Goal: Transaction & Acquisition: Purchase product/service

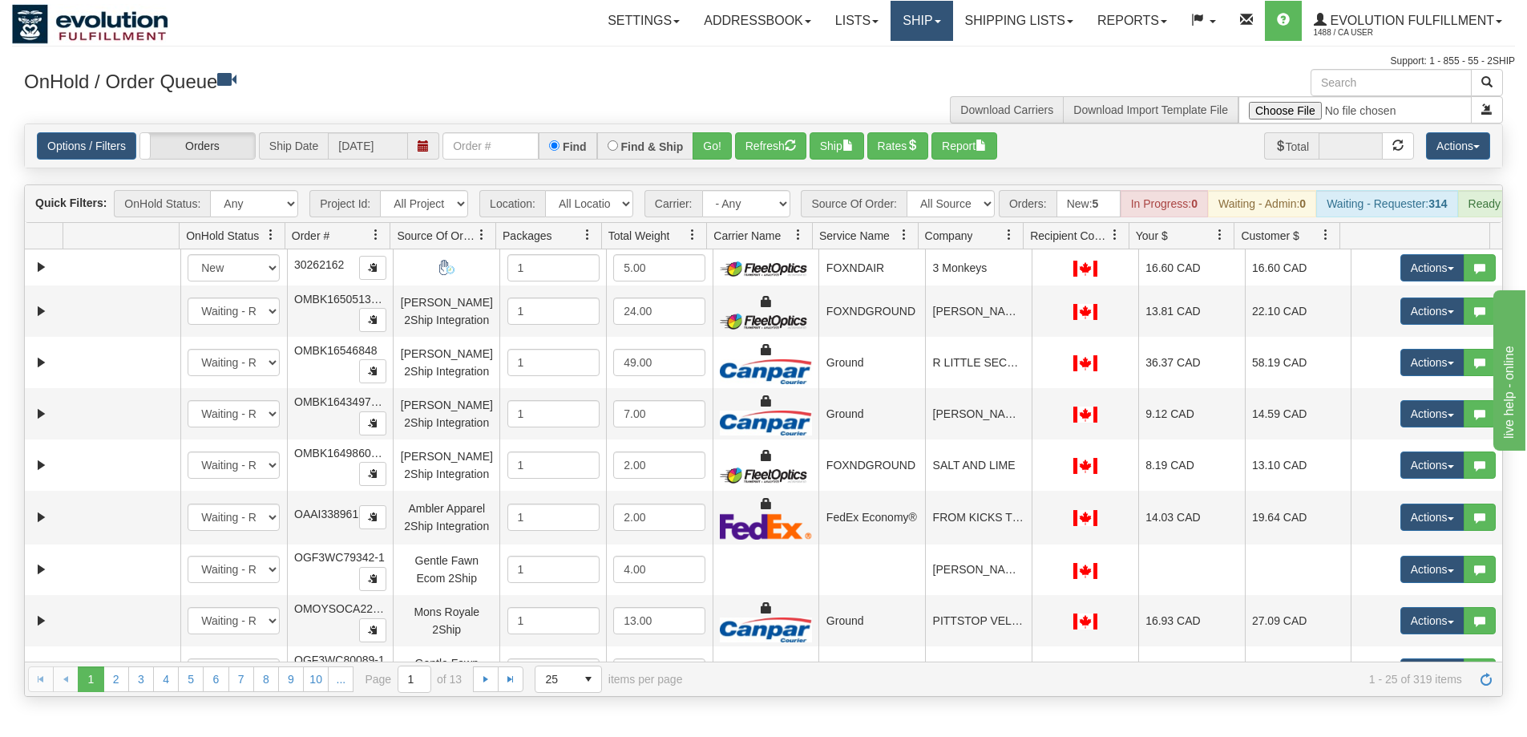
click at [906, 7] on link "Ship" at bounding box center [922, 21] width 62 height 40
click at [892, 55] on link "Ship Screen" at bounding box center [879, 56] width 145 height 21
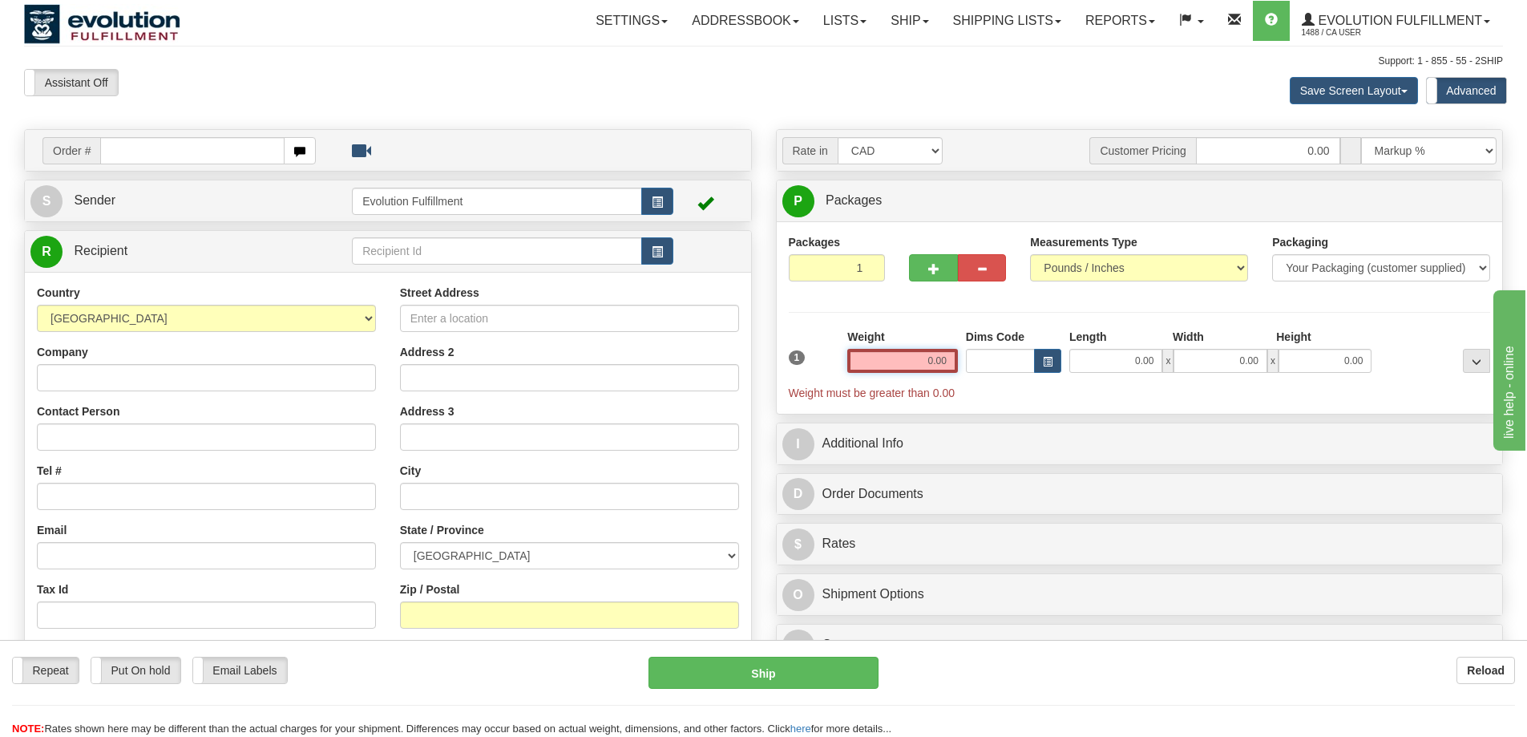
click at [871, 360] on input "0.00" at bounding box center [903, 361] width 111 height 24
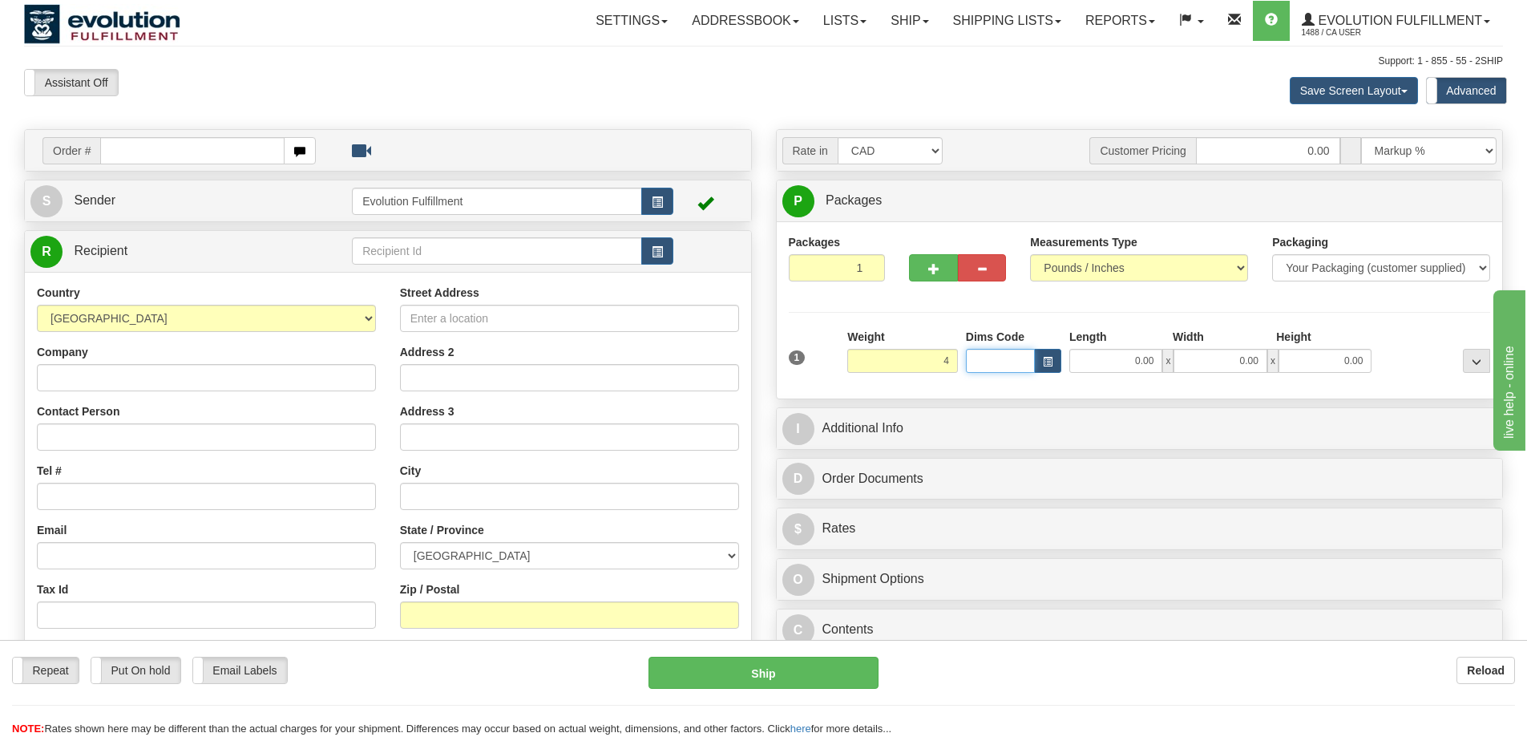
type input "4.00"
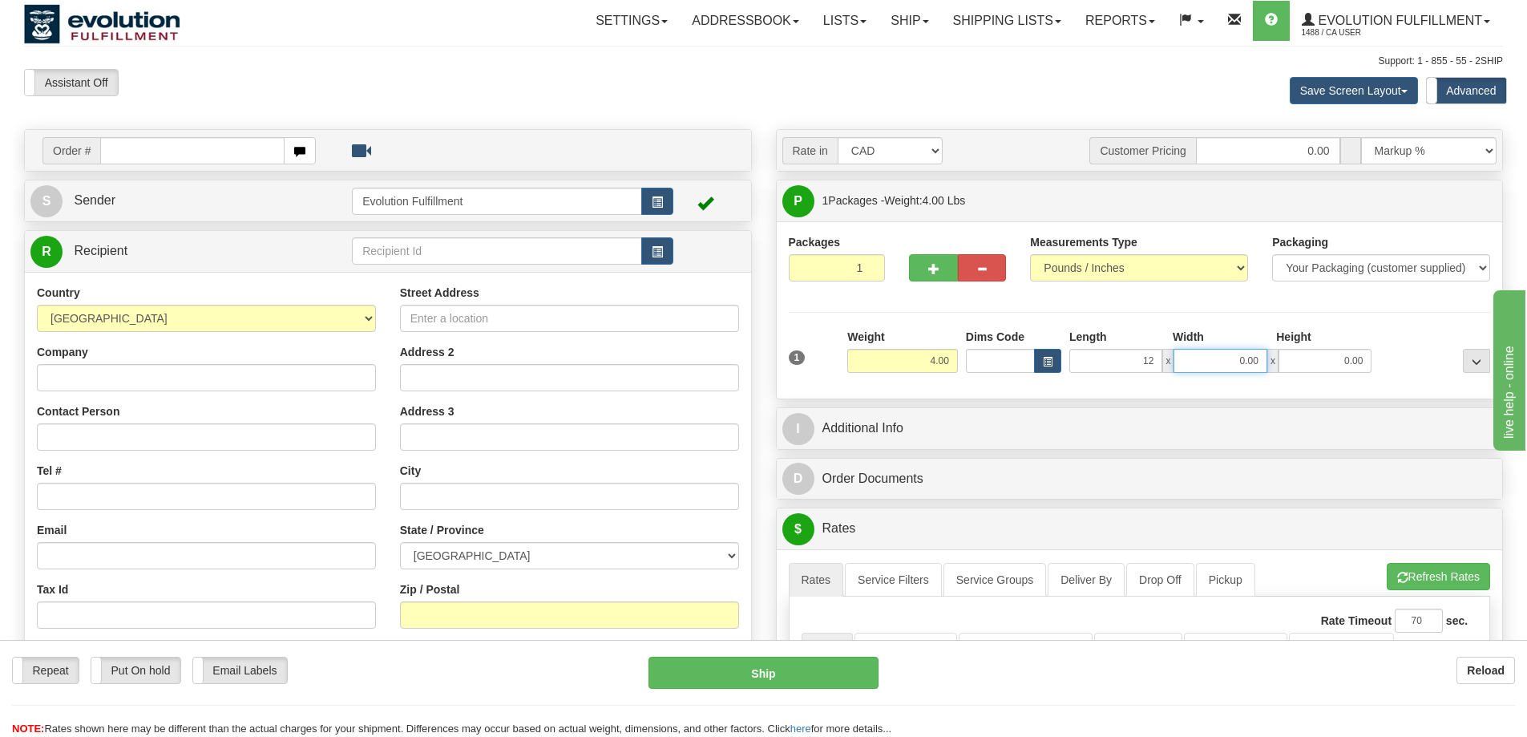
type input "12.00"
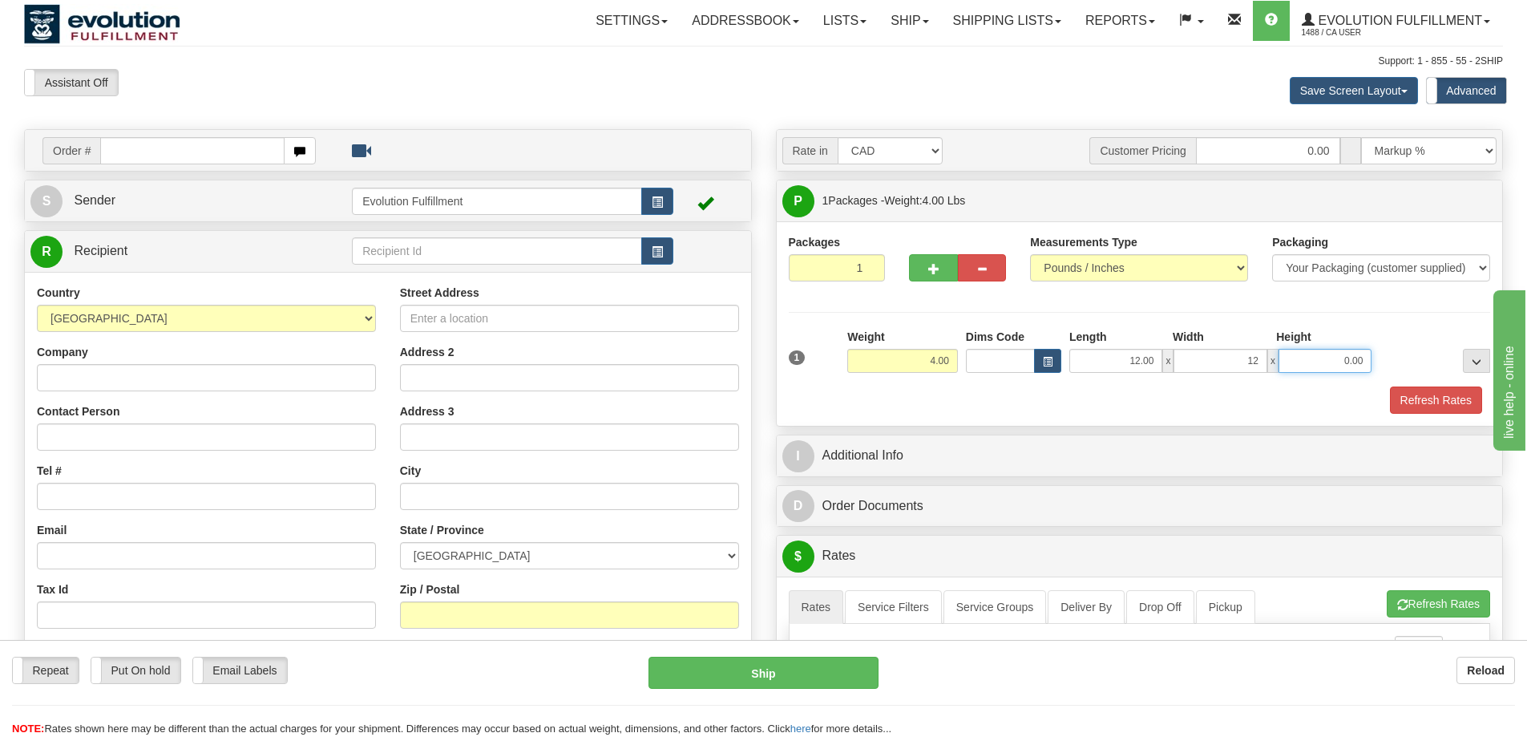
type input "12.00"
type input "1"
type input "2.00"
click at [220, 192] on link "S Sender" at bounding box center [191, 200] width 322 height 33
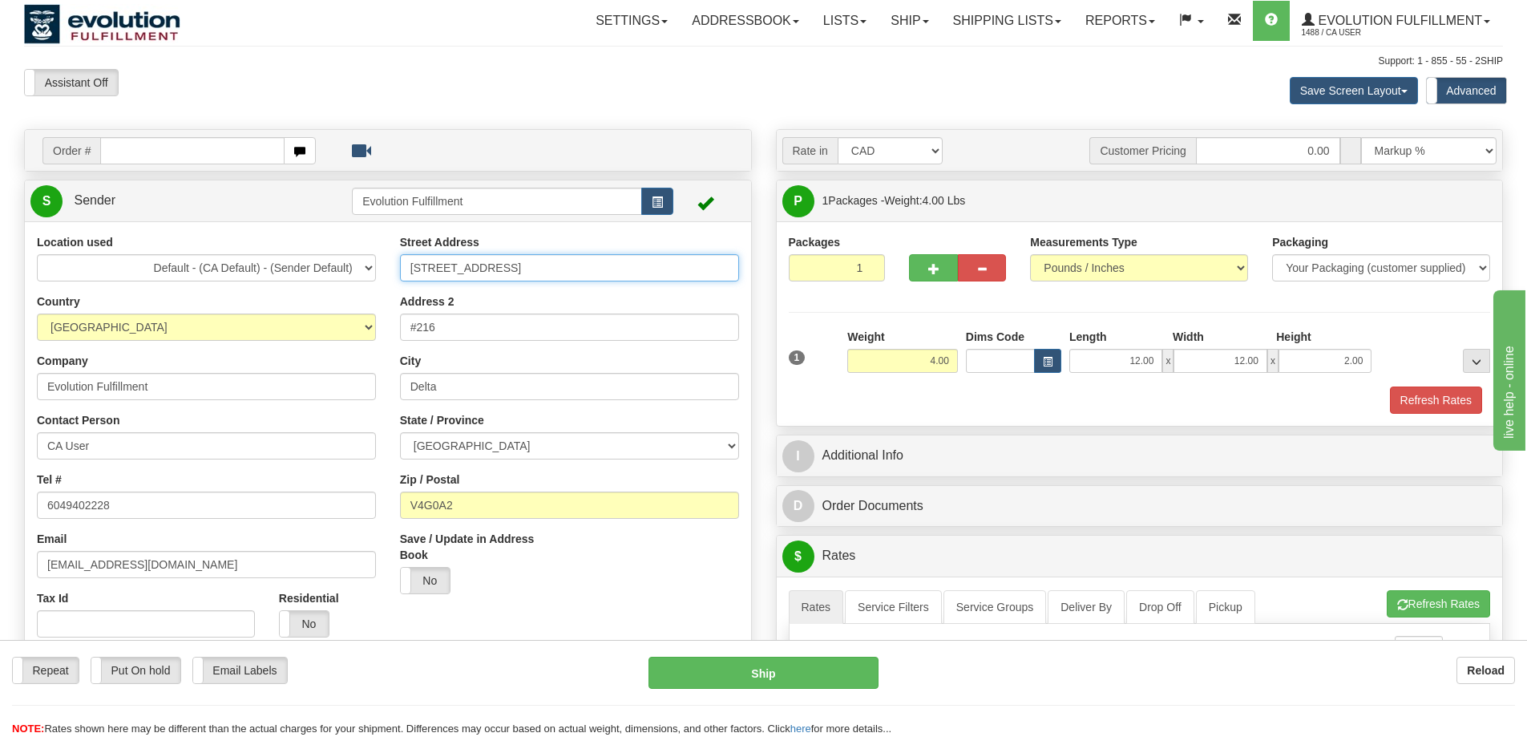
drag, startPoint x: 526, startPoint y: 267, endPoint x: 387, endPoint y: 263, distance: 138.8
click at [388, 263] on div "Street Address 6901 72nd Street Address 2 #216 City Delta State / Province ALBE…" at bounding box center [569, 420] width 363 height 372
click at [491, 278] on input "[STREET_ADDRESS]" at bounding box center [569, 267] width 339 height 27
click at [493, 277] on input "[STREET_ADDRESS]" at bounding box center [569, 267] width 339 height 27
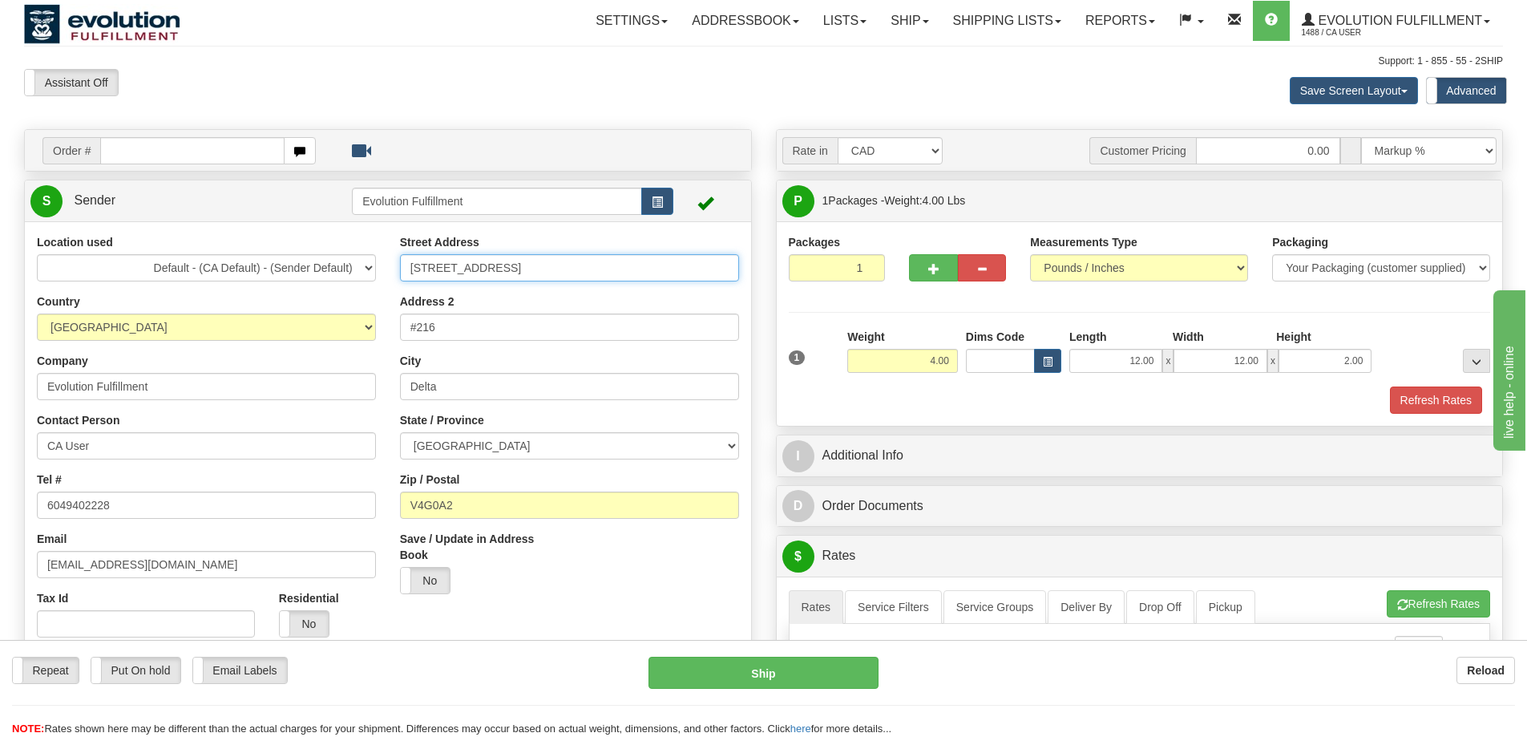
click at [493, 277] on input "[STREET_ADDRESS]" at bounding box center [569, 267] width 339 height 27
paste input "367 Baker S"
type input "367 Baker St"
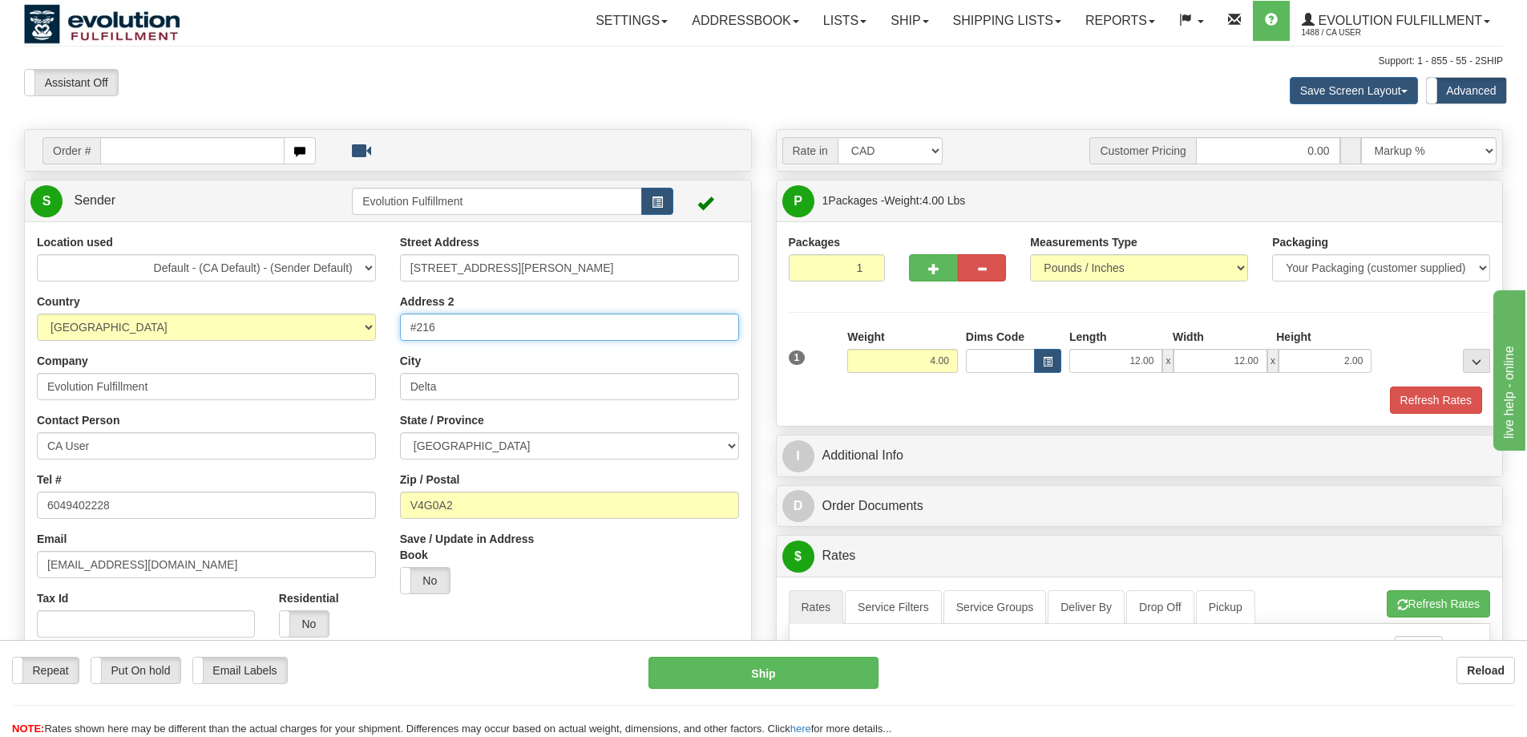
click at [607, 321] on input "#216" at bounding box center [569, 327] width 339 height 27
drag, startPoint x: 550, startPoint y: 331, endPoint x: 386, endPoint y: 344, distance: 164.9
click at [386, 344] on div "Location used Default - (CA Default) - (Sender Default) Evolution US EVOLUTION …" at bounding box center [388, 478] width 726 height 488
drag, startPoint x: 470, startPoint y: 399, endPoint x: 285, endPoint y: 387, distance: 185.6
click at [285, 387] on div "Location used Default - (CA Default) - (Sender Default) Evolution US EVOLUTION …" at bounding box center [388, 478] width 726 height 488
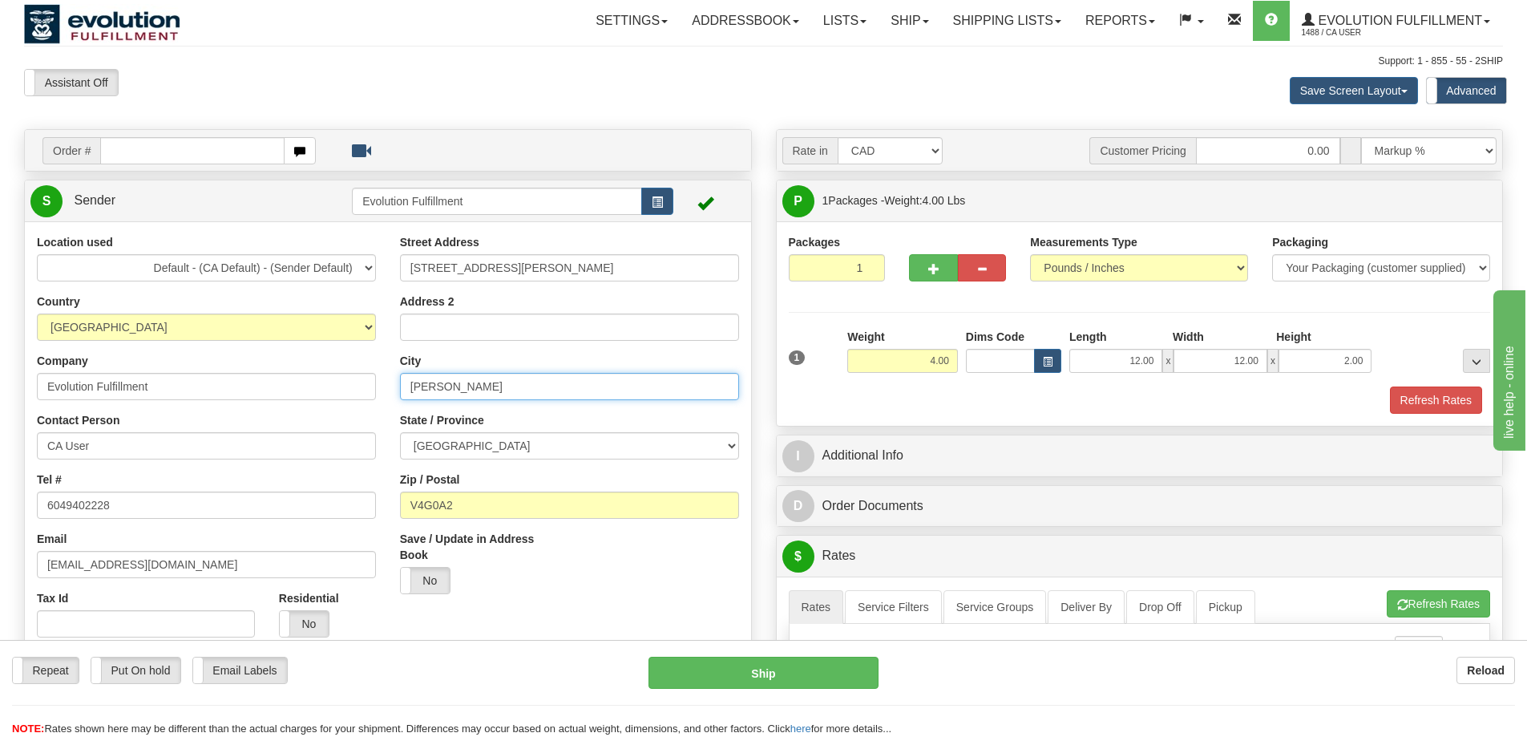
type input "NELSON"
type input "V1L 4H6"
click at [180, 394] on input "Evolution Fulfillment" at bounding box center [206, 386] width 339 height 27
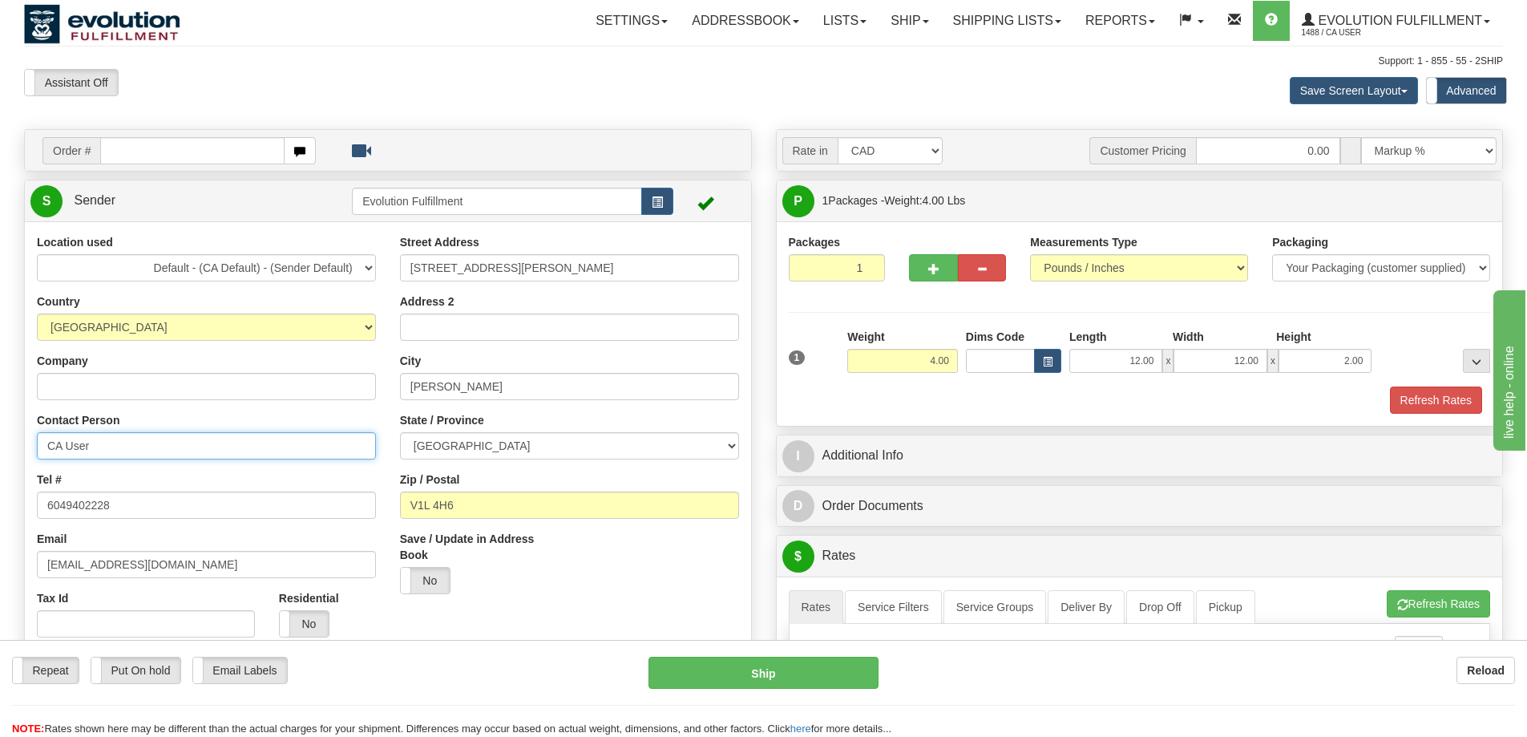
click at [136, 448] on input "CA User" at bounding box center [206, 445] width 339 height 27
paste input "Village Ski Hut"
type input "Village Ski Hut"
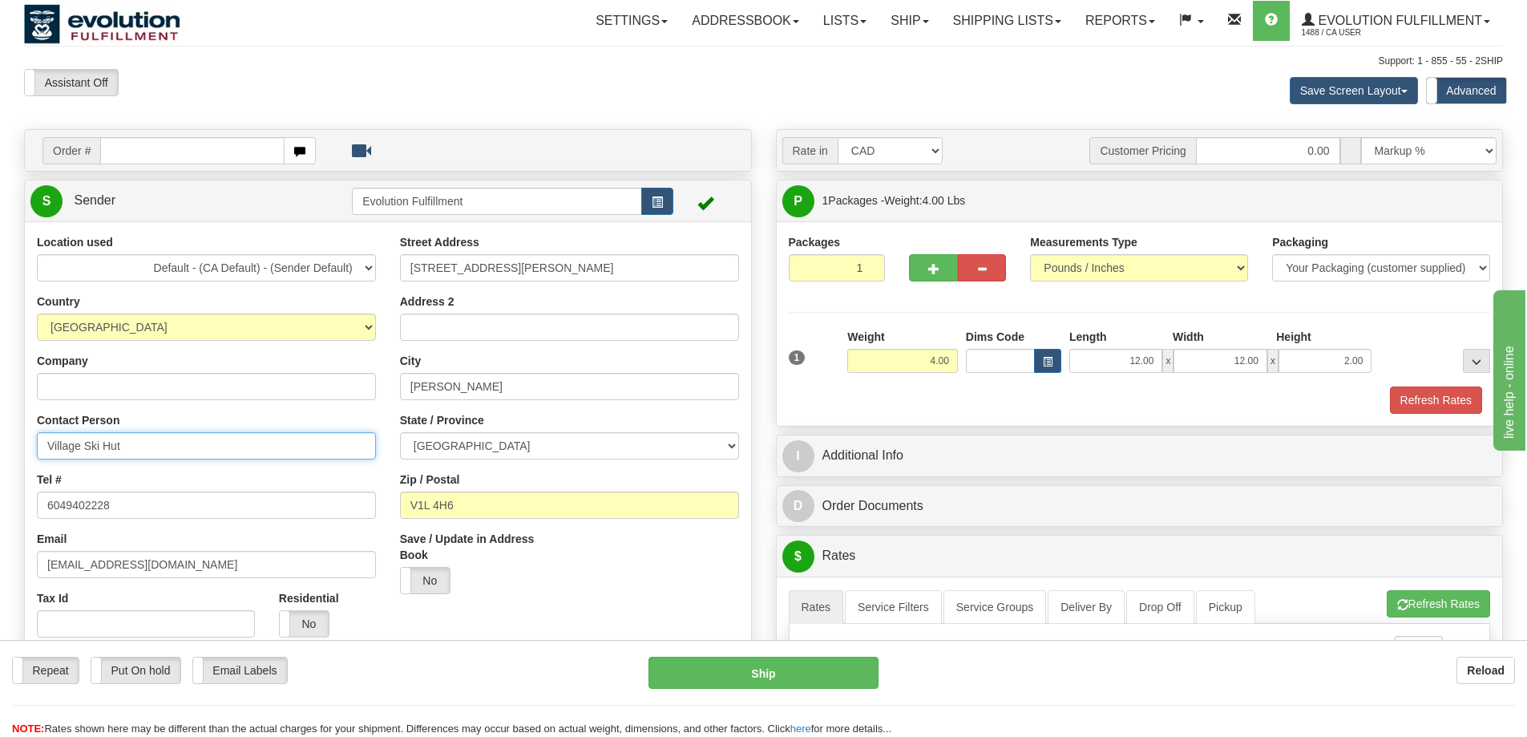
drag, startPoint x: 136, startPoint y: 448, endPoint x: 133, endPoint y: 388, distance: 60.2
click at [0, 444] on div "Toggle navigation Settings Shipping Preferences Fields Preferences New" at bounding box center [763, 715] width 1527 height 1431
click at [157, 378] on input "Company" at bounding box center [206, 386] width 339 height 27
paste input "Village Ski Hut"
type input "Village Ski Hut"
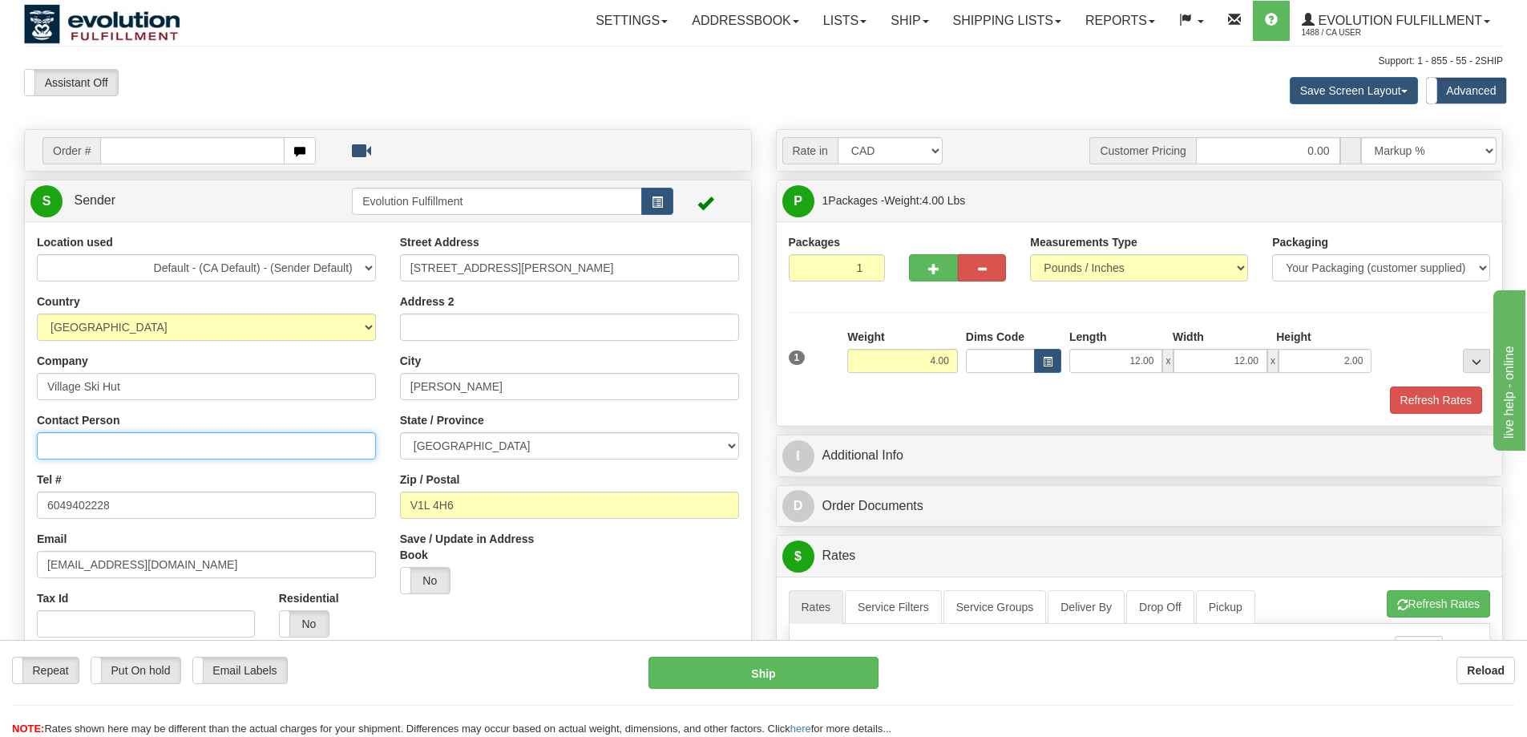
click at [76, 439] on input "Contact Person" at bounding box center [206, 445] width 339 height 27
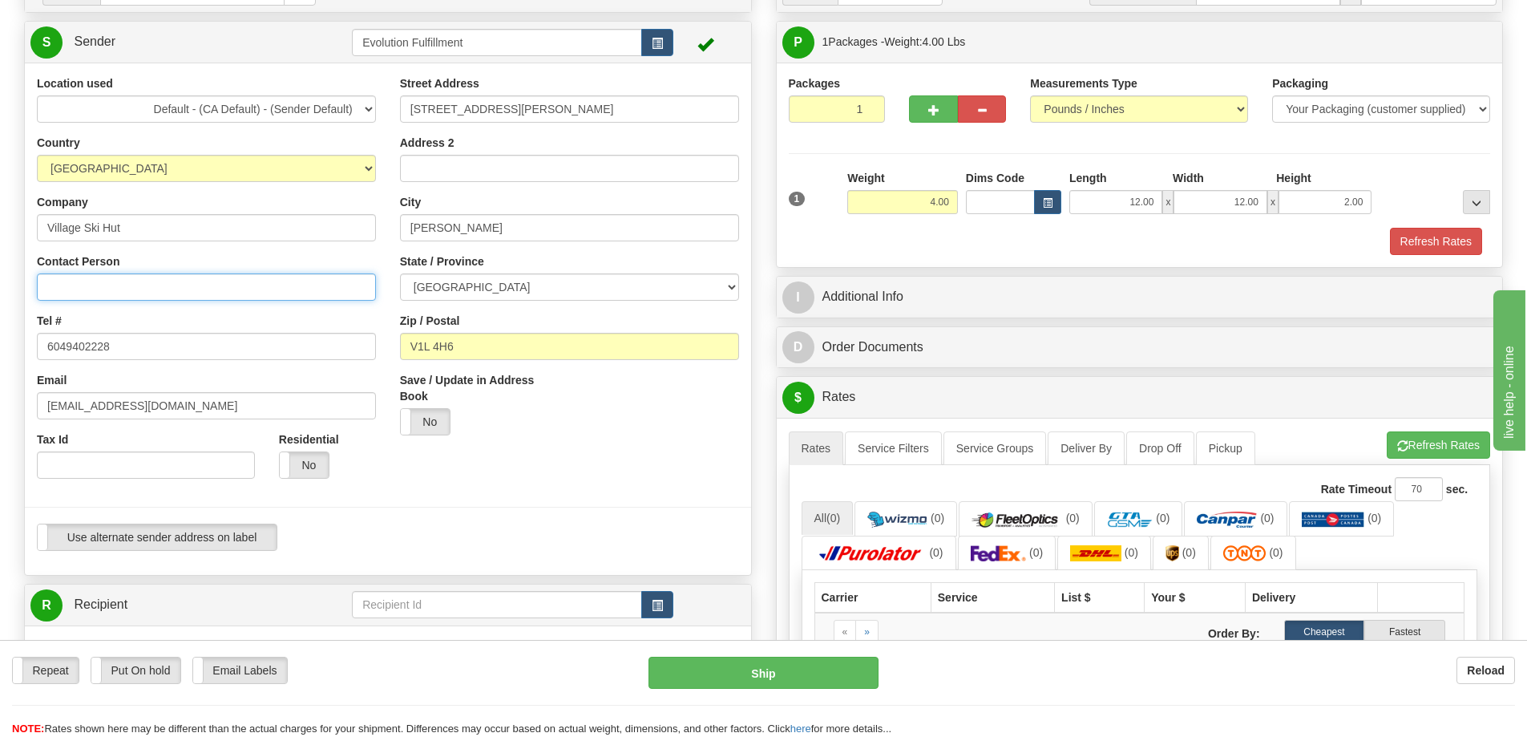
scroll to position [160, 0]
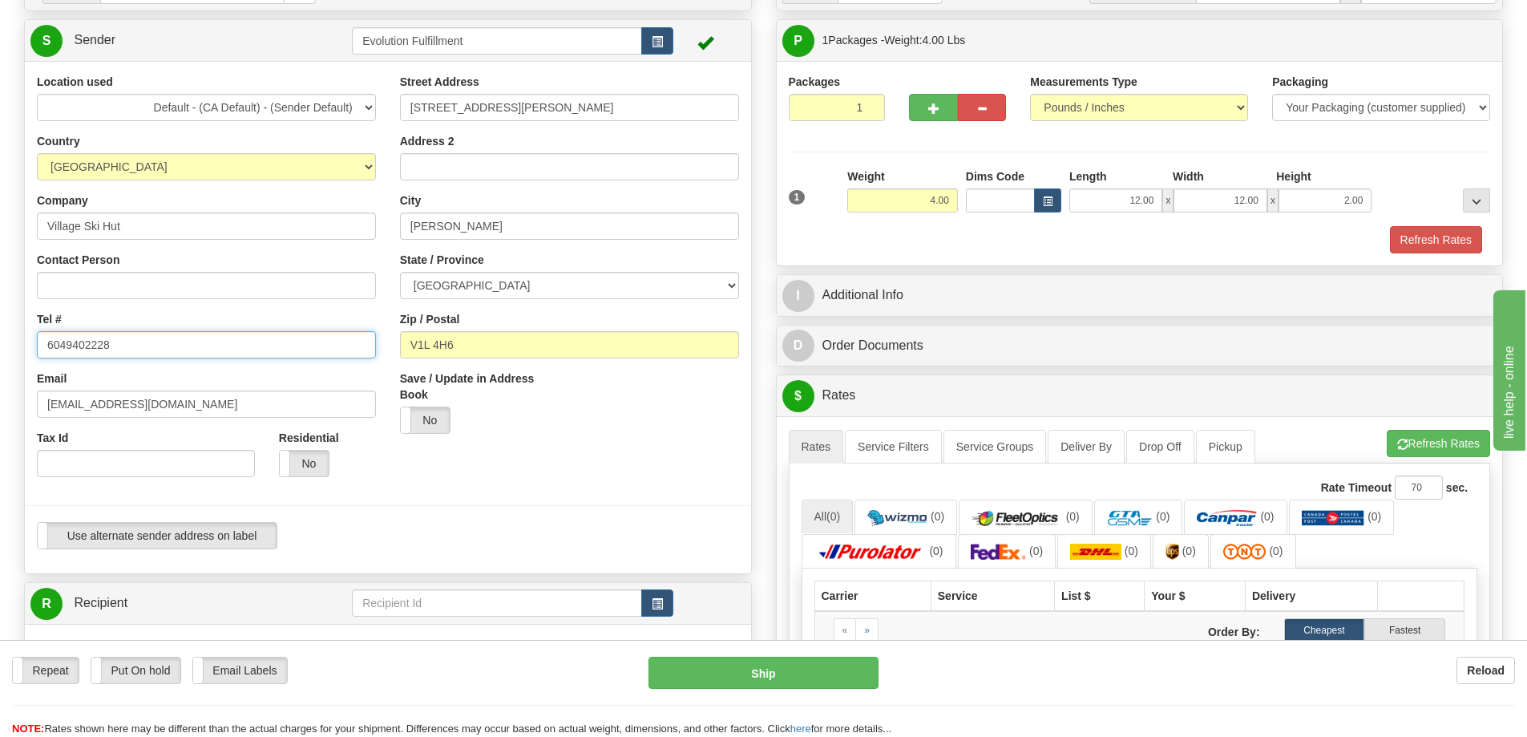
drag, startPoint x: 121, startPoint y: 351, endPoint x: 24, endPoint y: 342, distance: 97.5
click at [25, 342] on div "Location used Default - (CA Default) - (Sender Default) Evolution US EVOLUTION …" at bounding box center [388, 318] width 726 height 488
type input "0000000000"
click at [300, 466] on label "No" at bounding box center [304, 464] width 49 height 26
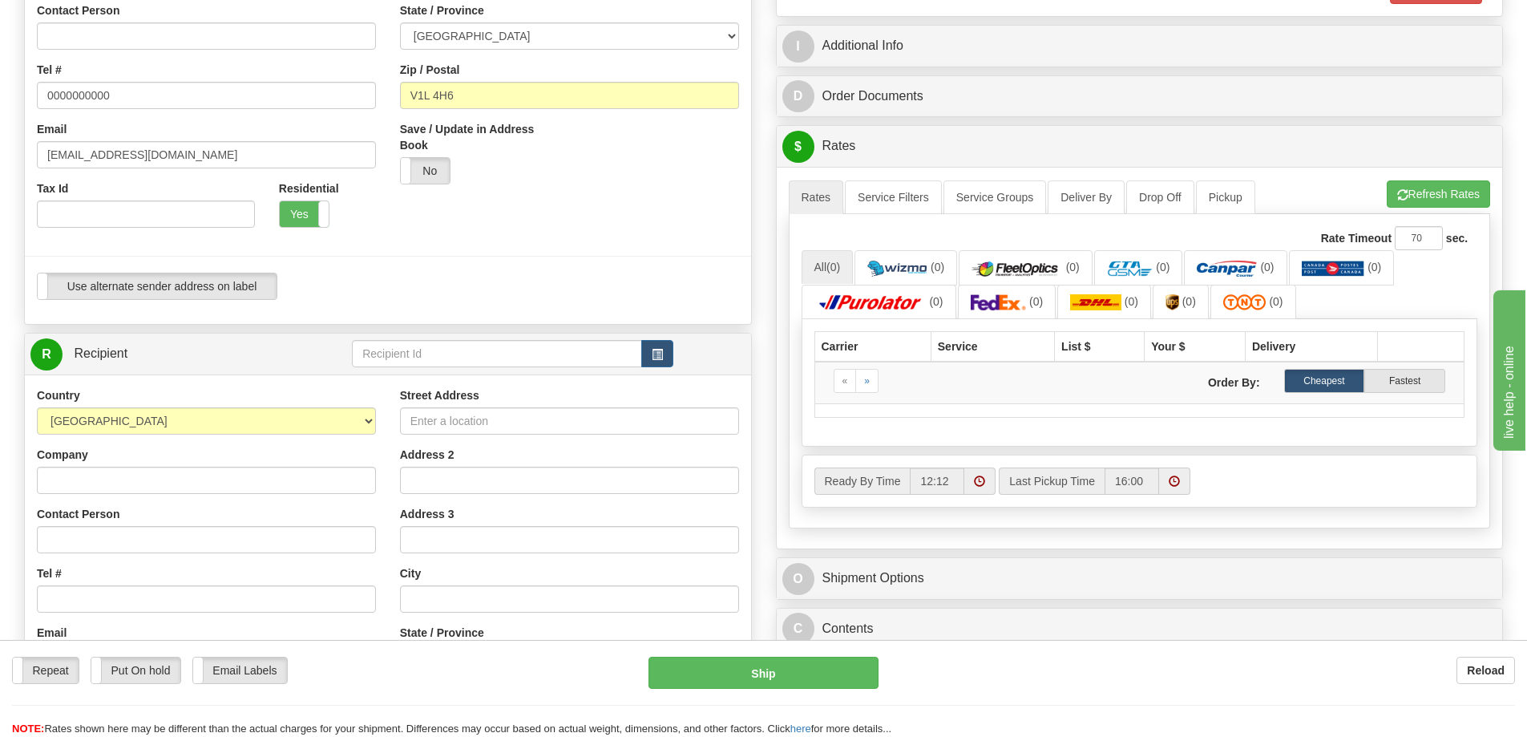
scroll to position [561, 0]
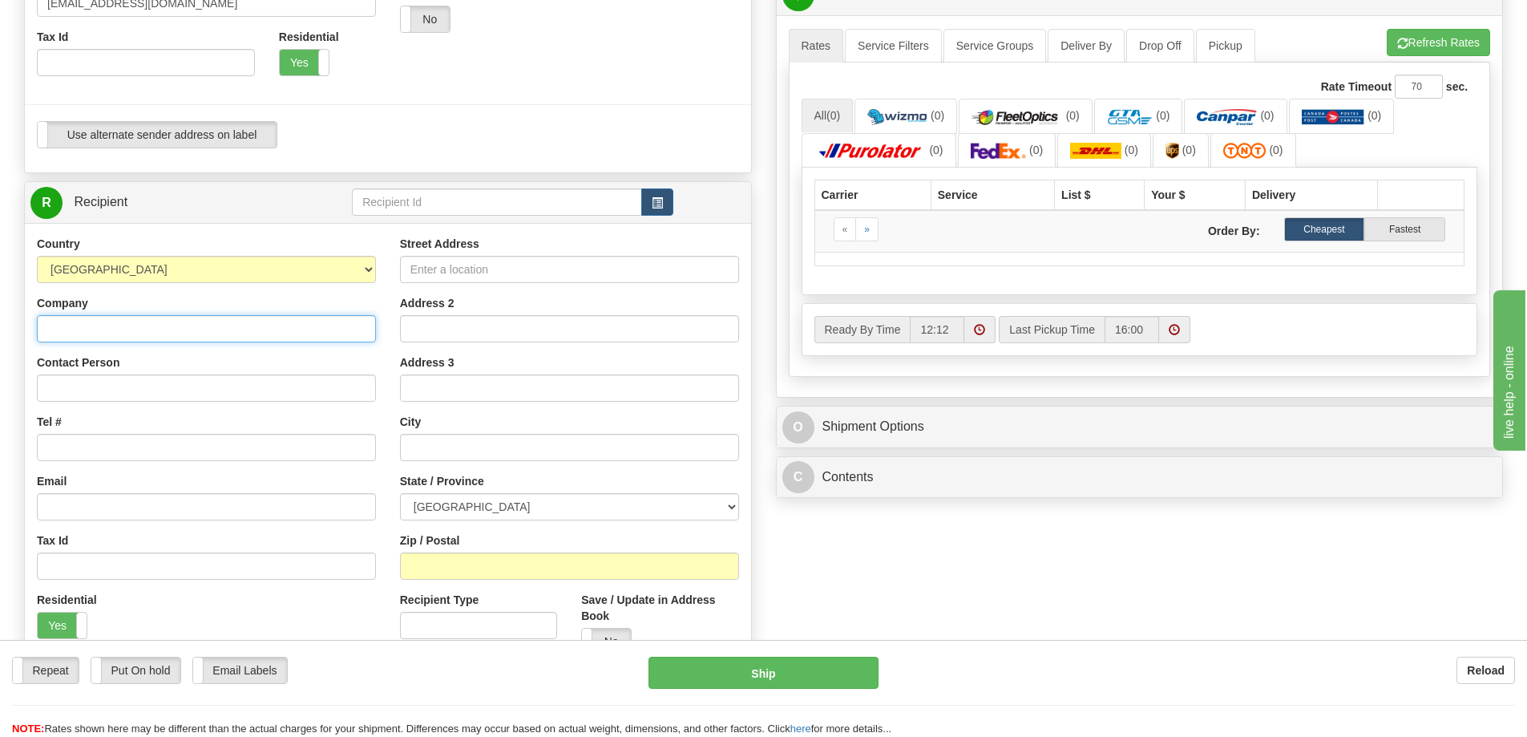
click at [188, 333] on input "Company" at bounding box center [206, 328] width 339 height 27
type input "m"
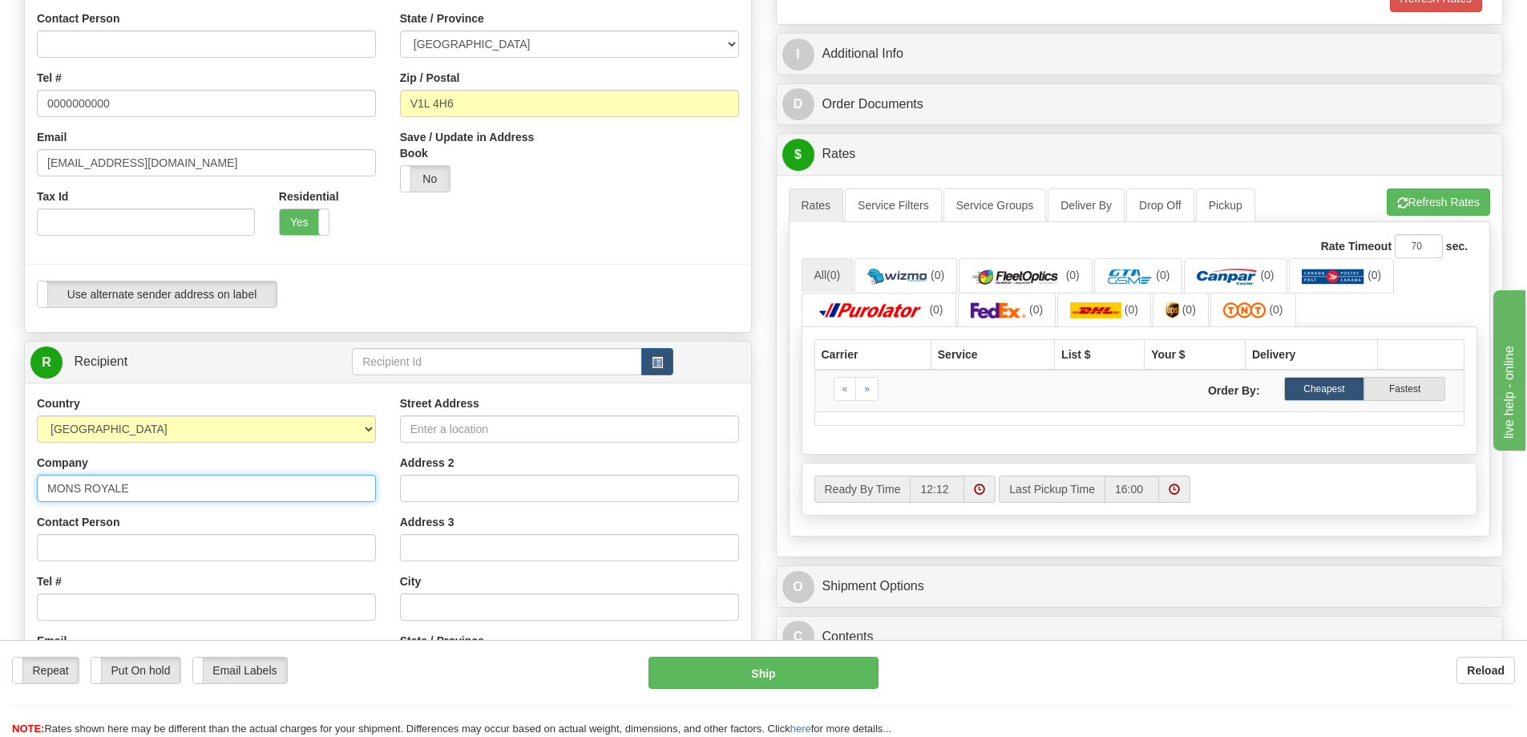
scroll to position [401, 0]
type input "MONS ROYALE"
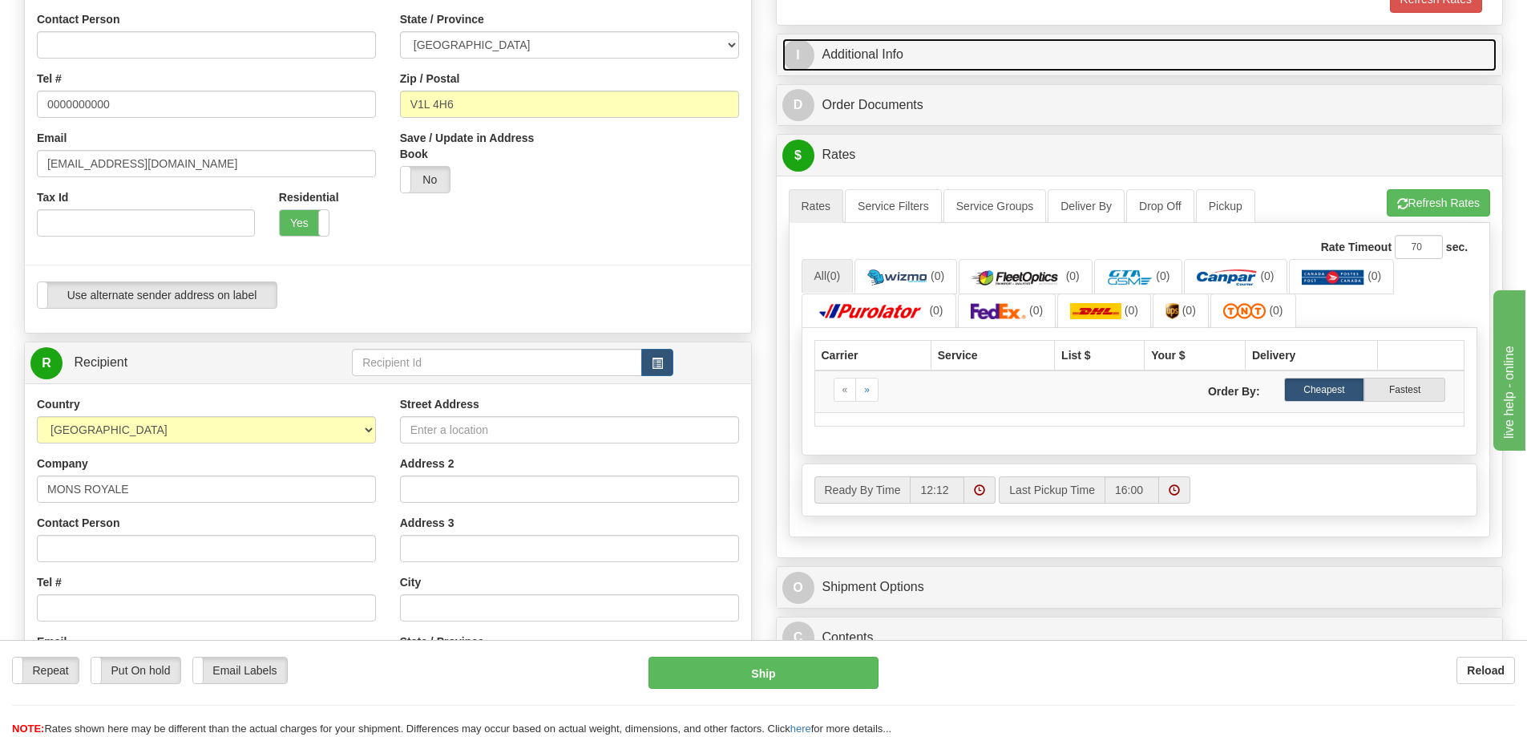
click at [993, 55] on link "I Additional Info" at bounding box center [1140, 54] width 715 height 33
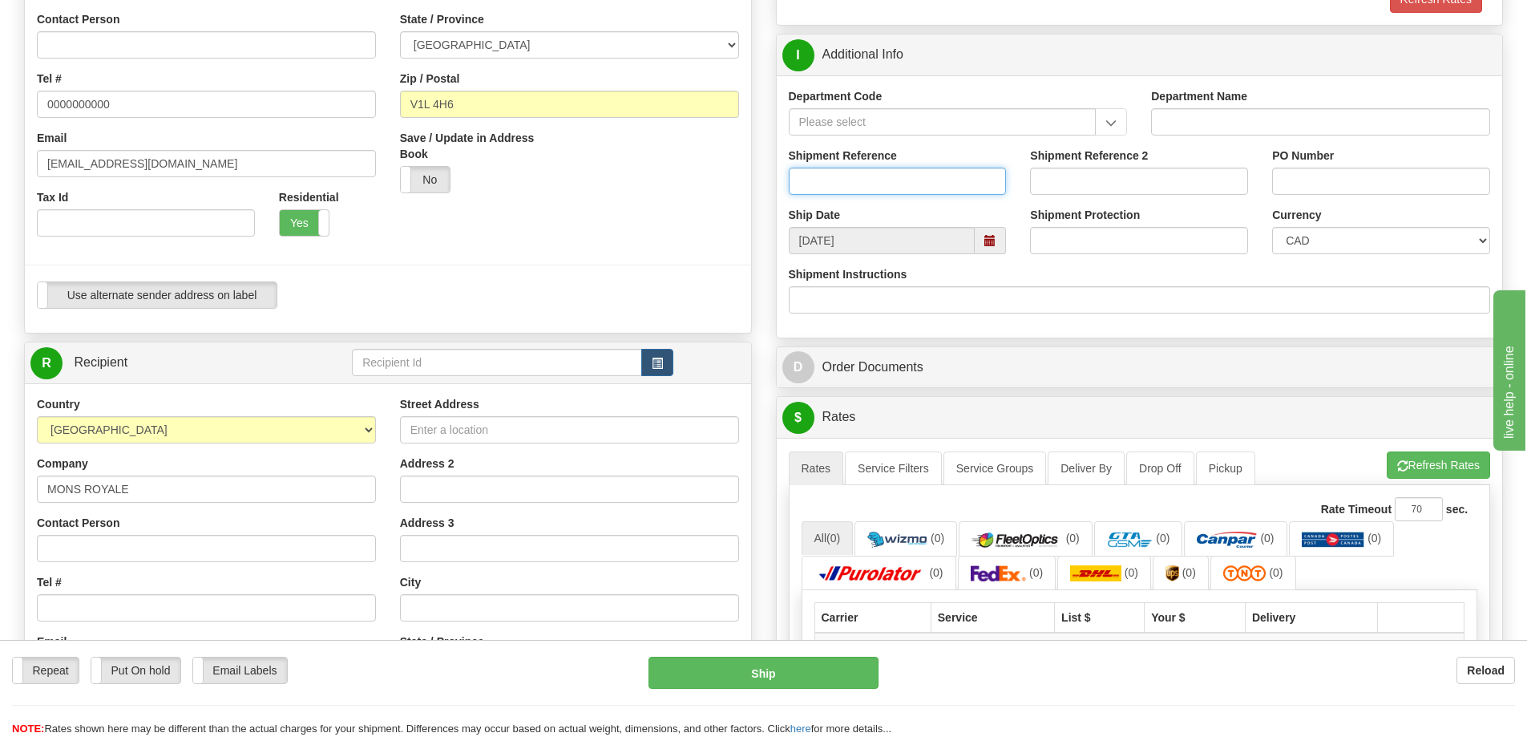
click at [920, 188] on input "Shipment Reference" at bounding box center [898, 181] width 218 height 27
paste input "RA26CA002158"
type input "RA26CA002158"
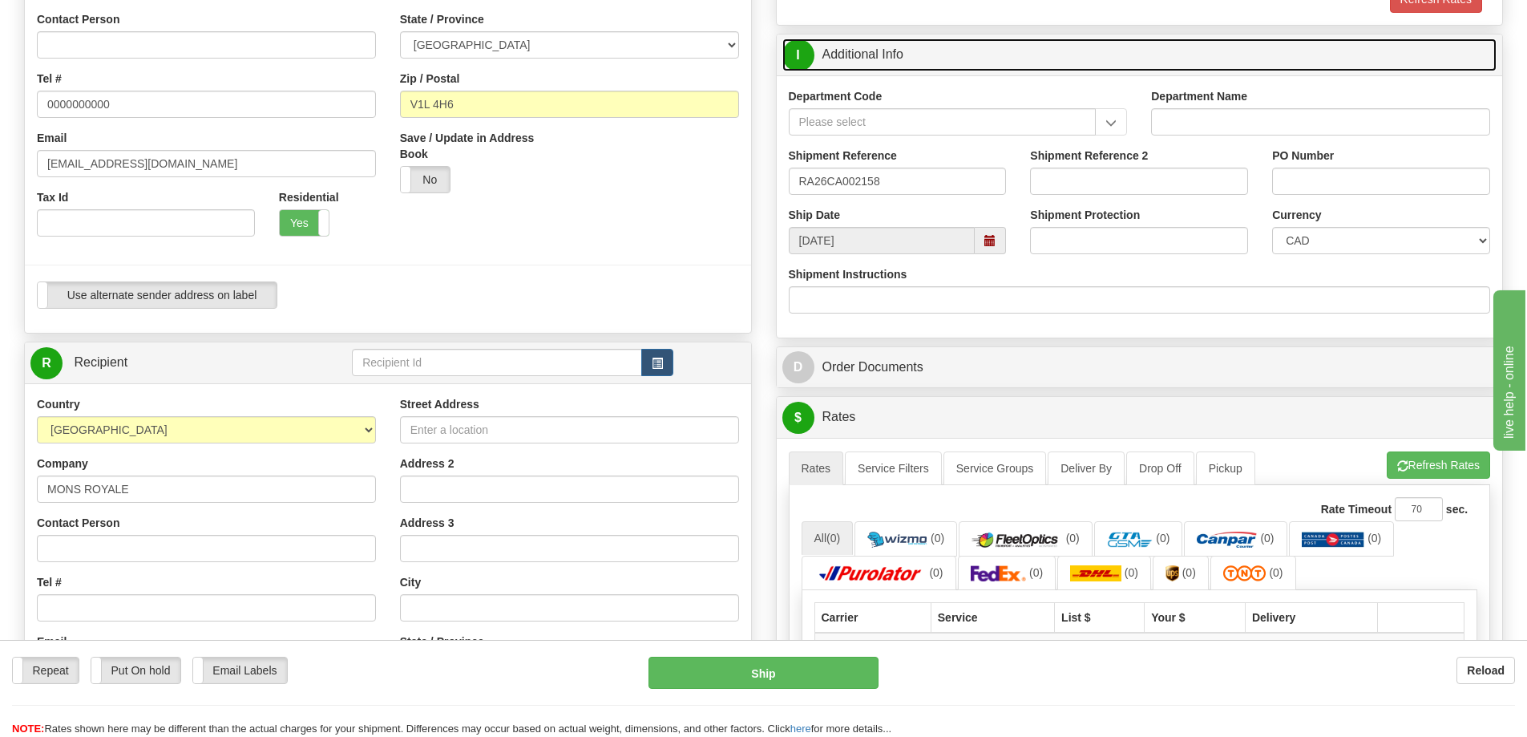
click at [864, 63] on link "I Additional Info" at bounding box center [1140, 54] width 715 height 33
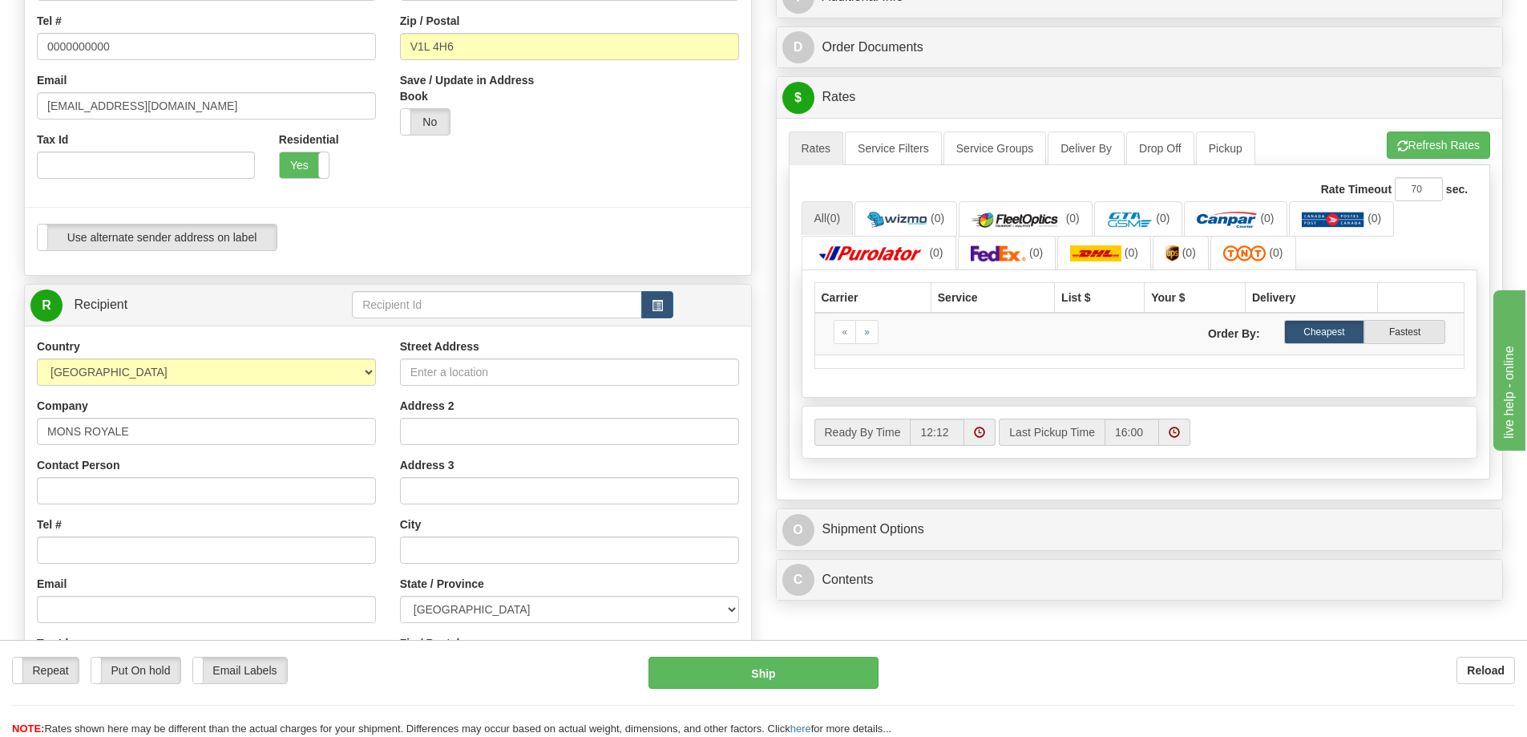
scroll to position [481, 0]
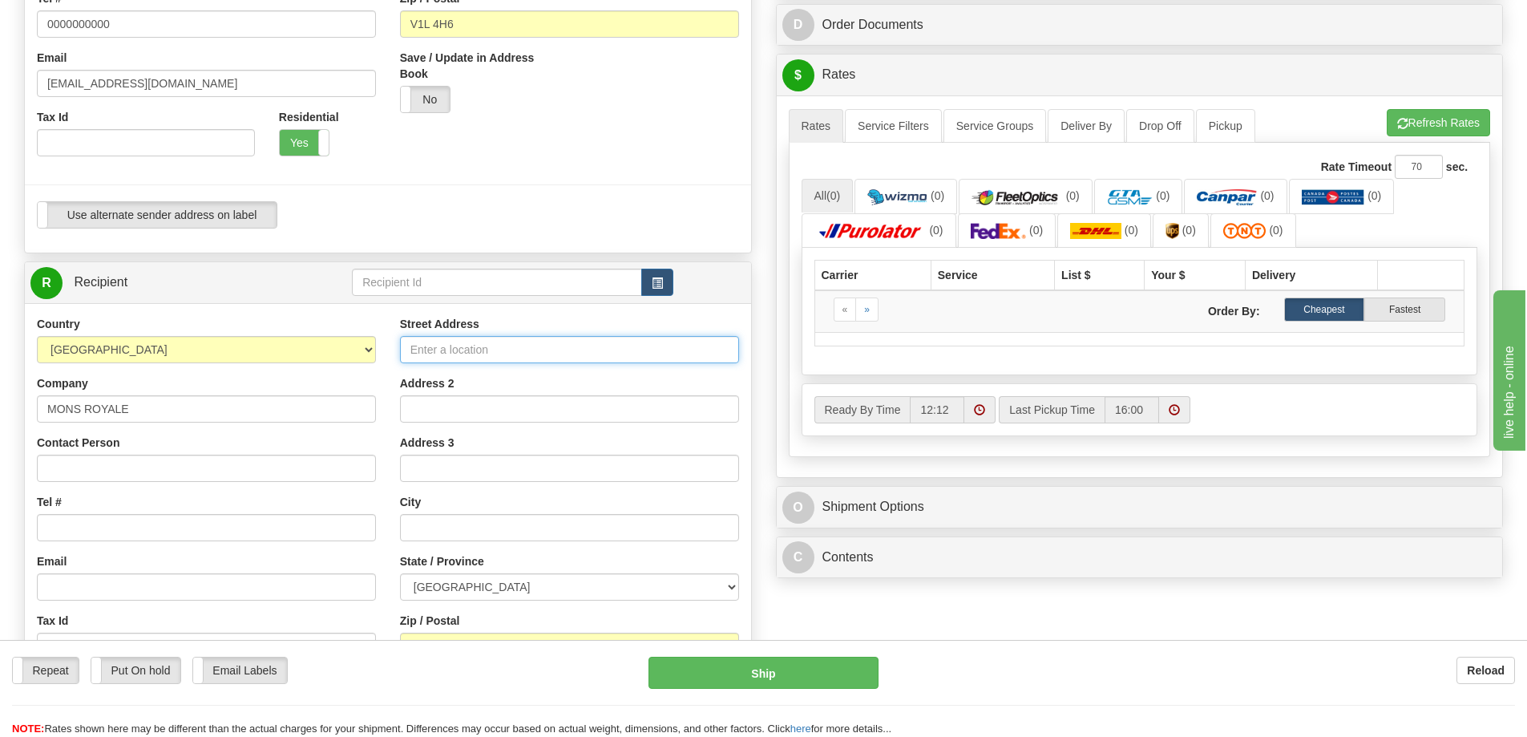
click at [432, 350] on input "Street Address" at bounding box center [569, 349] width 339 height 27
paste input "104-7717 Beedie Way"
type input "104-7717 Beedie Way"
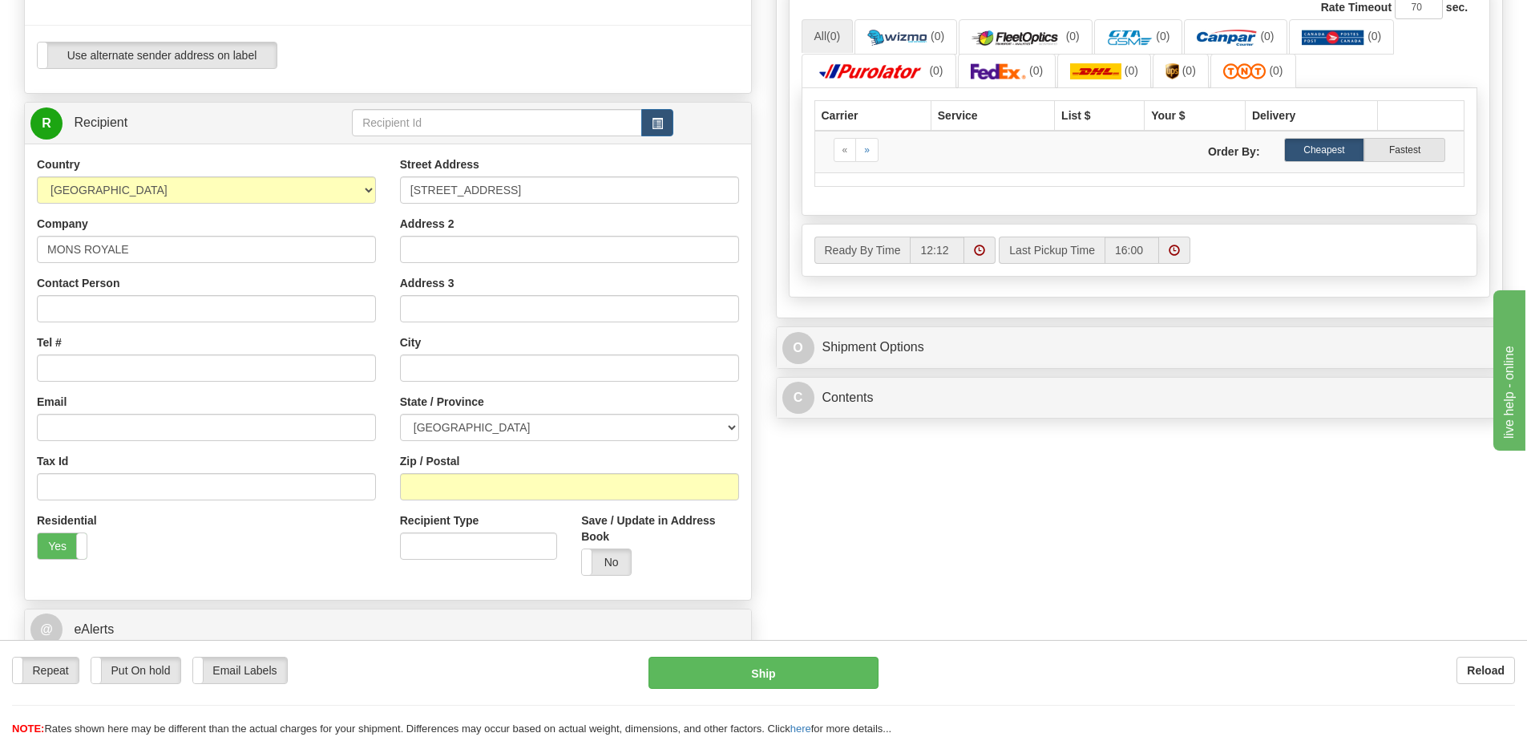
scroll to position [641, 0]
click at [457, 423] on select "ALBERTA BRITISH COLUMBIA MANITOBA NEW BRUNSWICK NEWFOUNDLAND NOVA SCOTIA NUNAVU…" at bounding box center [569, 426] width 339 height 27
select select "BC"
click at [457, 423] on select "ALBERTA BRITISH COLUMBIA MANITOBA NEW BRUNSWICK NEWFOUNDLAND NOVA SCOTIA NUNAVU…" at bounding box center [569, 426] width 339 height 27
click at [470, 500] on div "Street Address 104-7717 Beedie Way Address 2 Address 3 City State / Province AL…" at bounding box center [569, 371] width 363 height 431
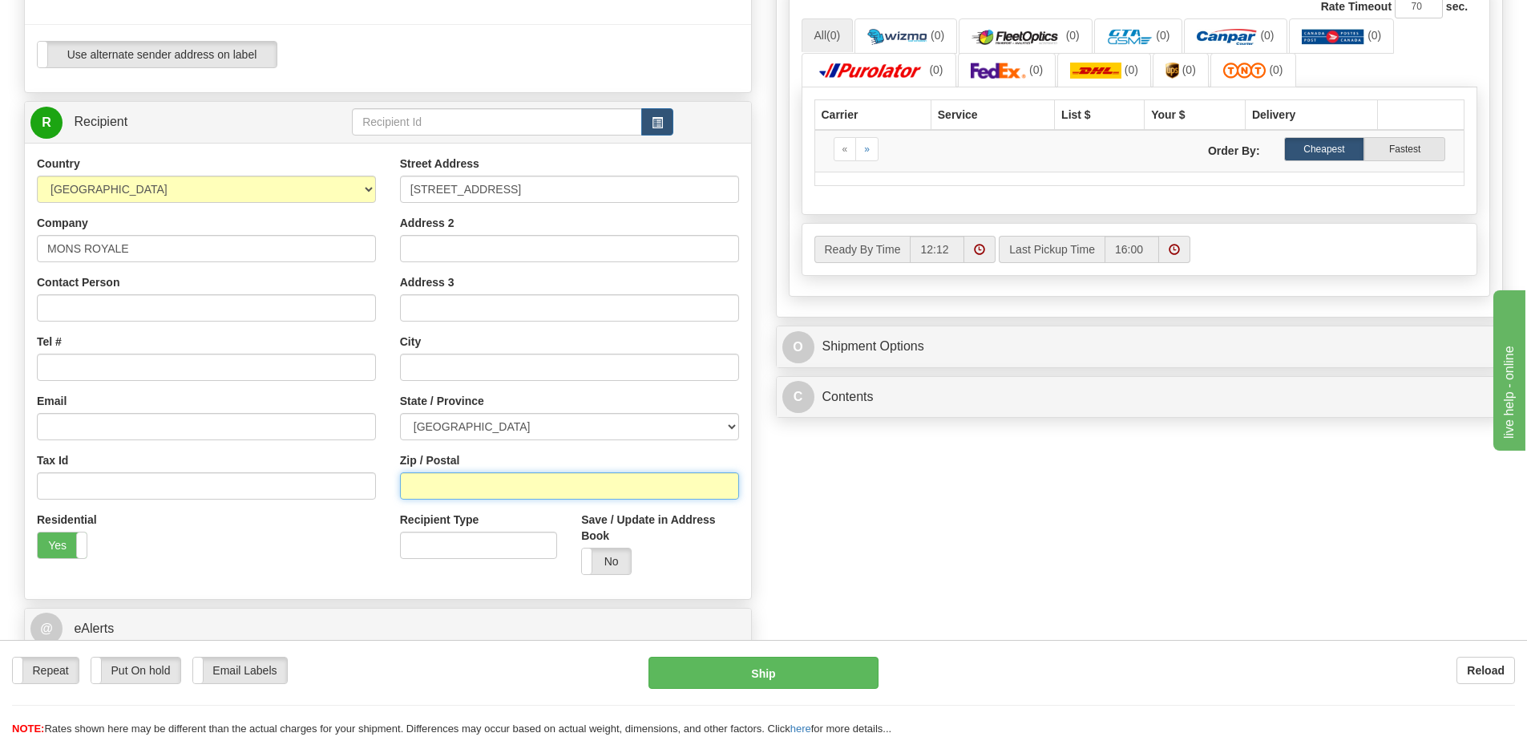
click at [473, 492] on input "Zip / Postal" at bounding box center [569, 485] width 339 height 27
paste input "V4G 0A5"
type input "V4G 0A5"
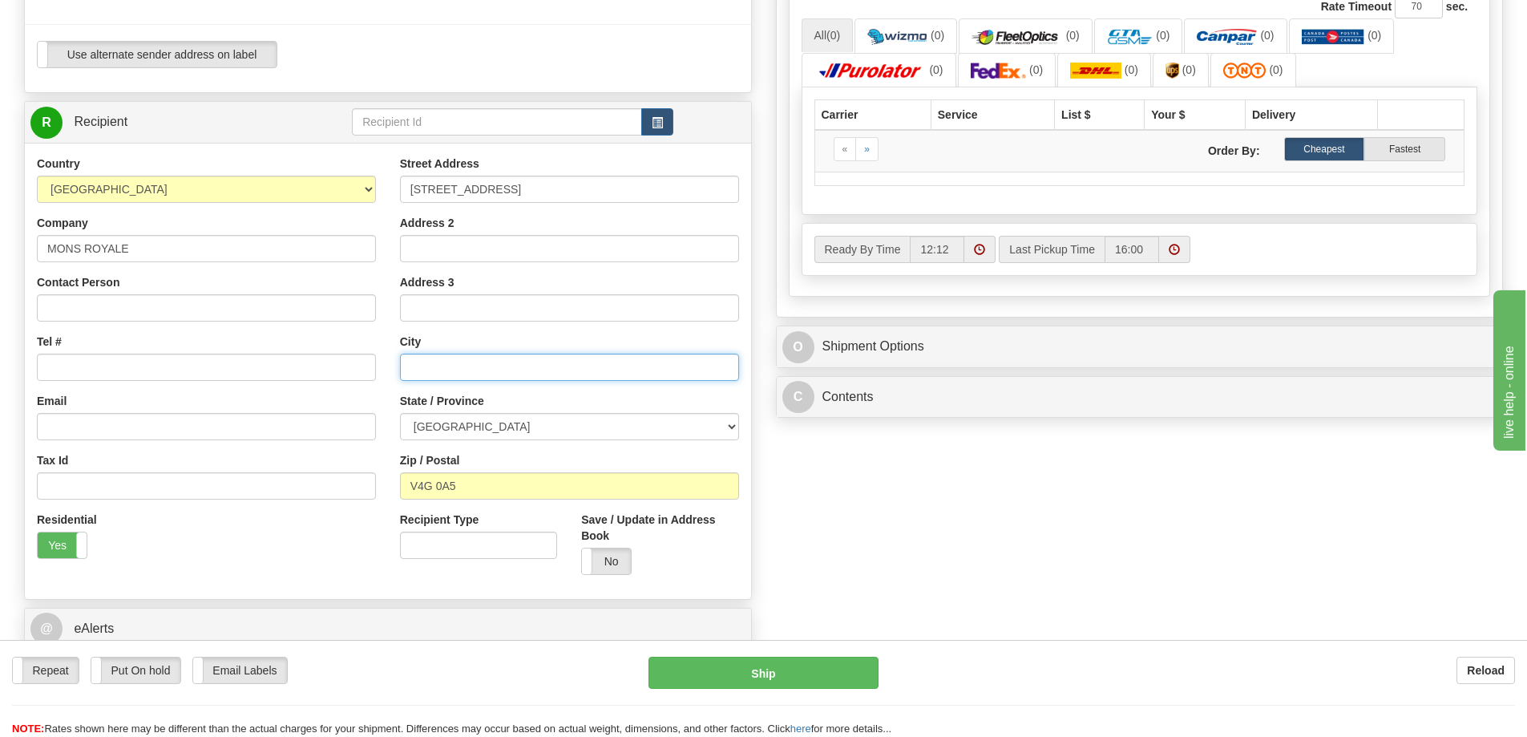
click at [533, 360] on input "text" at bounding box center [569, 367] width 339 height 27
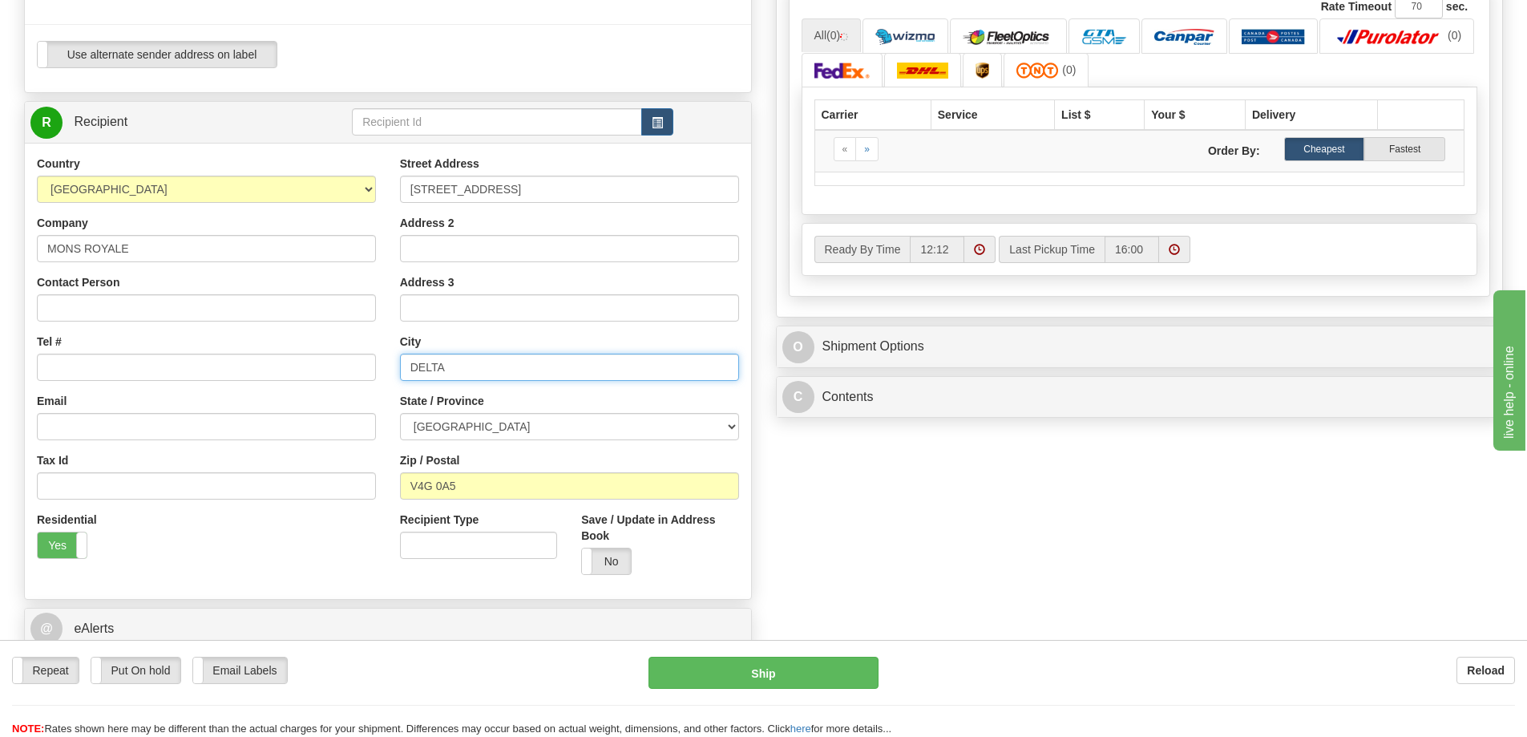
type input "DELTA"
click at [289, 279] on div "Contact Person" at bounding box center [206, 297] width 339 height 47
drag, startPoint x: 263, startPoint y: 306, endPoint x: 1101, endPoint y: 383, distance: 841.4
click at [263, 306] on input "Contact Person" at bounding box center [206, 307] width 339 height 27
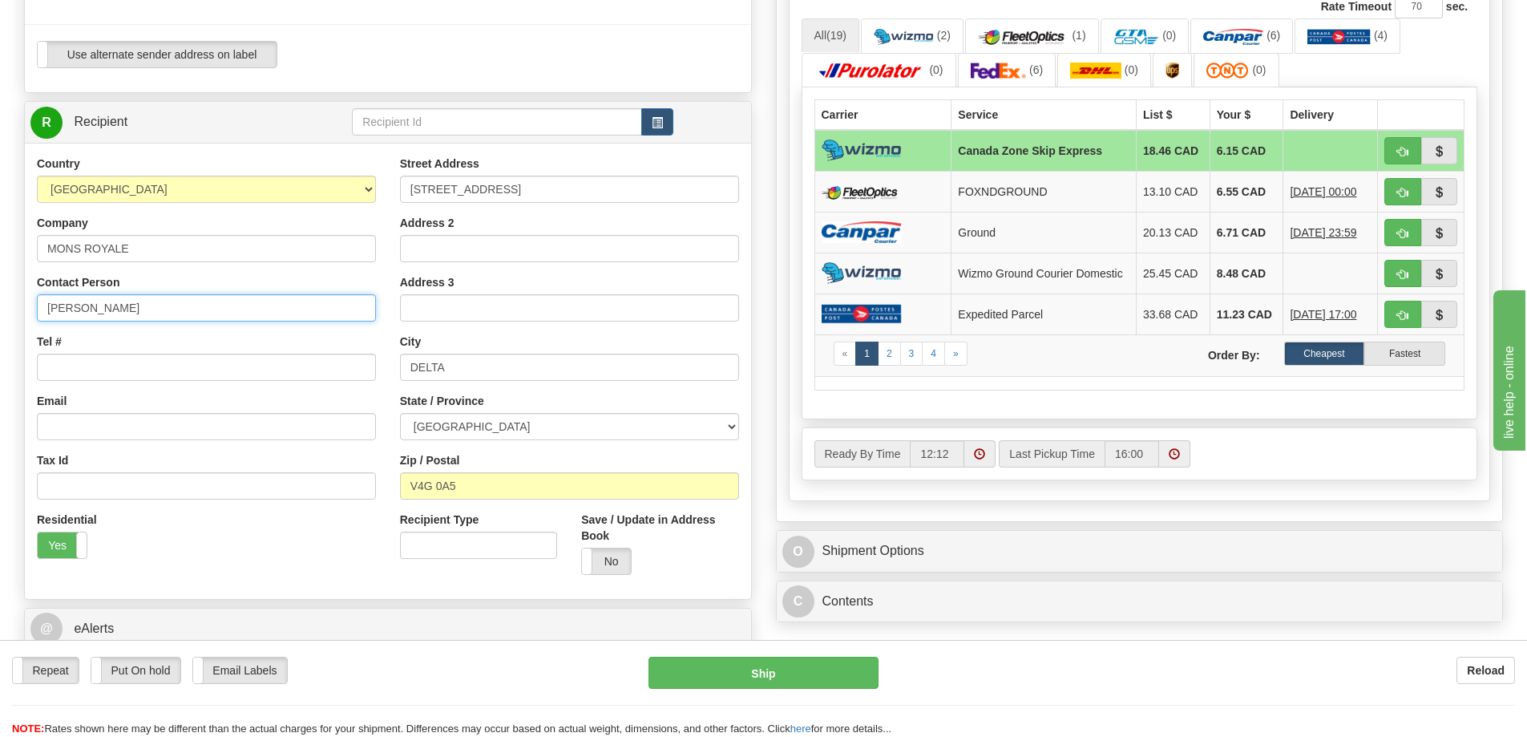
type input "JONATHAN TCHAO"
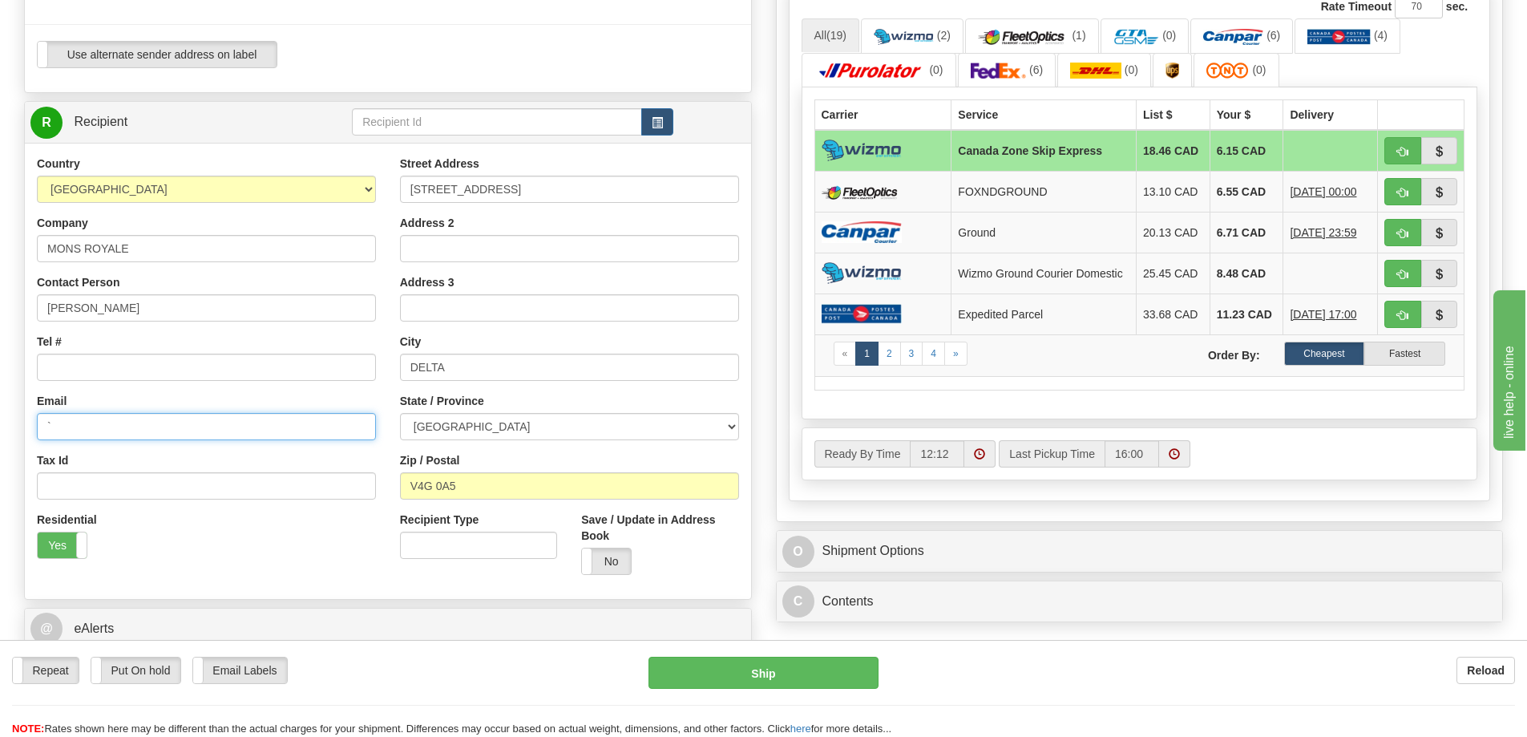
type input "`"
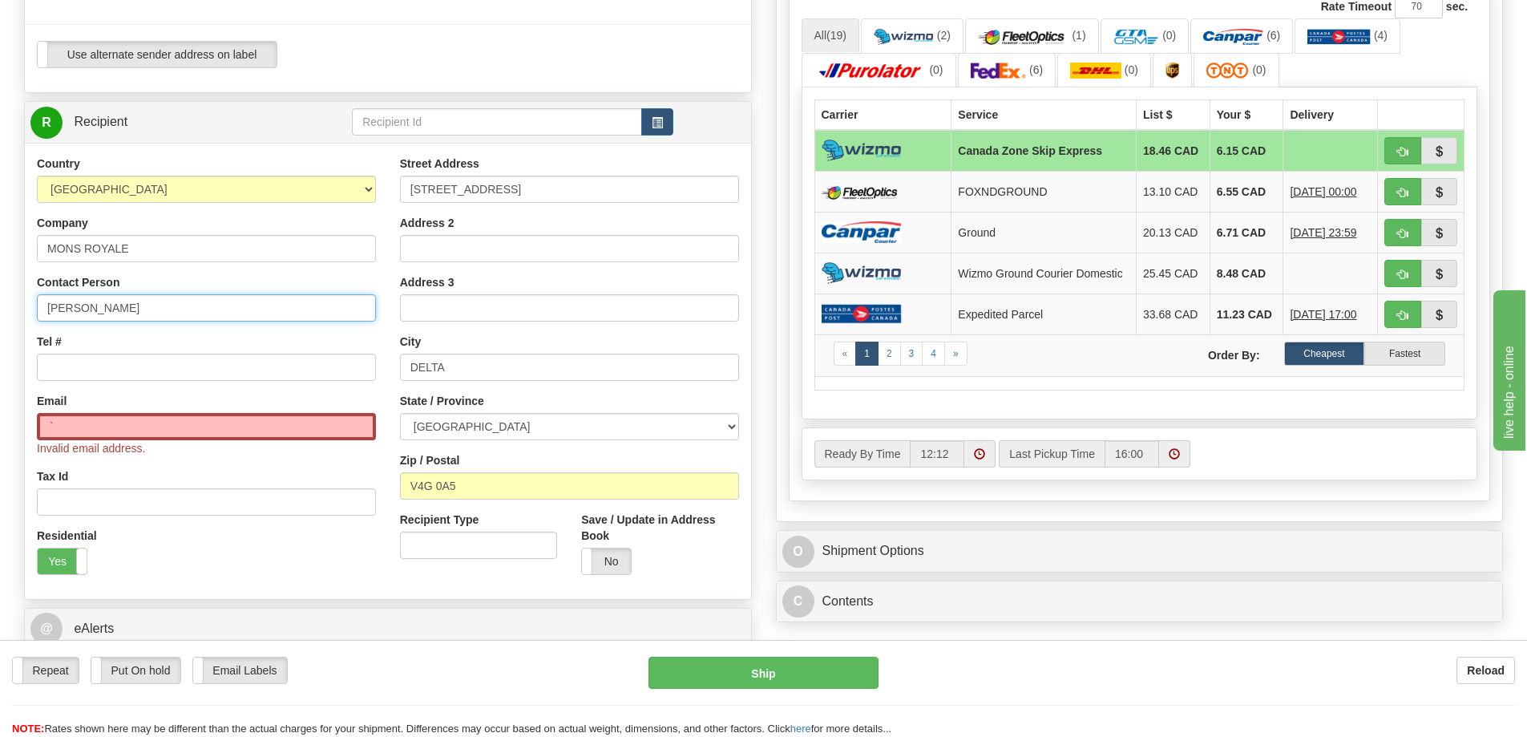
drag, startPoint x: 252, startPoint y: 318, endPoint x: 0, endPoint y: 317, distance: 251.8
click at [0, 317] on div "Toggle navigation Settings Shipping Preferences Fields Preferences New" at bounding box center [763, 74] width 1527 height 1431
type input "JUNGWON"
type input "6049402228"
type input "M"
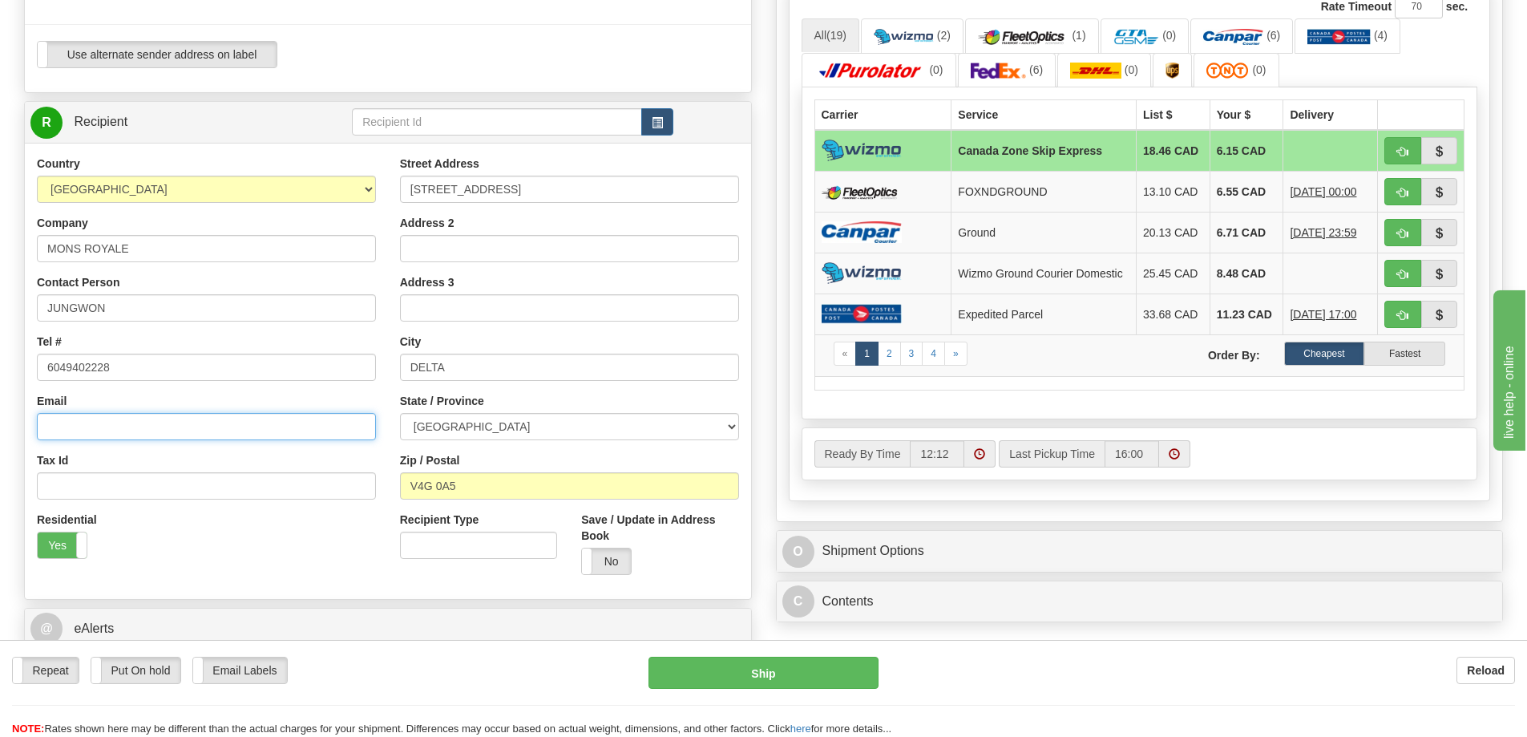
click at [176, 420] on input "Email" at bounding box center [206, 426] width 339 height 27
paste input "monsroyale.cad@evolvewithus.ca"
type input "monsroyale.cad@evolvewithus.ca"
click at [75, 548] on label "Yes" at bounding box center [62, 545] width 49 height 26
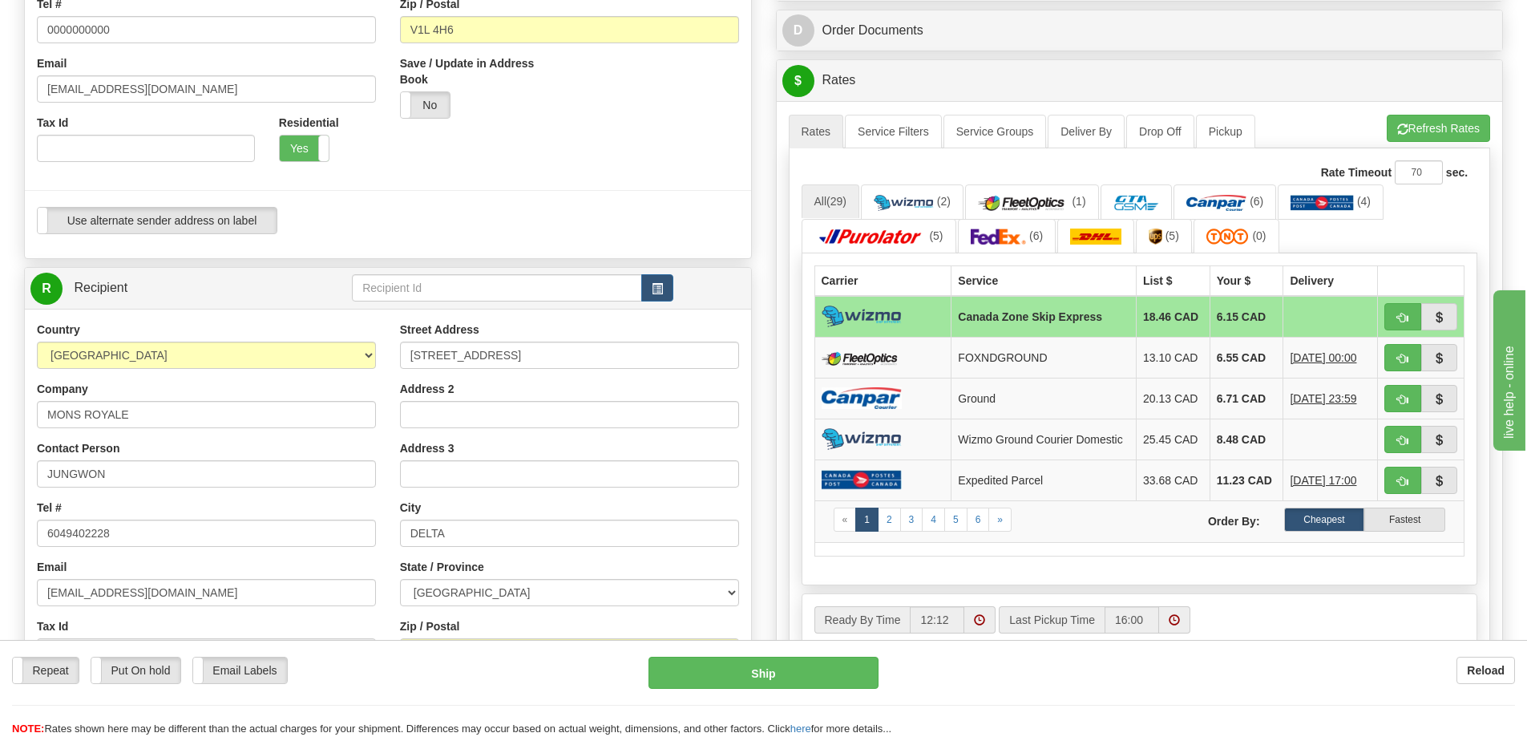
scroll to position [321, 0]
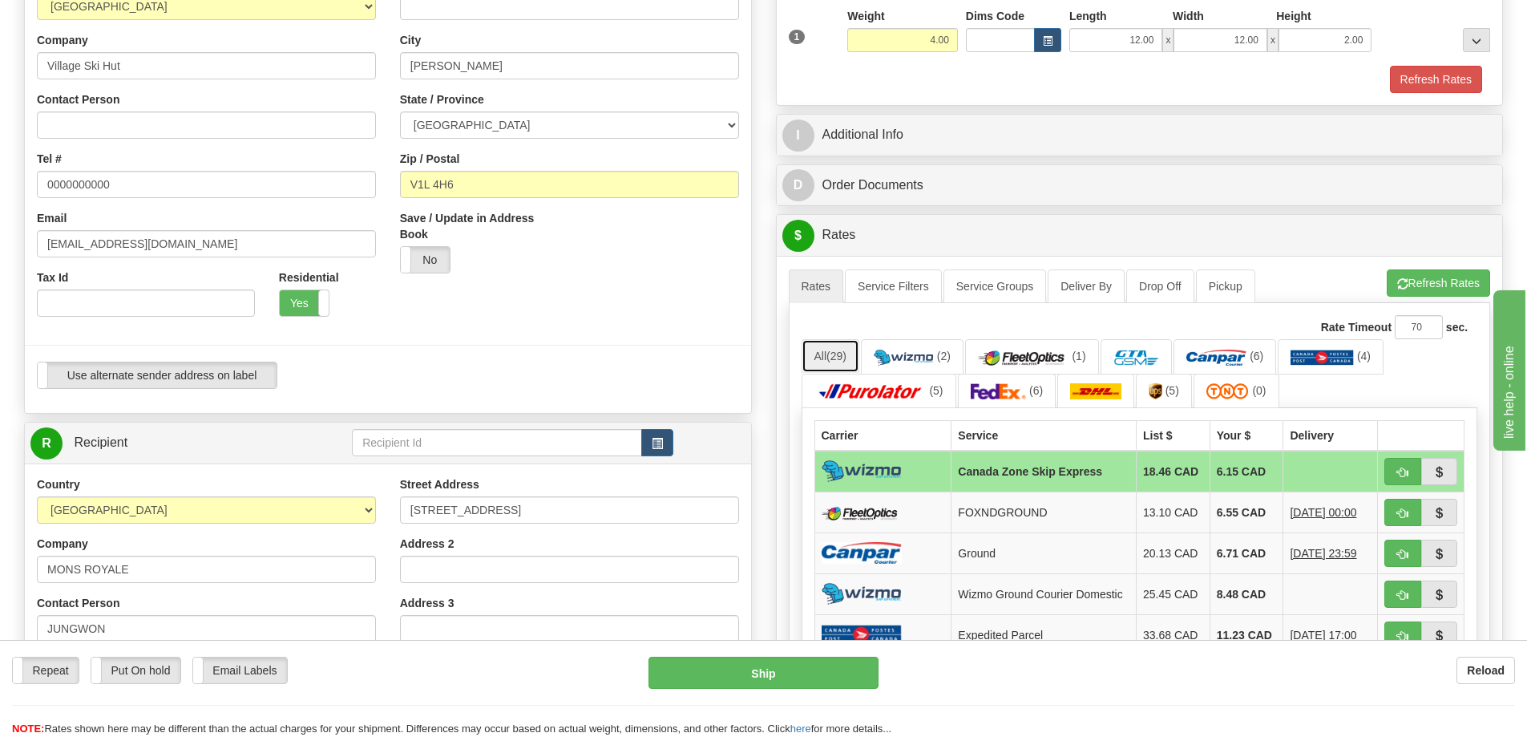
click at [819, 353] on link "All (29)" at bounding box center [831, 356] width 58 height 34
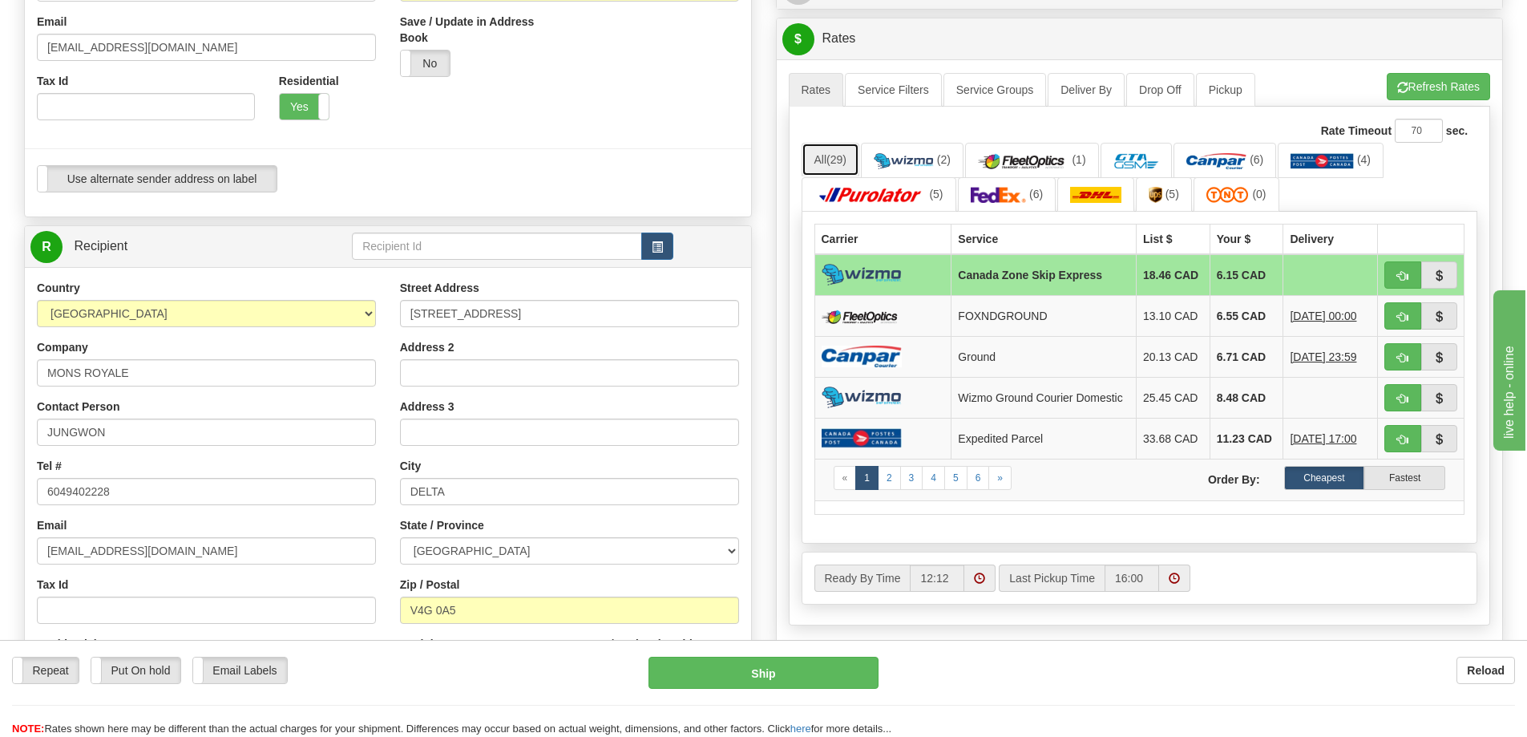
scroll to position [561, 0]
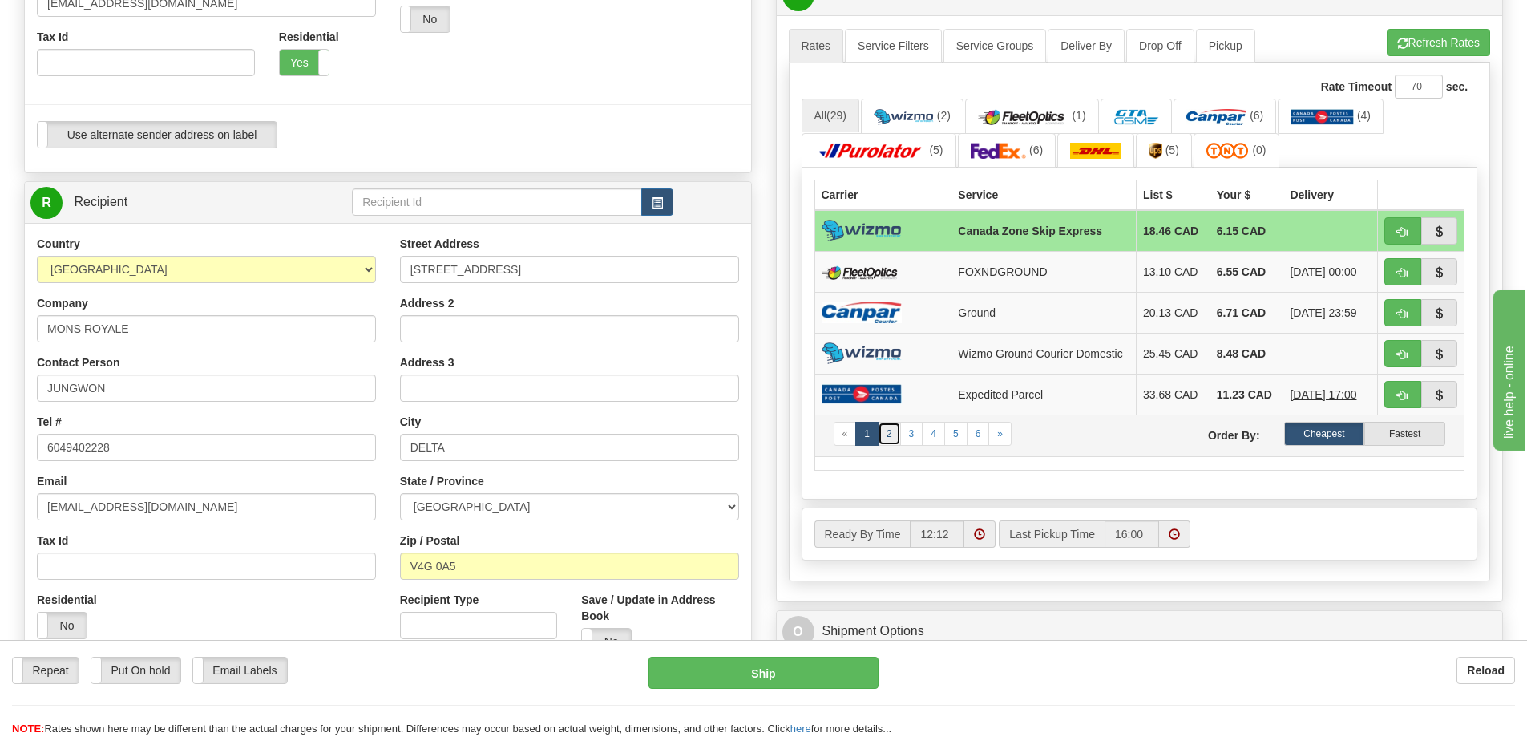
click at [884, 434] on link "2" at bounding box center [889, 434] width 23 height 24
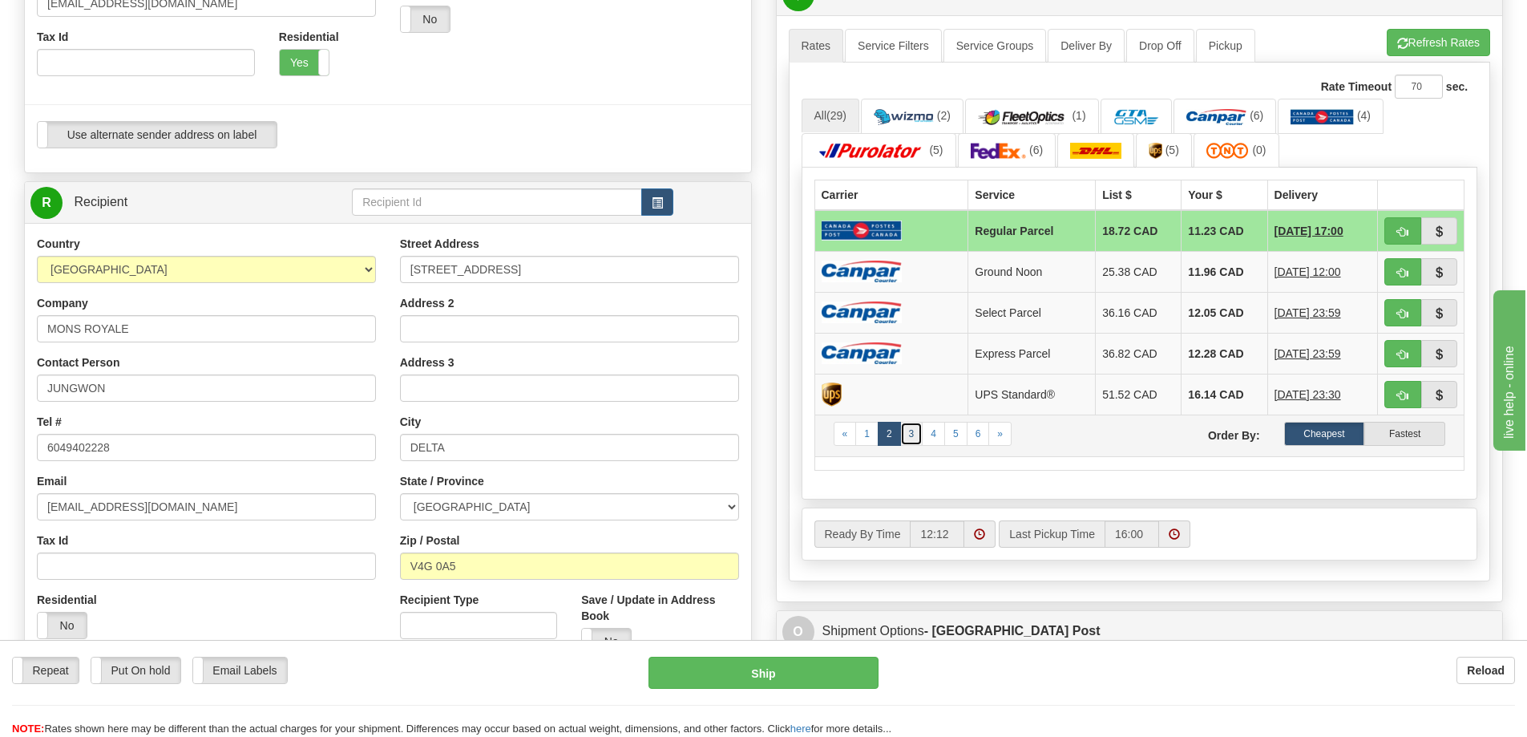
click at [909, 435] on link "3" at bounding box center [911, 434] width 23 height 24
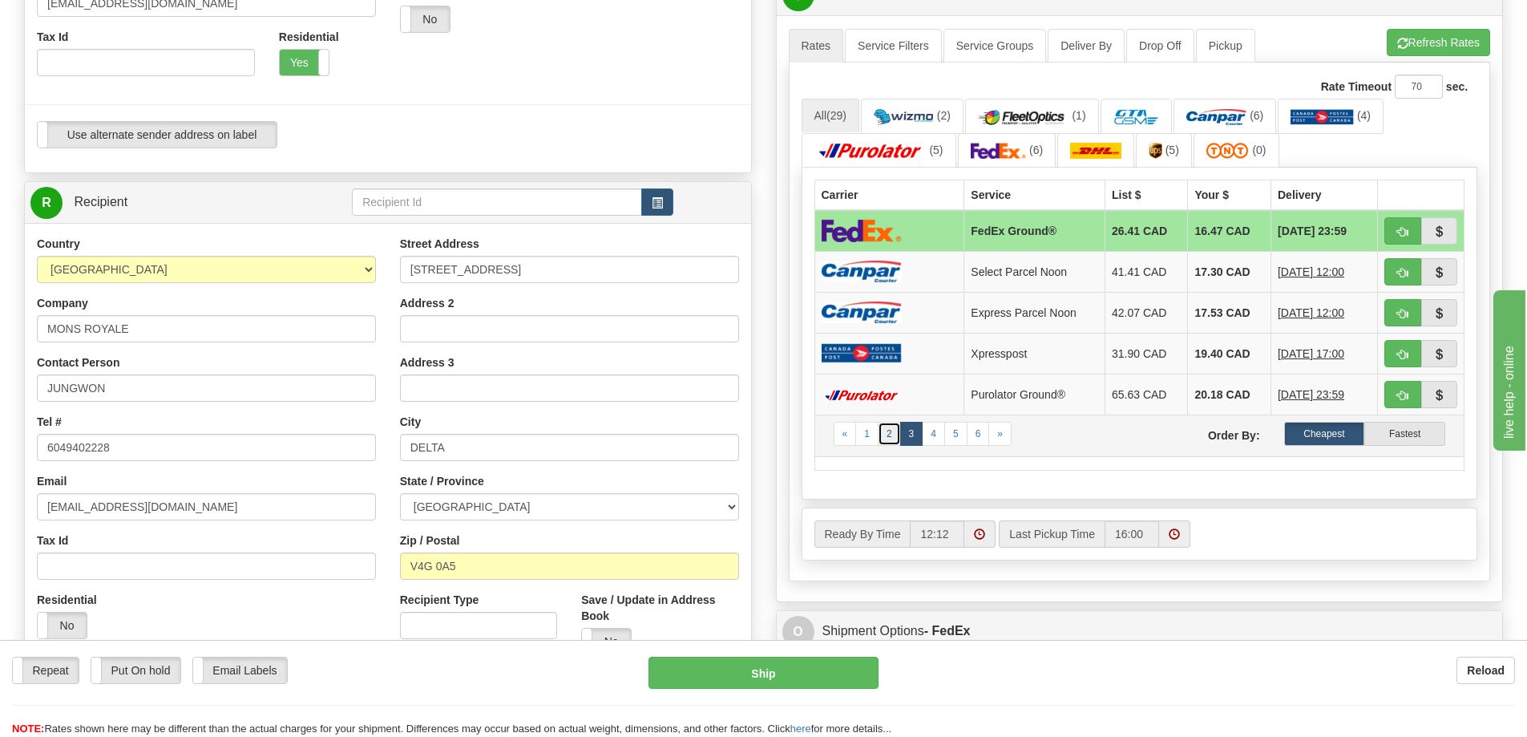
click at [899, 432] on link "2" at bounding box center [889, 434] width 23 height 24
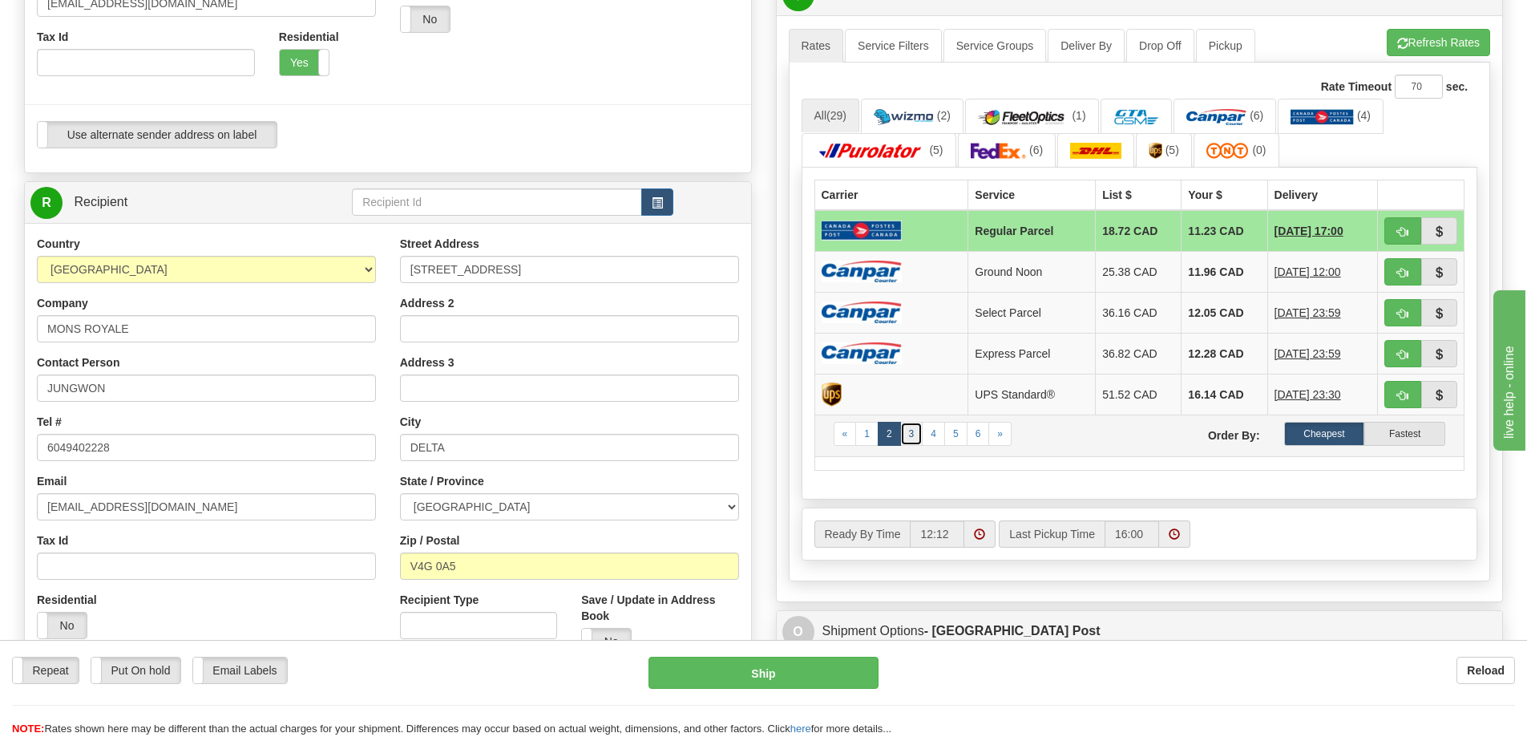
click at [912, 436] on link "3" at bounding box center [911, 434] width 23 height 24
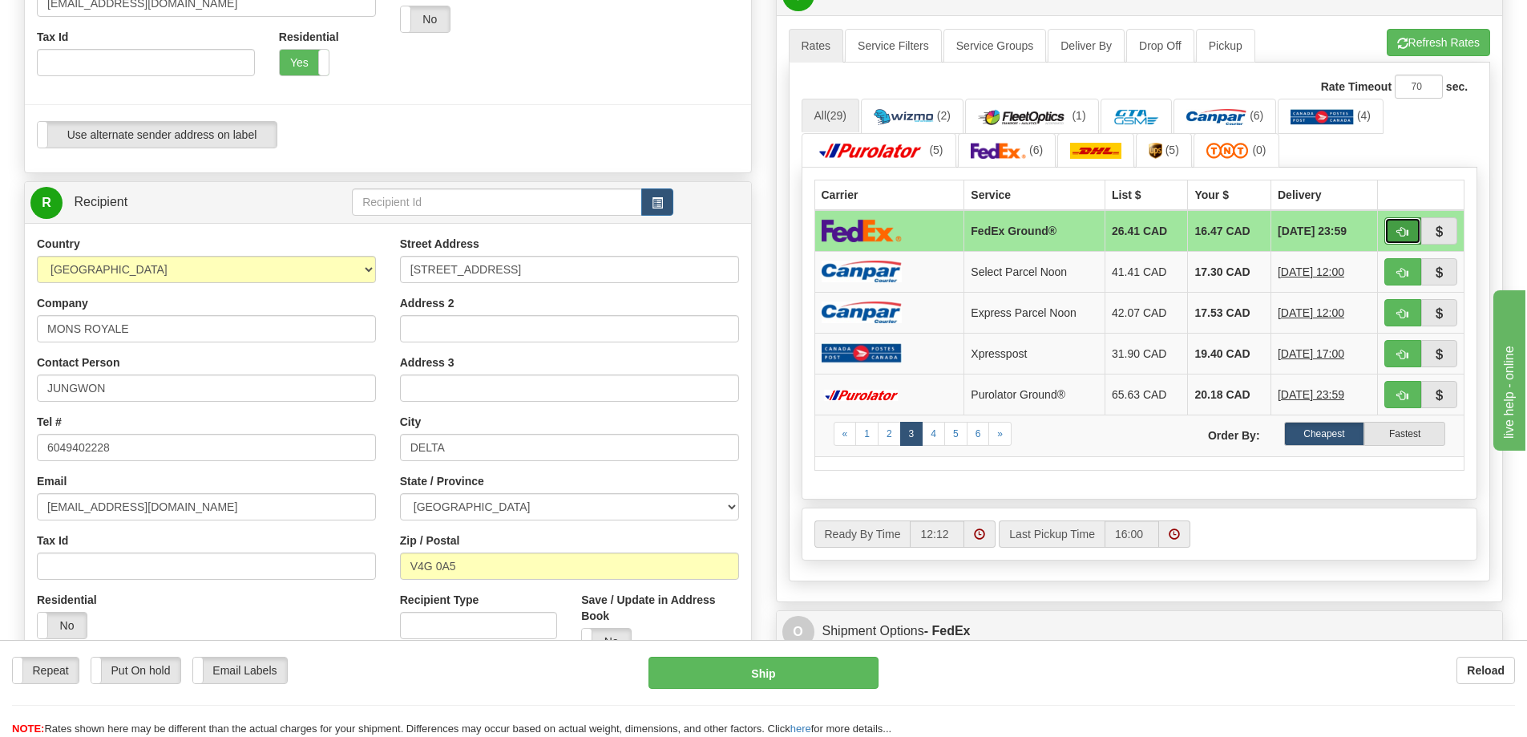
click at [1398, 227] on span "button" at bounding box center [1403, 232] width 11 height 10
type input "92"
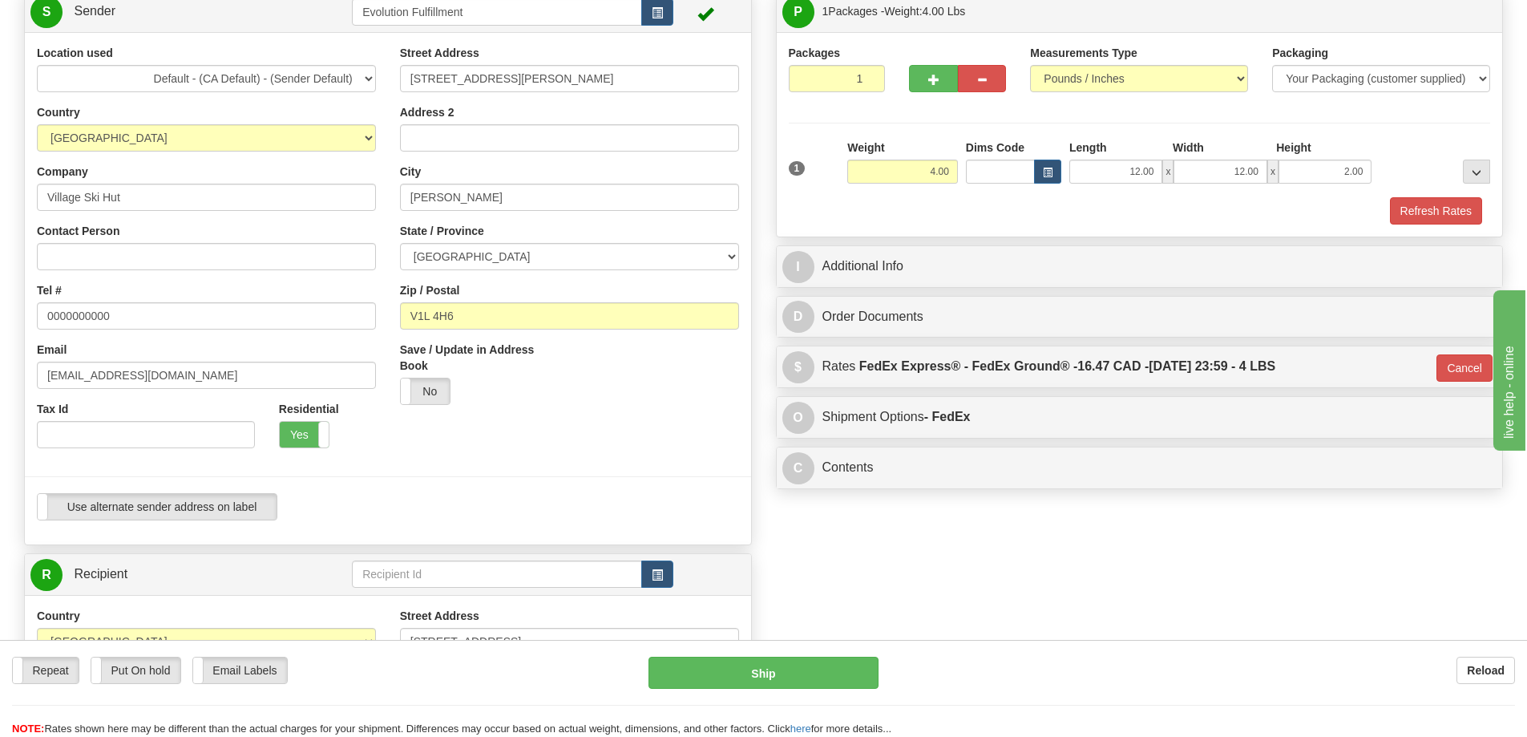
scroll to position [80, 0]
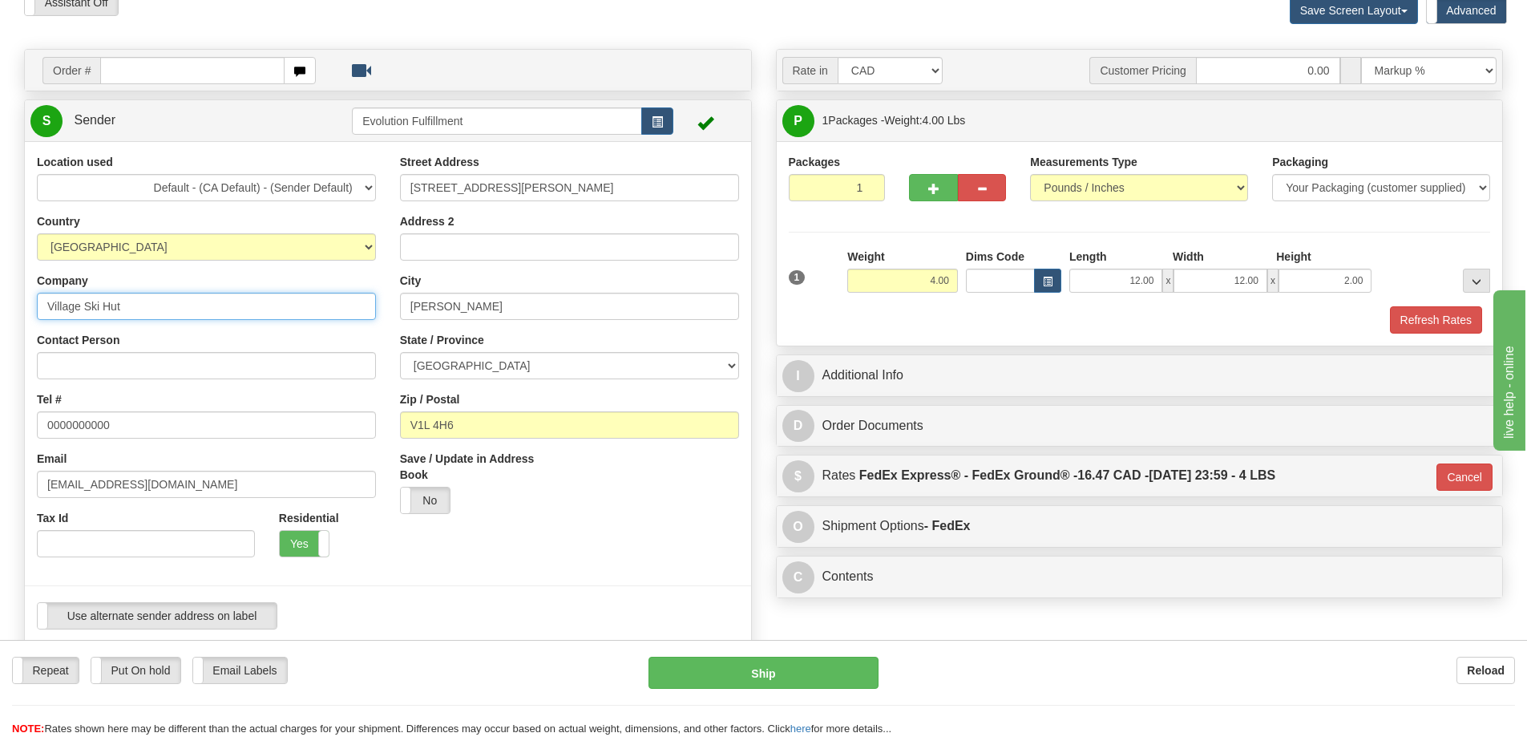
click at [150, 305] on input "Village Ski Hut" at bounding box center [206, 306] width 339 height 27
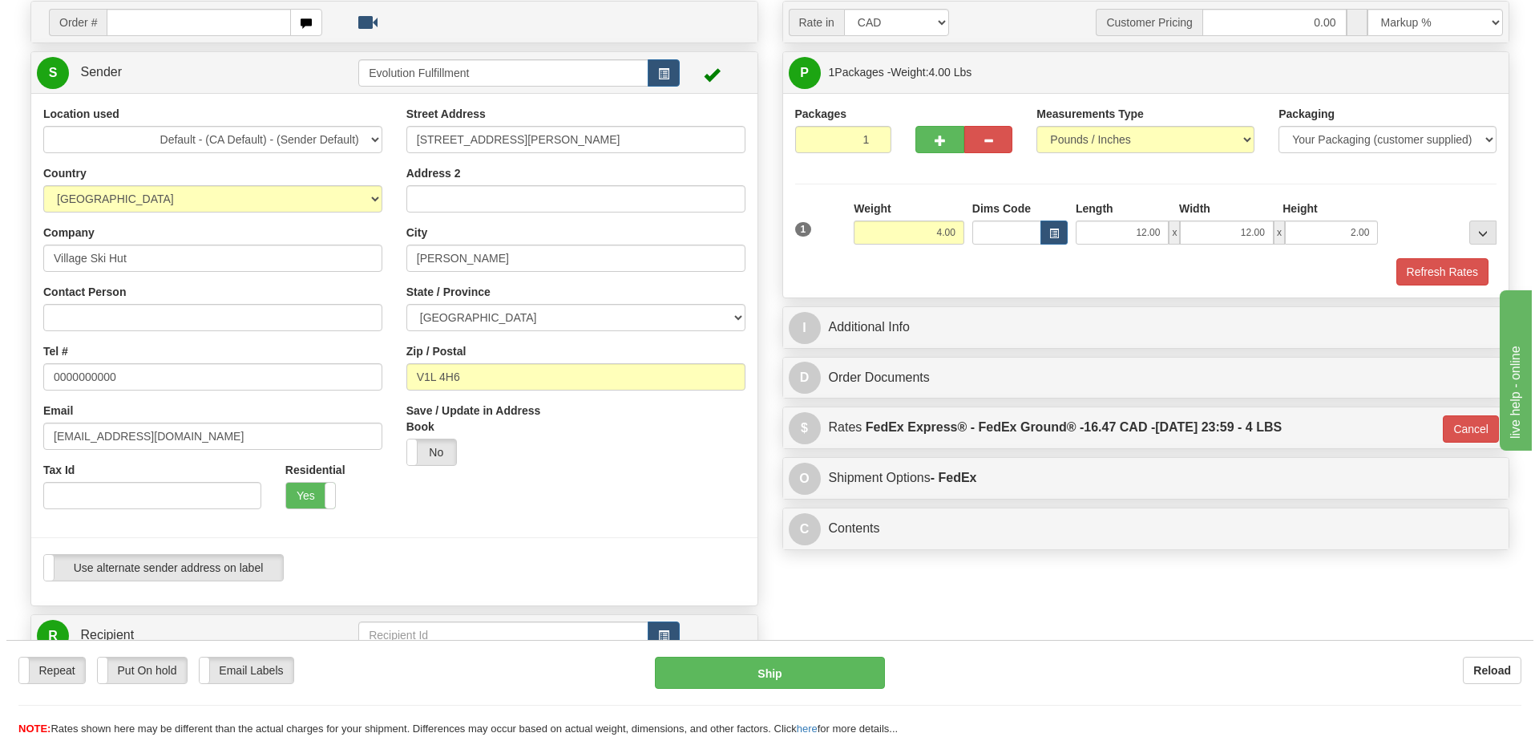
scroll to position [241, 0]
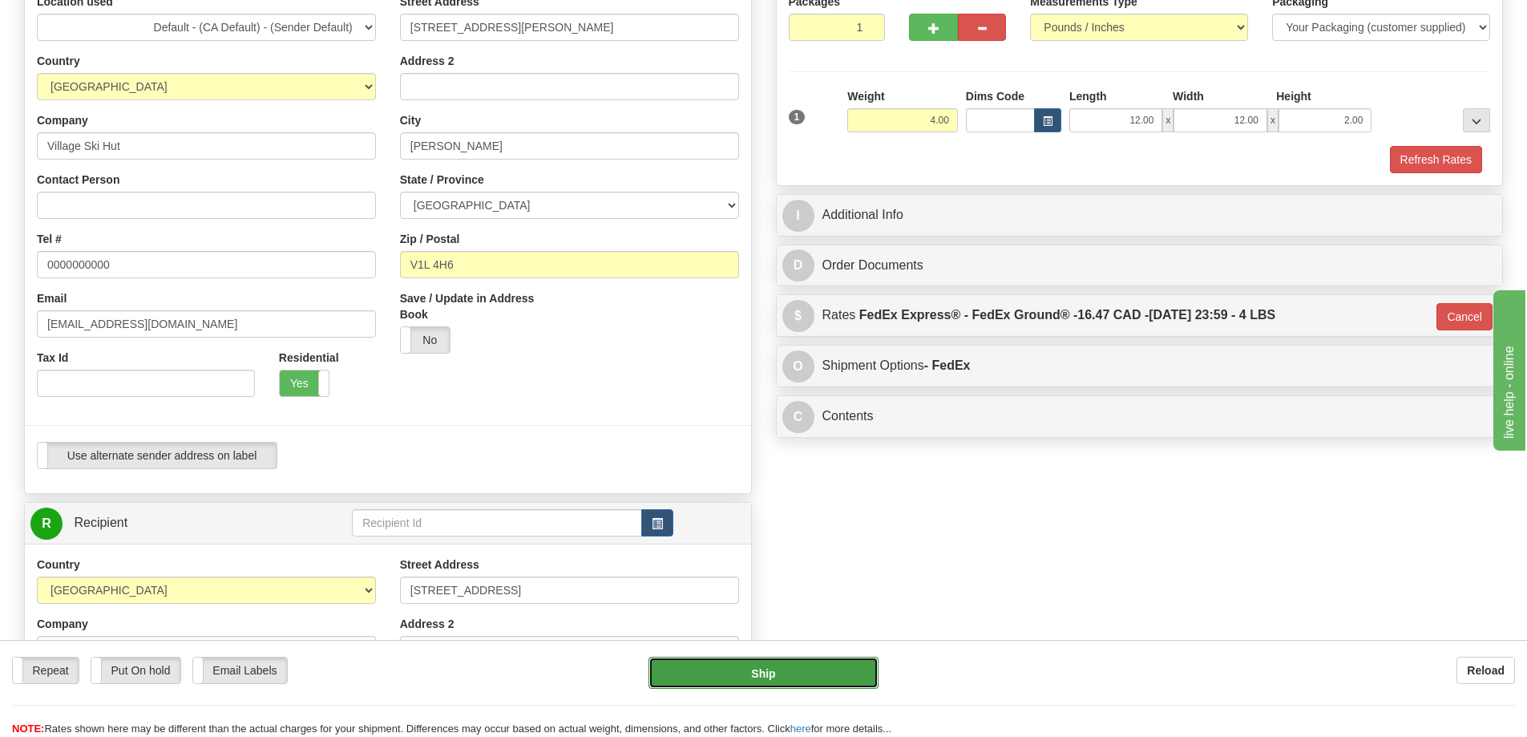
click at [793, 672] on button "Ship" at bounding box center [764, 673] width 230 height 32
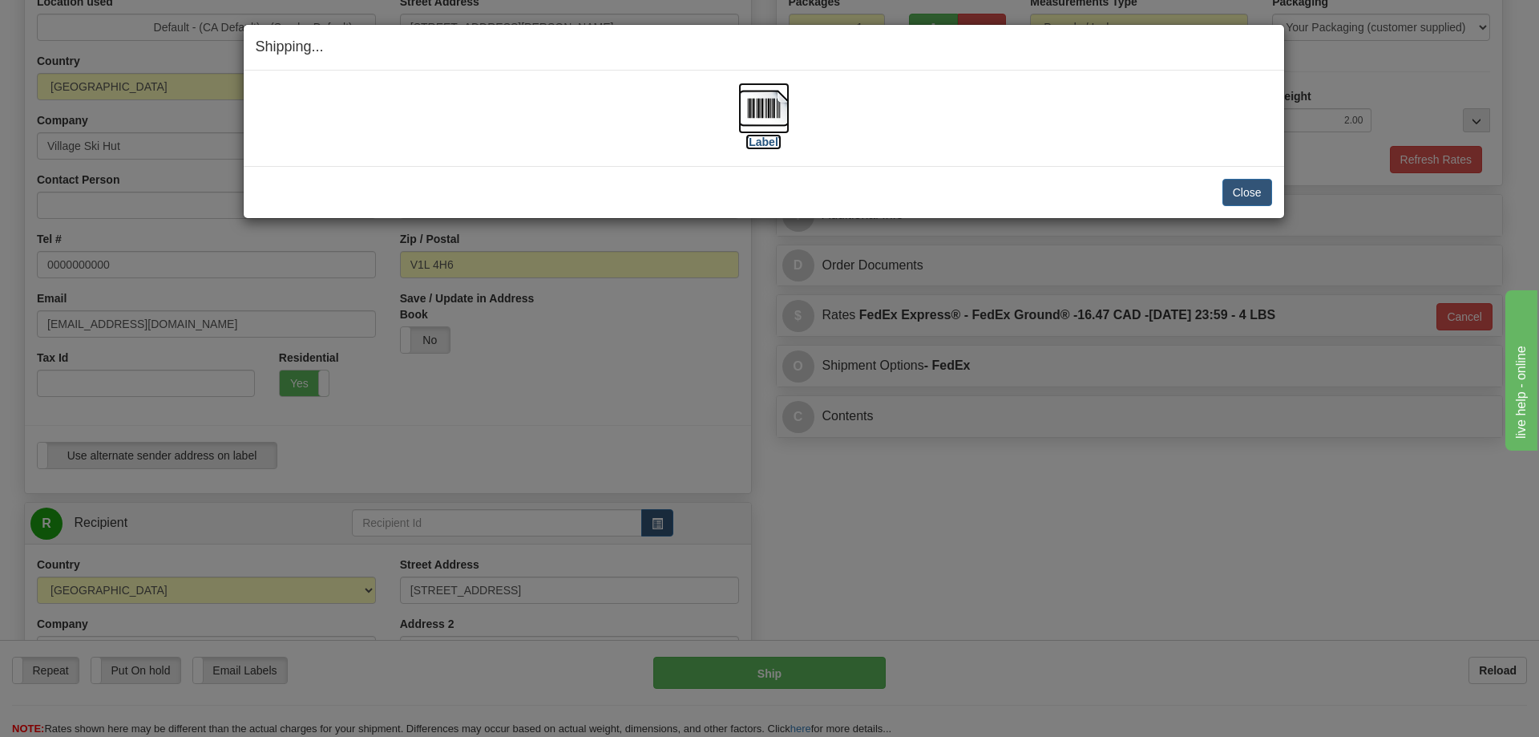
click at [781, 97] on img at bounding box center [763, 108] width 51 height 51
click at [1255, 199] on button "Close" at bounding box center [1248, 192] width 50 height 27
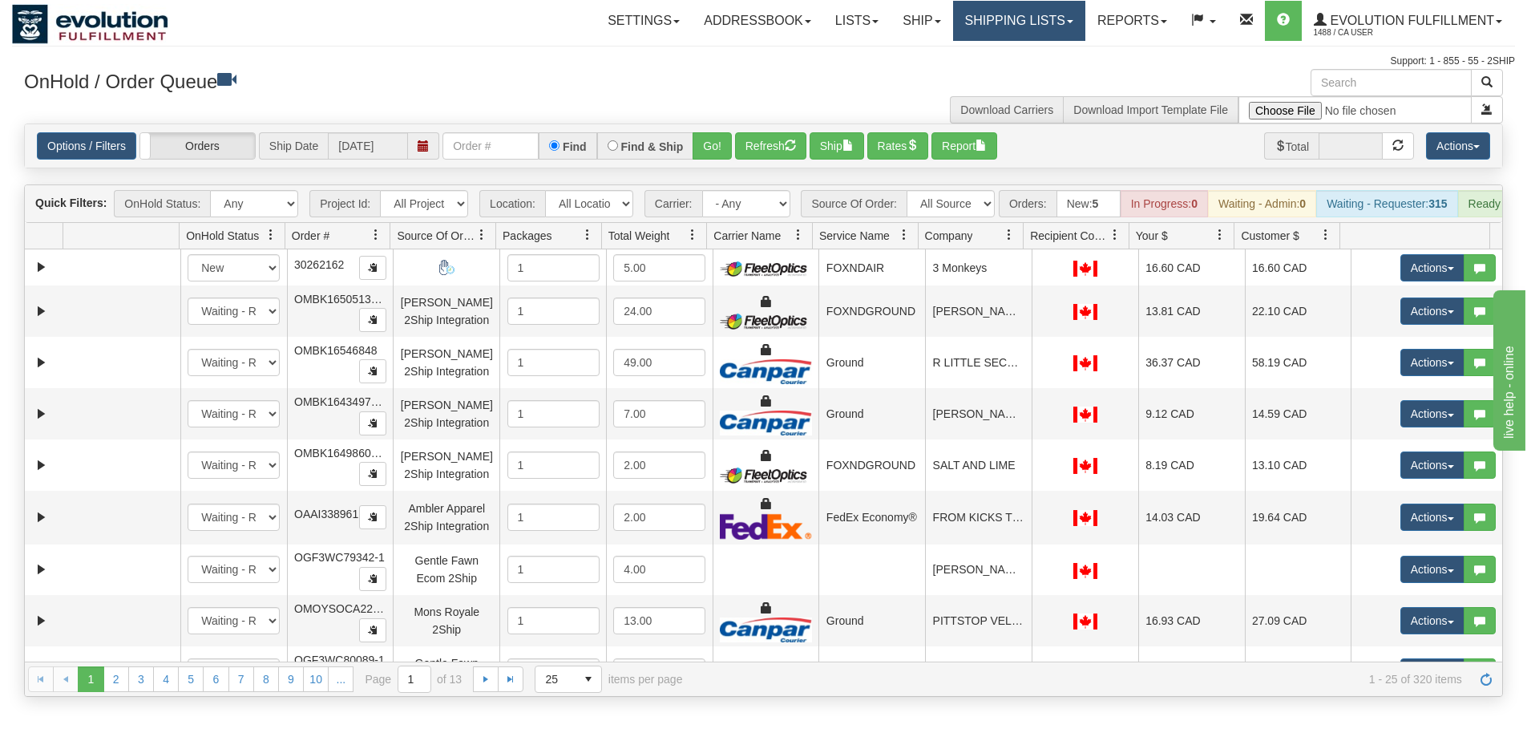
click at [953, 39] on link "Shipping lists" at bounding box center [1019, 21] width 132 height 40
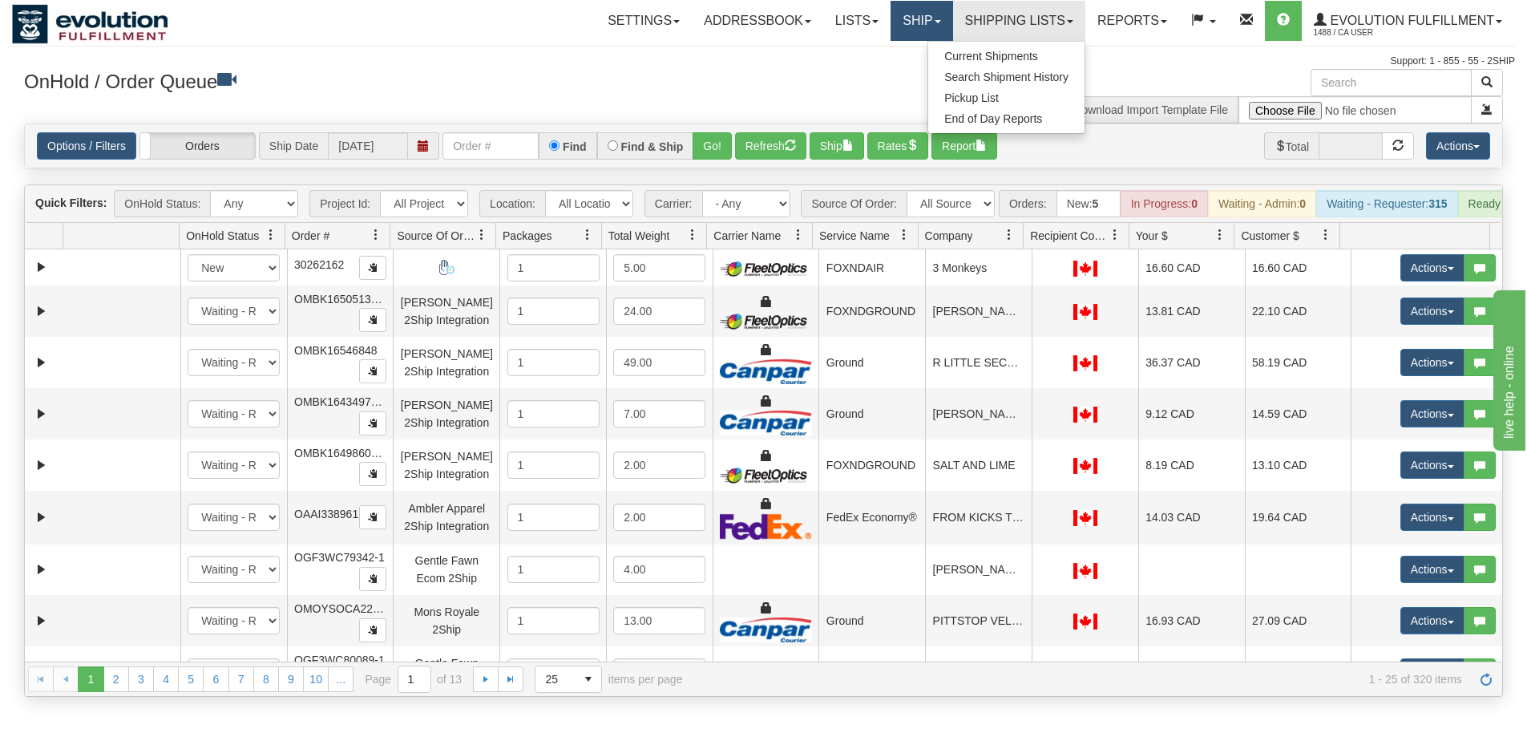
click at [916, 38] on link "Ship" at bounding box center [922, 21] width 62 height 40
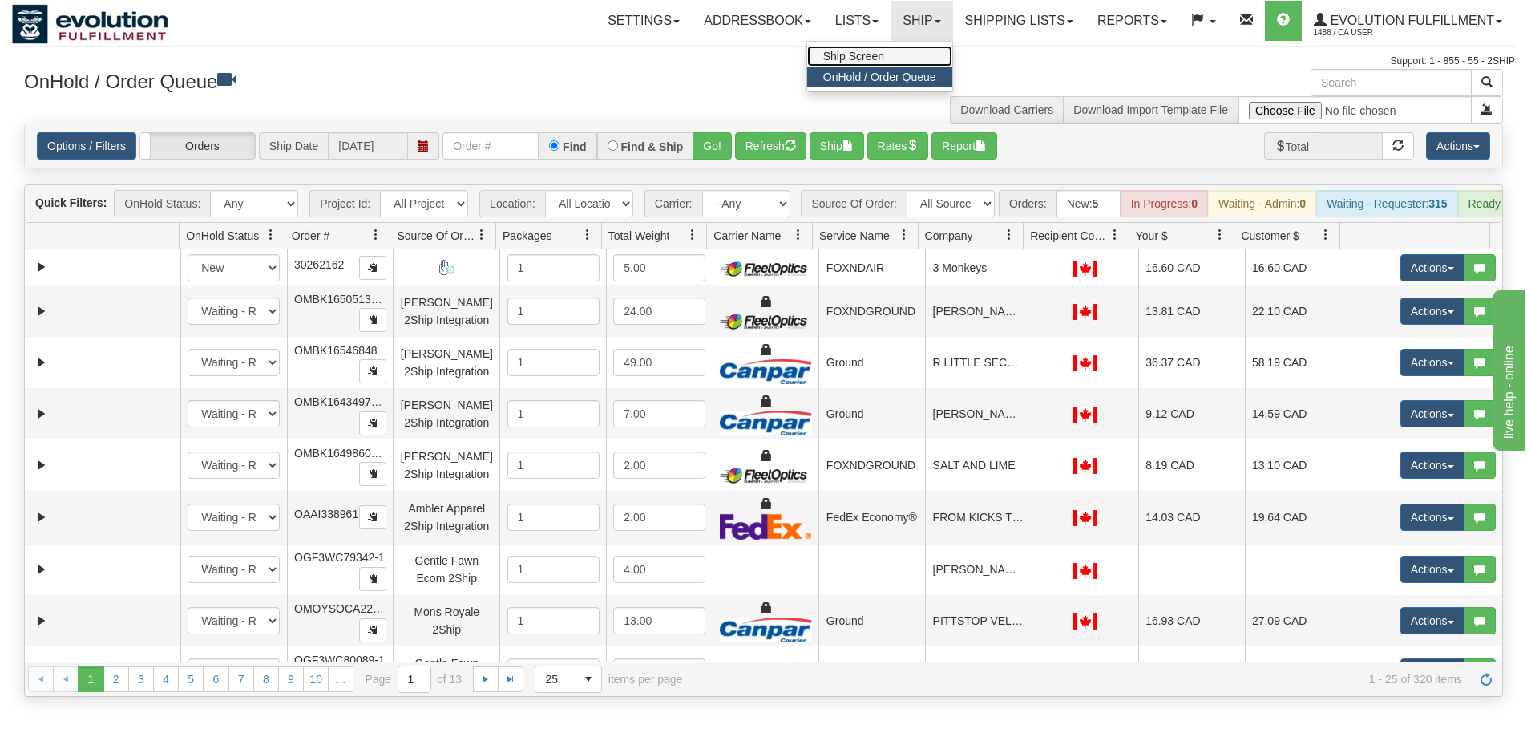
click at [914, 56] on link "Ship Screen" at bounding box center [879, 56] width 145 height 21
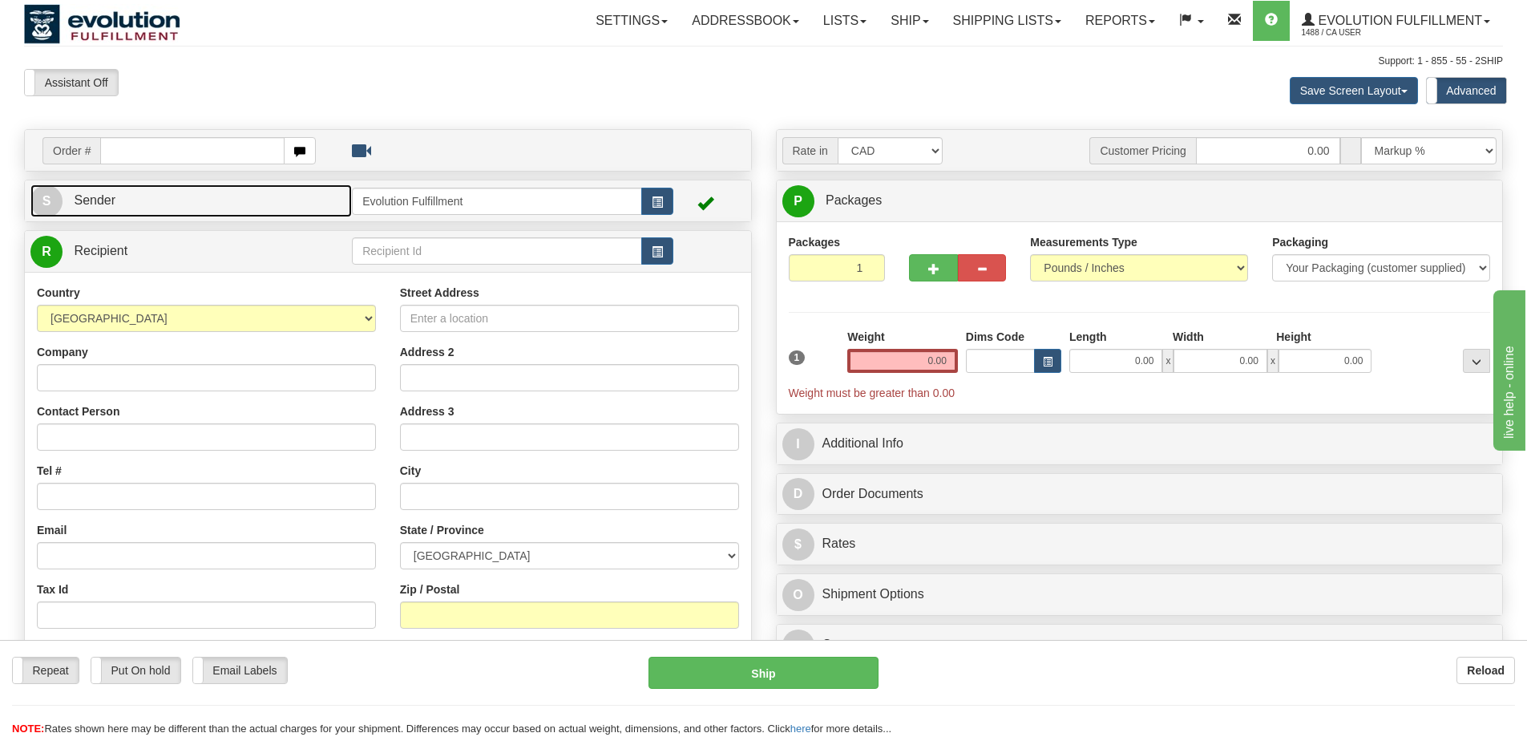
click at [139, 204] on link "S Sender" at bounding box center [191, 200] width 322 height 33
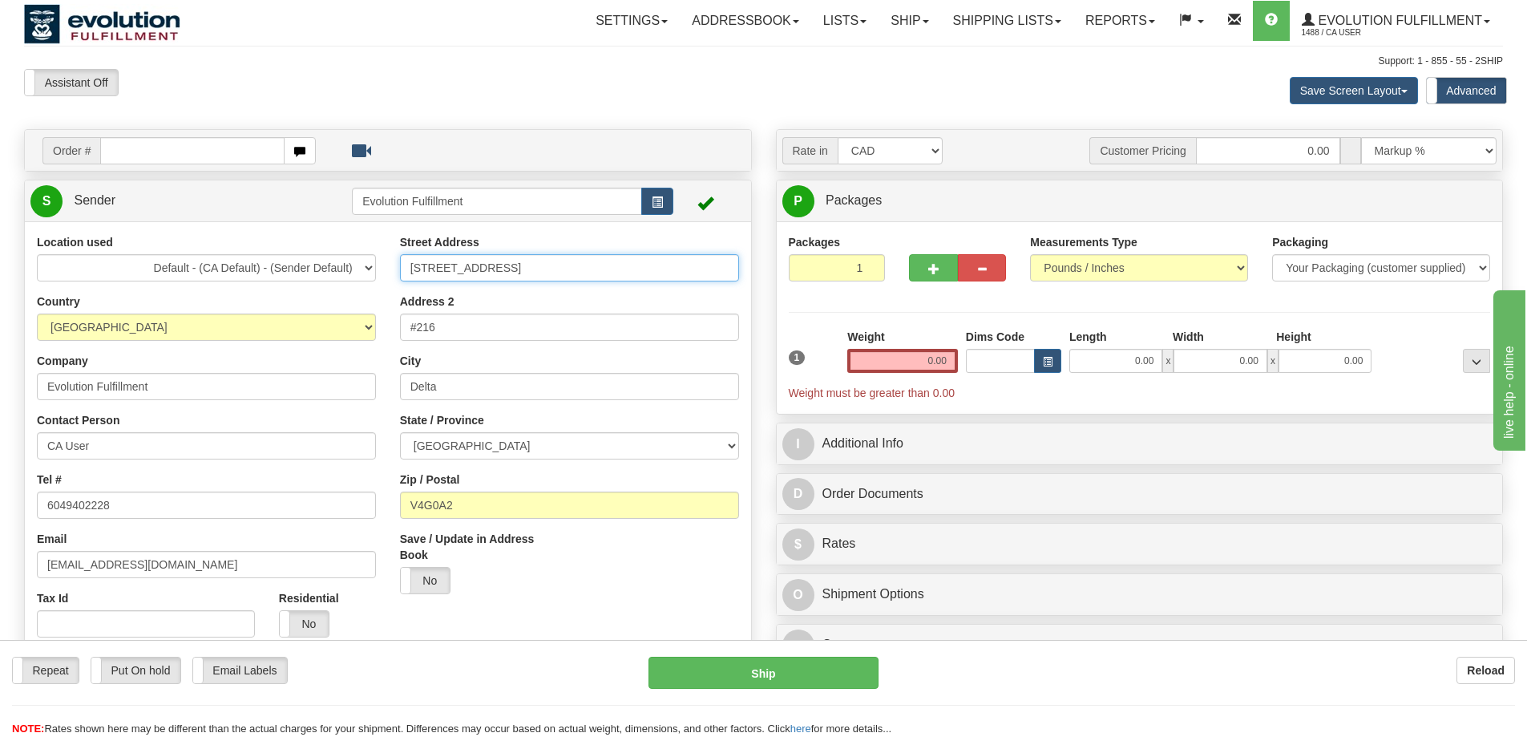
click at [498, 266] on input "[STREET_ADDRESS]" at bounding box center [569, 267] width 339 height 27
paste input "1089 Sunset Drive"
type input "1089 Sunset Drive"
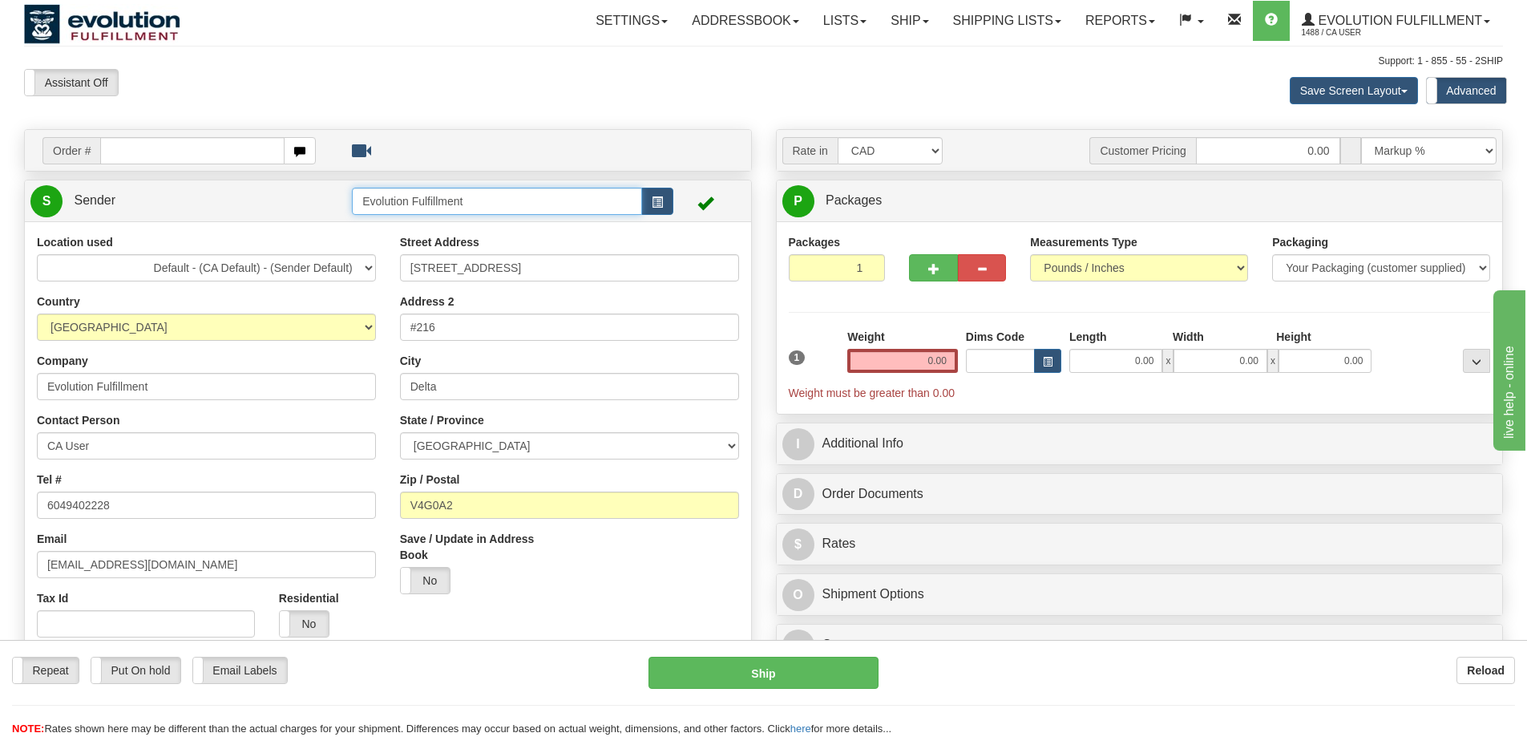
drag, startPoint x: 453, startPoint y: 199, endPoint x: 284, endPoint y: 190, distance: 169.4
click at [284, 190] on tr "S Sender Evolution Fulfillment" at bounding box center [387, 200] width 715 height 33
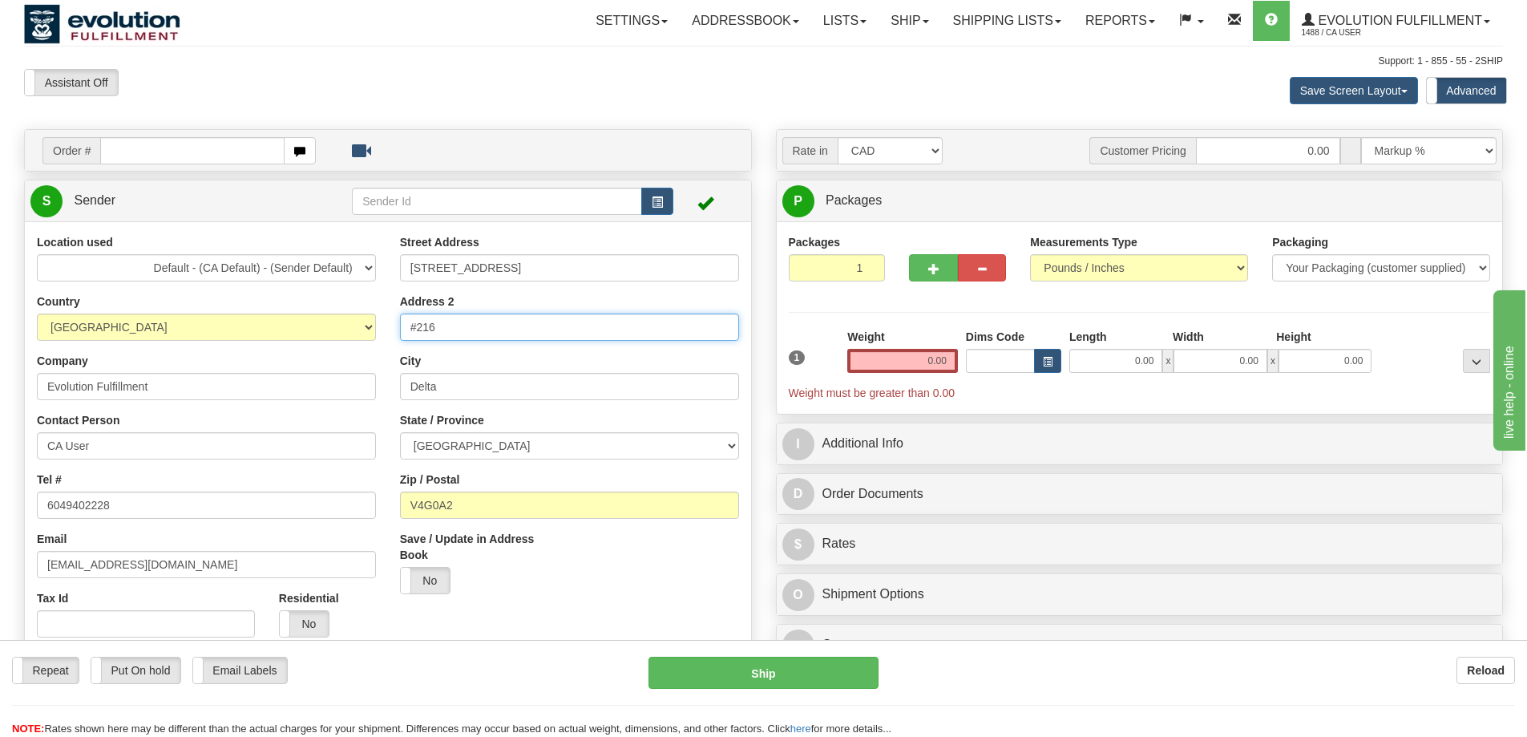
click at [544, 336] on input "#216" at bounding box center [569, 327] width 339 height 27
paste input "Room 218"
type input "Room 218"
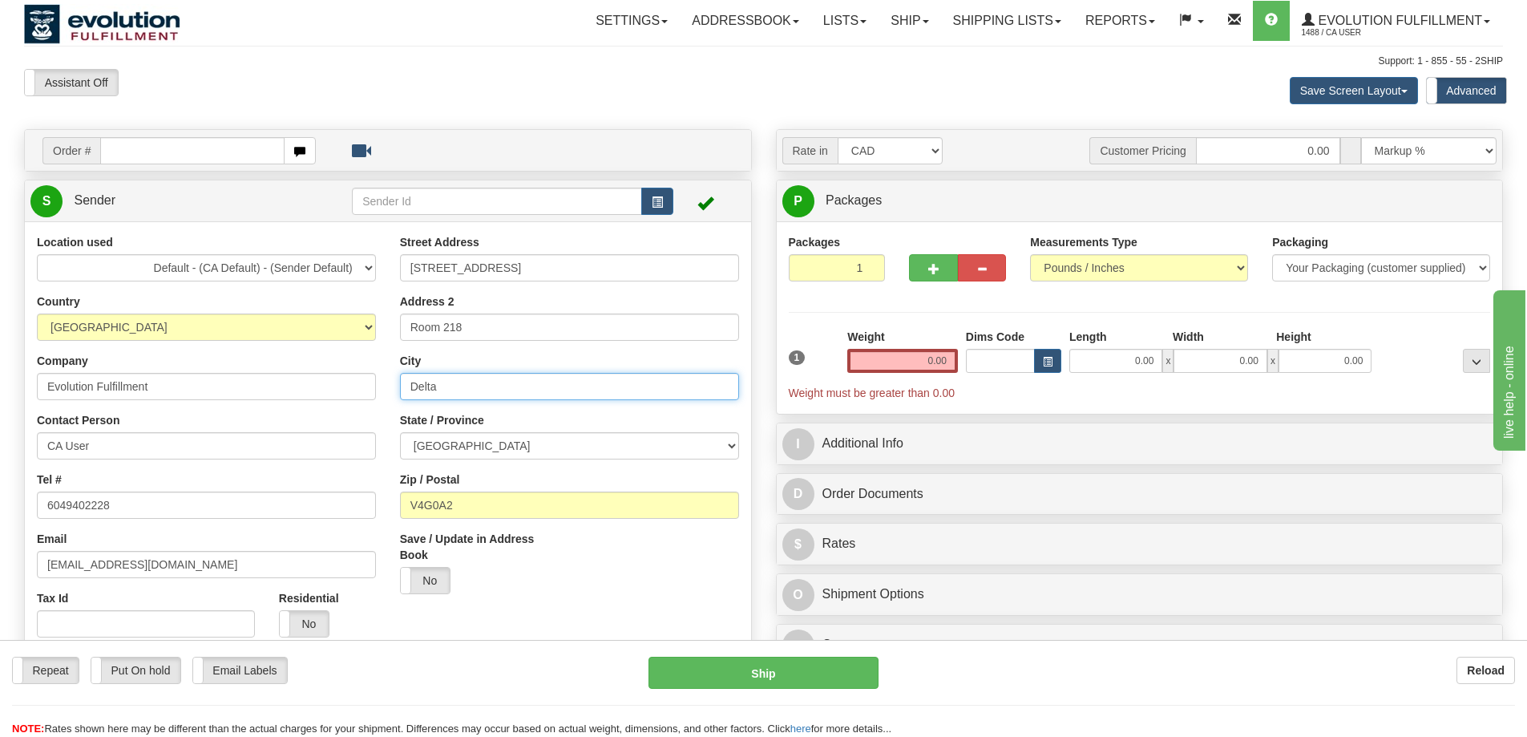
click at [432, 389] on input "Delta" at bounding box center [569, 386] width 339 height 27
type input "KELOWNA"
paste input "1Y 9Z3"
type input "V1Y 9Z3"
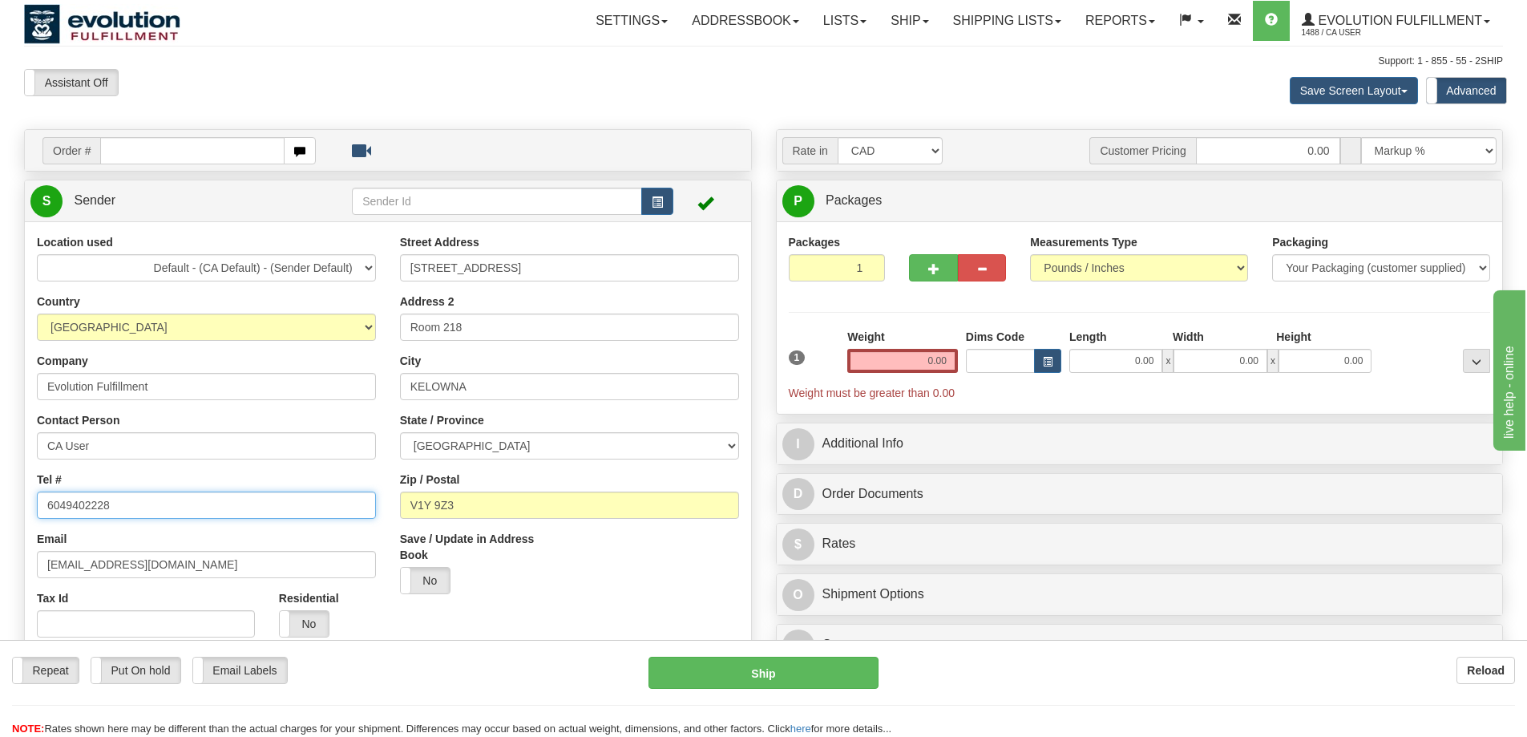
click at [140, 506] on input "6049402228" at bounding box center [206, 505] width 339 height 27
paste input "236.993.6660"
type input "236.993.6660"
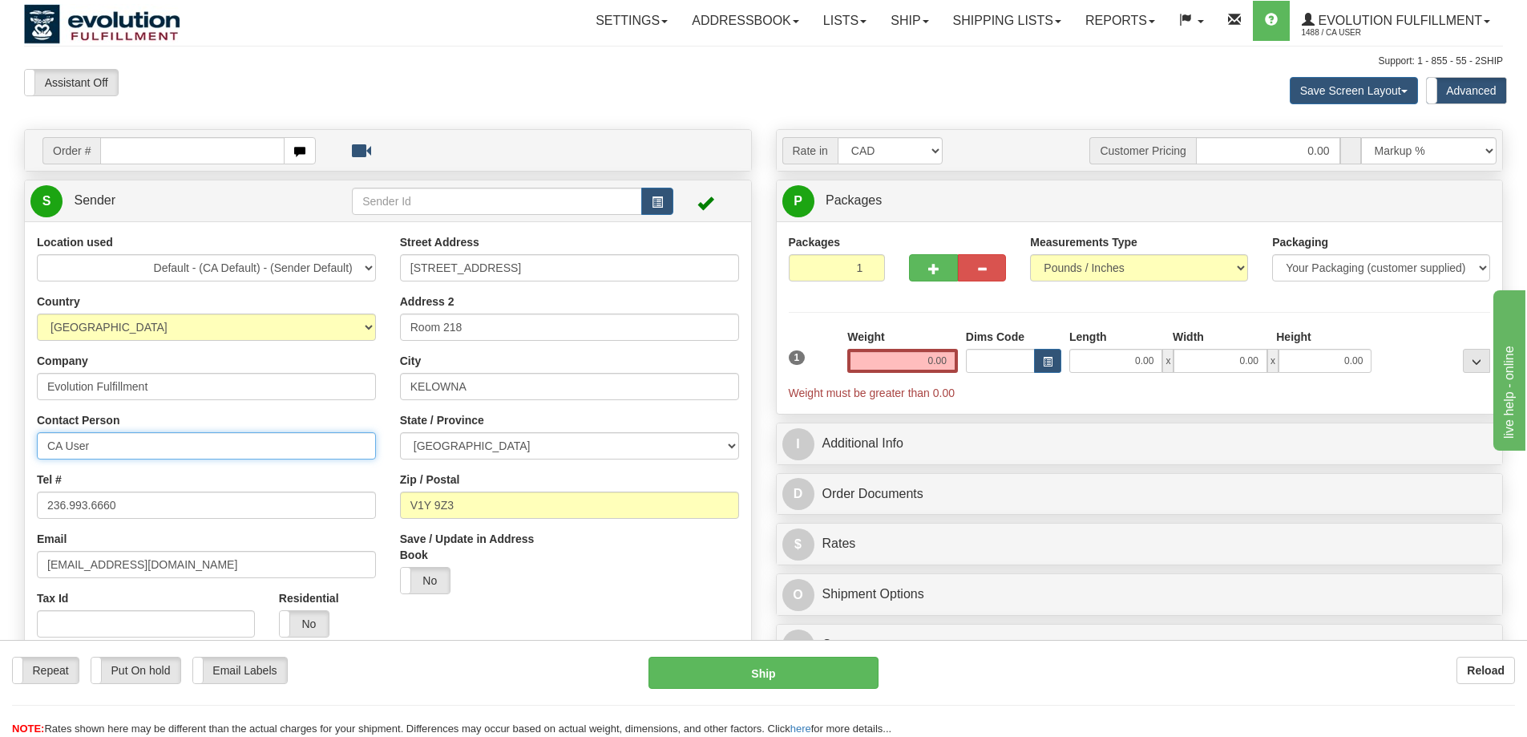
drag, startPoint x: 22, startPoint y: 442, endPoint x: 0, endPoint y: 442, distance: 21.6
click at [0, 442] on div "Toggle navigation Settings Shipping Preferences Fields Preferences New" at bounding box center [763, 715] width 1527 height 1431
click at [63, 389] on input "Evolution Fulfillment" at bounding box center [206, 386] width 339 height 27
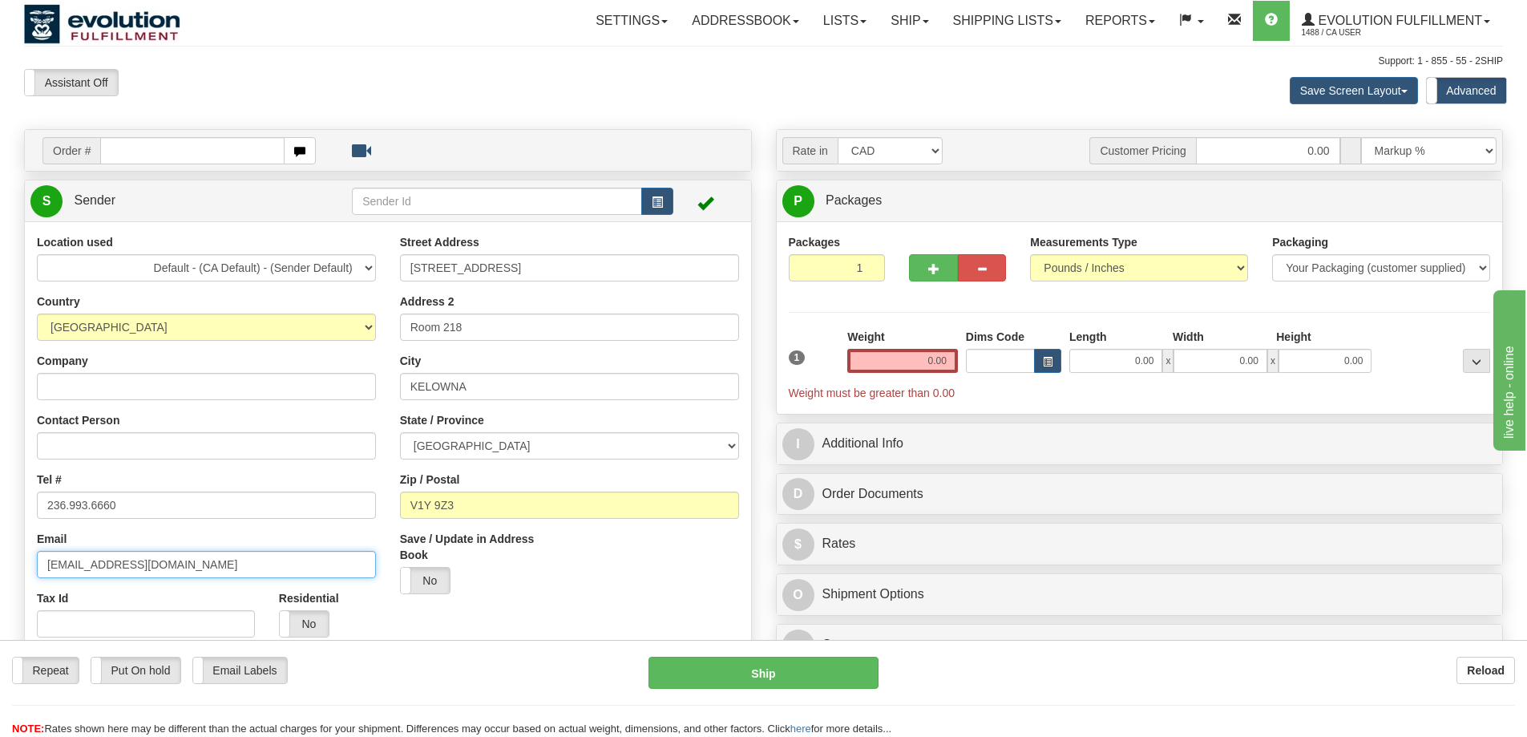
click at [83, 572] on input "warehouse@evolvewithus.ca" at bounding box center [206, 564] width 339 height 27
paste input "newyangrui2019@163.com"
type input "newyangrui2019@163.com"
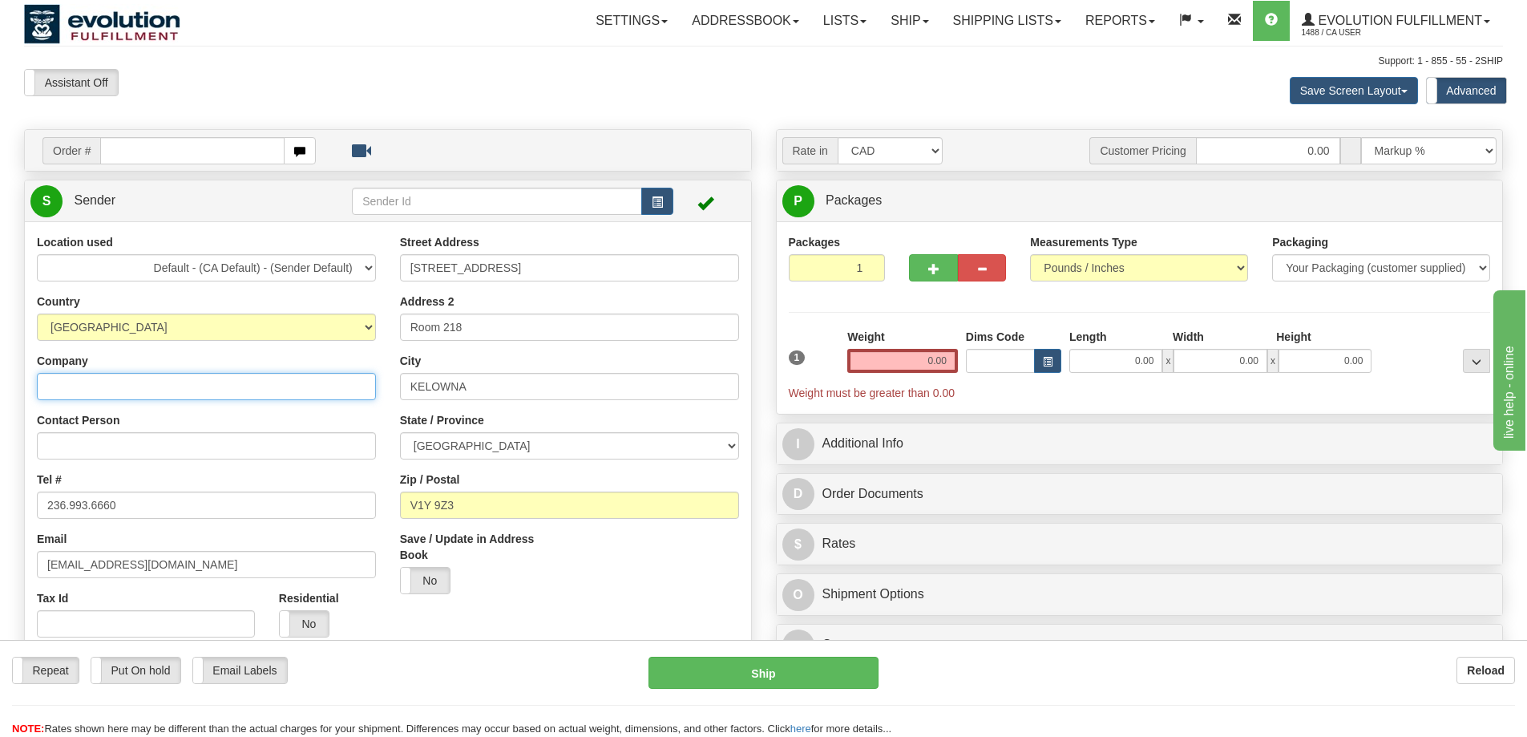
click at [102, 388] on input "Company" at bounding box center [206, 386] width 339 height 27
paste input "Rui Yang"
type input "Rui Yang"
paste input "Rui Yang"
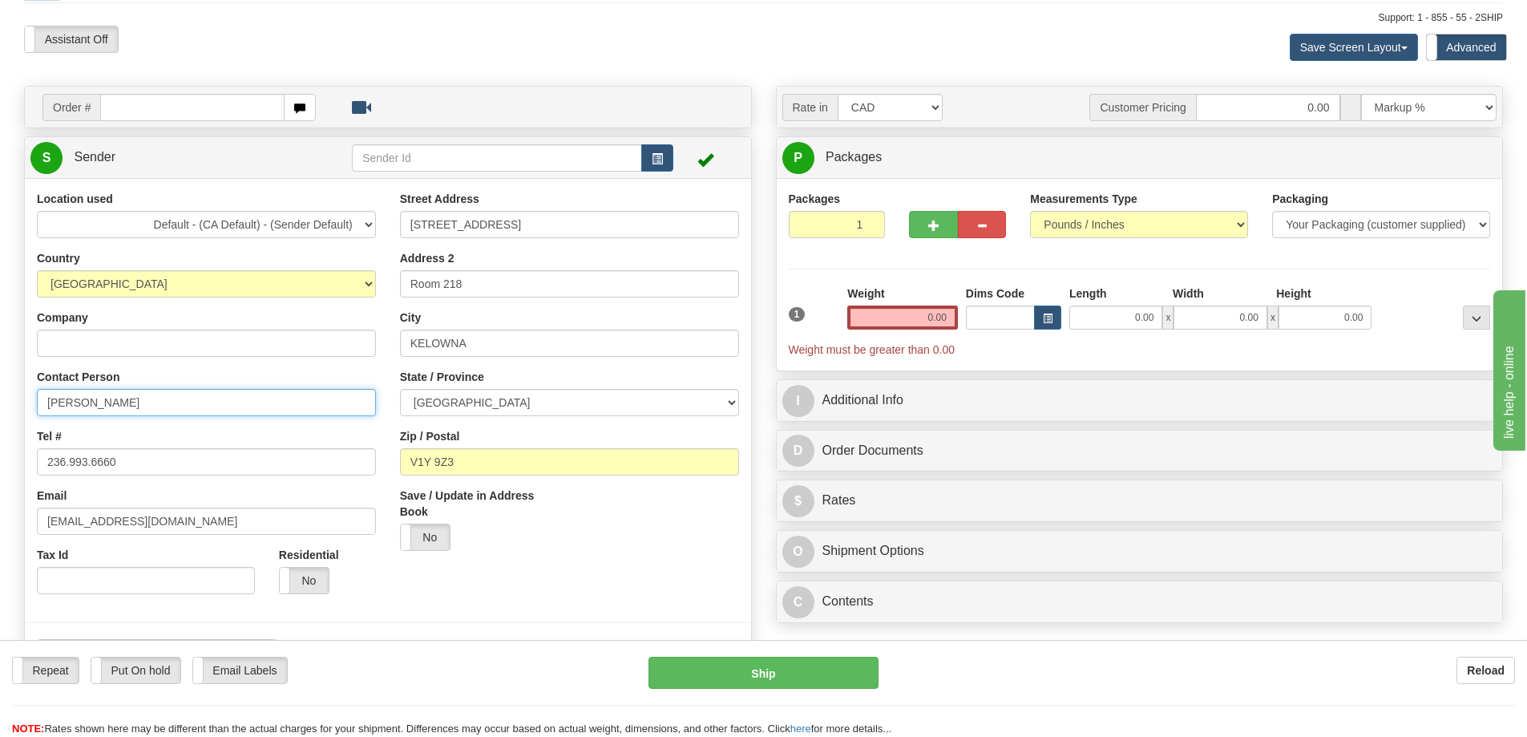
scroll to position [80, 0]
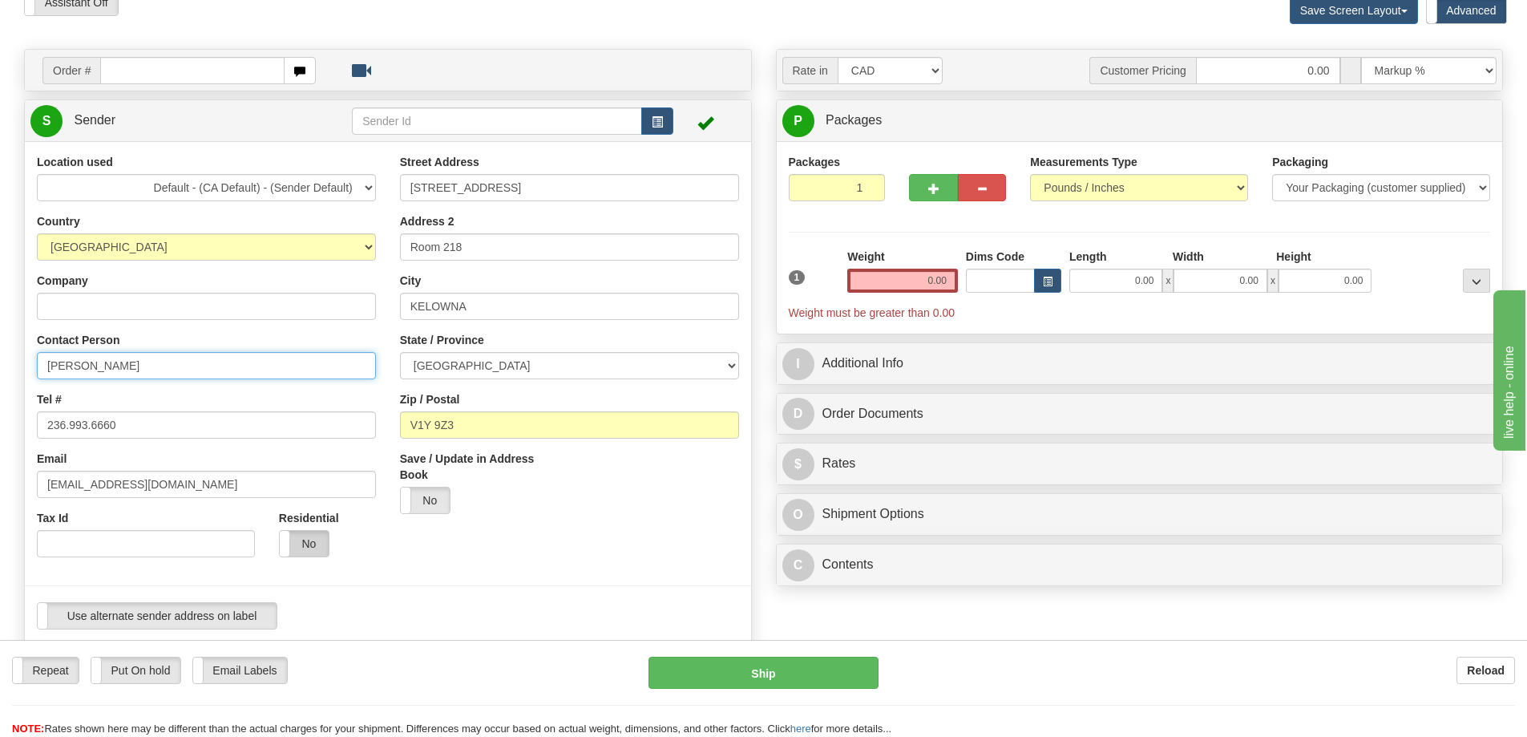
type input "Rui Yang"
click at [320, 539] on label "No" at bounding box center [304, 544] width 49 height 26
click at [899, 278] on input "0.00" at bounding box center [903, 281] width 111 height 24
type input "5.00"
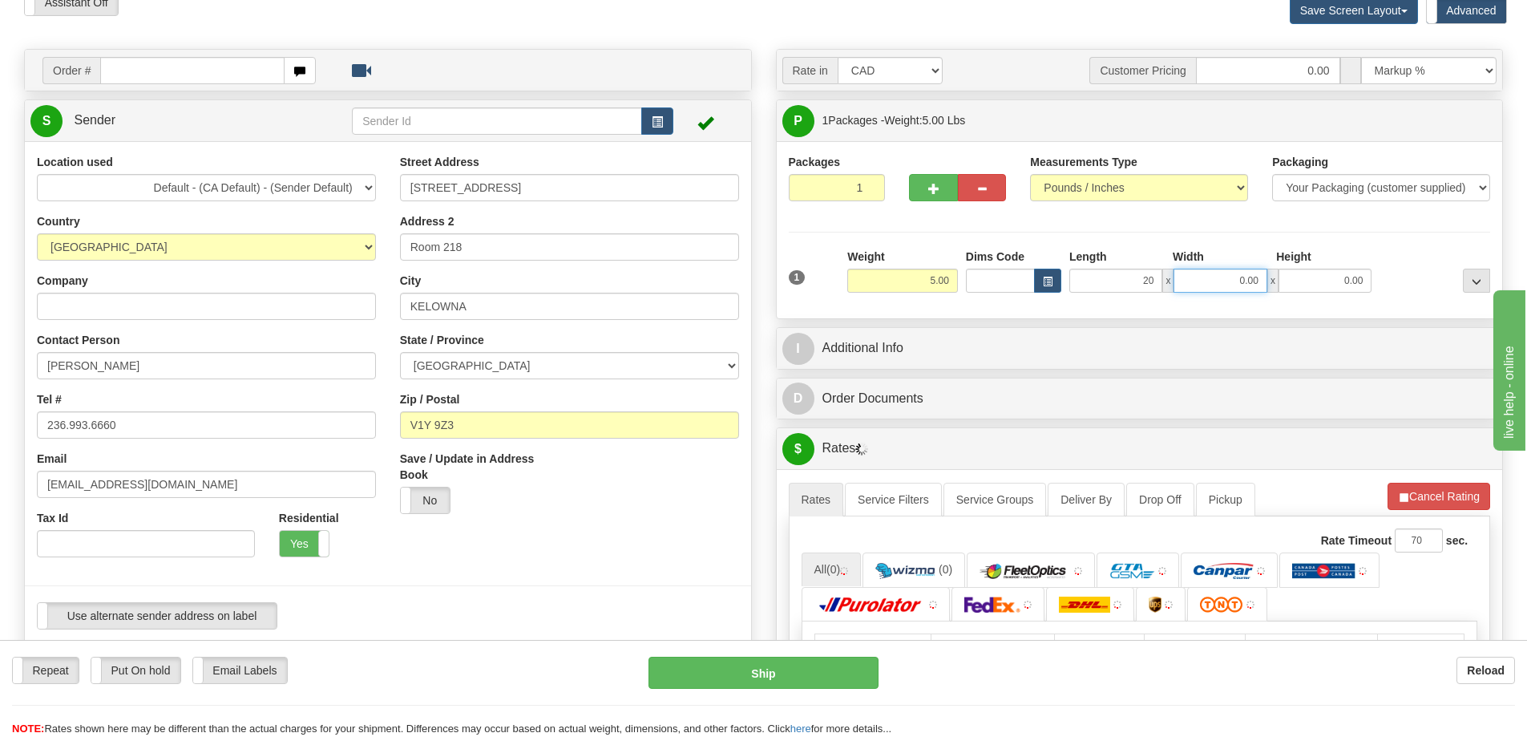
type input "20.00"
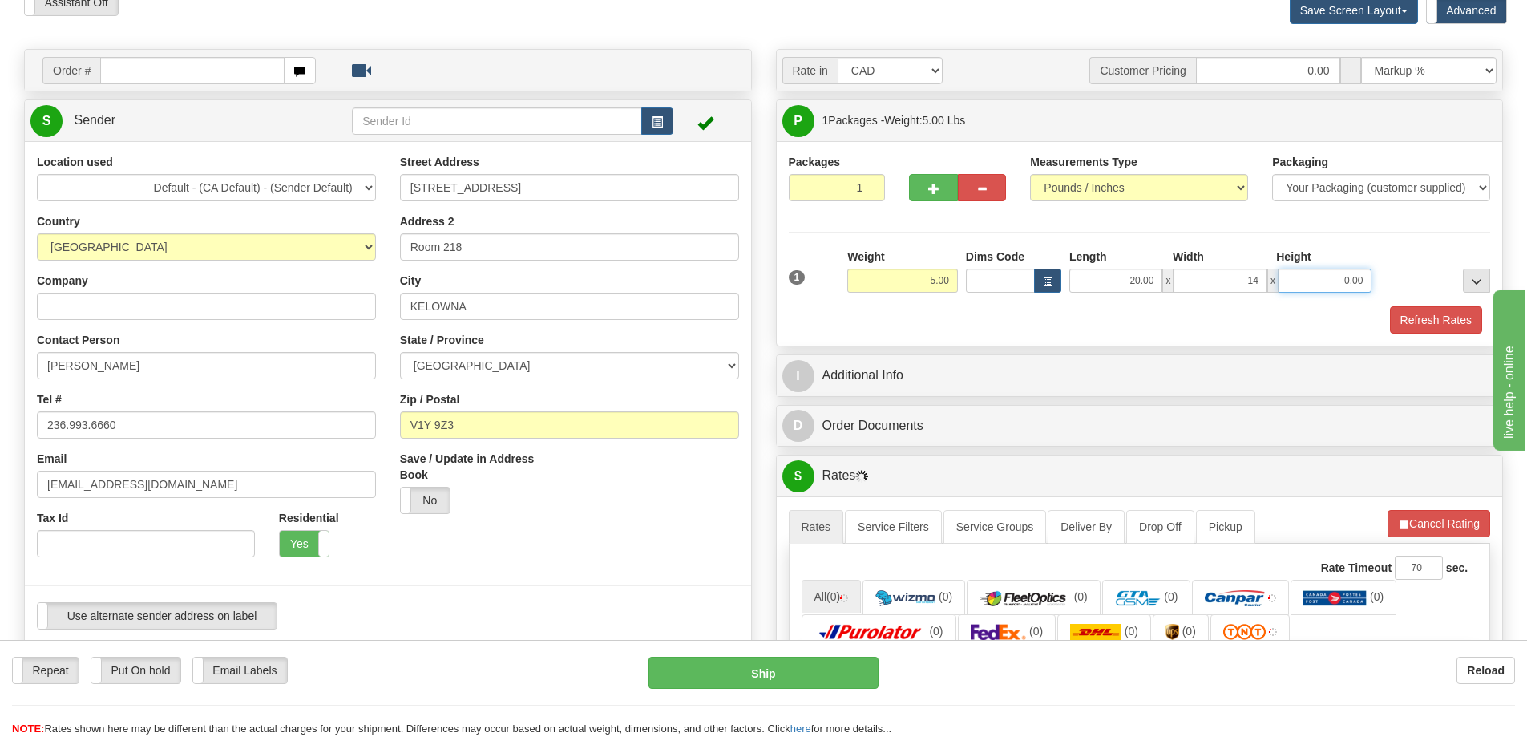
type input "14.00"
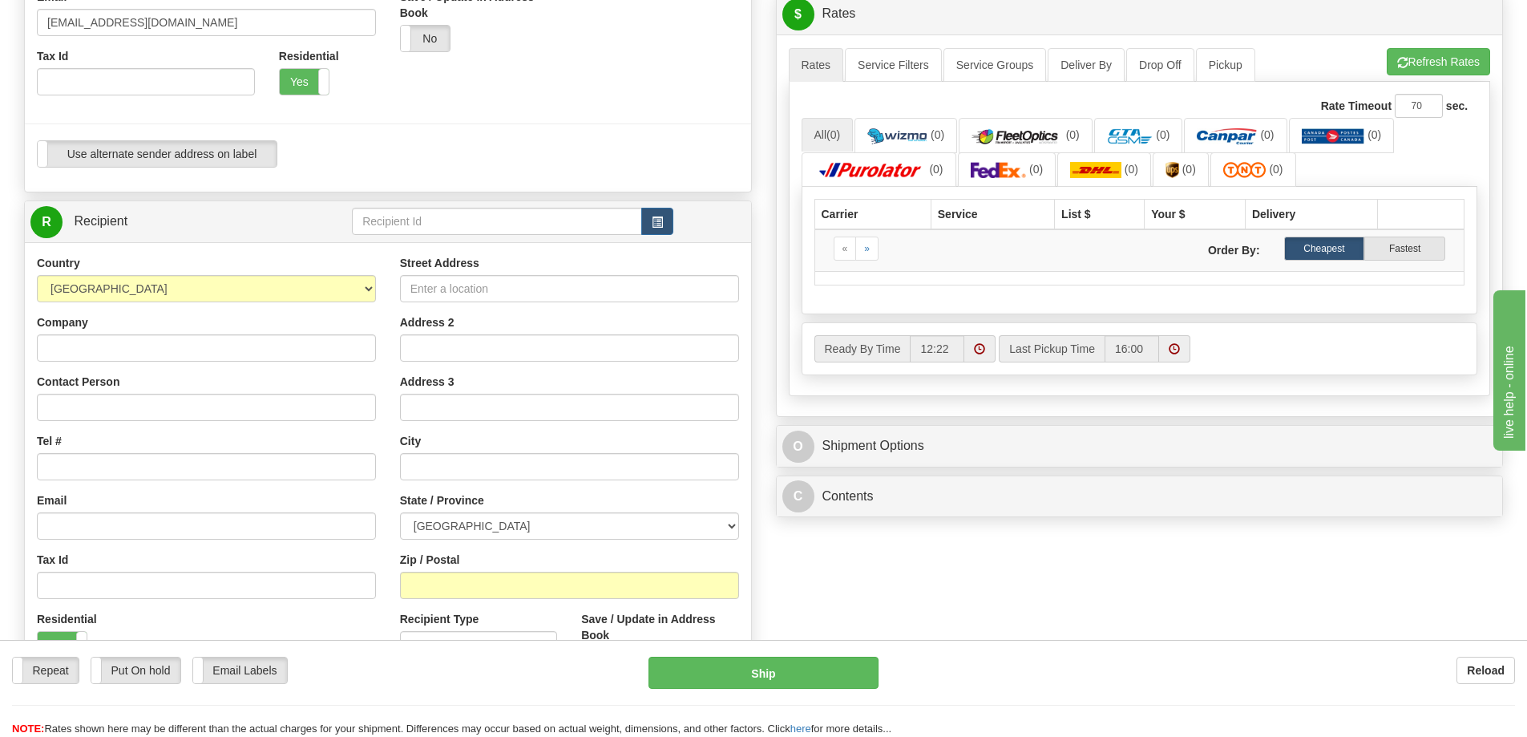
scroll to position [561, 0]
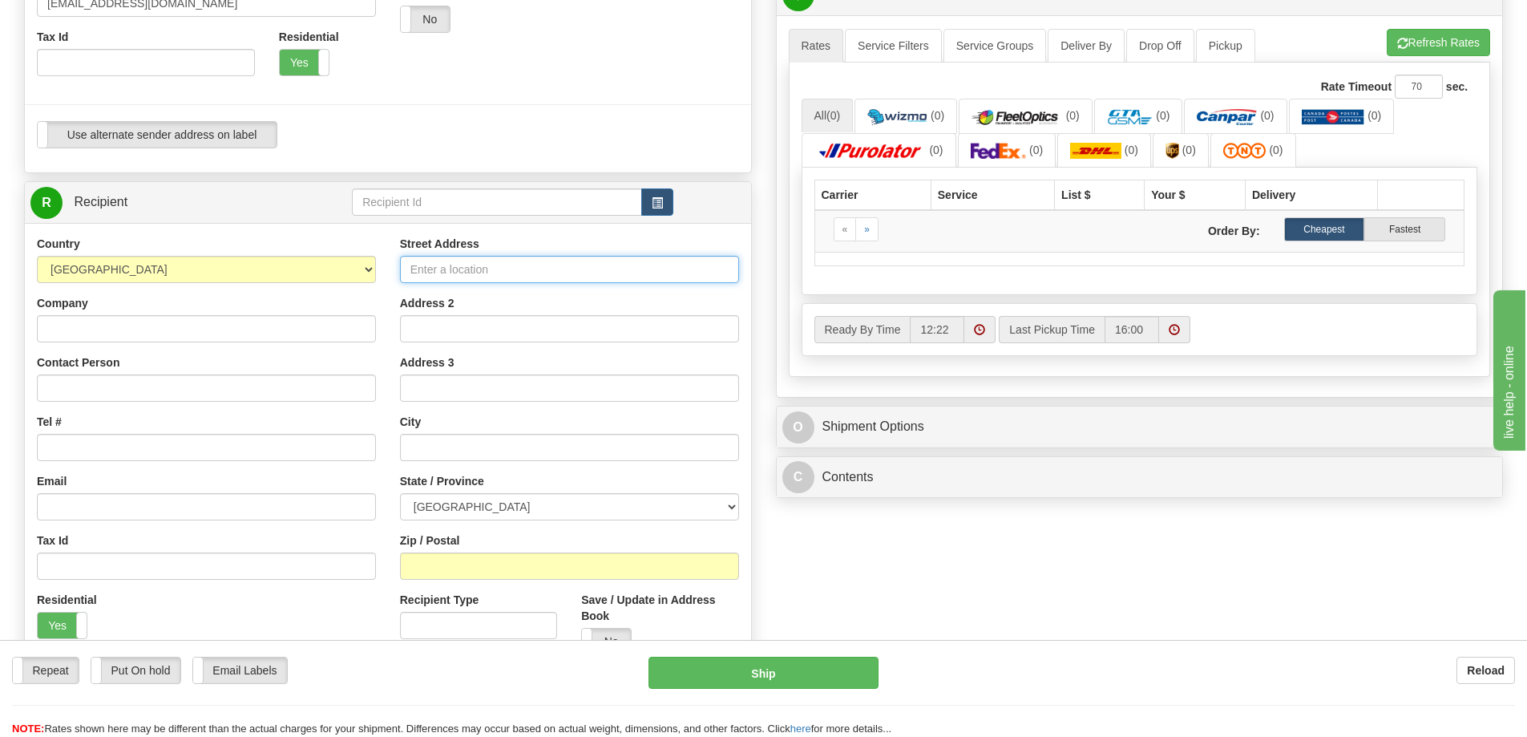
type input "7.00"
click at [512, 274] on input "Street Address" at bounding box center [569, 269] width 339 height 27
type input "7717 BEEDIE WAY"
type input "104"
click at [440, 462] on div "Street Address 7717 BEEDIE WAY Address 2 104 Address 3 City State / Province AL…" at bounding box center [569, 451] width 363 height 431
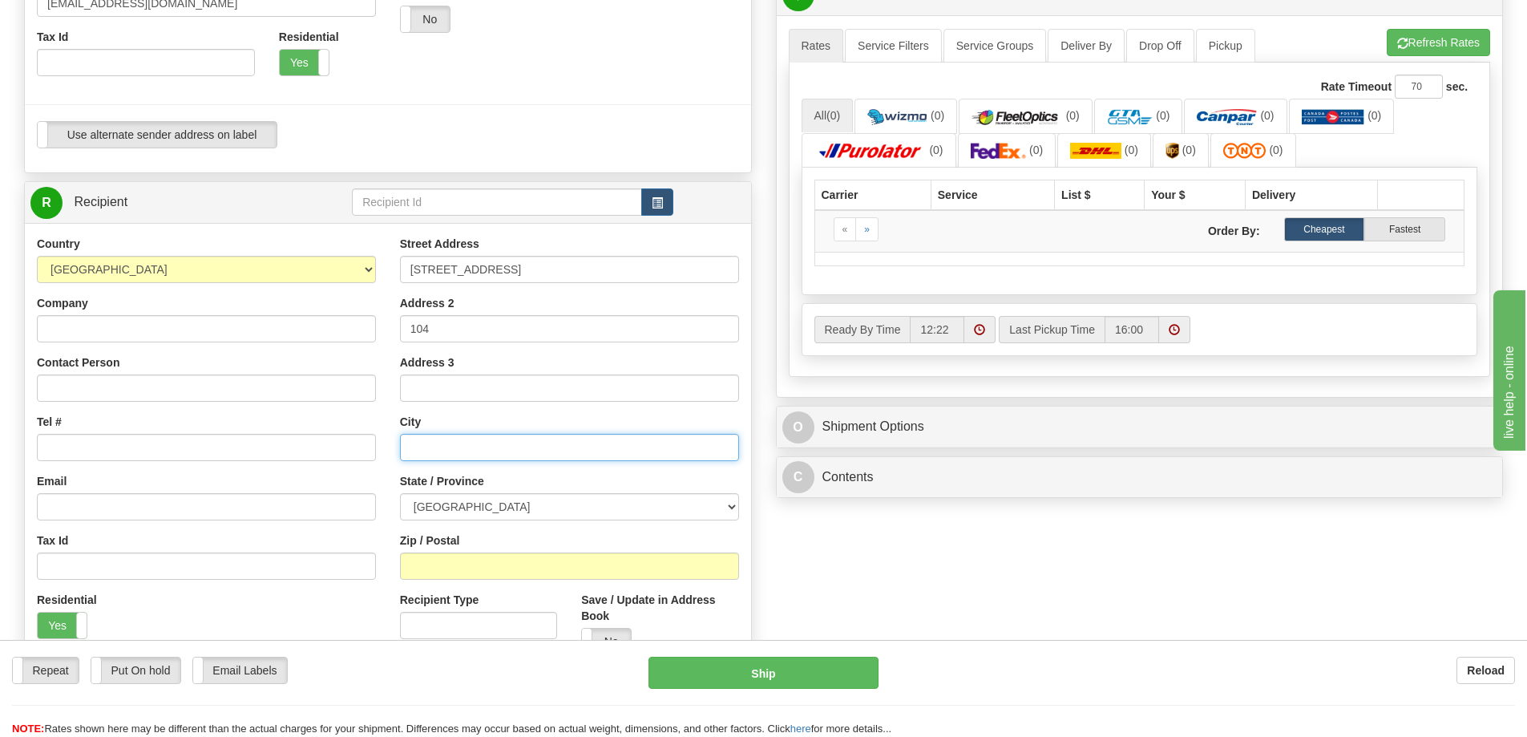
click at [460, 450] on input "text" at bounding box center [569, 447] width 339 height 27
type input "DELTA"
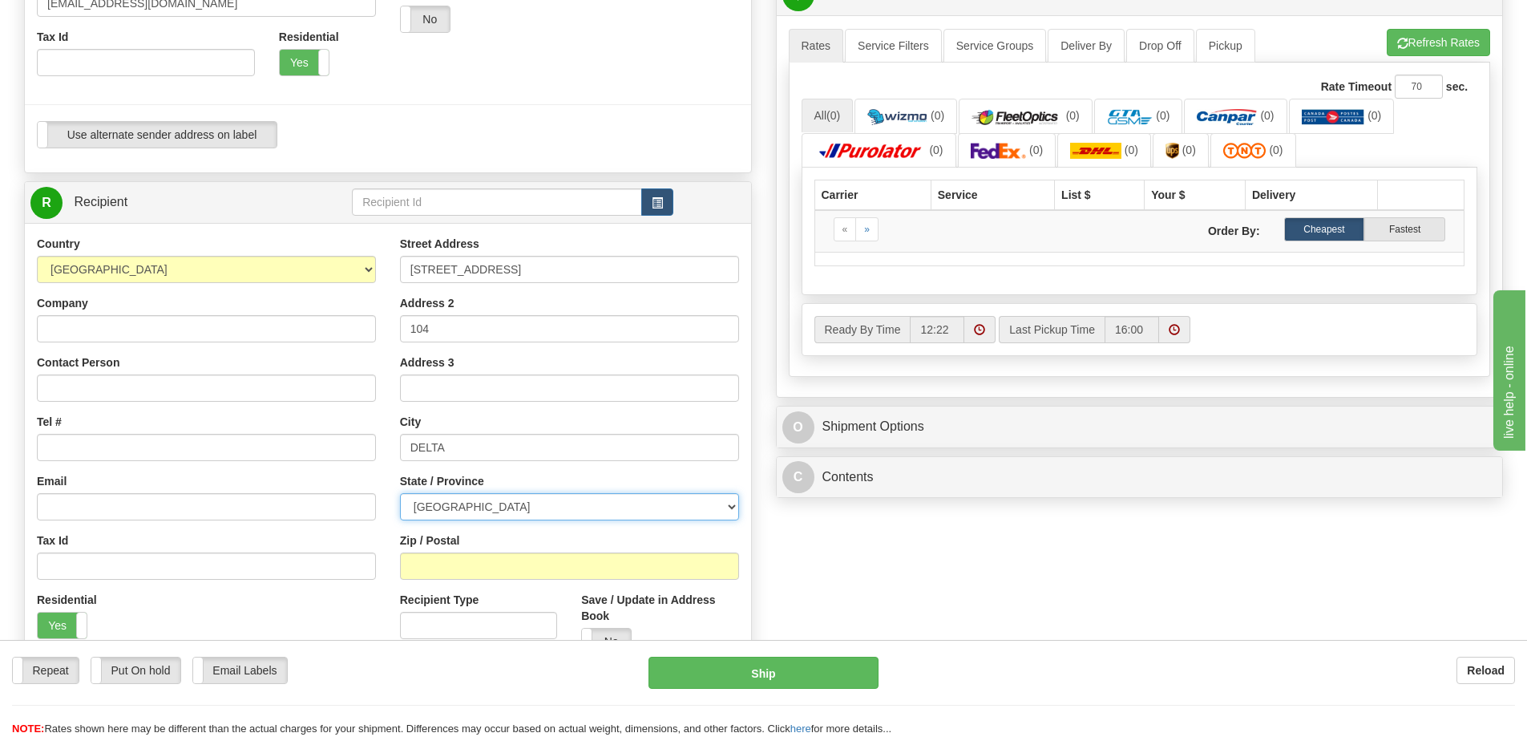
select select "BC"
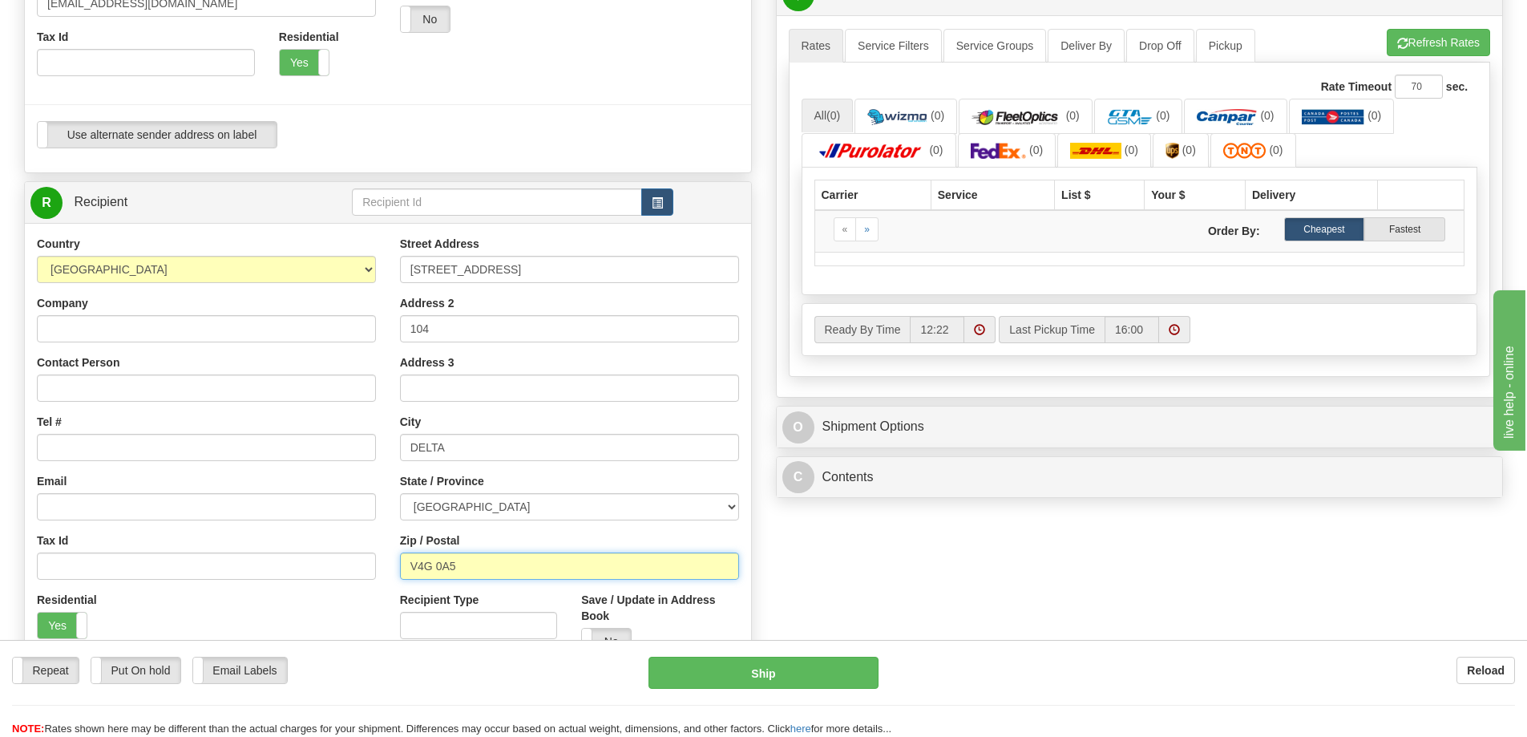
type input "V4G 0A5"
click at [198, 307] on div "Company" at bounding box center [206, 318] width 339 height 47
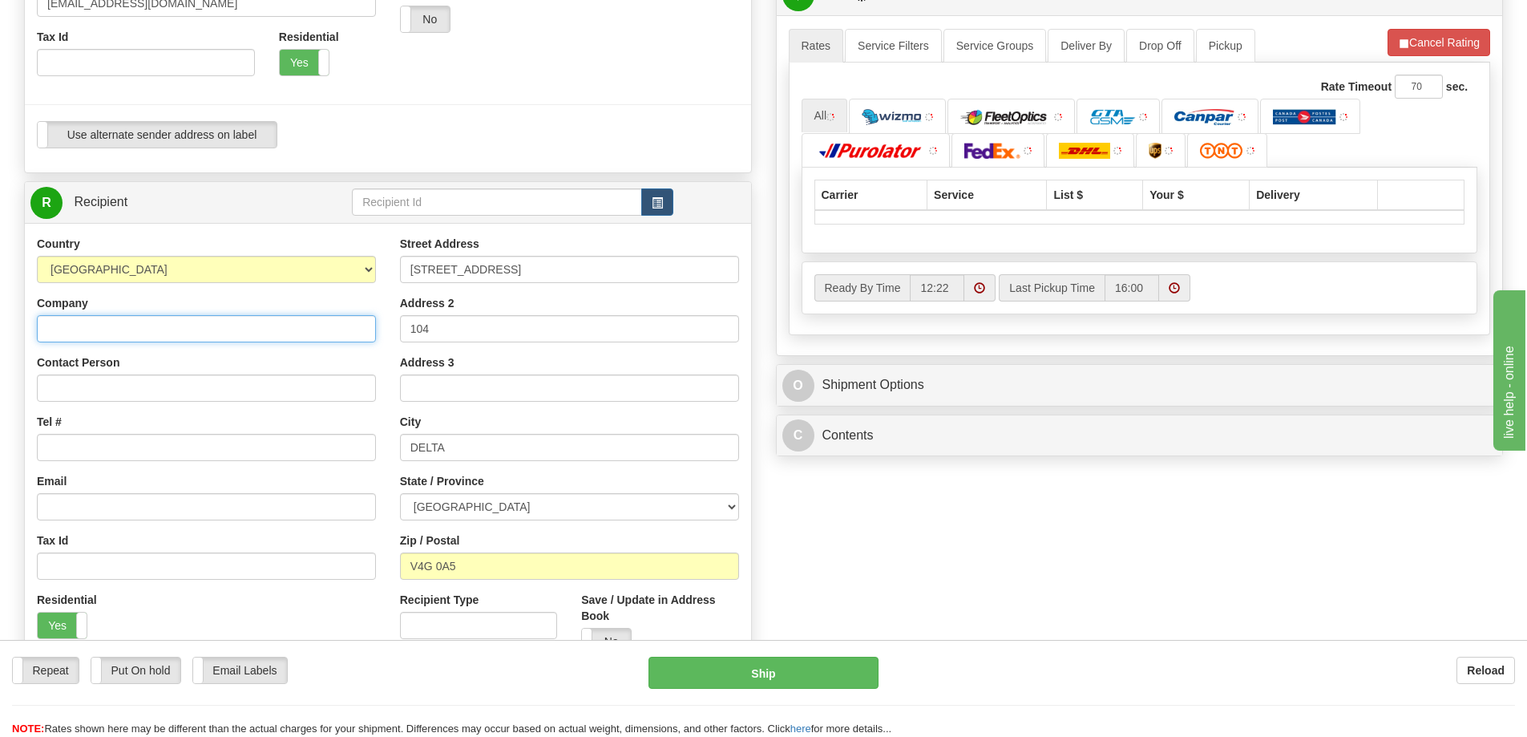
click at [189, 320] on input "Company" at bounding box center [206, 328] width 339 height 27
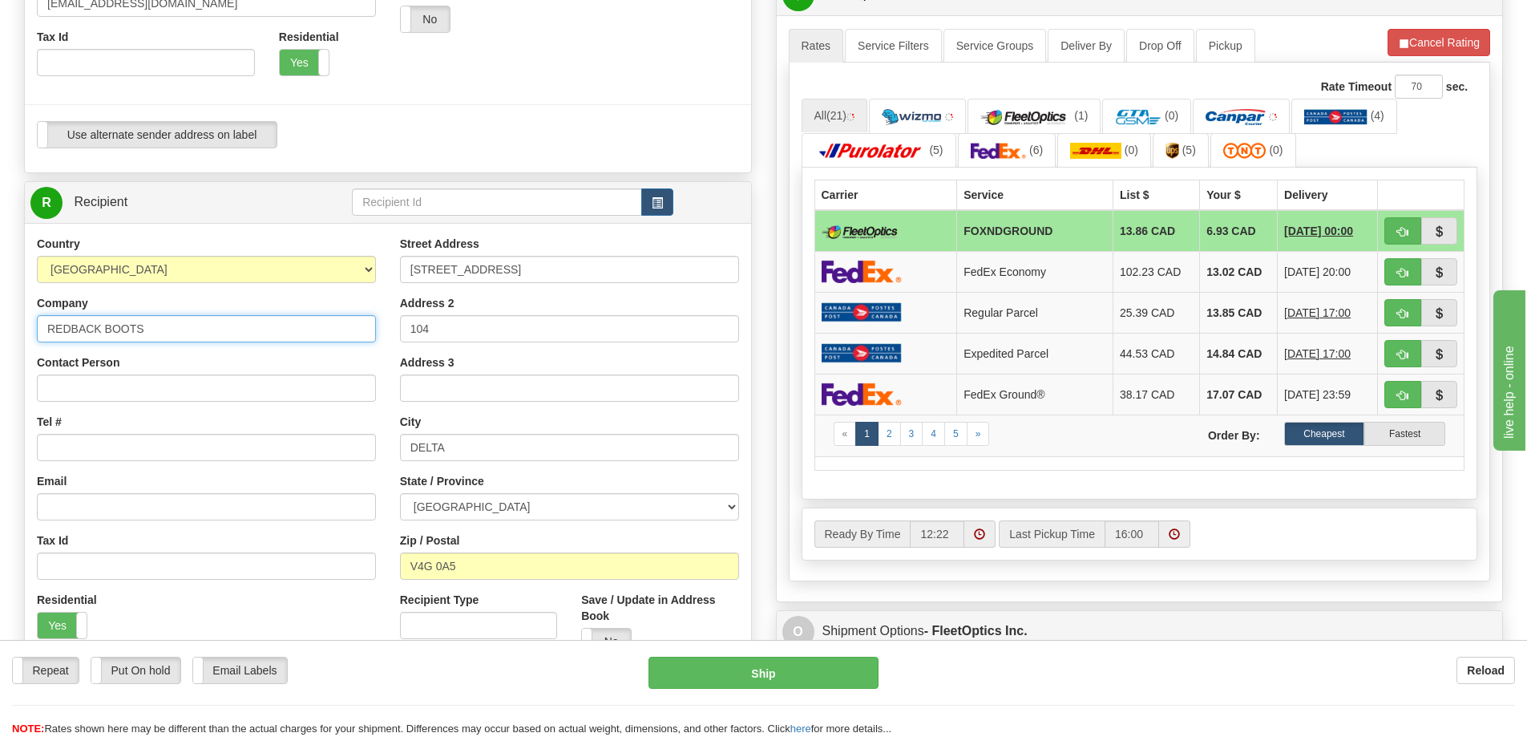
type input "REDBACK BOOTS"
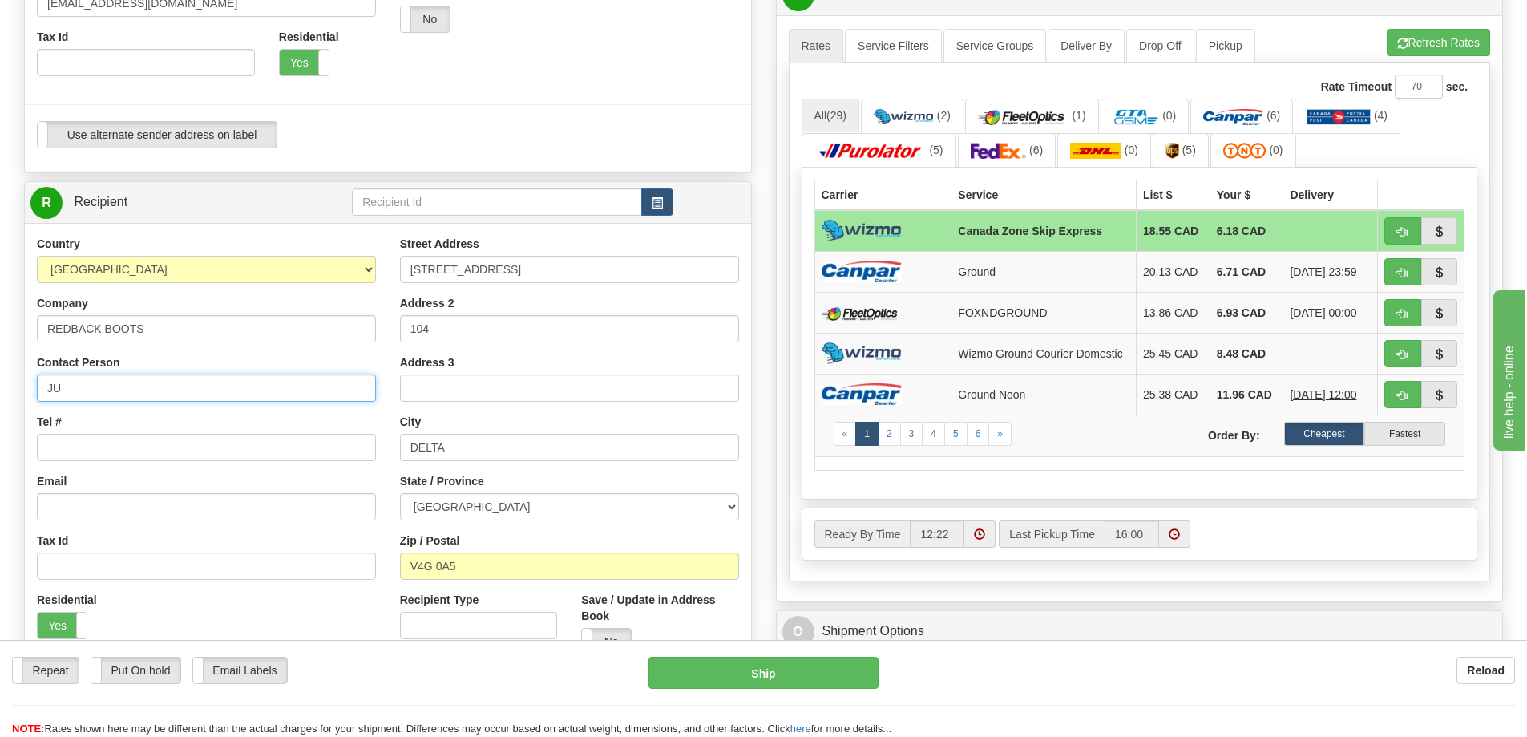
type input "J"
type input "RETURNS"
type input "6049402228"
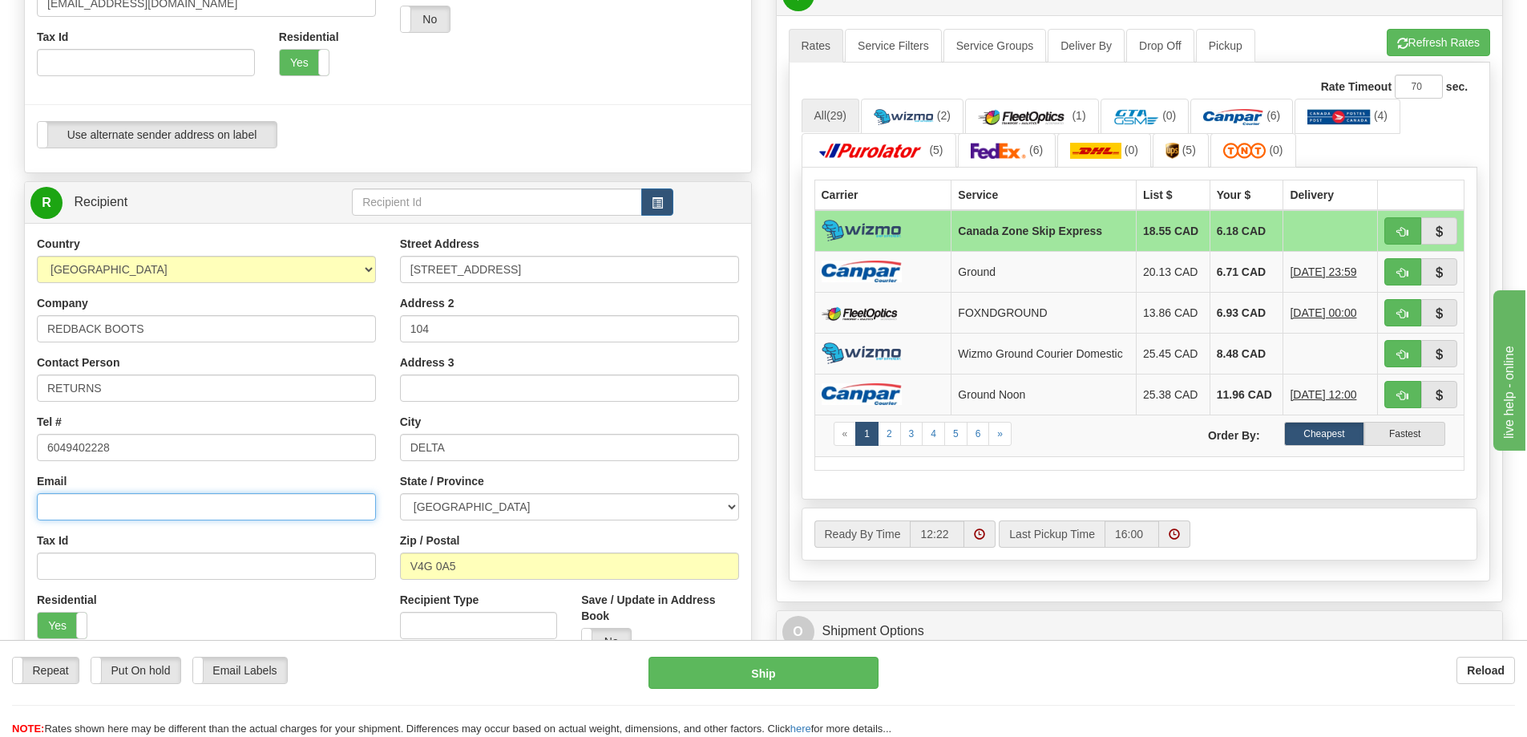
click at [77, 506] on input "Email" at bounding box center [206, 506] width 339 height 27
paste input "[EMAIL_ADDRESS][DOMAIN_NAME]"
type input "[EMAIL_ADDRESS][DOMAIN_NAME]"
click at [44, 625] on label "Yes" at bounding box center [62, 626] width 49 height 26
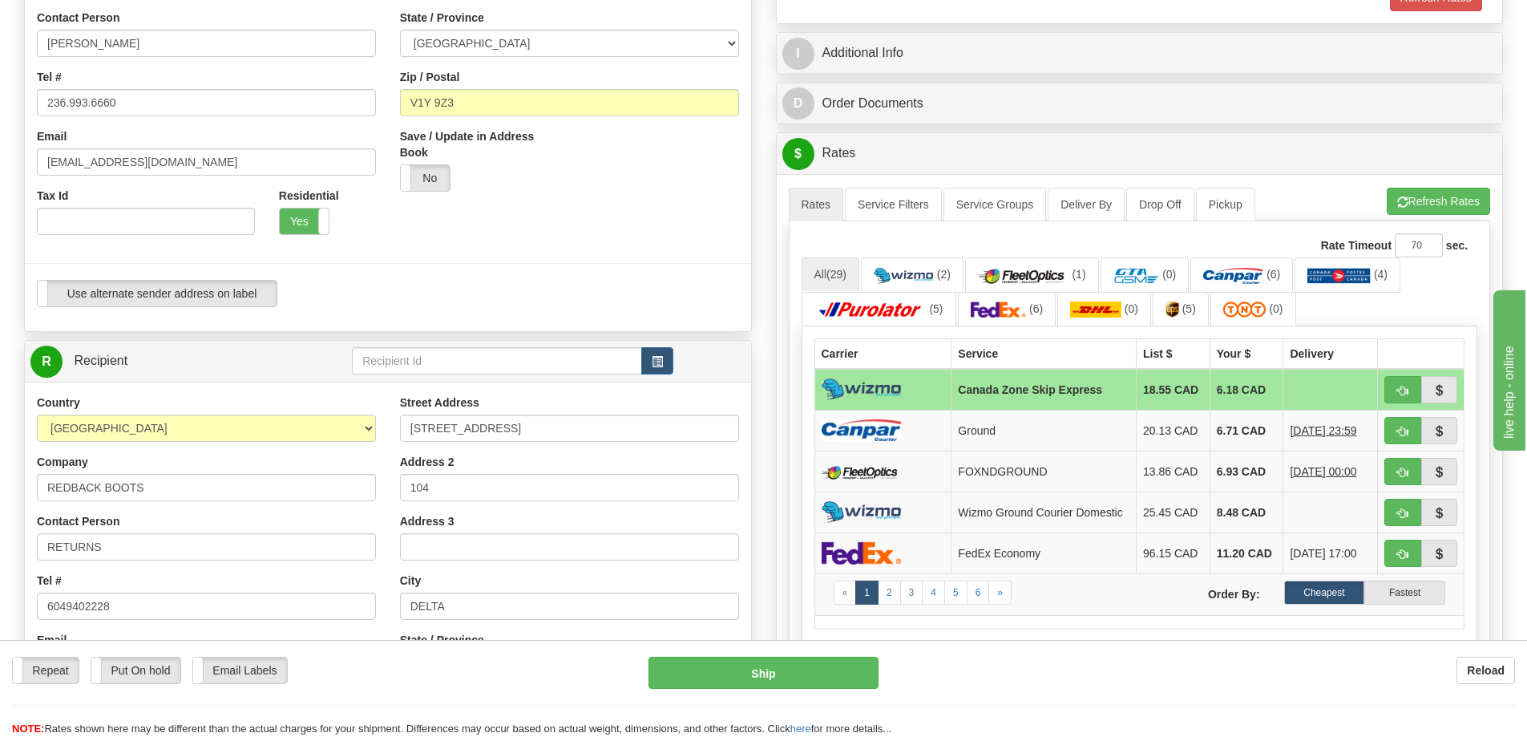
scroll to position [401, 0]
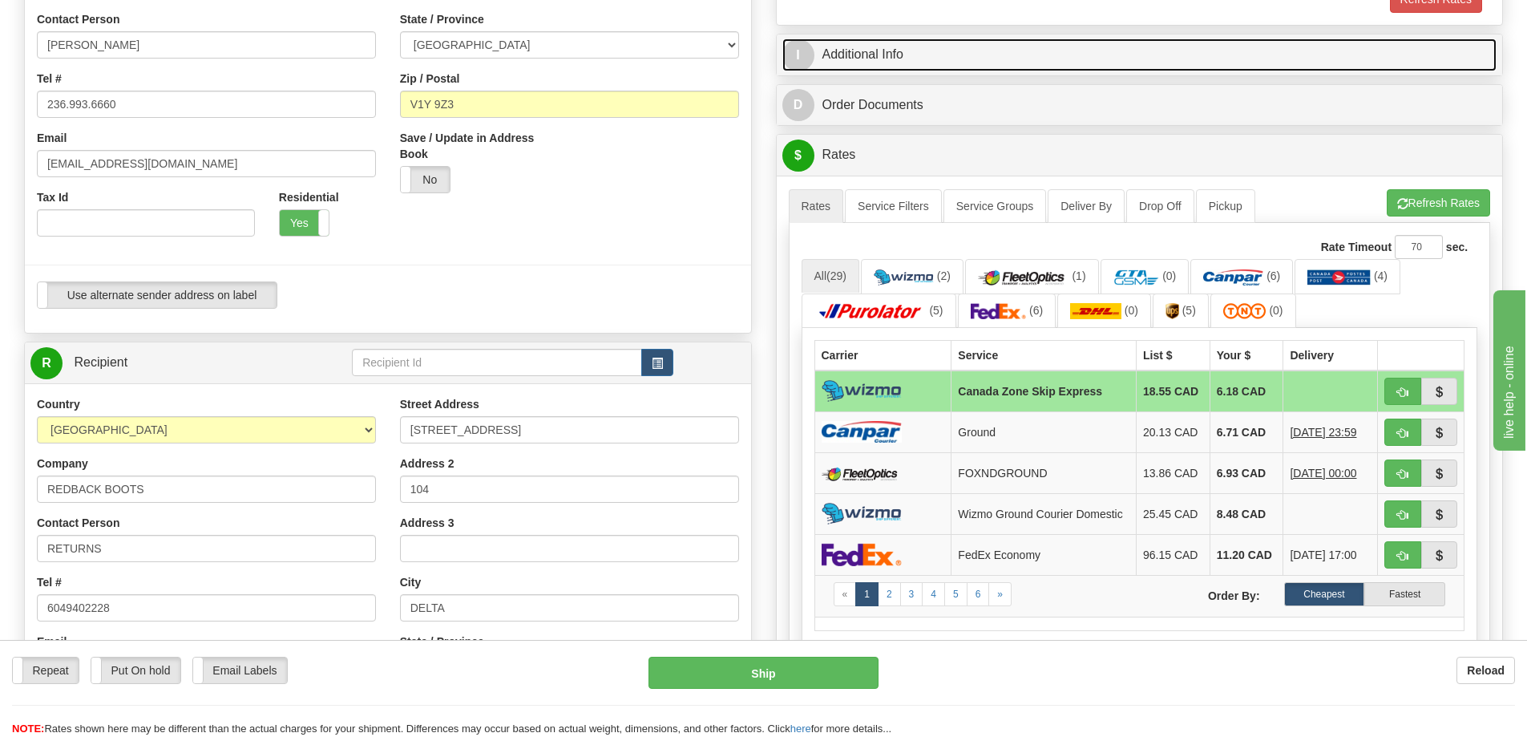
click at [922, 55] on link "I Additional Info" at bounding box center [1140, 54] width 715 height 33
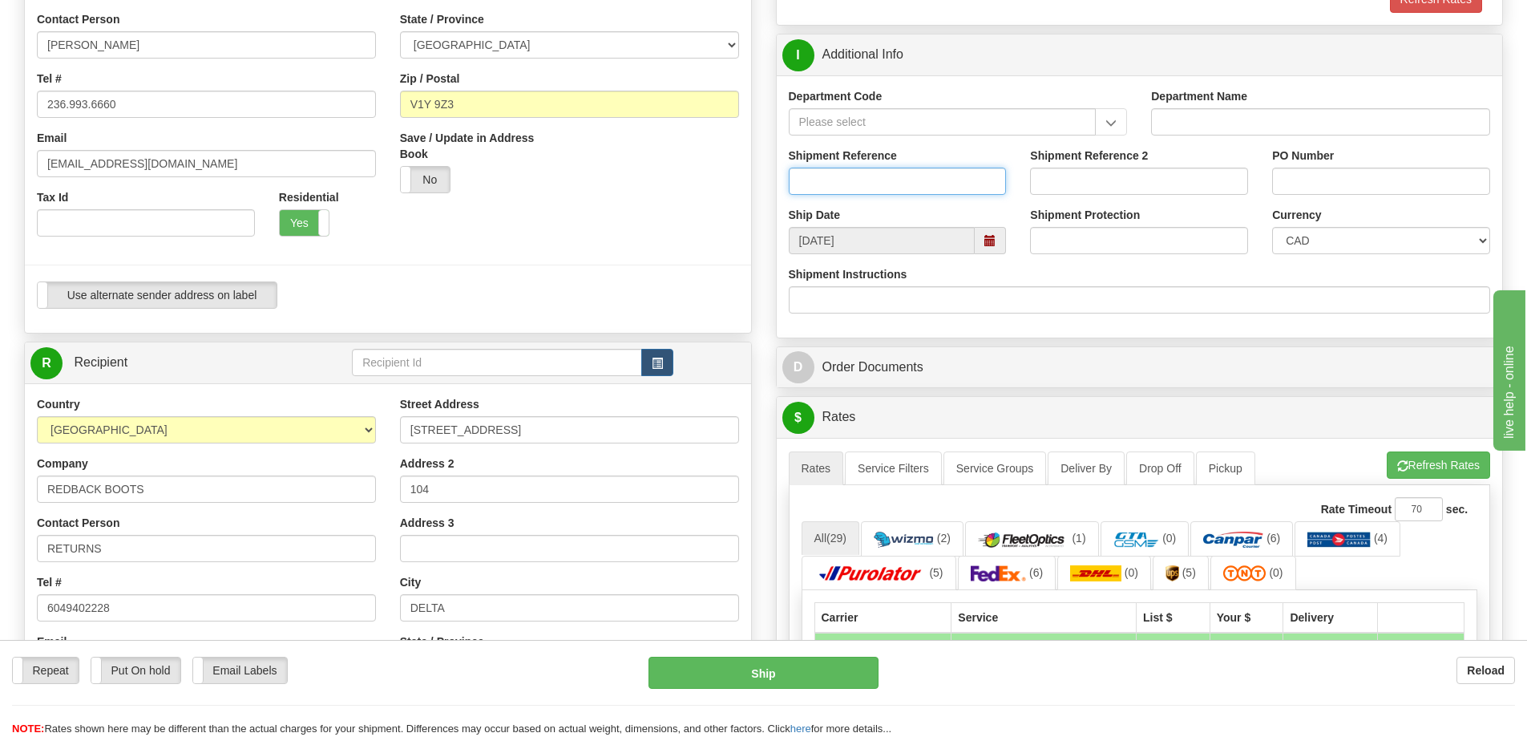
click at [929, 194] on input "Shipment Reference" at bounding box center [898, 181] width 218 height 27
paste input "RA W012733"
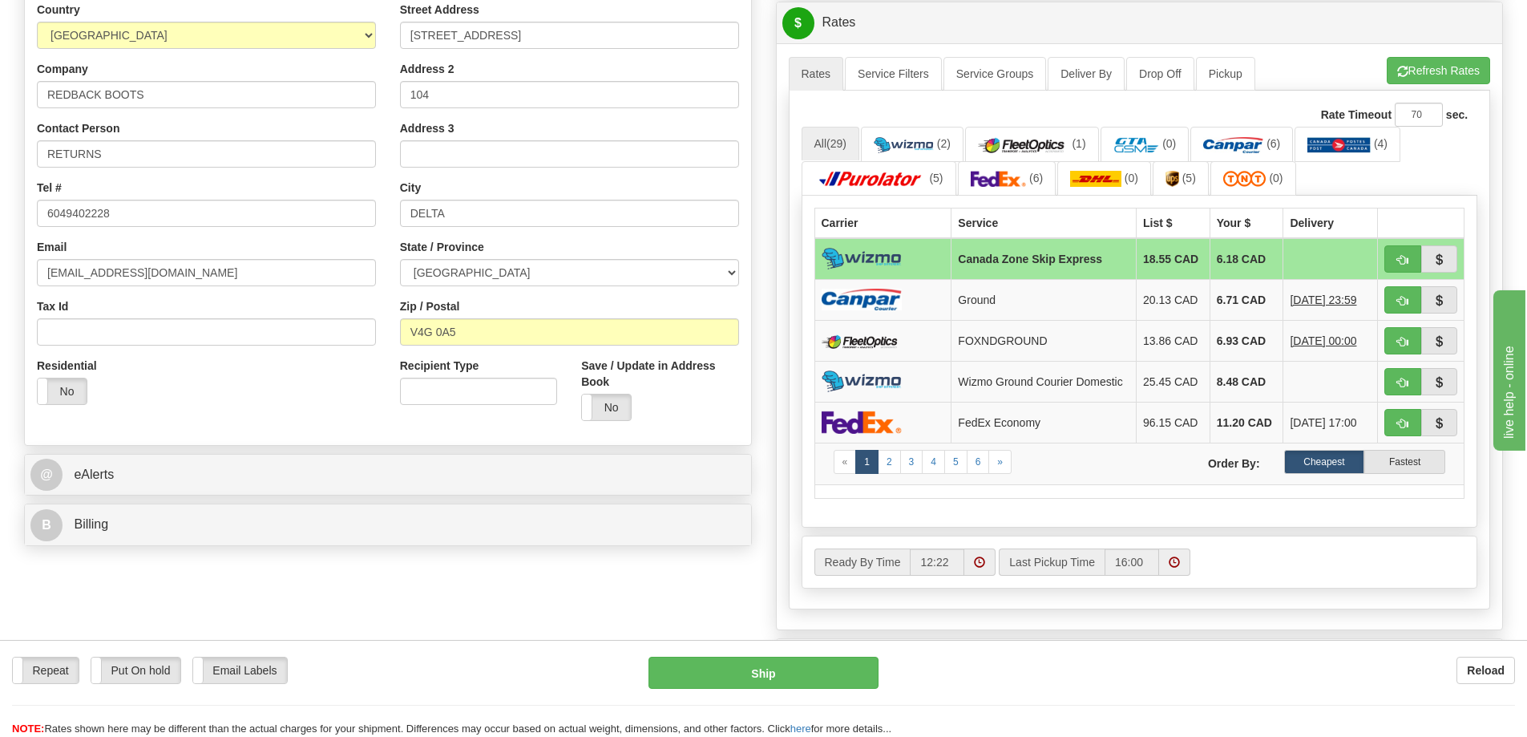
scroll to position [802, 0]
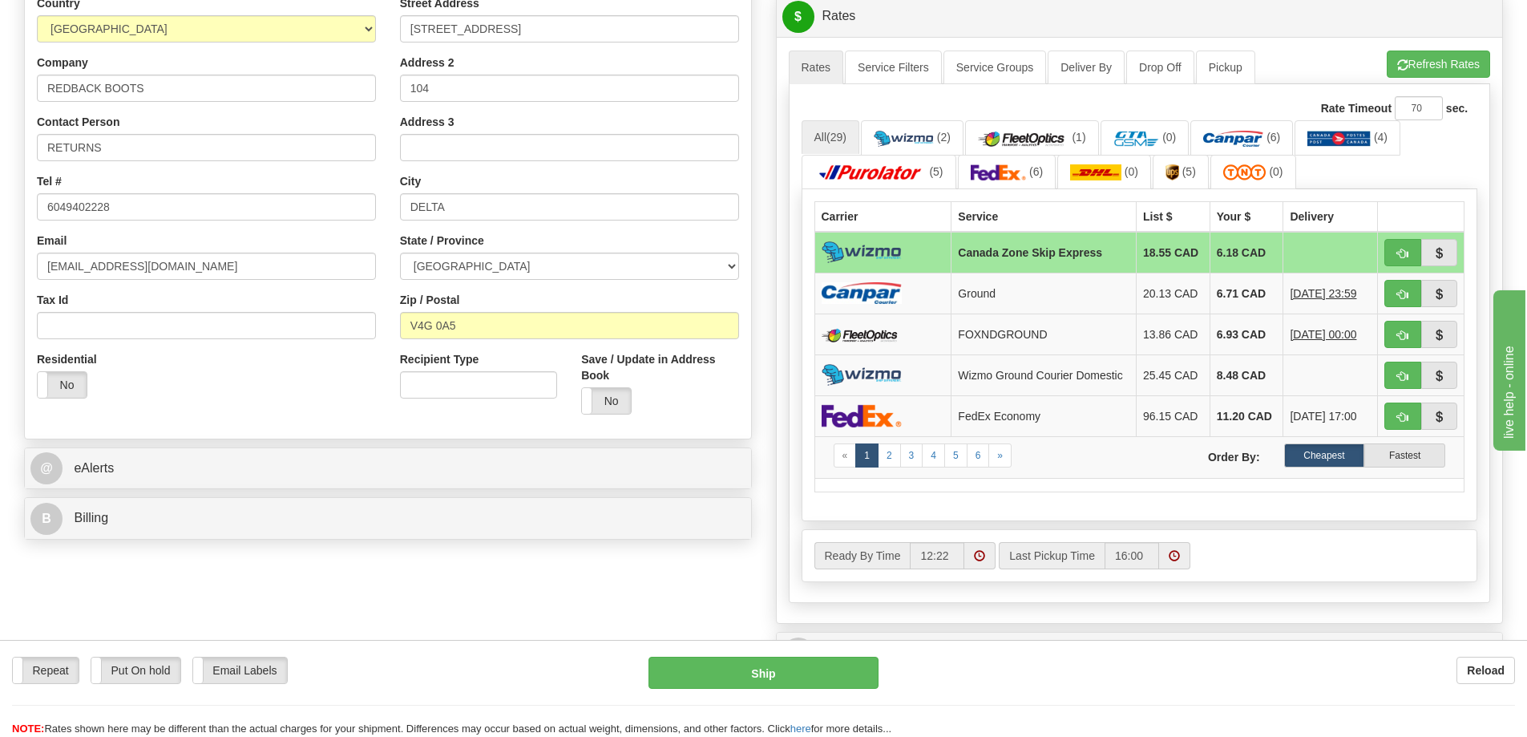
type input "RA W012733"
click at [897, 462] on link "2" at bounding box center [889, 455] width 23 height 24
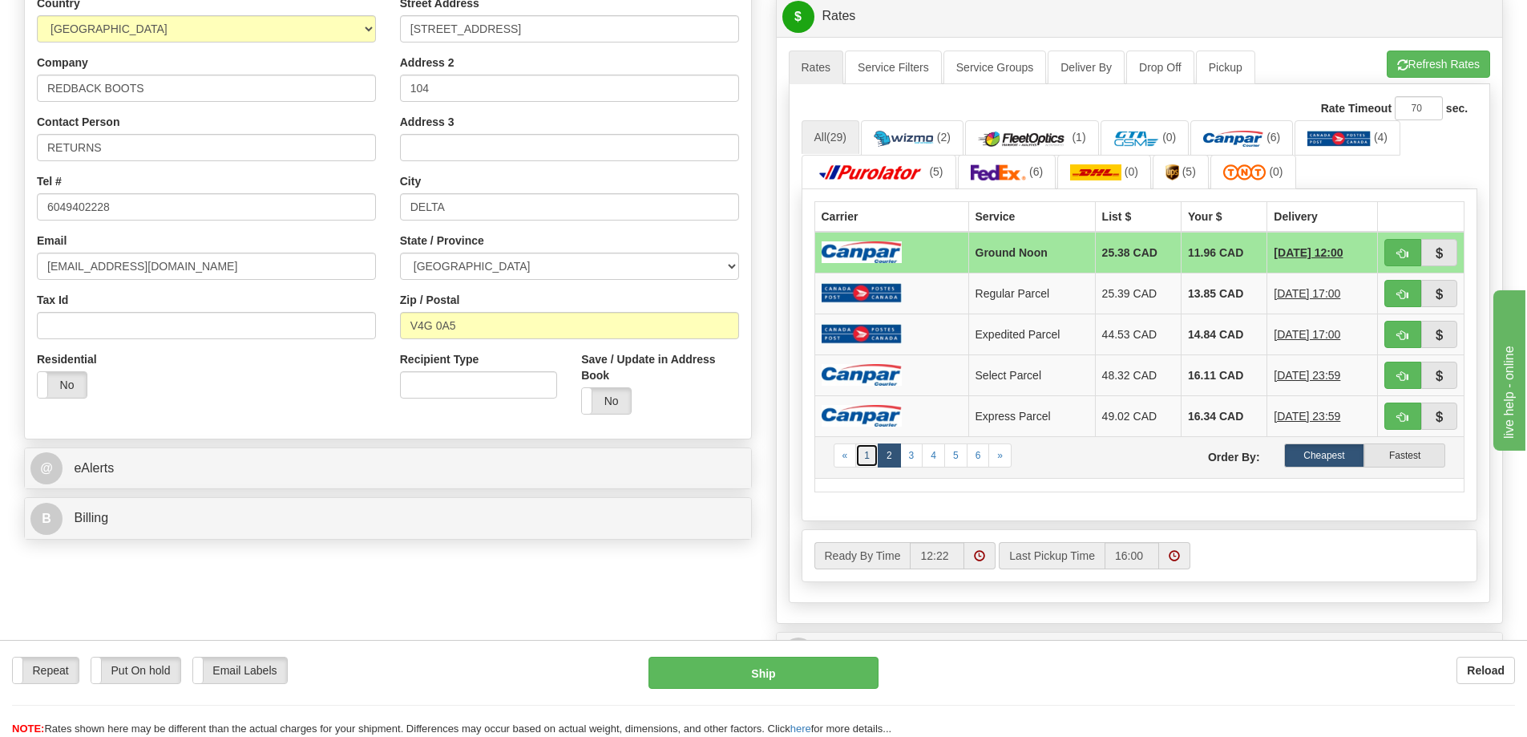
click at [864, 455] on link "1" at bounding box center [867, 455] width 23 height 24
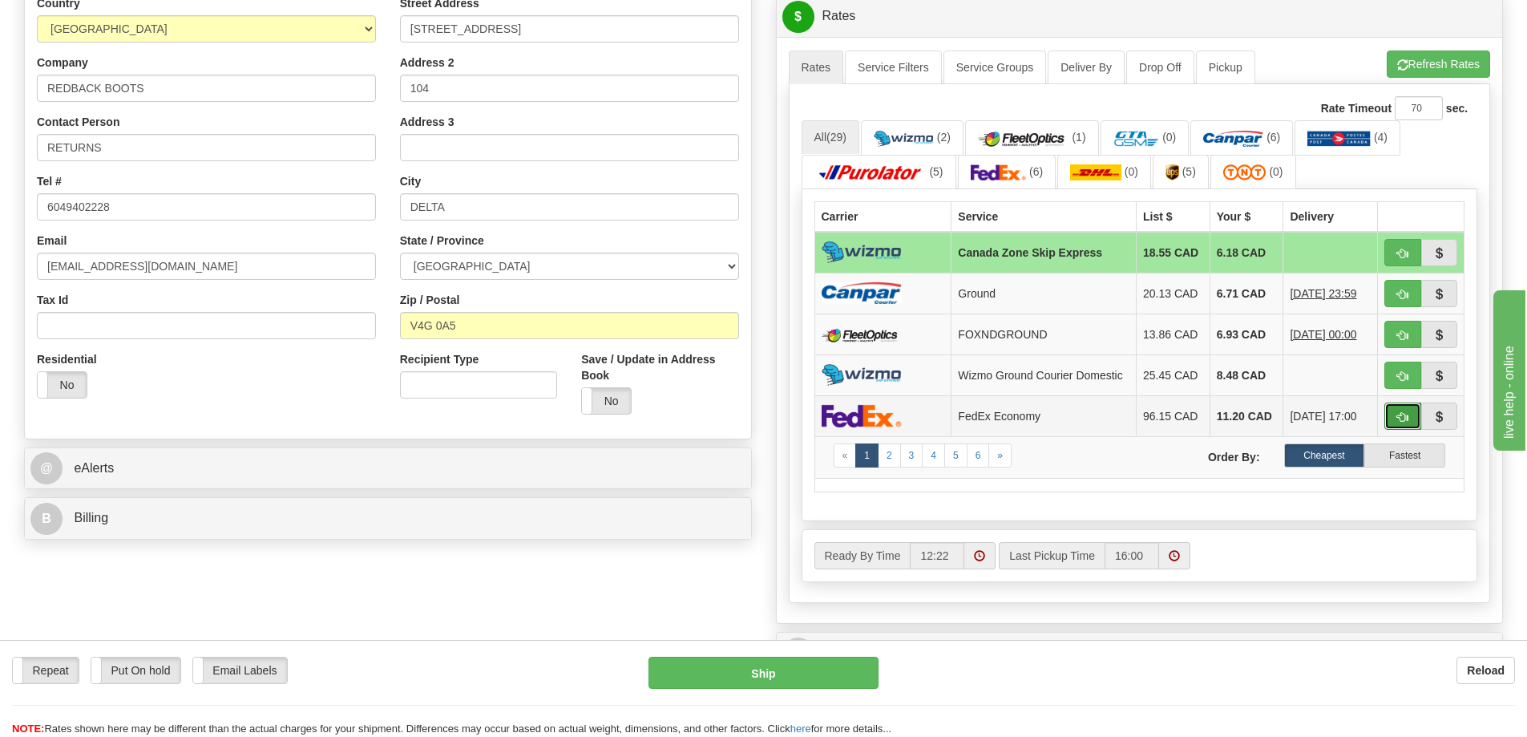
click at [1398, 413] on button "button" at bounding box center [1403, 416] width 37 height 27
type input "20"
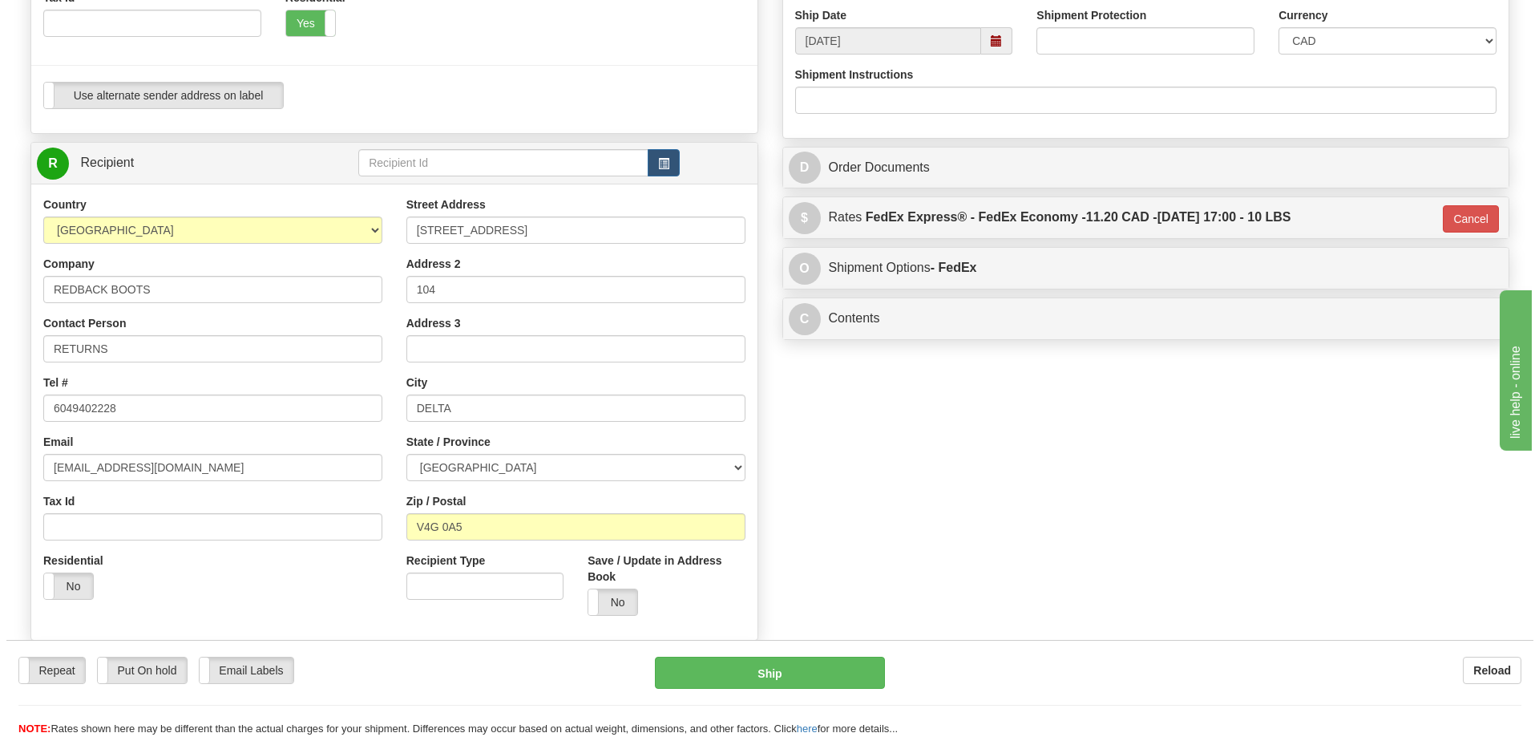
scroll to position [561, 0]
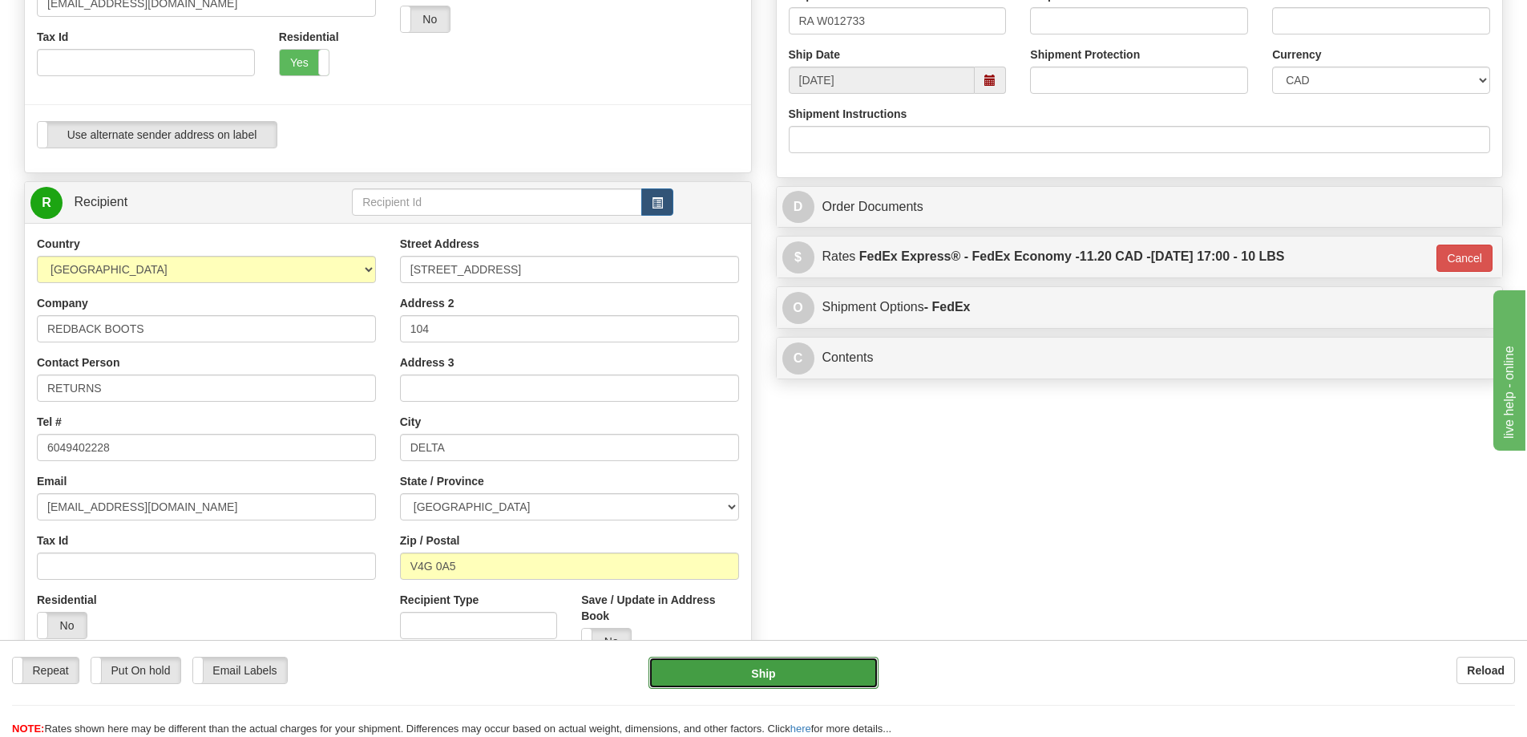
click at [775, 668] on button "Ship" at bounding box center [764, 673] width 230 height 32
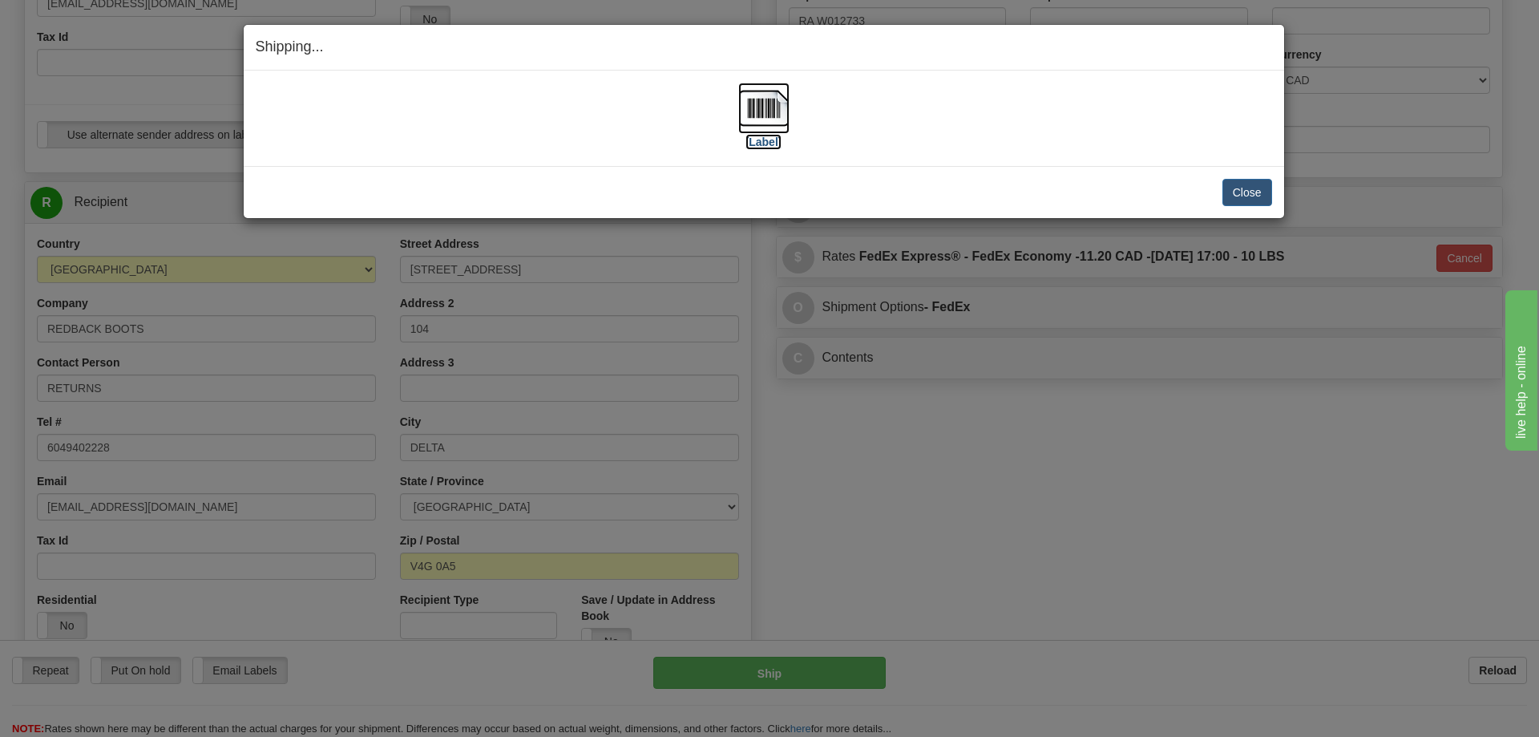
click at [760, 113] on img at bounding box center [763, 108] width 51 height 51
click at [1250, 192] on button "Close" at bounding box center [1248, 192] width 50 height 27
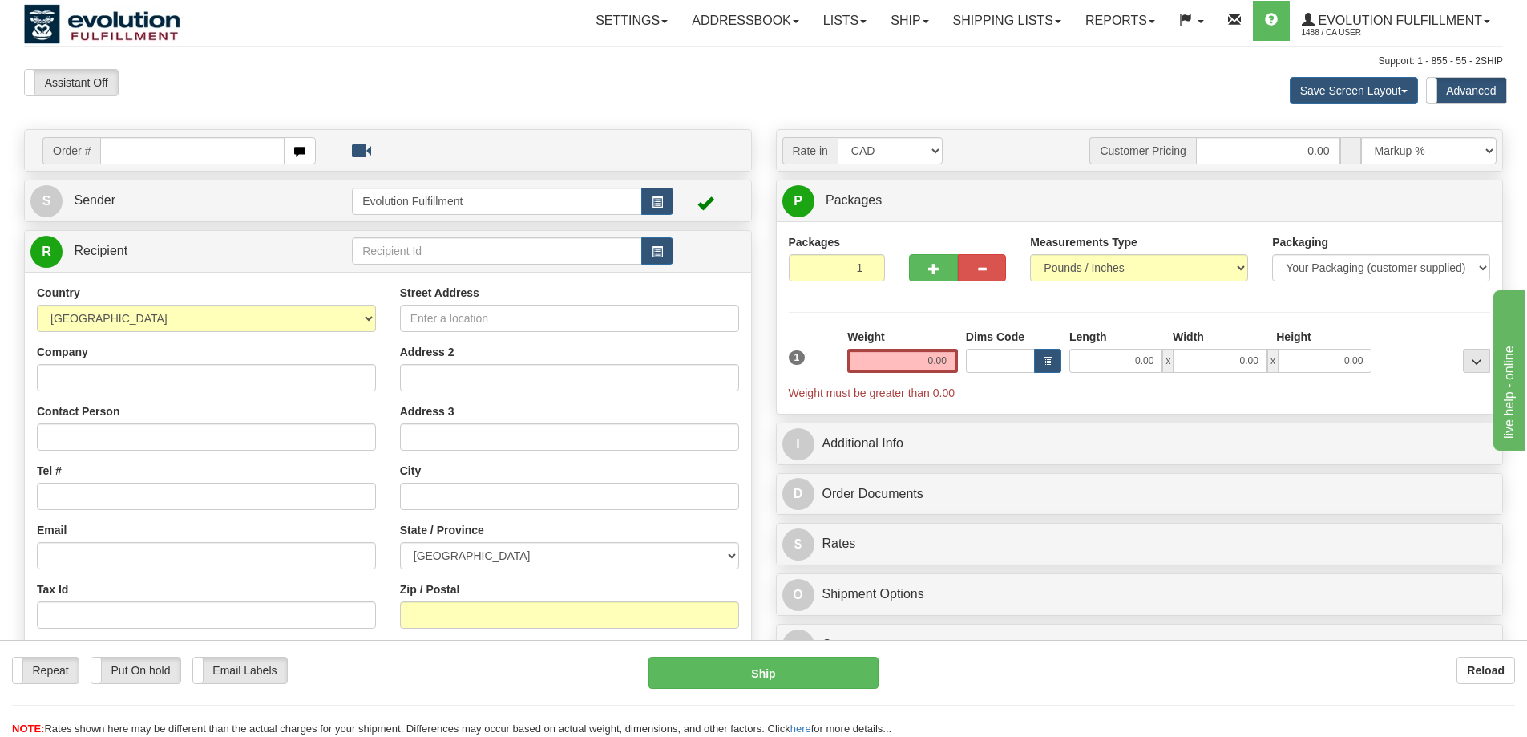
click at [245, 192] on link "S Sender" at bounding box center [191, 200] width 322 height 33
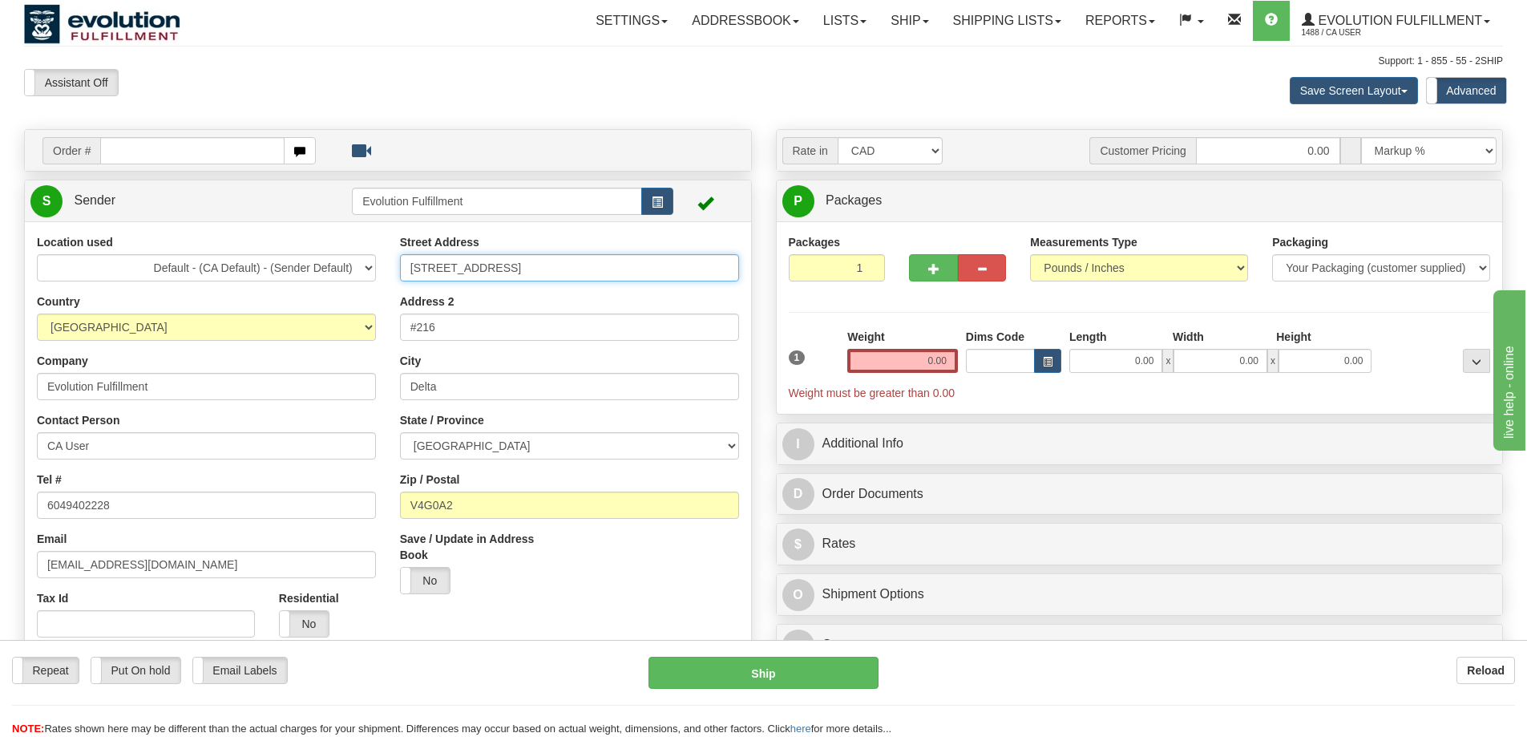
click at [463, 262] on input "[STREET_ADDRESS]" at bounding box center [569, 267] width 339 height 27
click at [463, 262] on input "6901 72nd Street" at bounding box center [569, 267] width 339 height 27
drag, startPoint x: 540, startPoint y: 200, endPoint x: 271, endPoint y: 204, distance: 269.4
click at [271, 204] on tr "S Sender Evolution Fulfillment" at bounding box center [387, 200] width 715 height 33
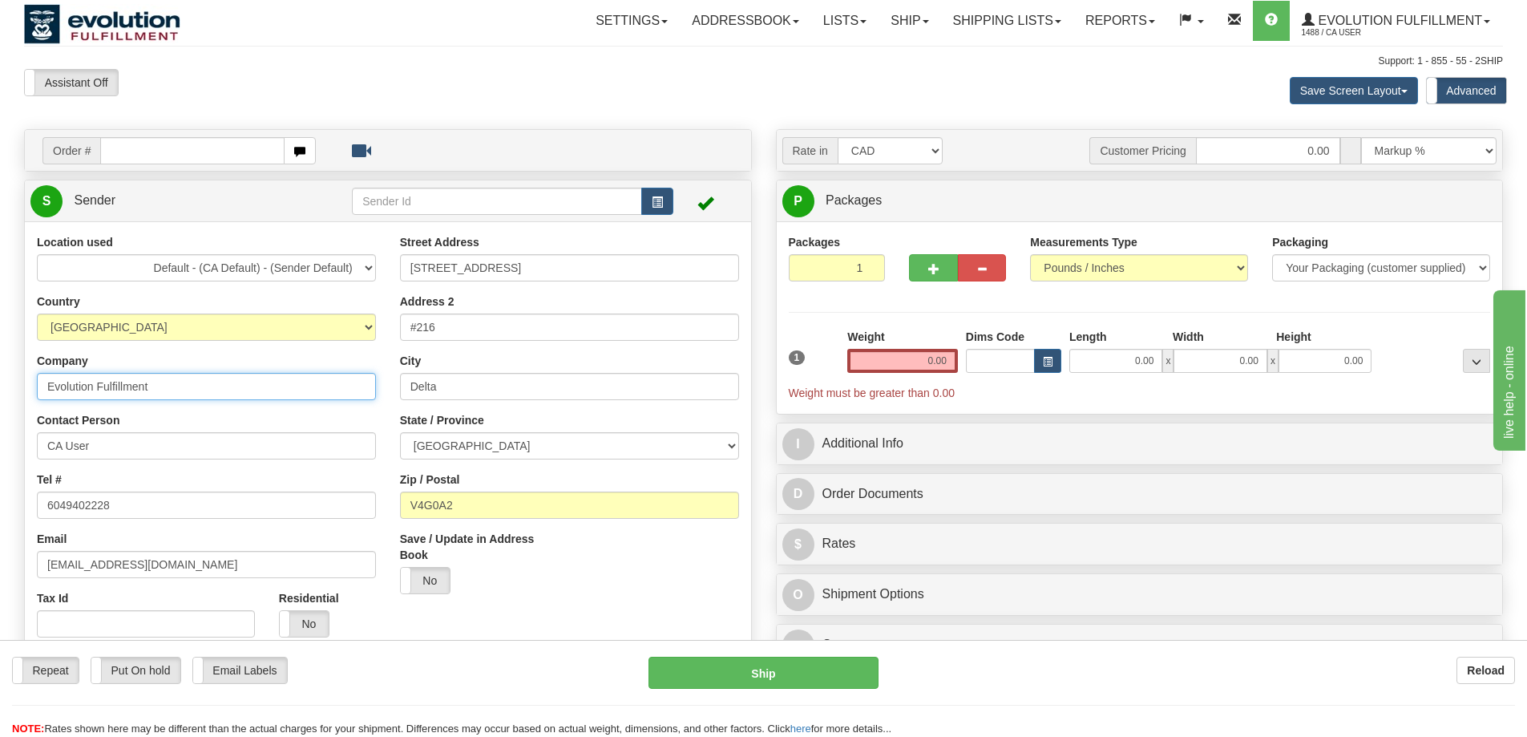
click at [136, 383] on input "Evolution Fulfillment" at bounding box center [206, 386] width 339 height 27
paste input "text"
drag, startPoint x: 127, startPoint y: 435, endPoint x: 247, endPoint y: 415, distance: 121.8
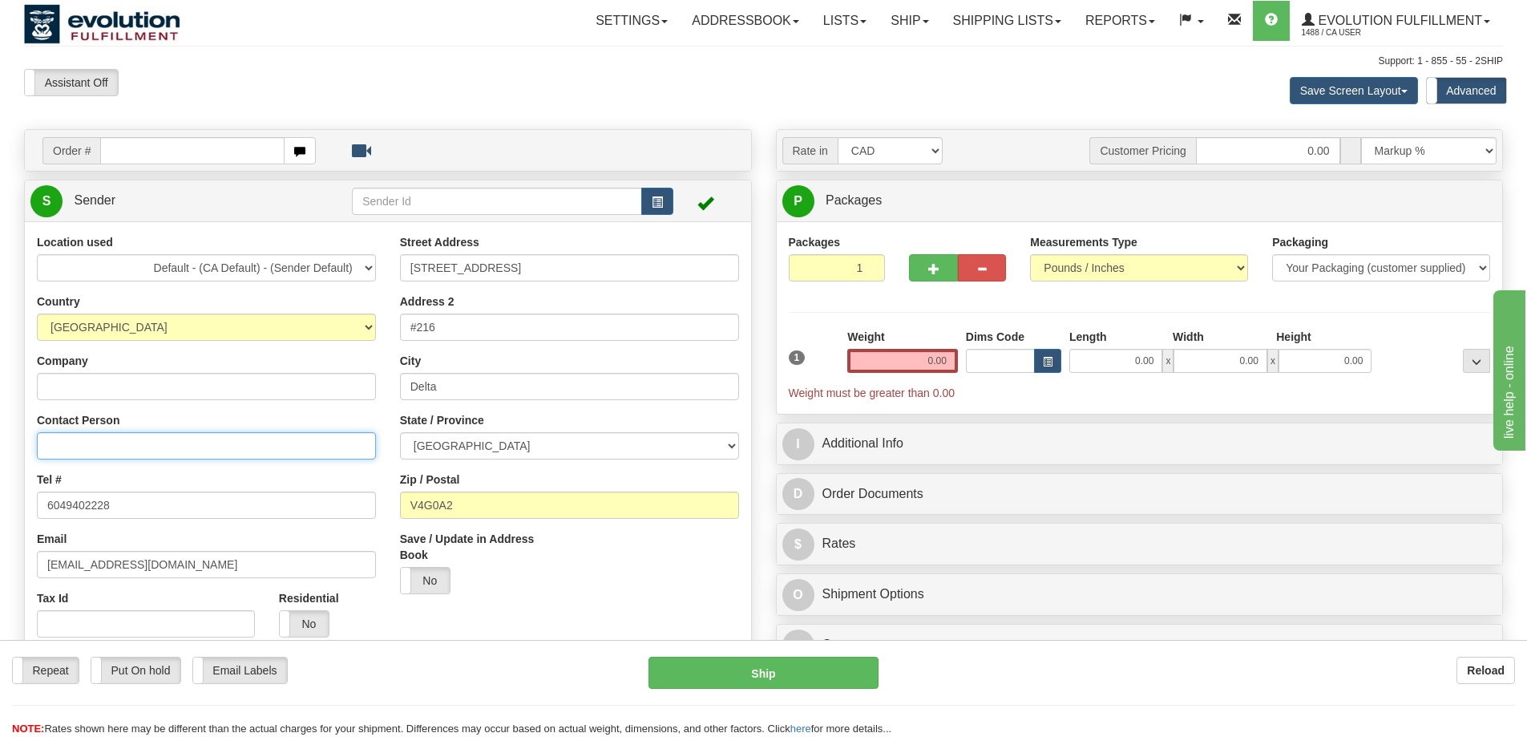
click at [127, 435] on input "Contact Person" at bounding box center [206, 445] width 339 height 27
paste input "Christine Moschee"
type input "Christine Moschee"
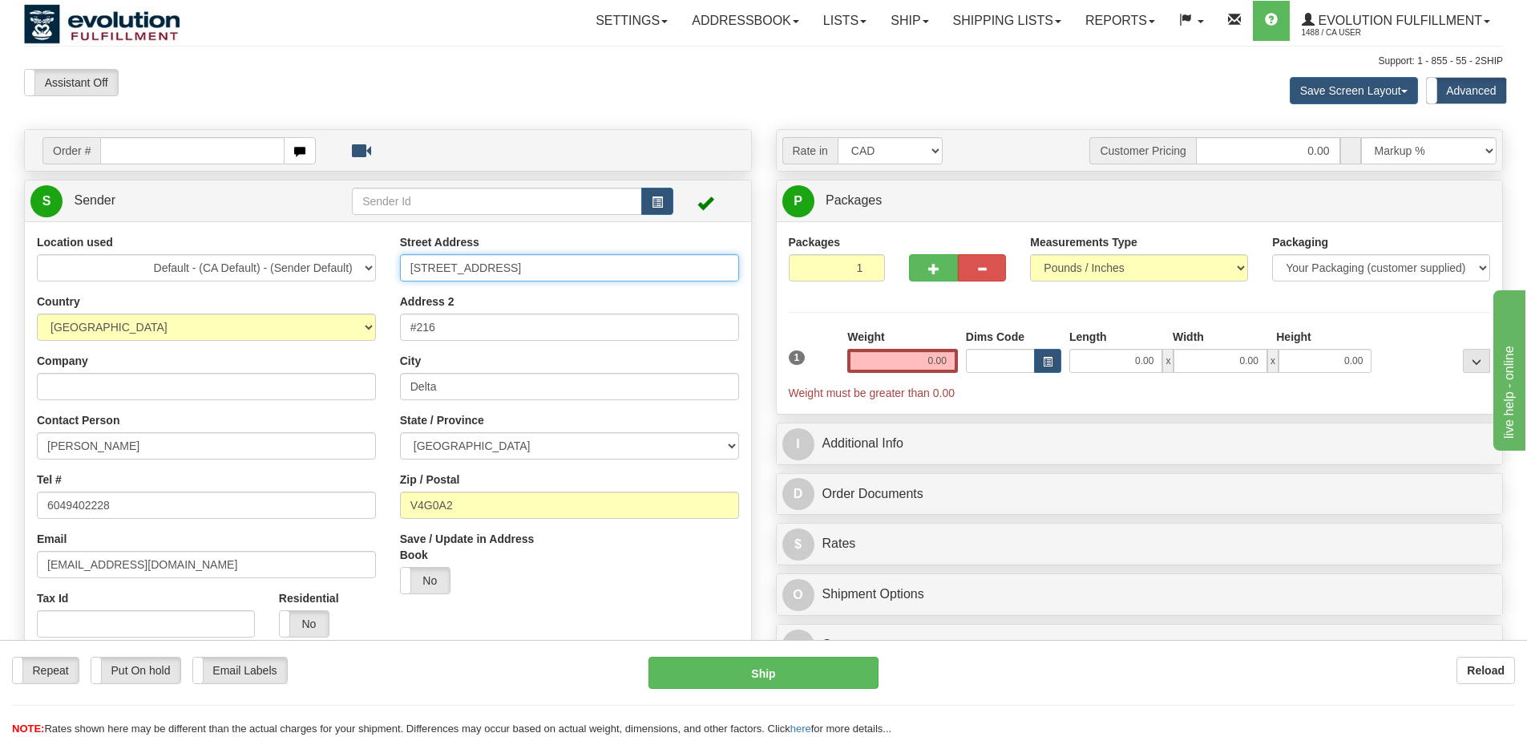
click at [511, 267] on input "6901 72nd Street" at bounding box center [569, 267] width 339 height 27
click at [475, 264] on input "6901 72nd Street" at bounding box center [569, 267] width 339 height 27
paste input "448 Flanagan Cr"
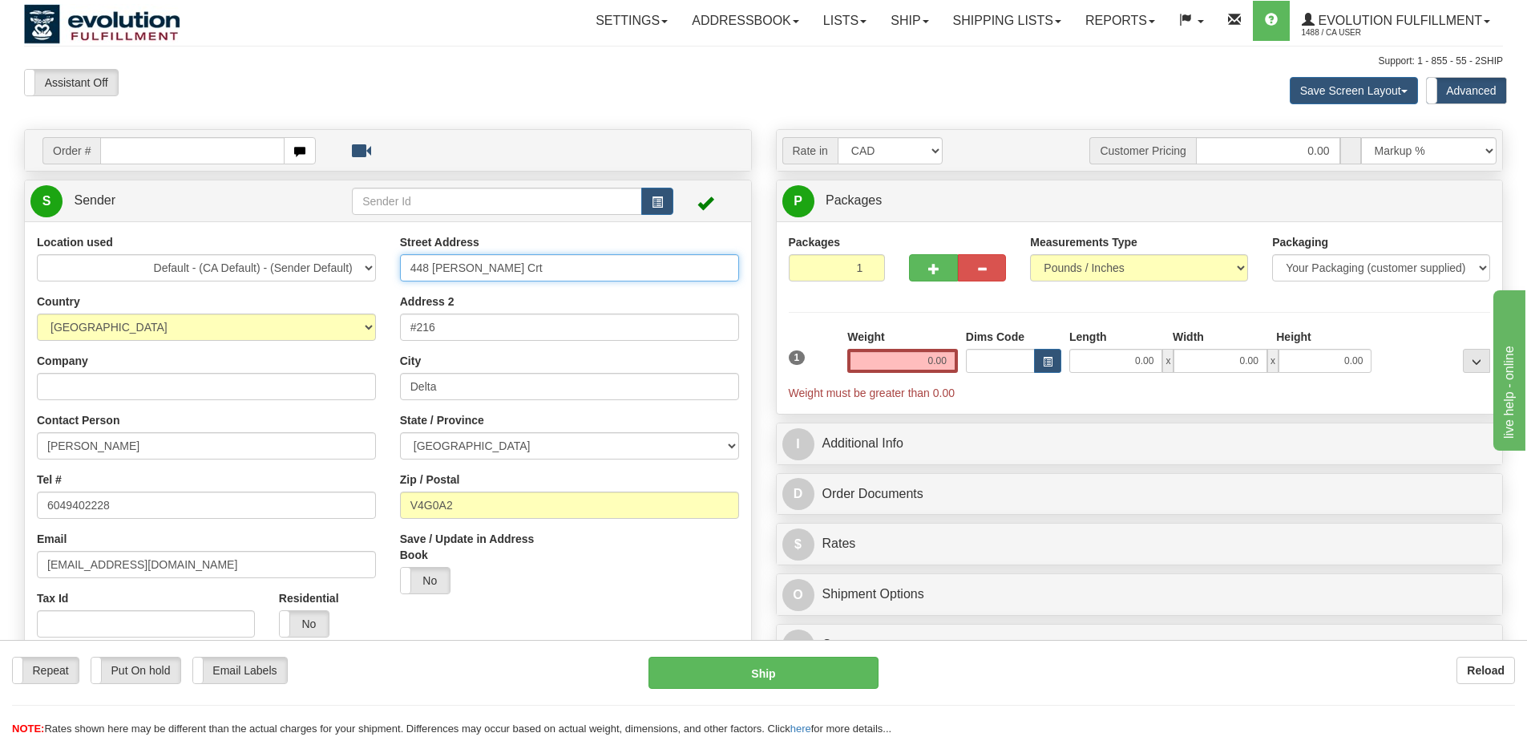
type input "448 Flanagan Crt"
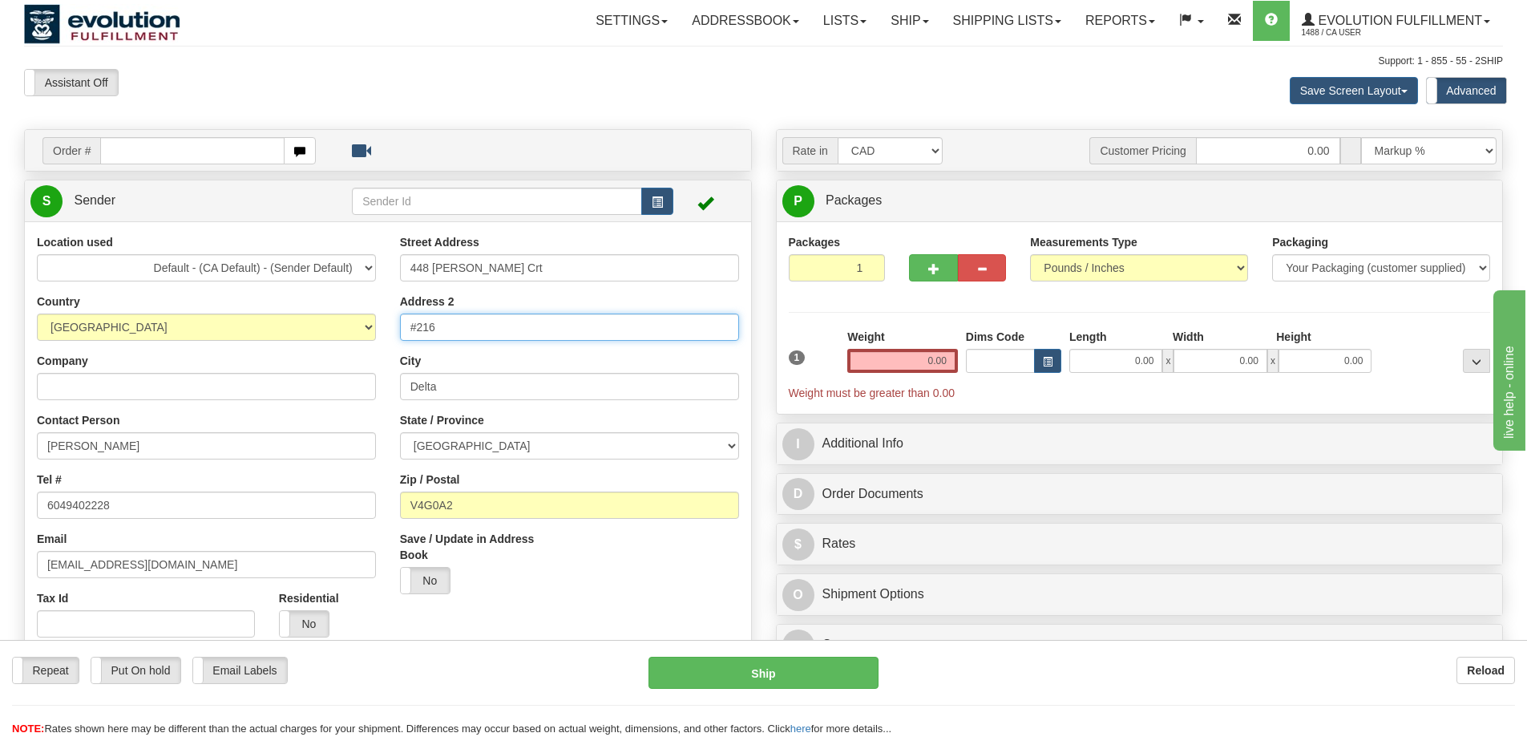
click at [460, 322] on input "#216" at bounding box center [569, 327] width 339 height 27
drag, startPoint x: 460, startPoint y: 322, endPoint x: 400, endPoint y: 325, distance: 60.2
click at [400, 325] on input "#216" at bounding box center [569, 327] width 339 height 27
type input "NEWMARKET"
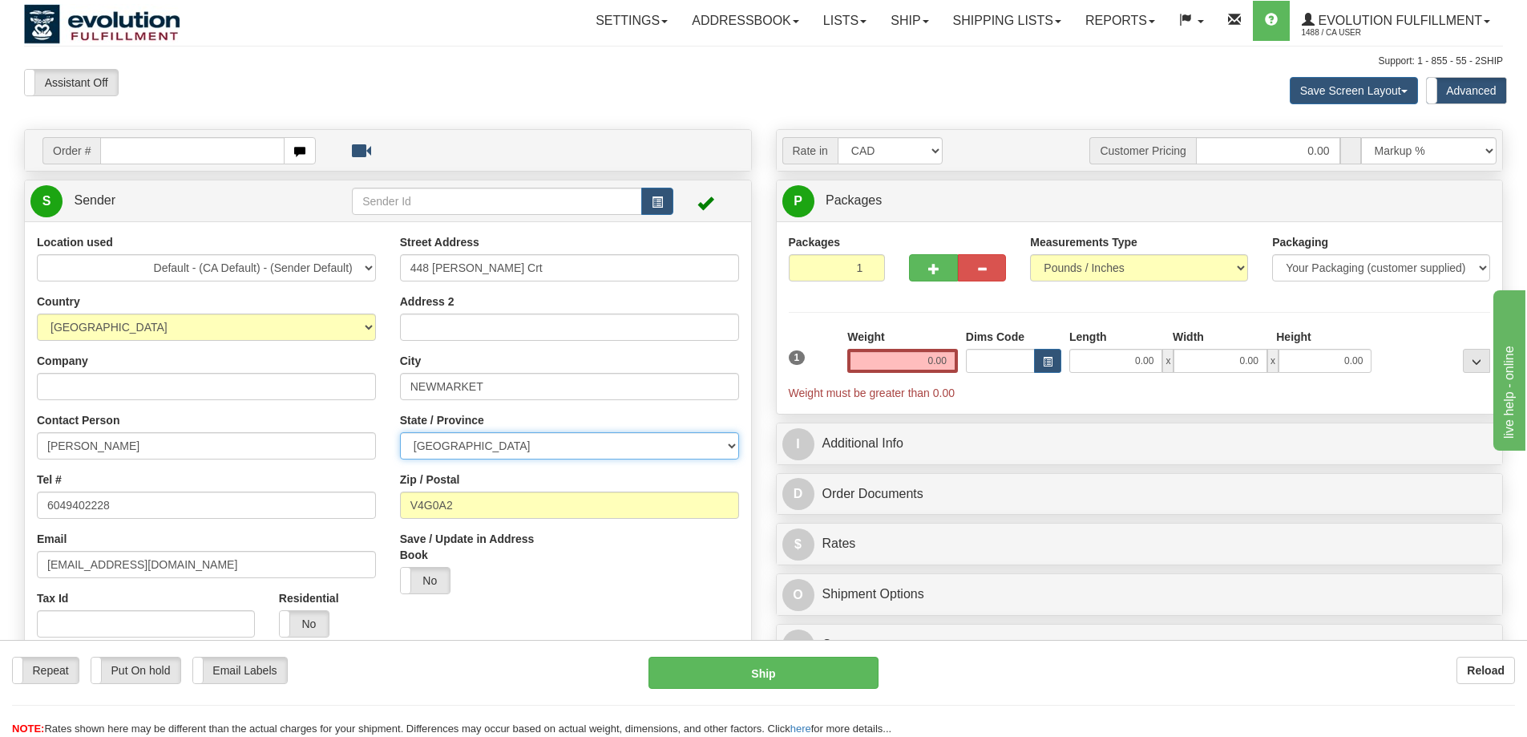
select select "ON"
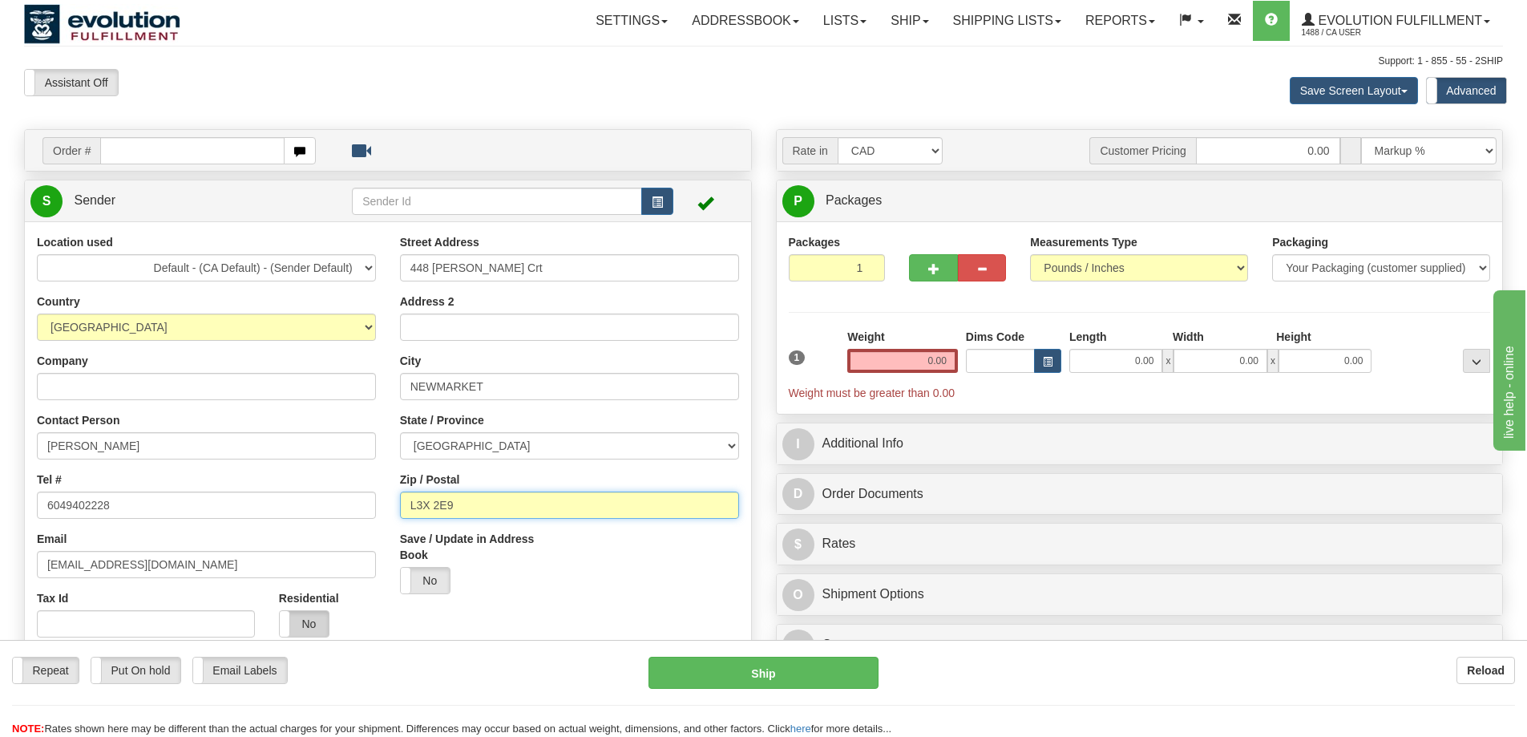
type input "L3X 2E9"
click at [293, 620] on label "No" at bounding box center [304, 624] width 49 height 26
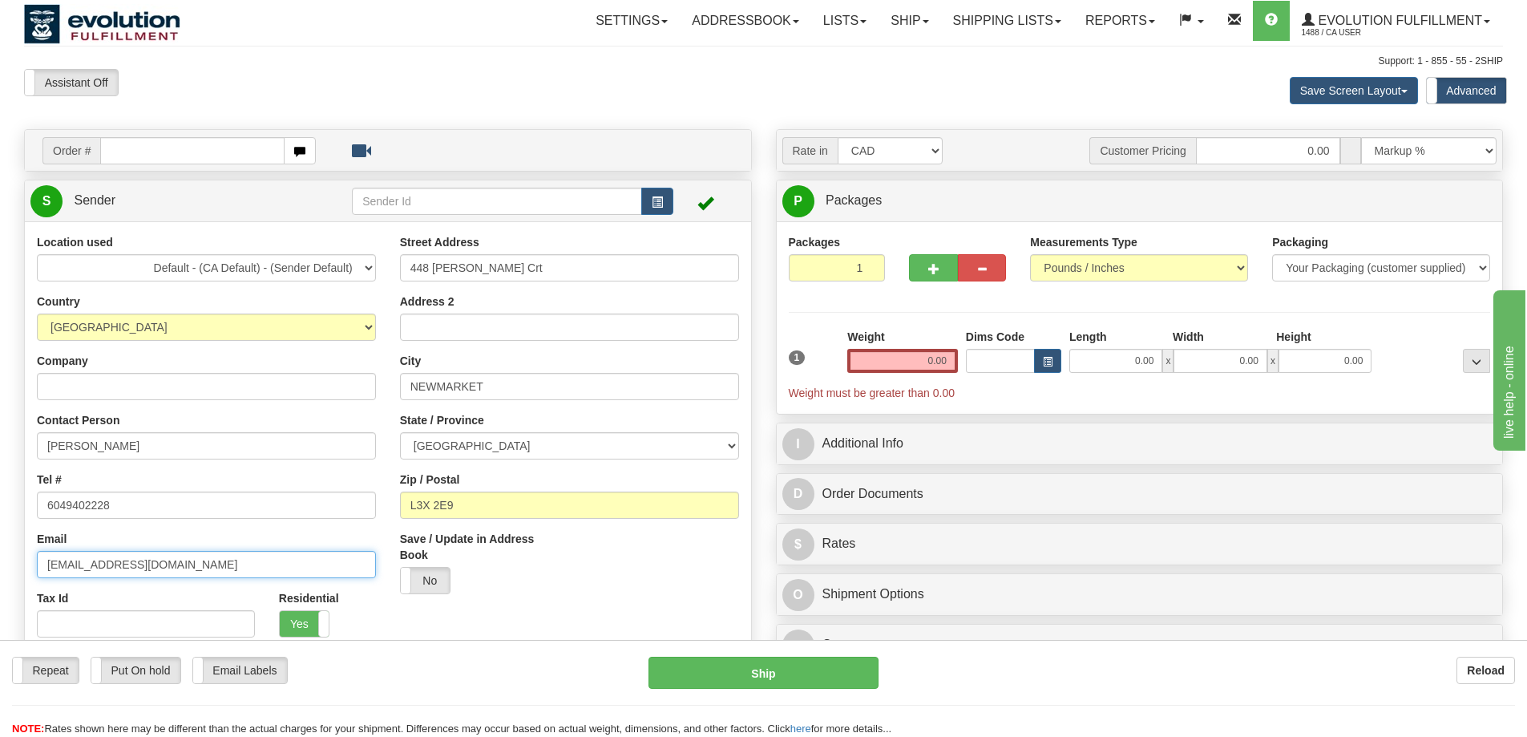
click at [267, 555] on input "warehouse@evolvewithus.ca" at bounding box center [206, 564] width 339 height 27
paste input "christine.moschee@rogers.com"
type input "christine.moschee@rogers.com"
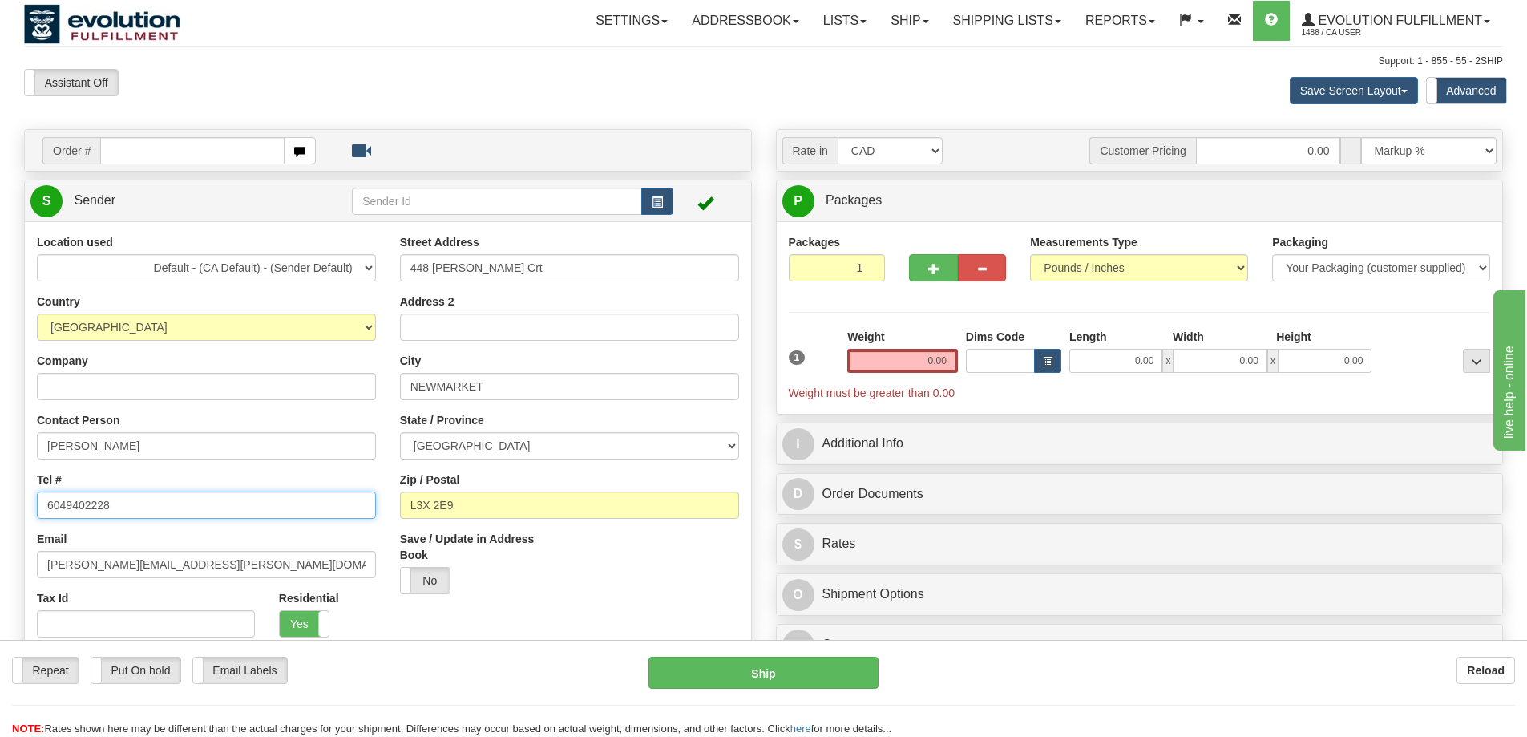
click at [205, 503] on input "6049402228" at bounding box center [206, 505] width 339 height 27
paste input "416.666.2384"
type input "416.666.2384"
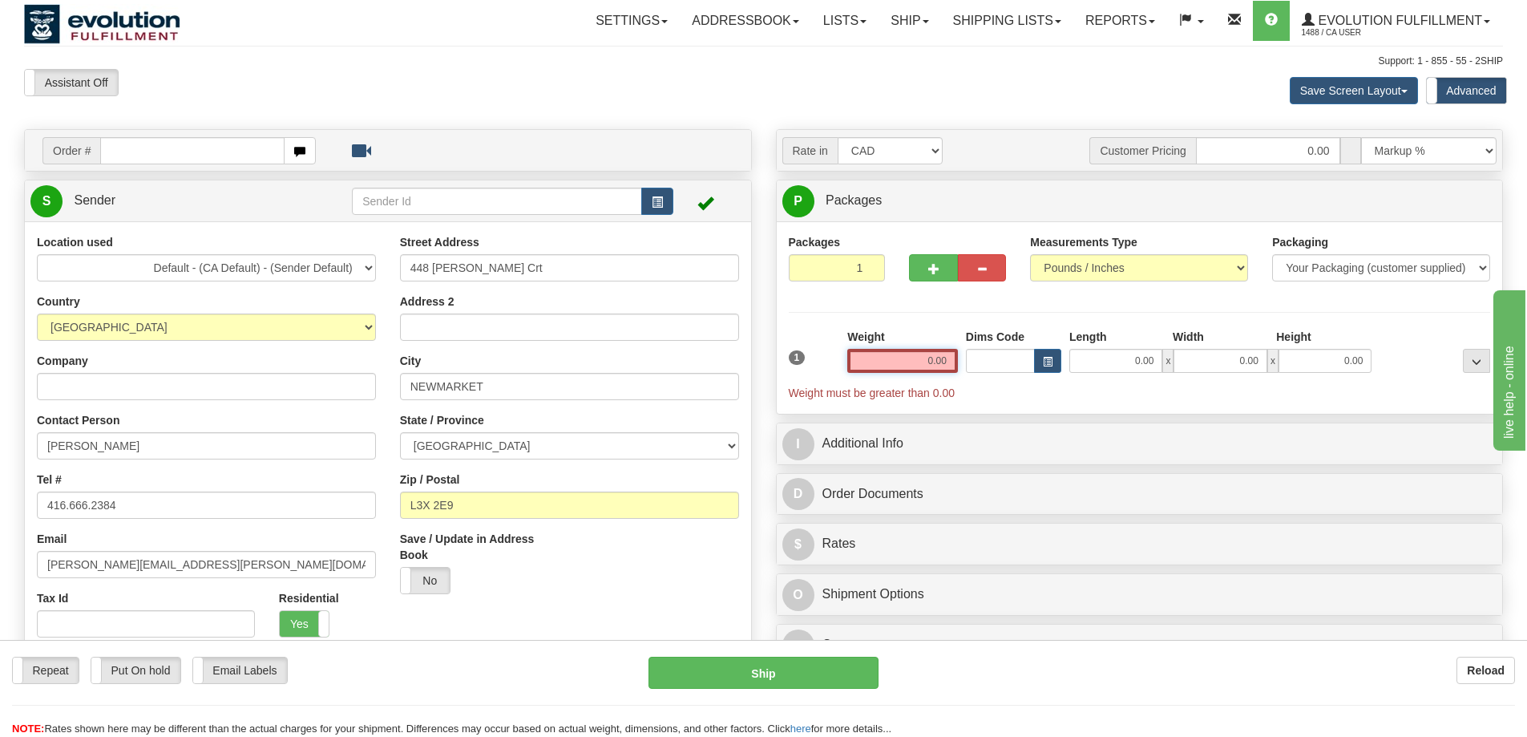
click at [916, 352] on input "0.00" at bounding box center [903, 361] width 111 height 24
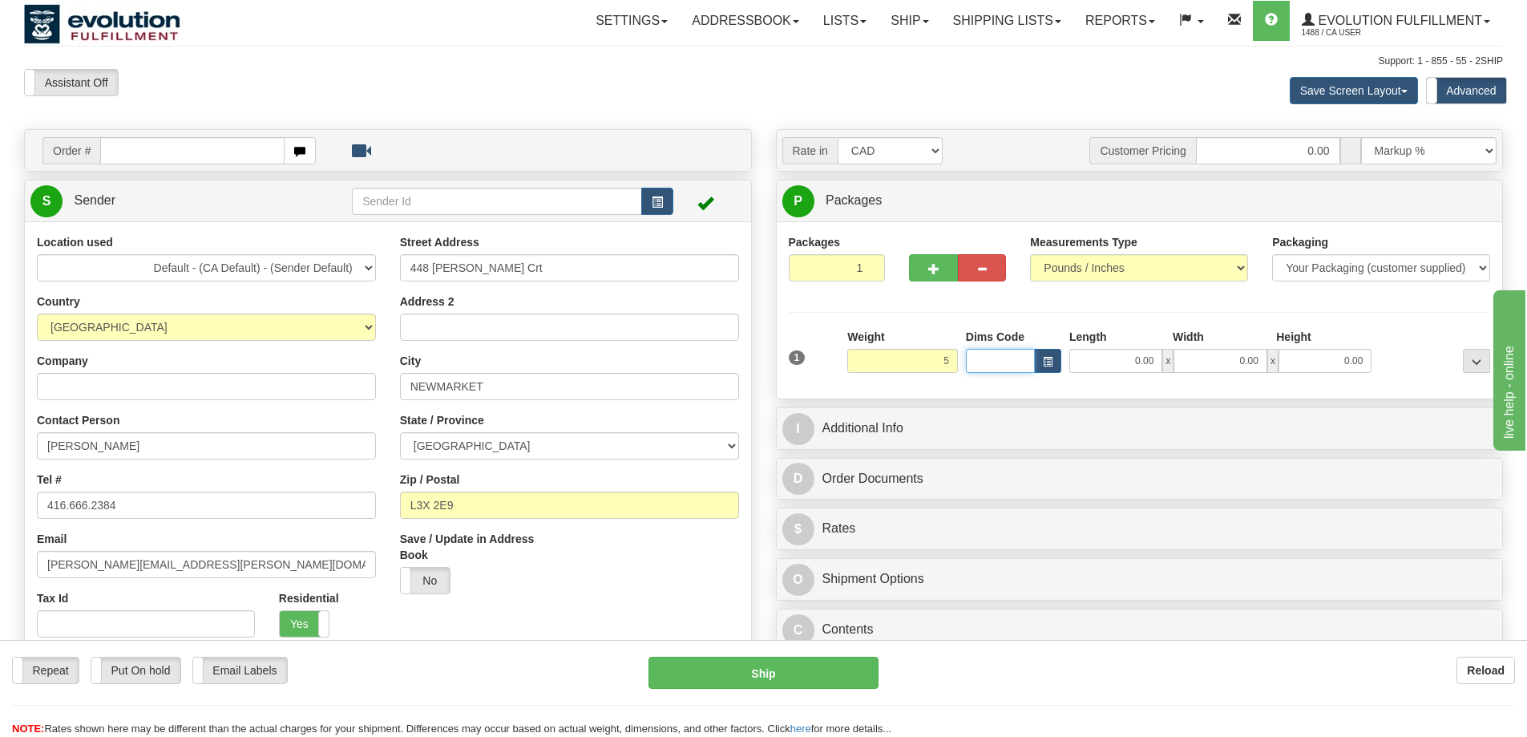
type input "5.00"
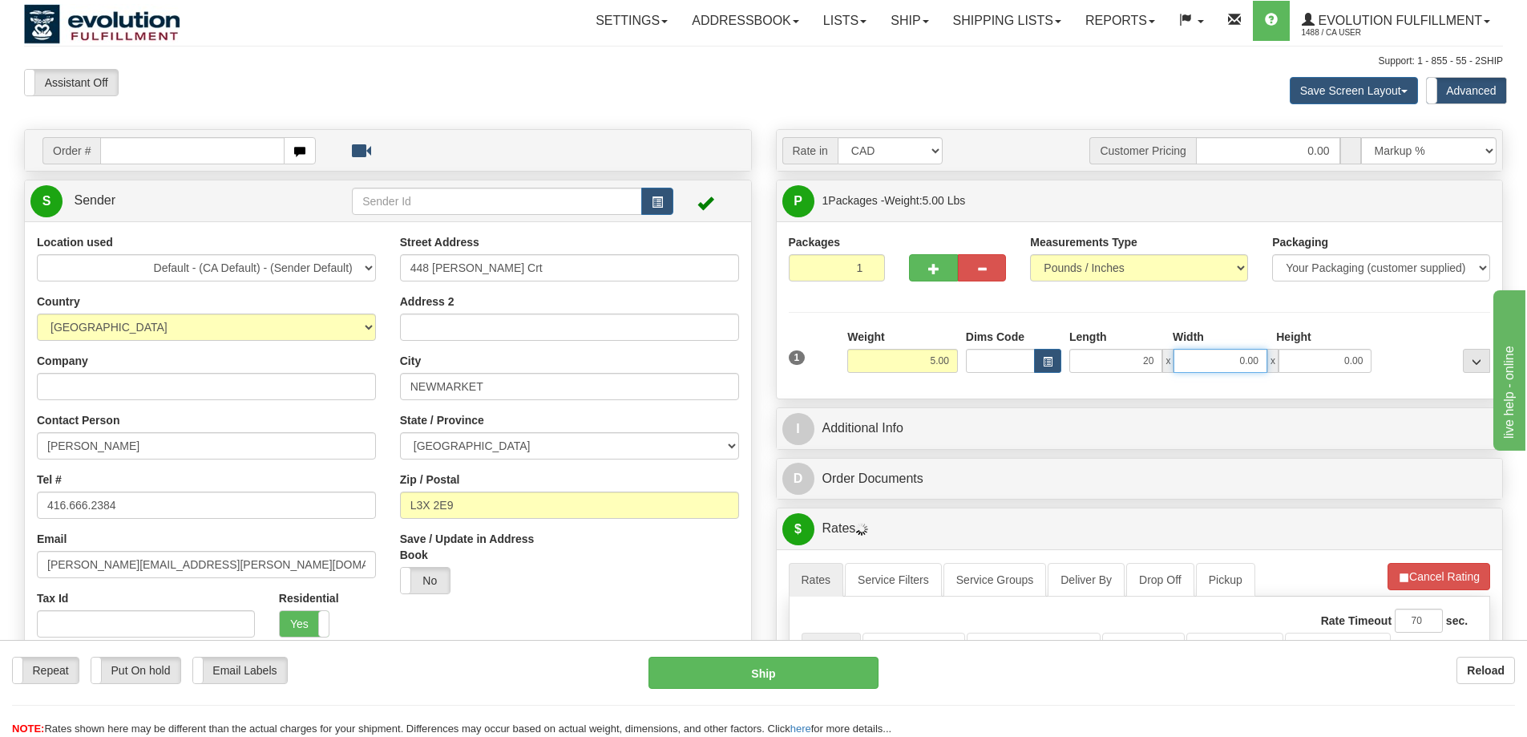
type input "20.00"
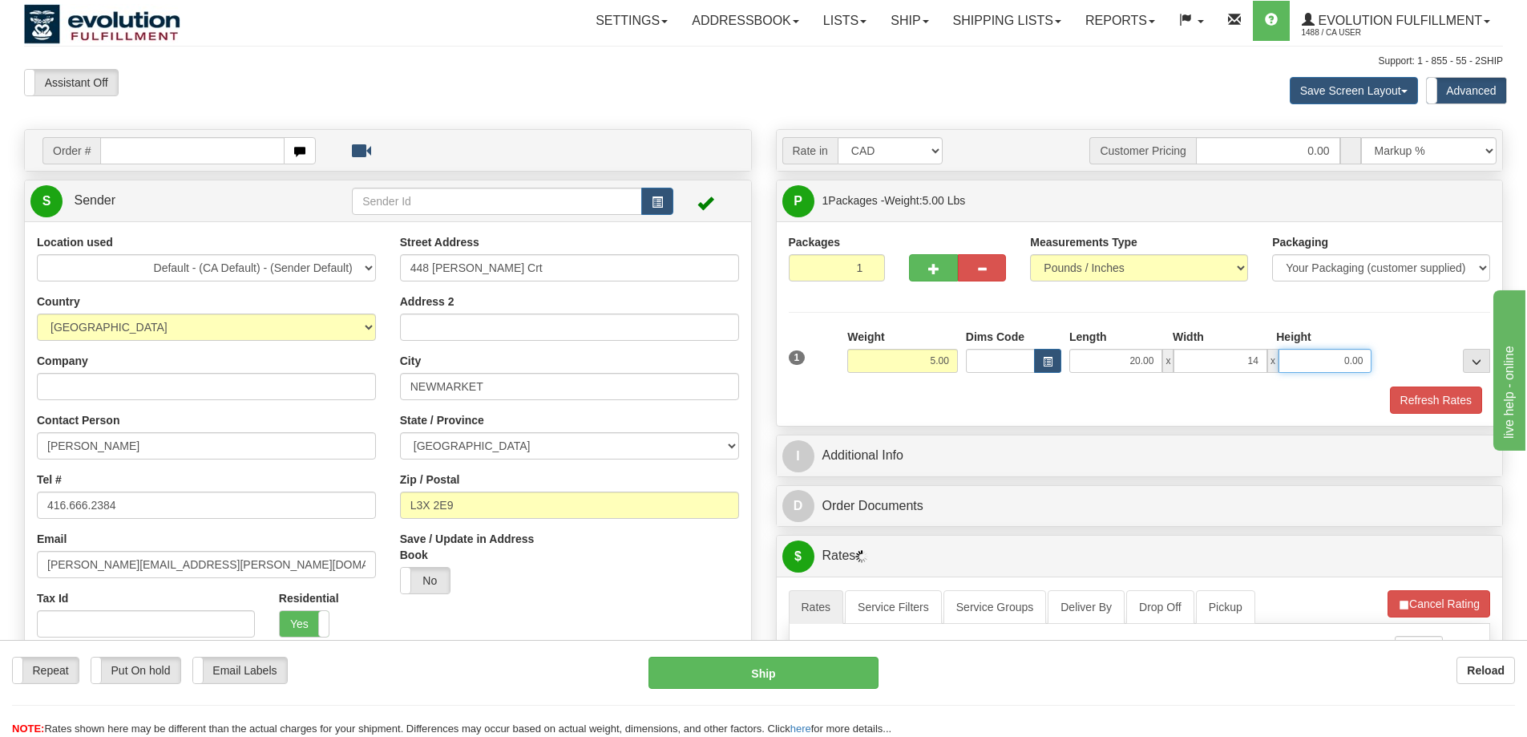
type input "14.00"
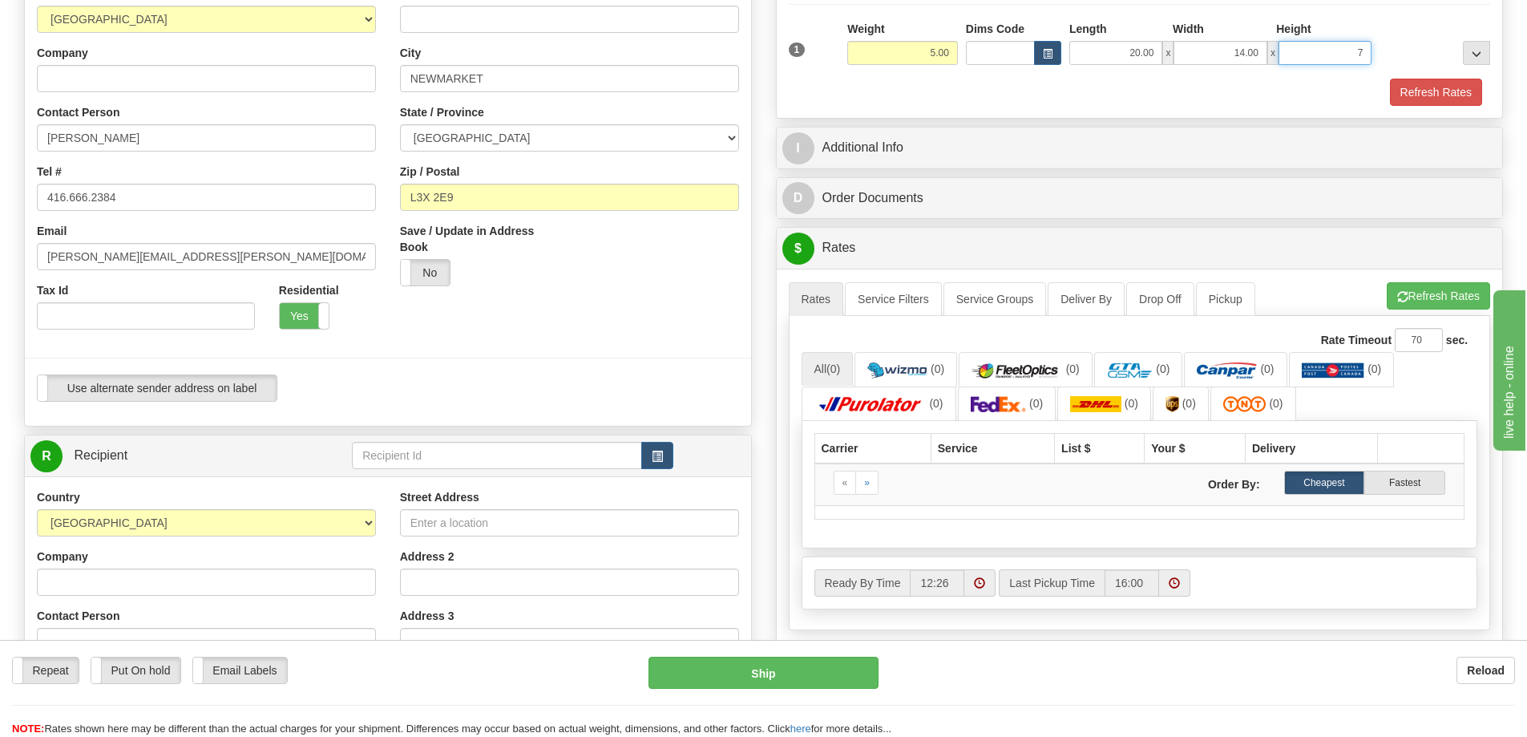
scroll to position [321, 0]
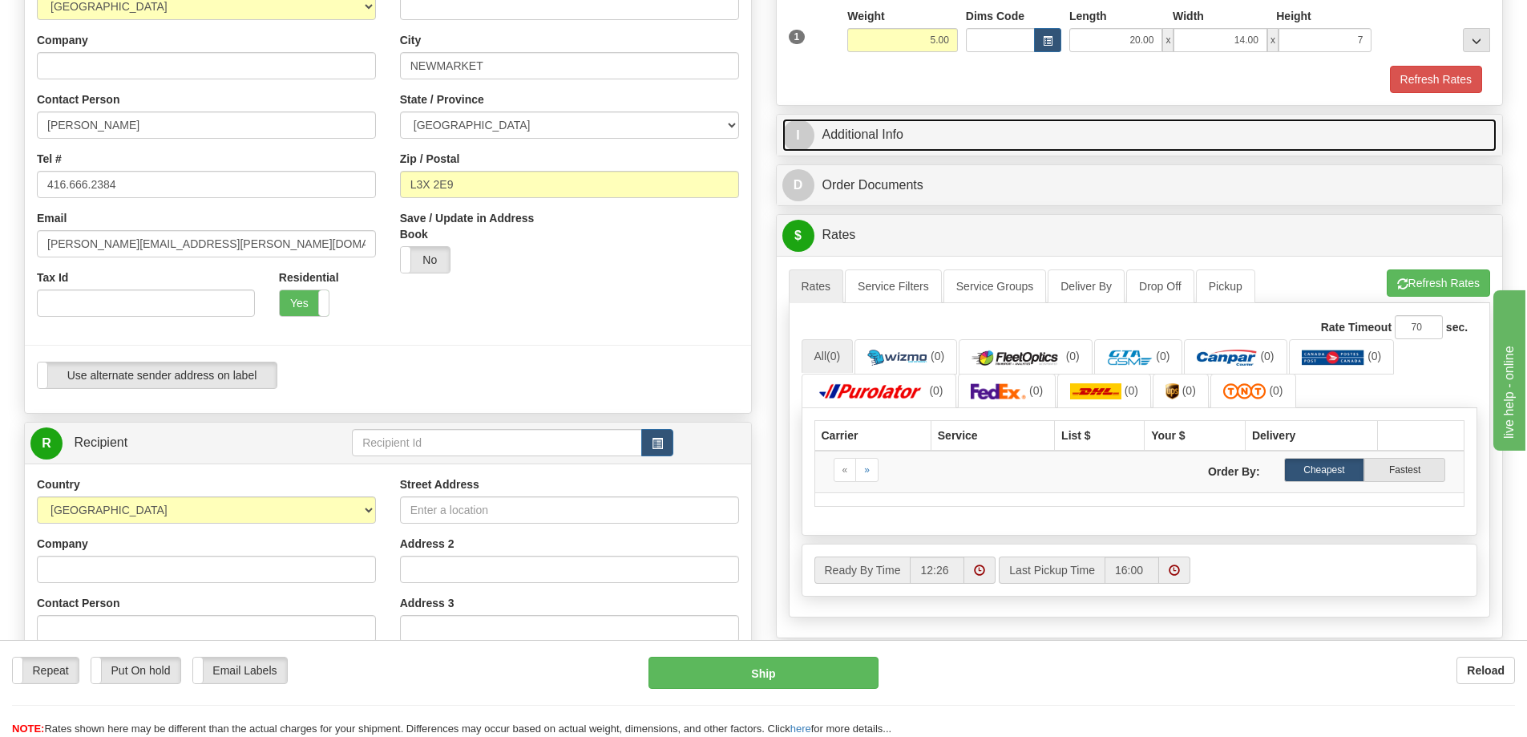
type input "7.00"
click at [880, 134] on link "I Additional Info" at bounding box center [1140, 135] width 715 height 33
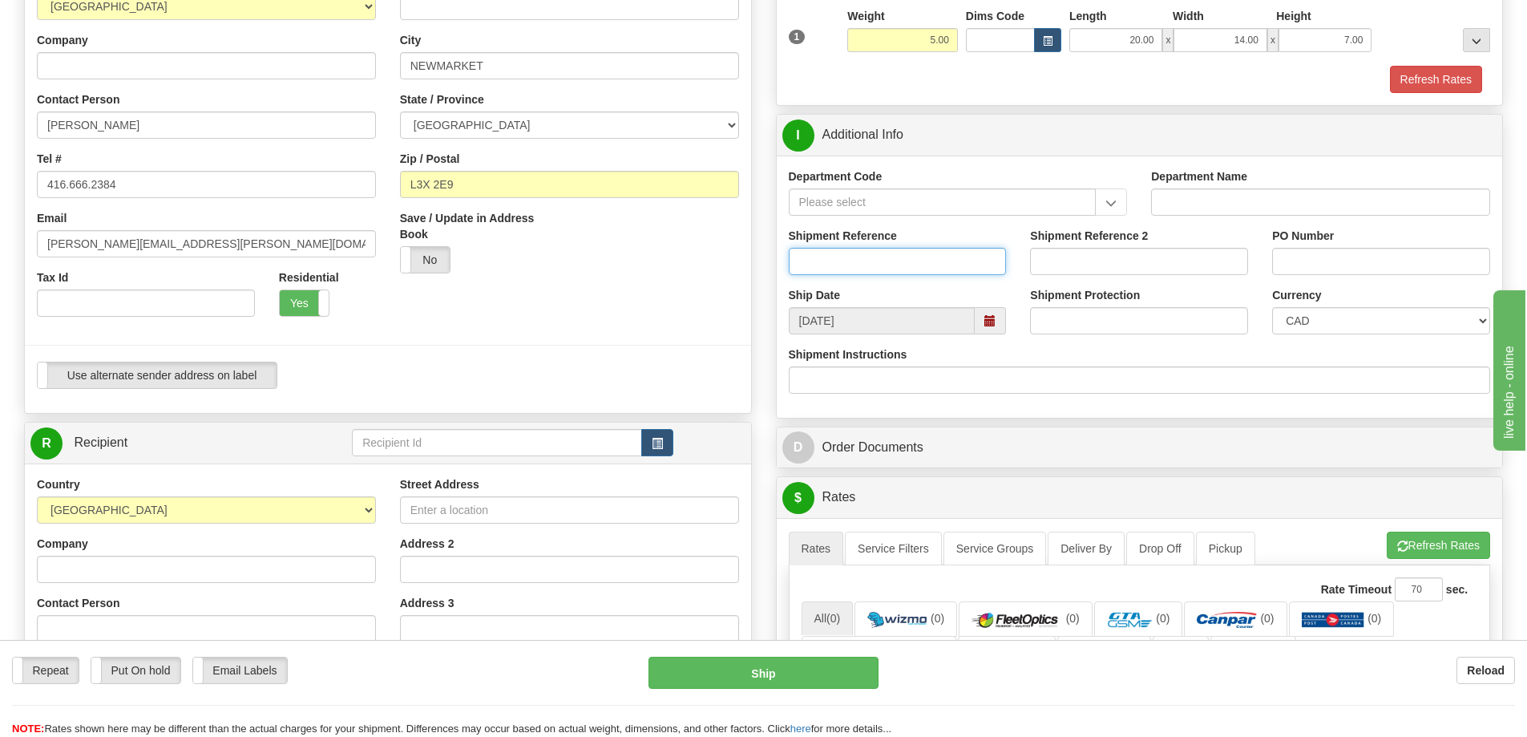
click at [912, 259] on input "Shipment Reference" at bounding box center [898, 261] width 218 height 27
paste input "W012741"
type input "RA W012741"
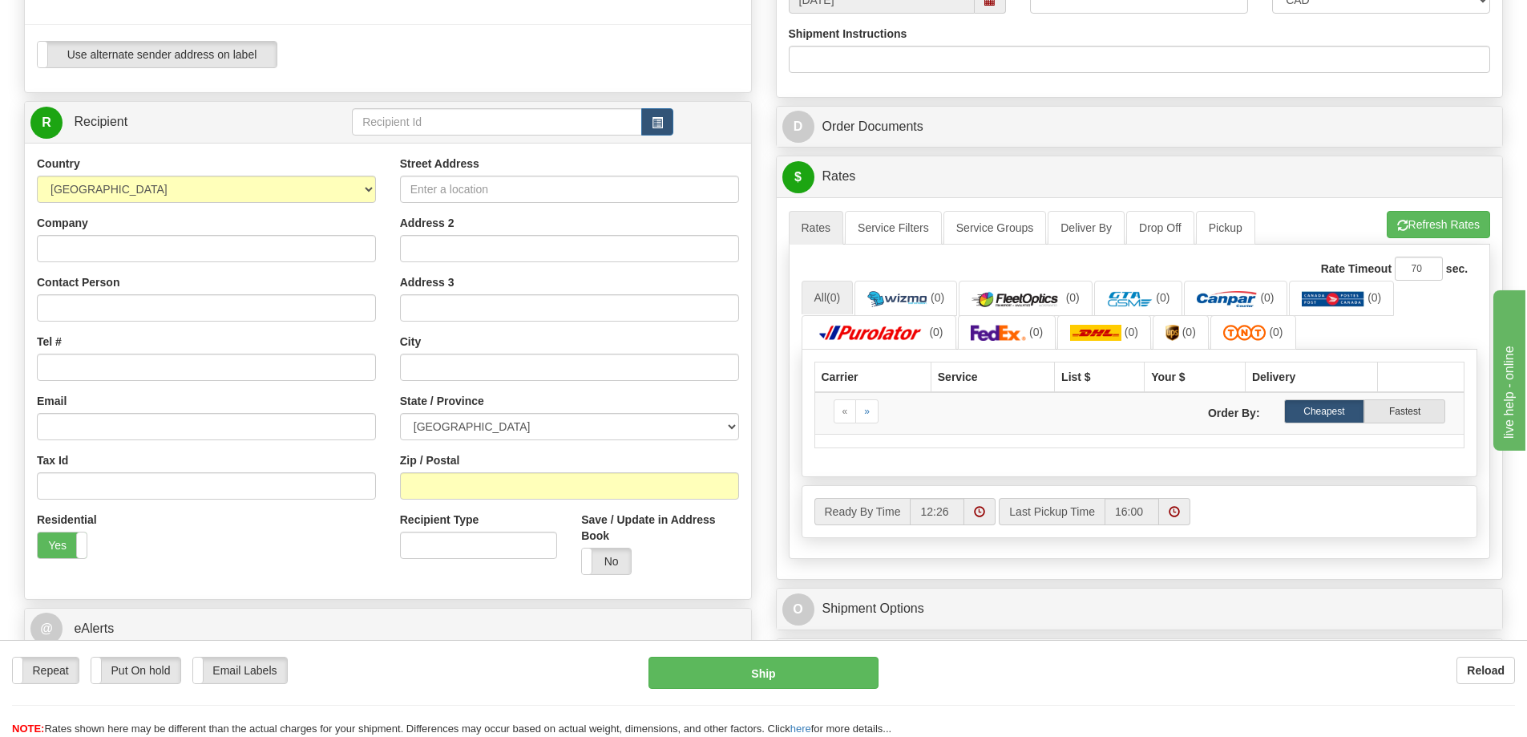
scroll to position [722, 0]
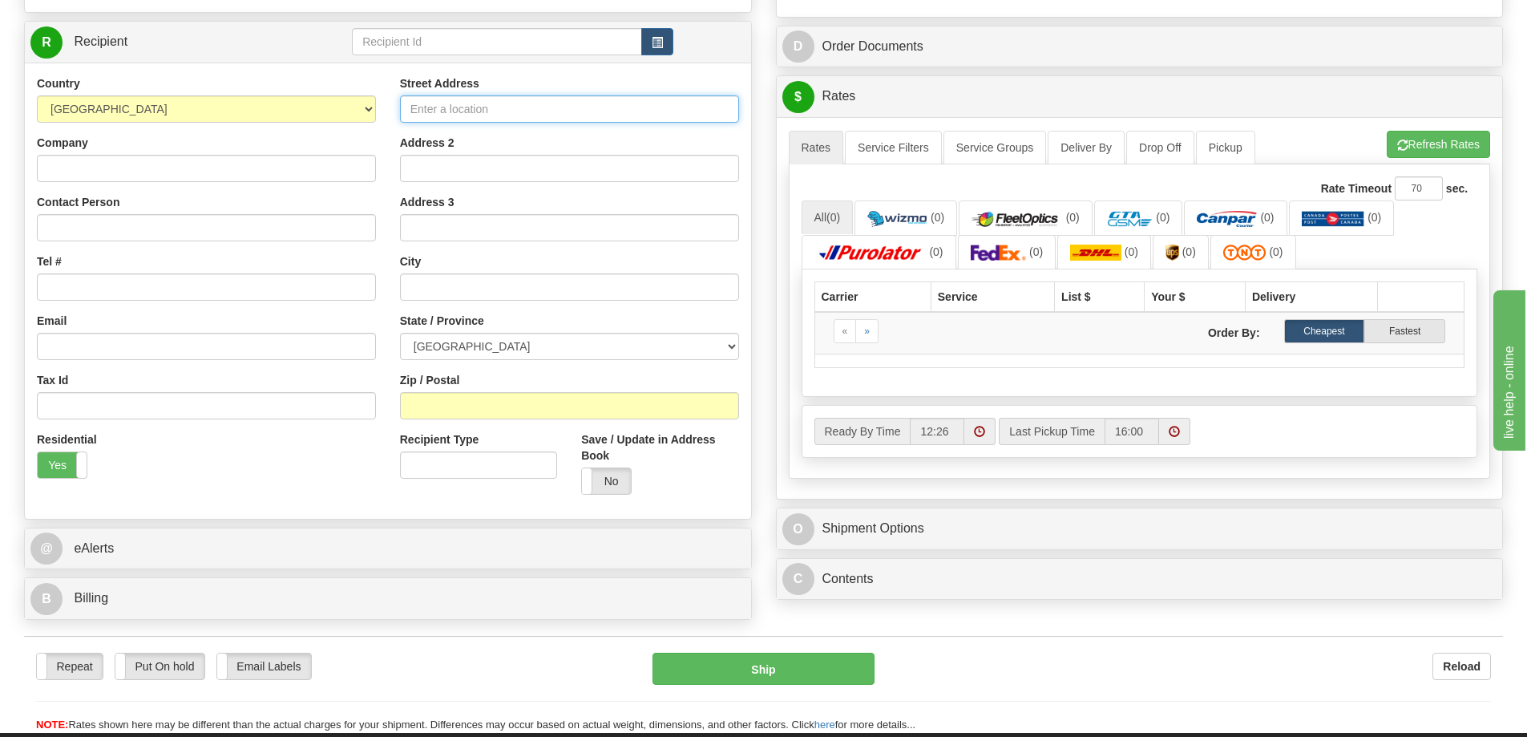
click at [516, 117] on input "Street Address" at bounding box center [569, 108] width 339 height 27
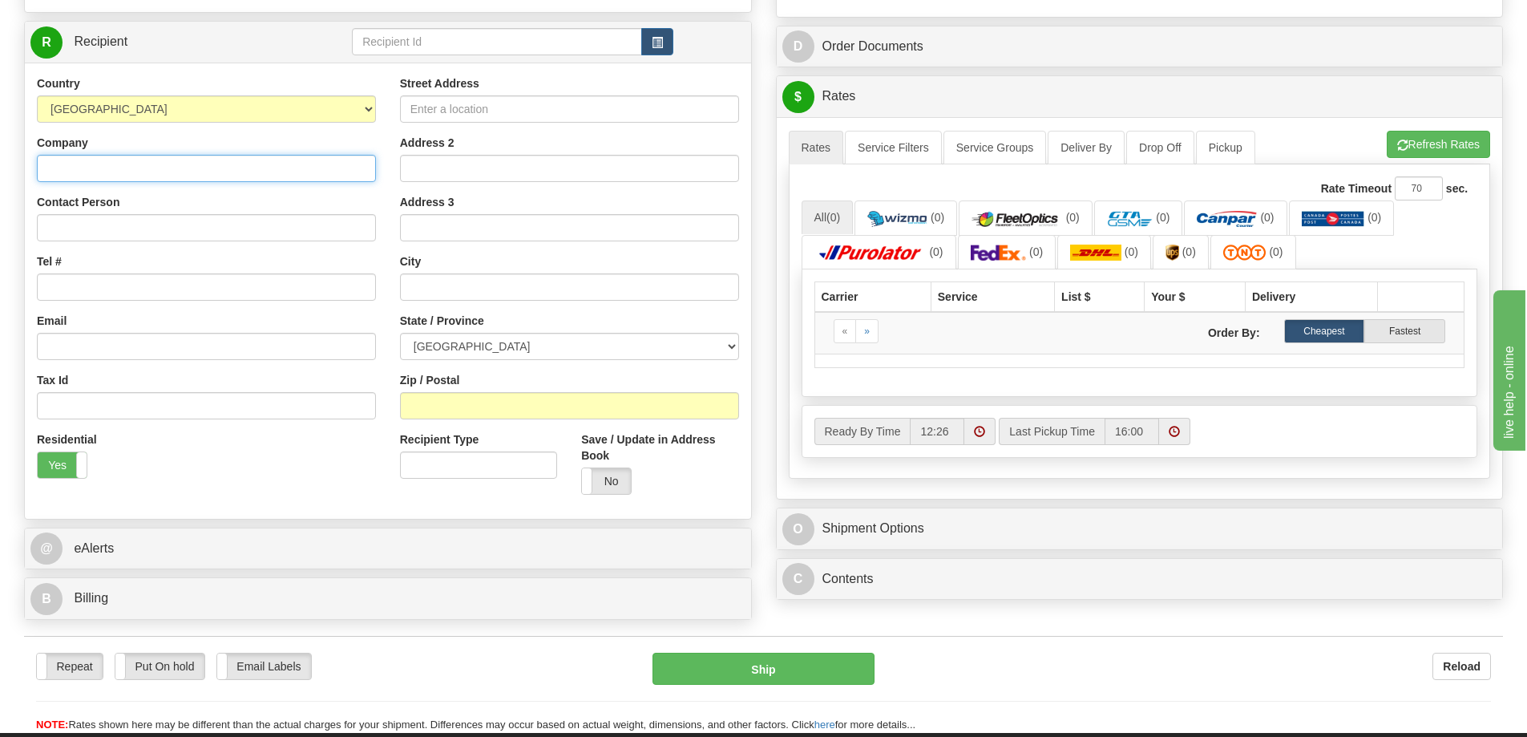
click at [257, 172] on input "Company" at bounding box center [206, 168] width 339 height 27
type input "REDBACK BOOTS"
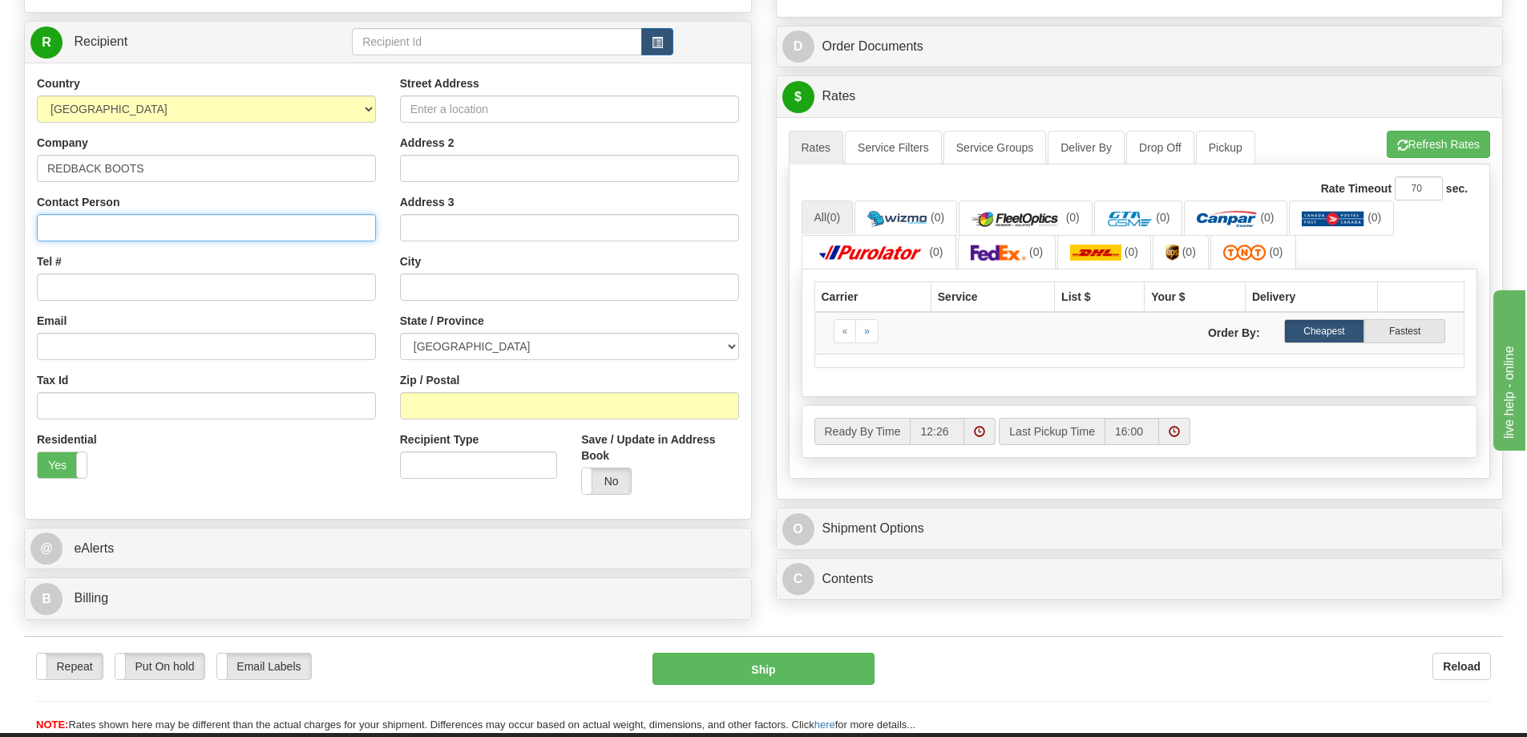
click at [187, 236] on input "Contact Person" at bounding box center [206, 227] width 339 height 27
type input "RETURNS"
click at [165, 286] on input "Tel #" at bounding box center [206, 286] width 339 height 27
type input "6049402228"
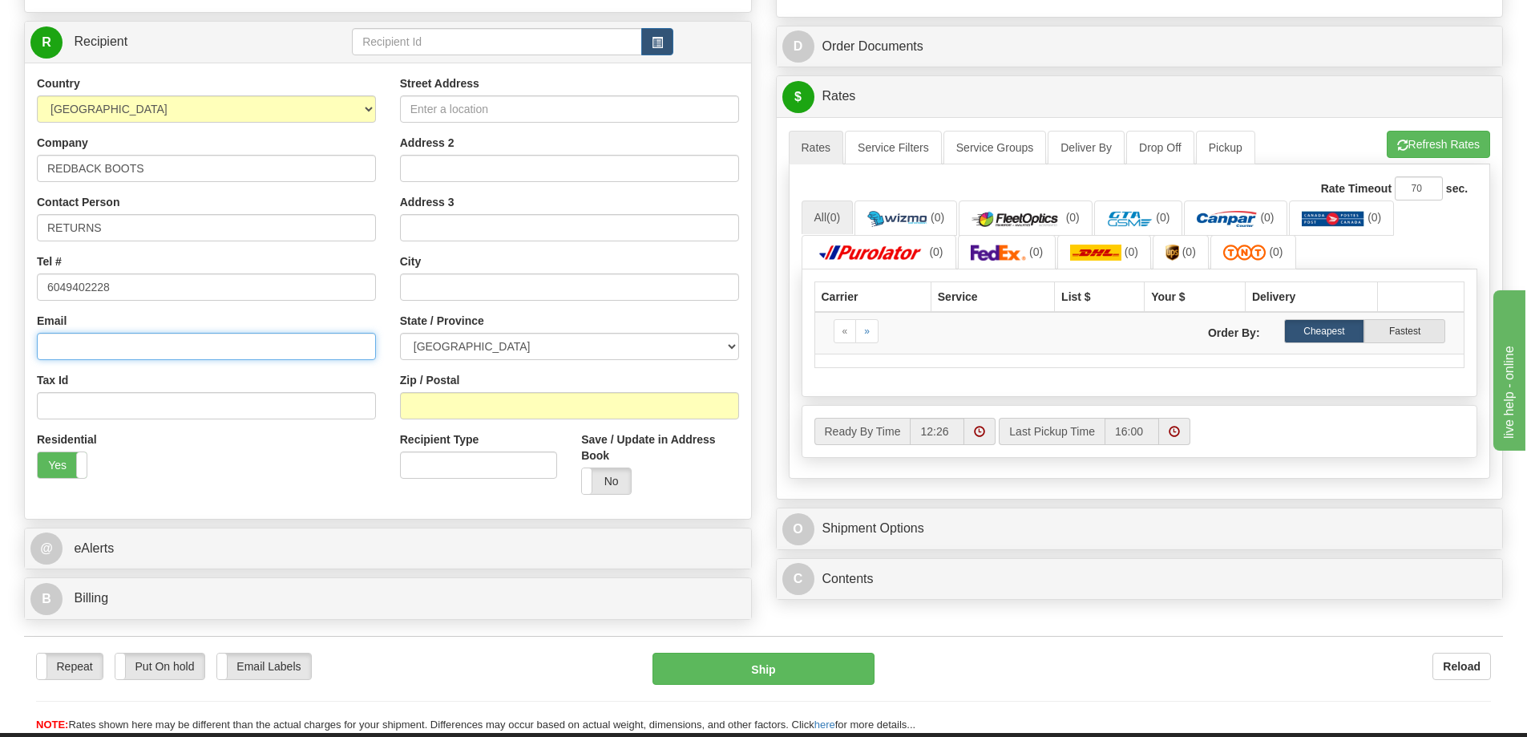
click at [126, 338] on input "Email" at bounding box center [206, 346] width 339 height 27
type input "[EMAIL_ADDRESS][DOMAIN_NAME]"
click at [73, 465] on label "Yes" at bounding box center [62, 465] width 49 height 26
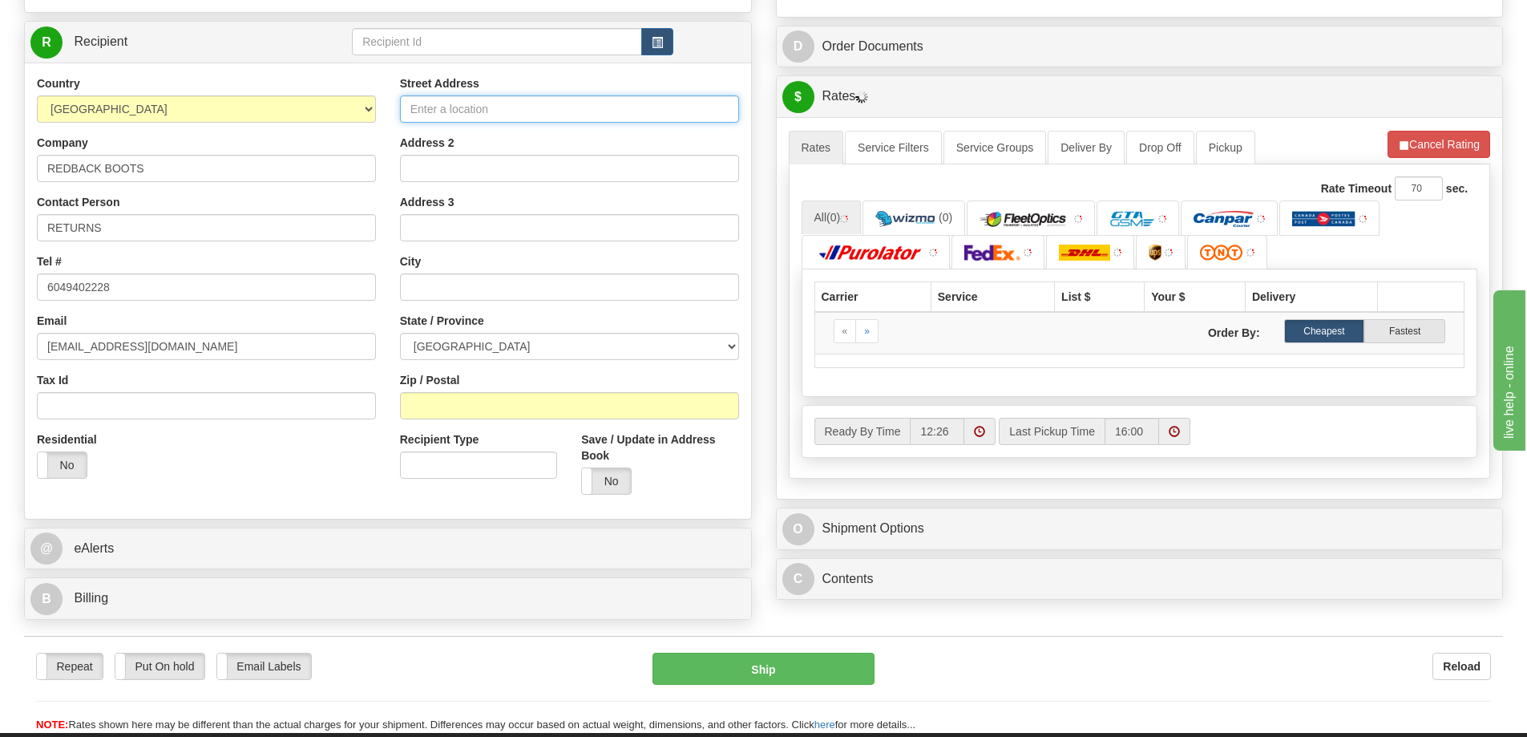
click at [512, 107] on input "Street Address" at bounding box center [569, 108] width 339 height 27
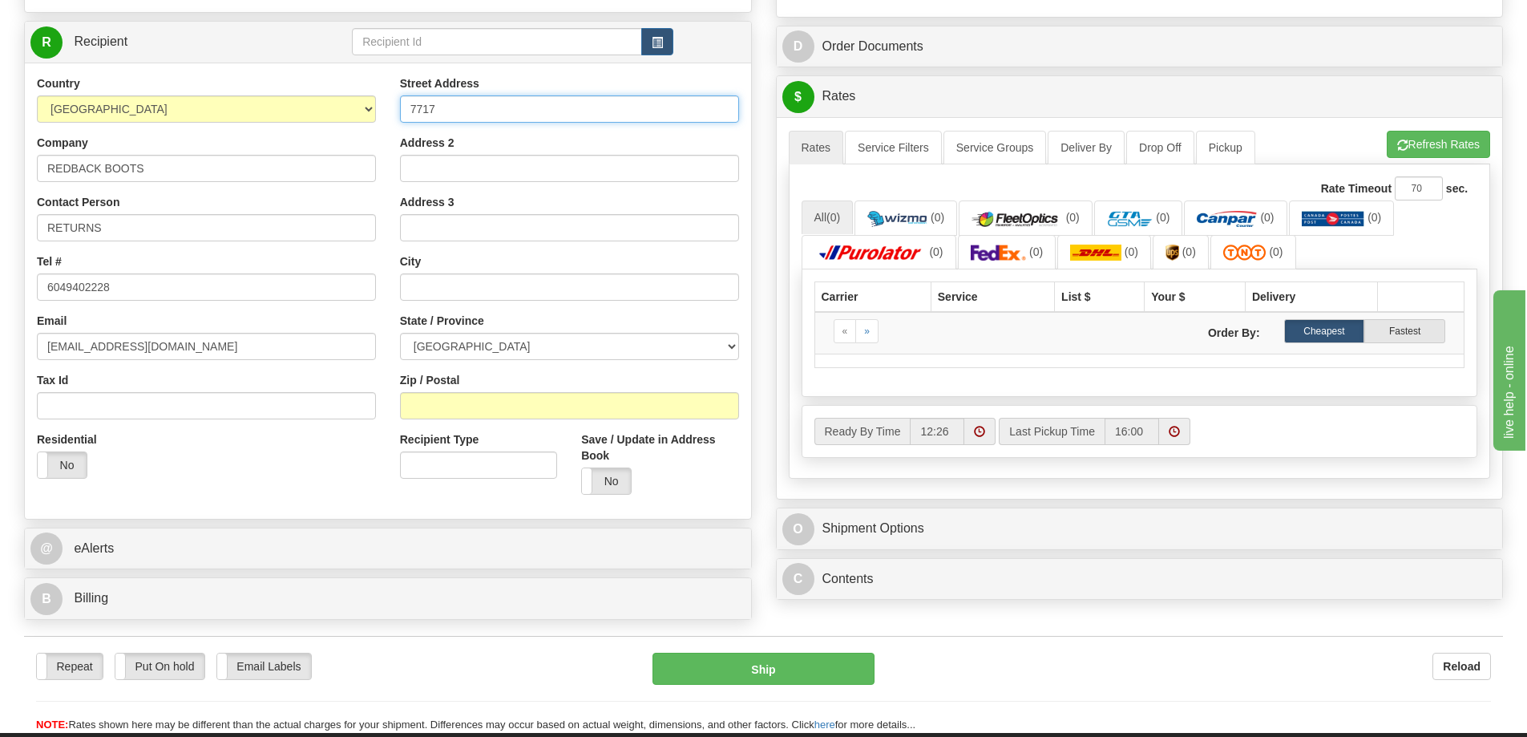
type input "[STREET_ADDRESS]"
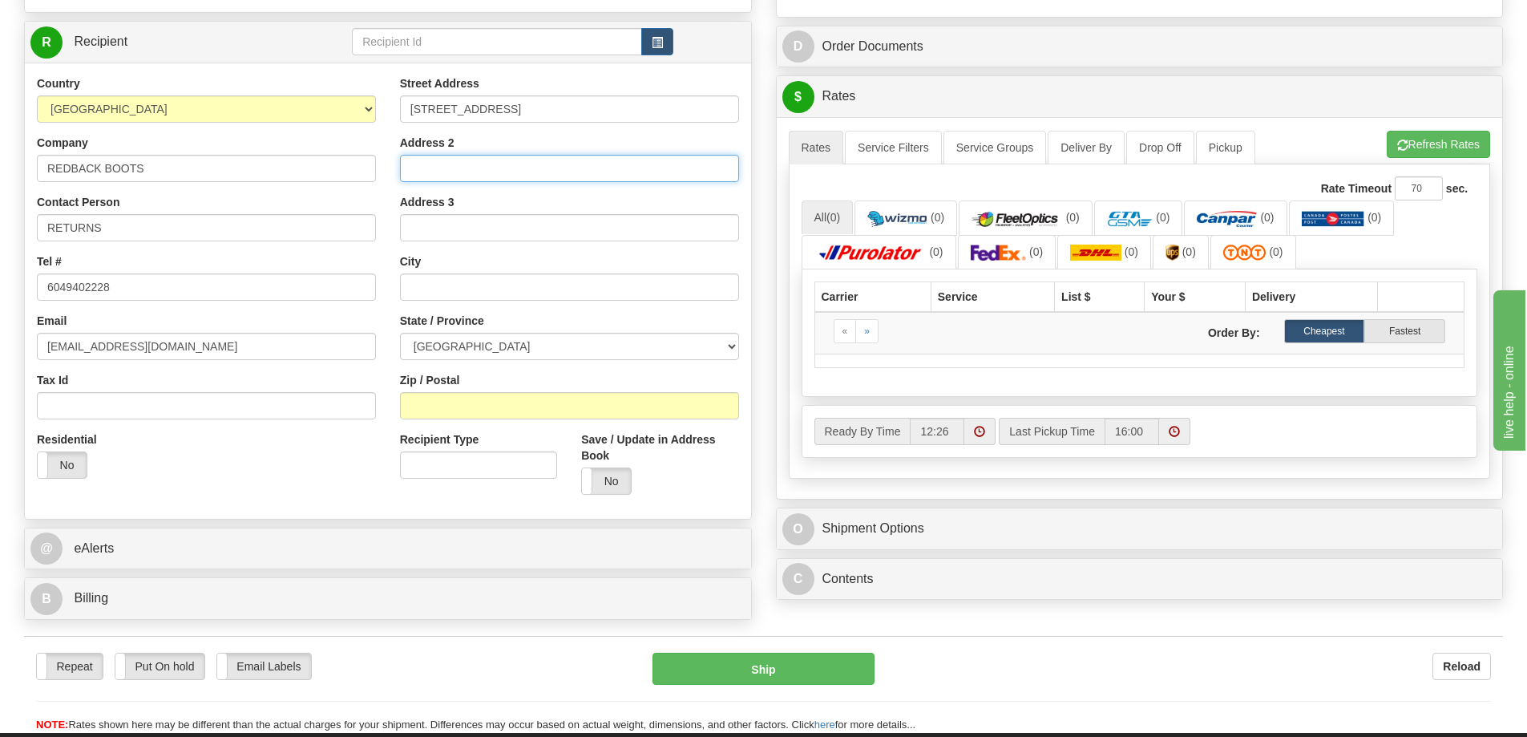
click at [495, 166] on input "Address 2" at bounding box center [569, 168] width 339 height 27
type input "104"
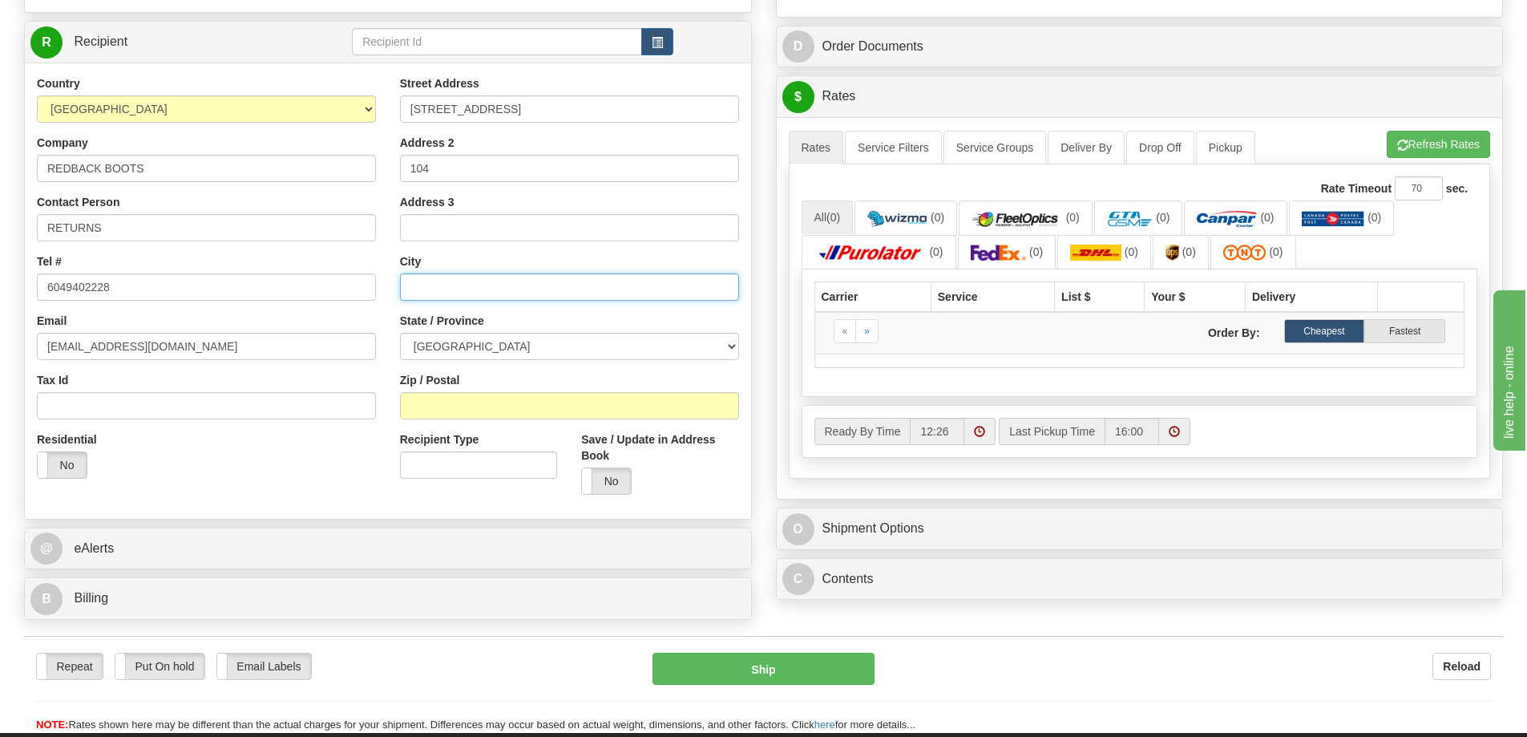
click at [458, 275] on input "text" at bounding box center [569, 286] width 339 height 27
click at [431, 285] on input "text" at bounding box center [569, 286] width 339 height 27
type input "d"
type input "DELTA"
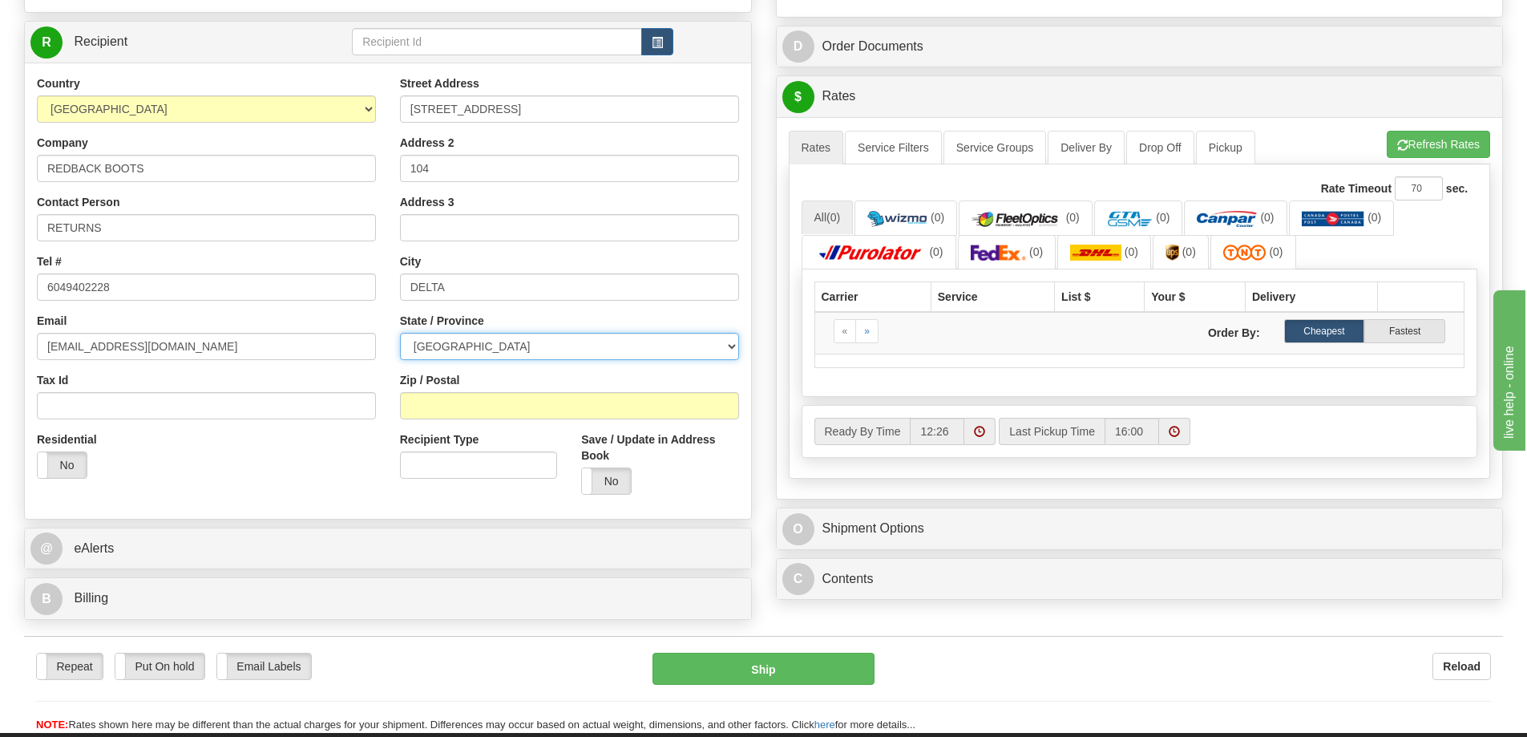
select select "BC"
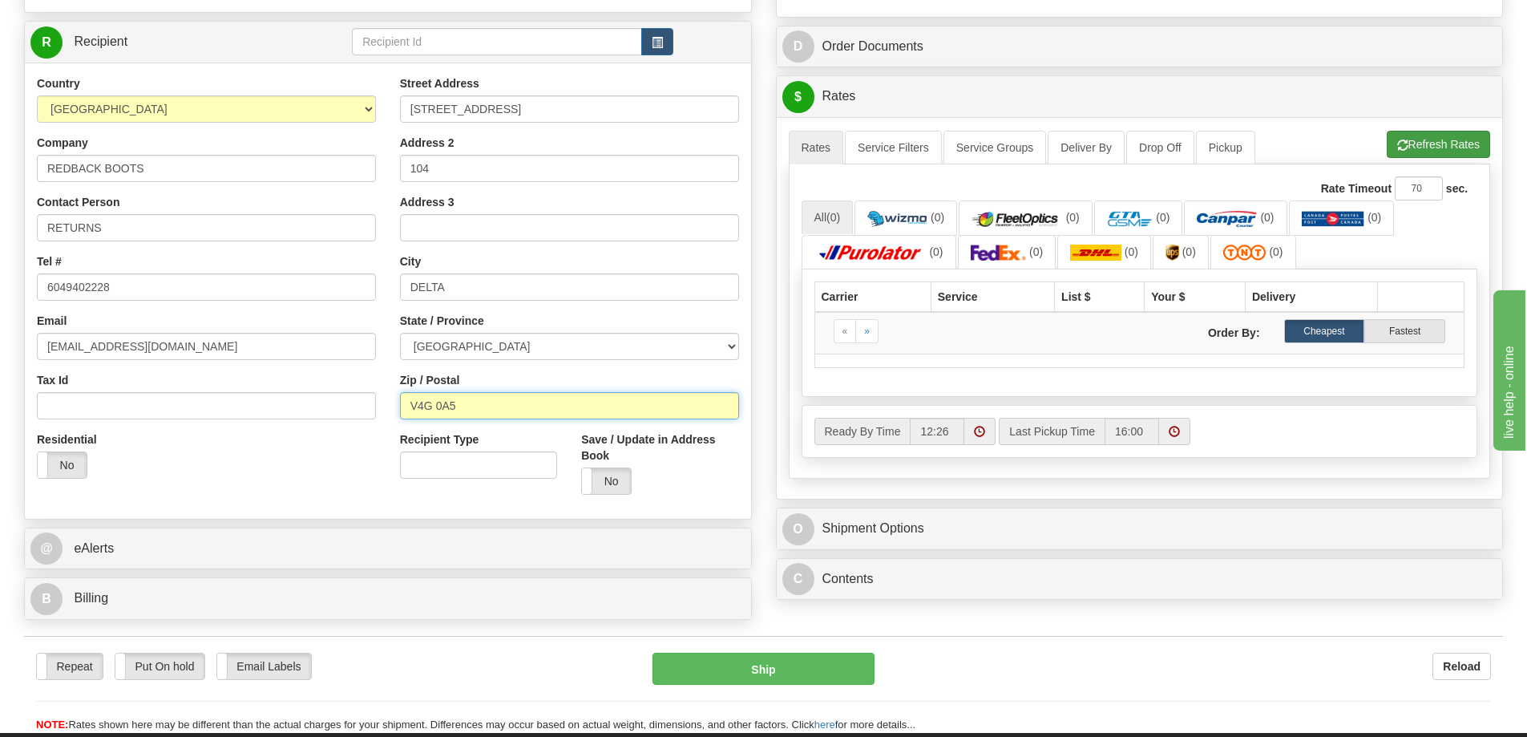
type input "V4G 0A5"
click at [1426, 157] on button "Refresh Rates" at bounding box center [1438, 144] width 103 height 27
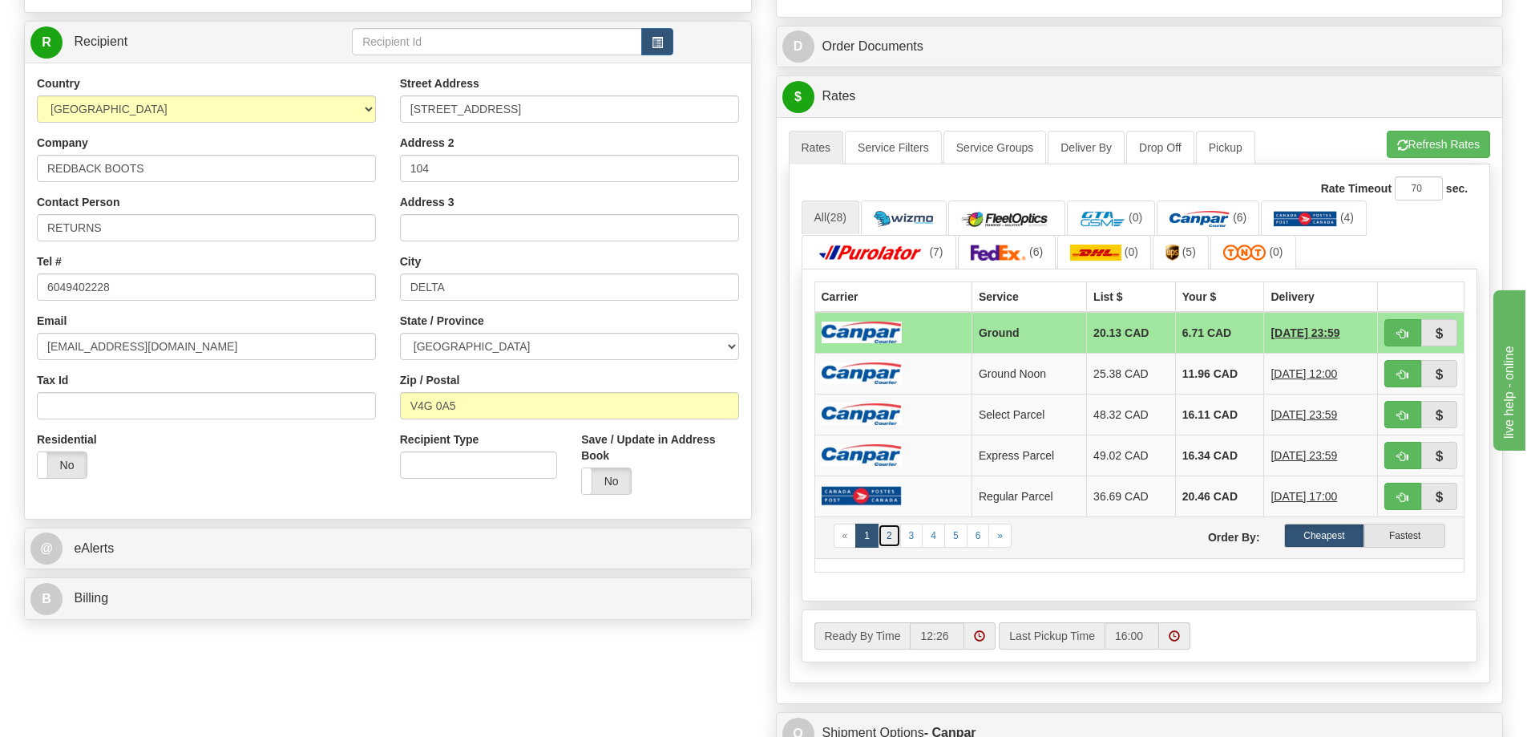
click at [895, 539] on link "2" at bounding box center [889, 536] width 23 height 24
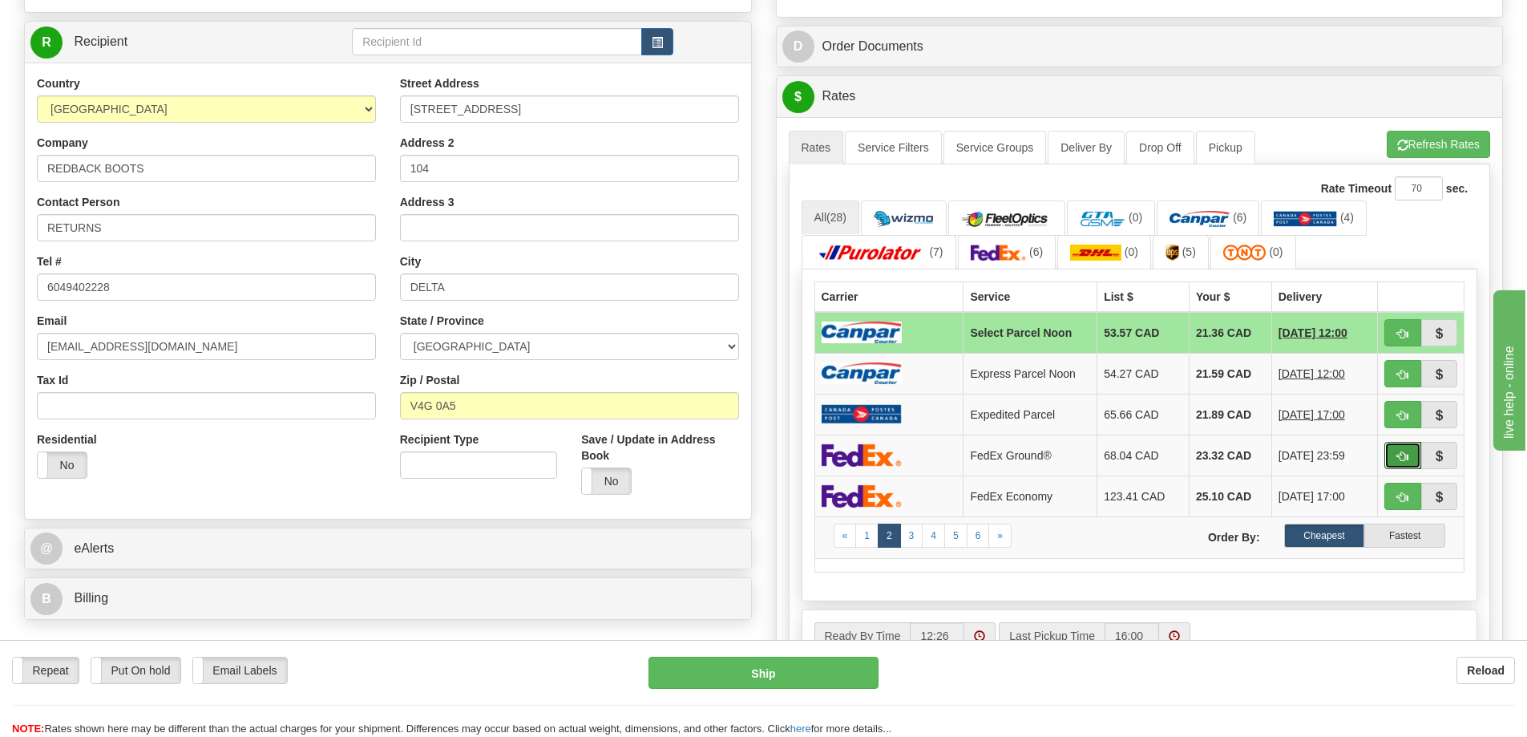
drag, startPoint x: 1394, startPoint y: 459, endPoint x: 1509, endPoint y: 455, distance: 115.5
click at [1394, 459] on button "button" at bounding box center [1403, 455] width 37 height 27
type input "92"
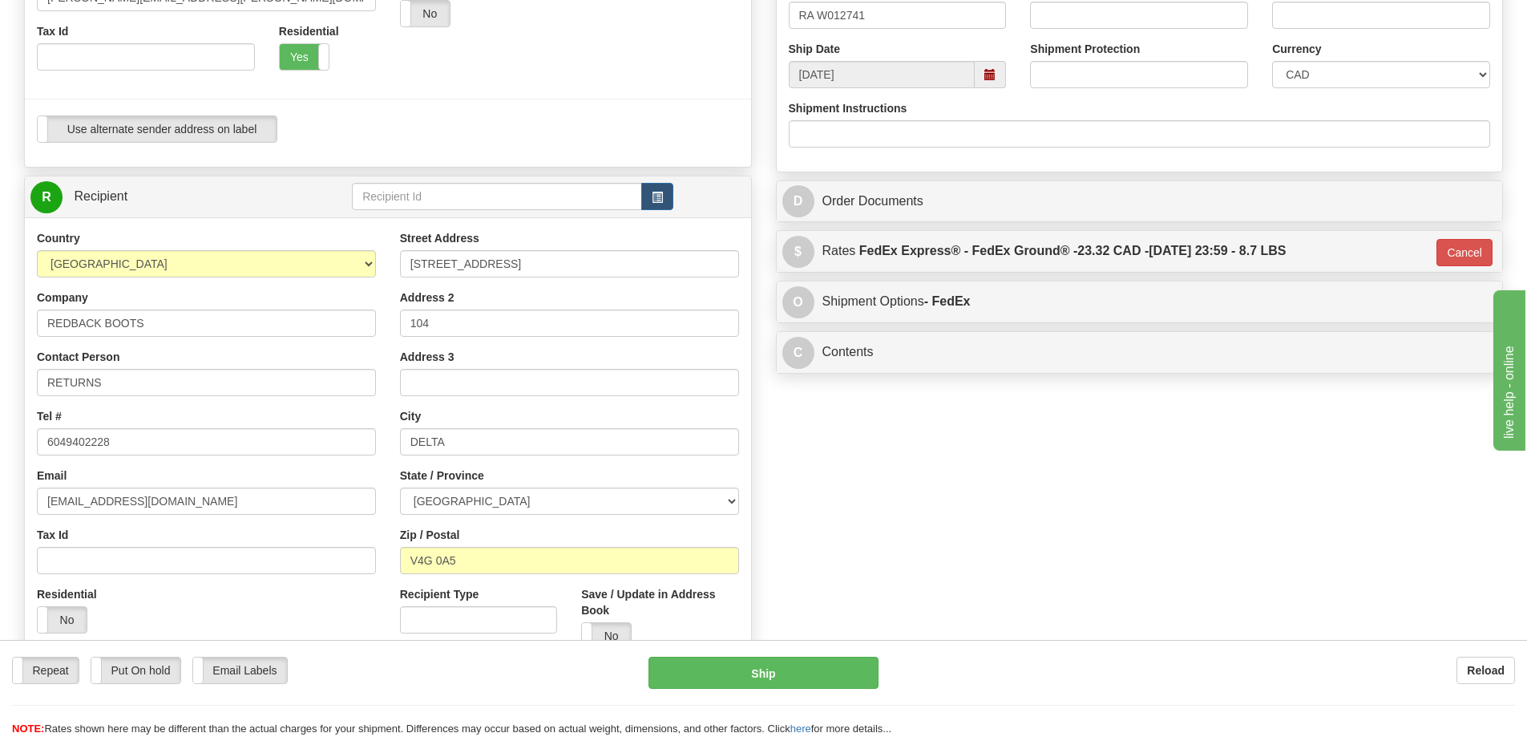
scroll to position [561, 0]
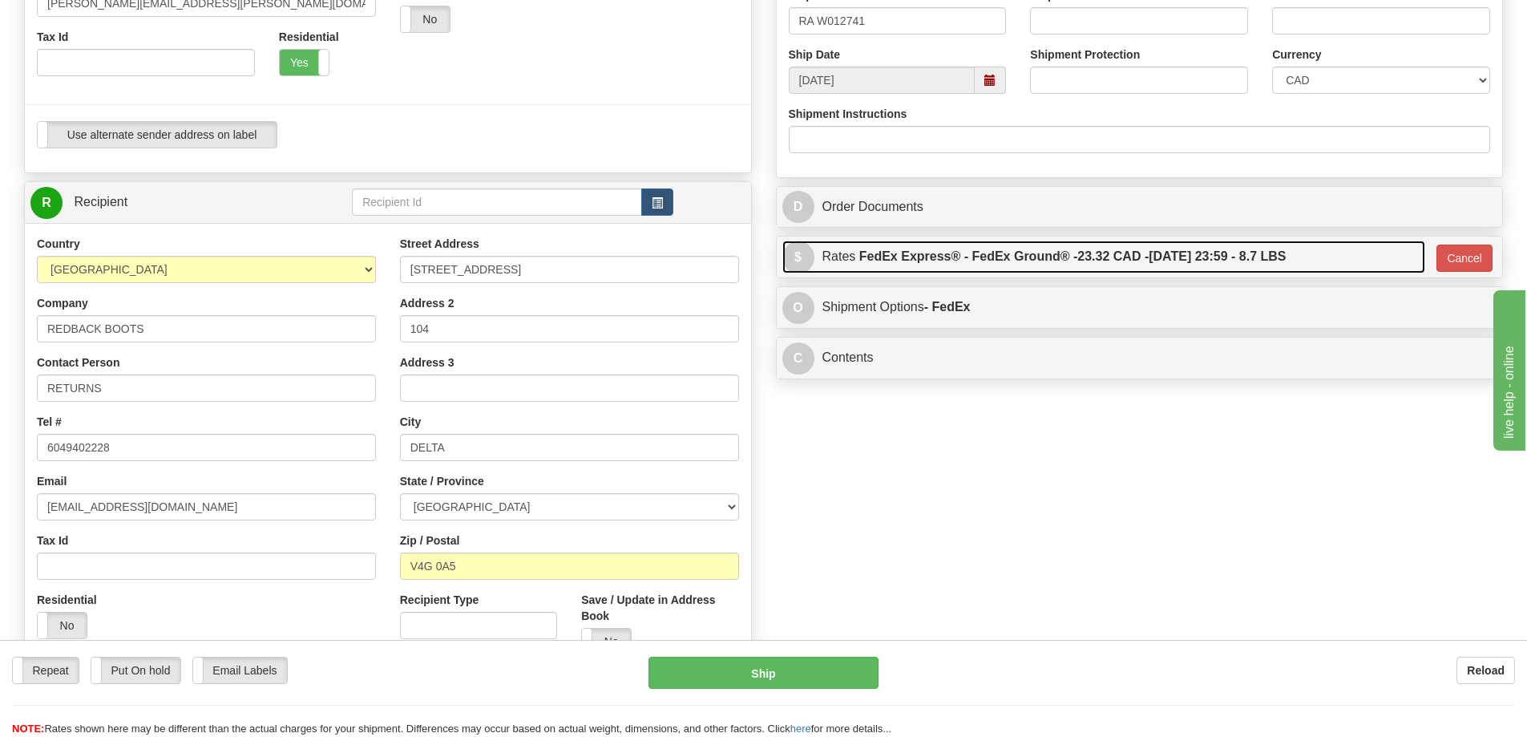
click at [1147, 273] on link "$ Rates FedEx Express® - FedEx Ground® - 23.32 CAD - 10/15/2025 23:59 - 8.7 LBS" at bounding box center [1104, 257] width 643 height 33
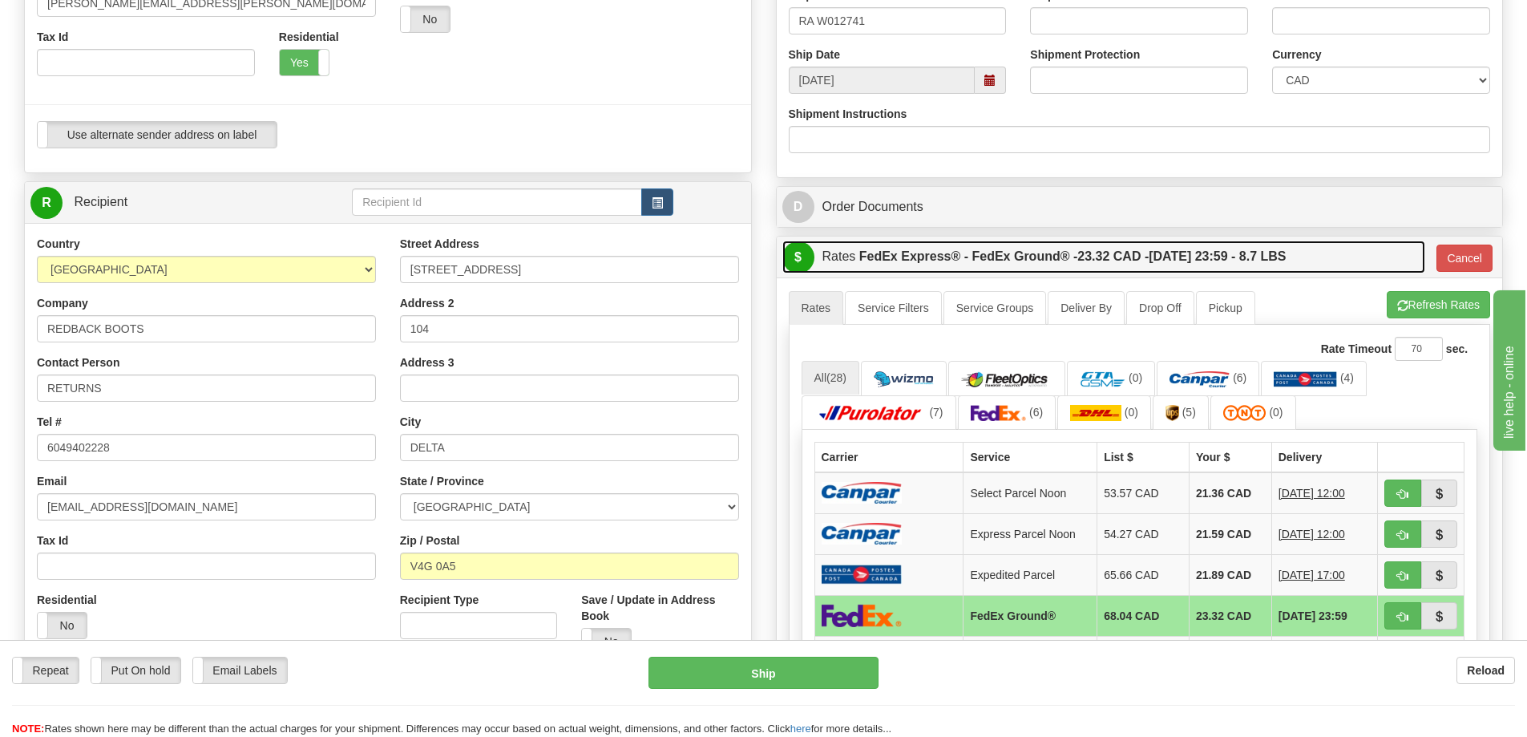
click at [1147, 273] on link "$ Rates FedEx Express® - FedEx Ground® - 23.32 CAD - 10/15/2025 23:59 - 8.7 LBS" at bounding box center [1104, 257] width 643 height 33
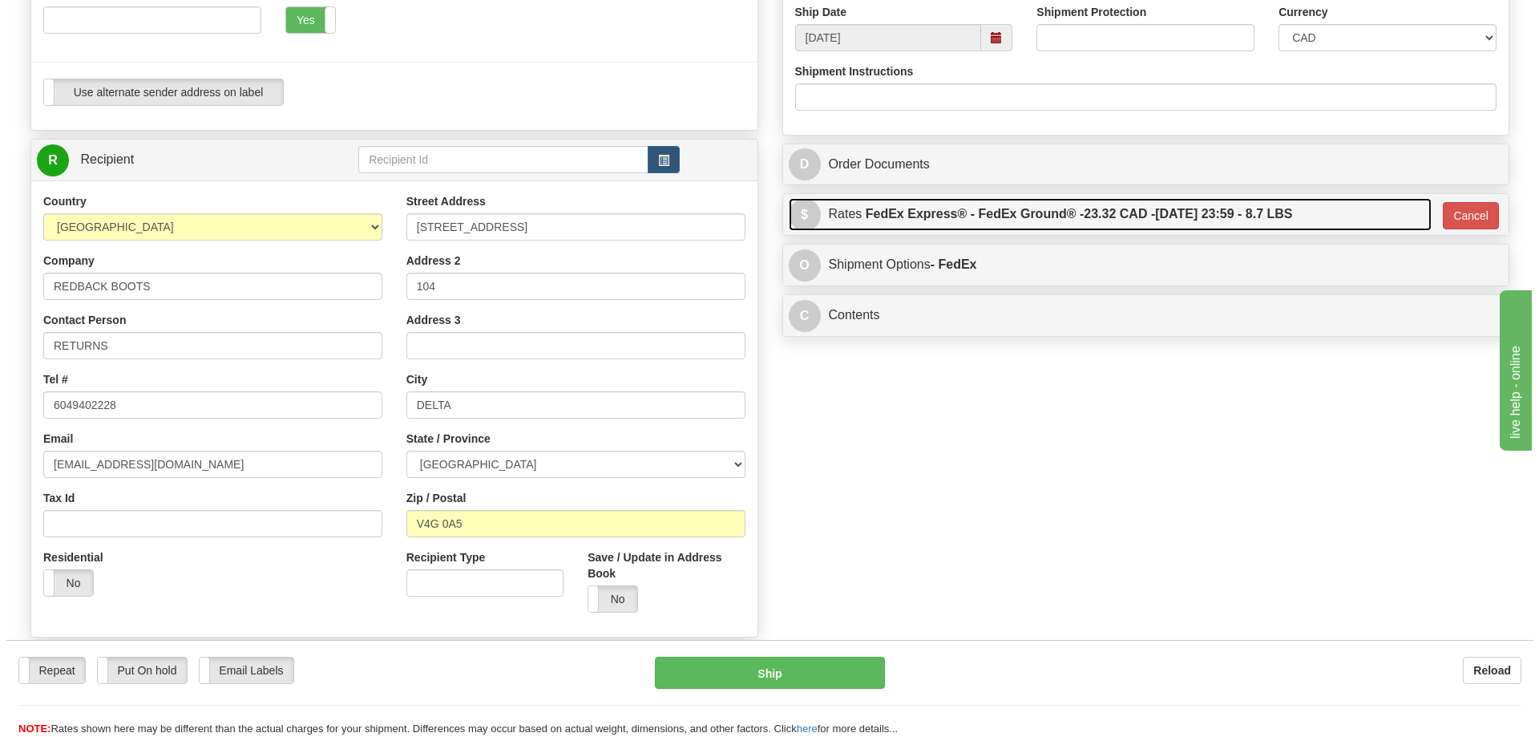
scroll to position [641, 0]
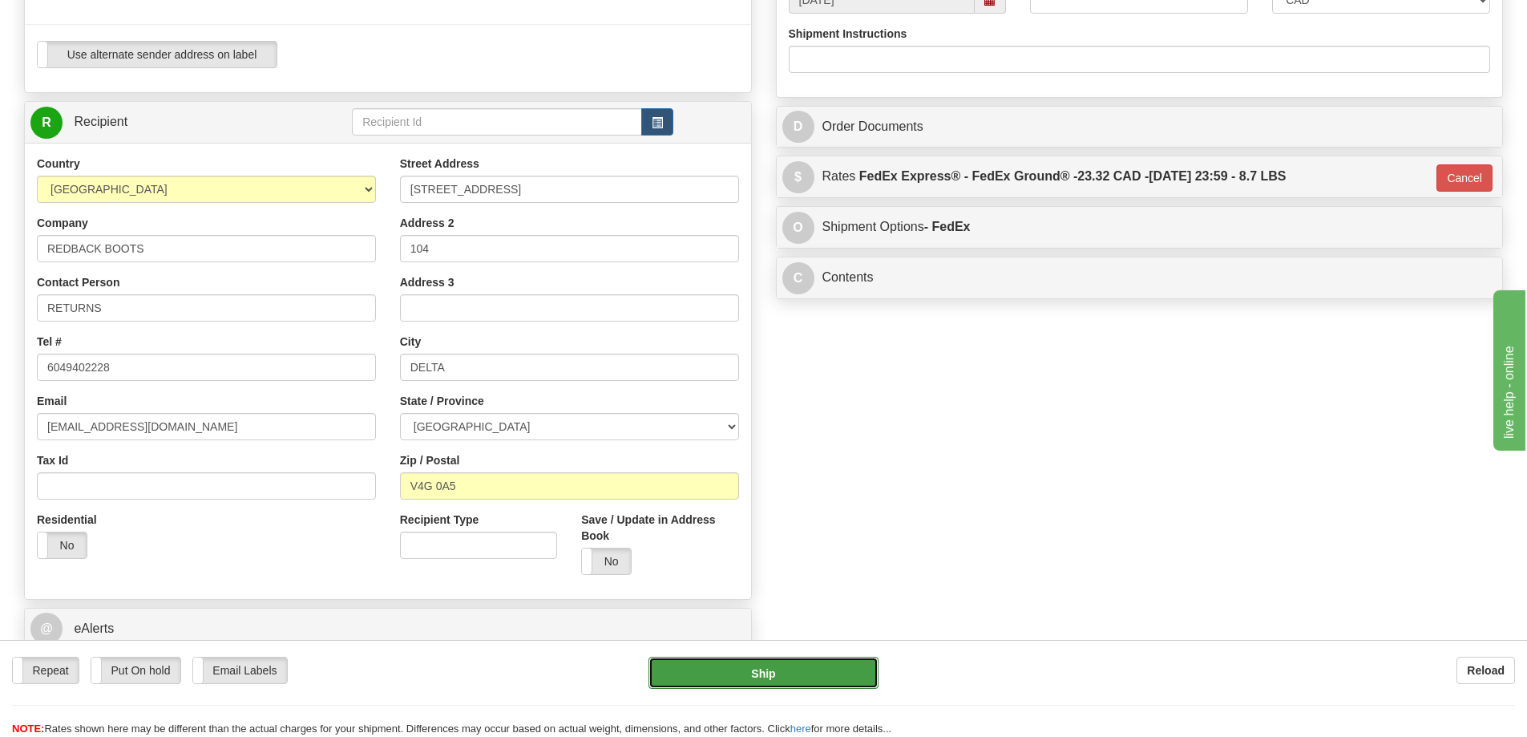
click at [751, 668] on button "Ship" at bounding box center [764, 673] width 230 height 32
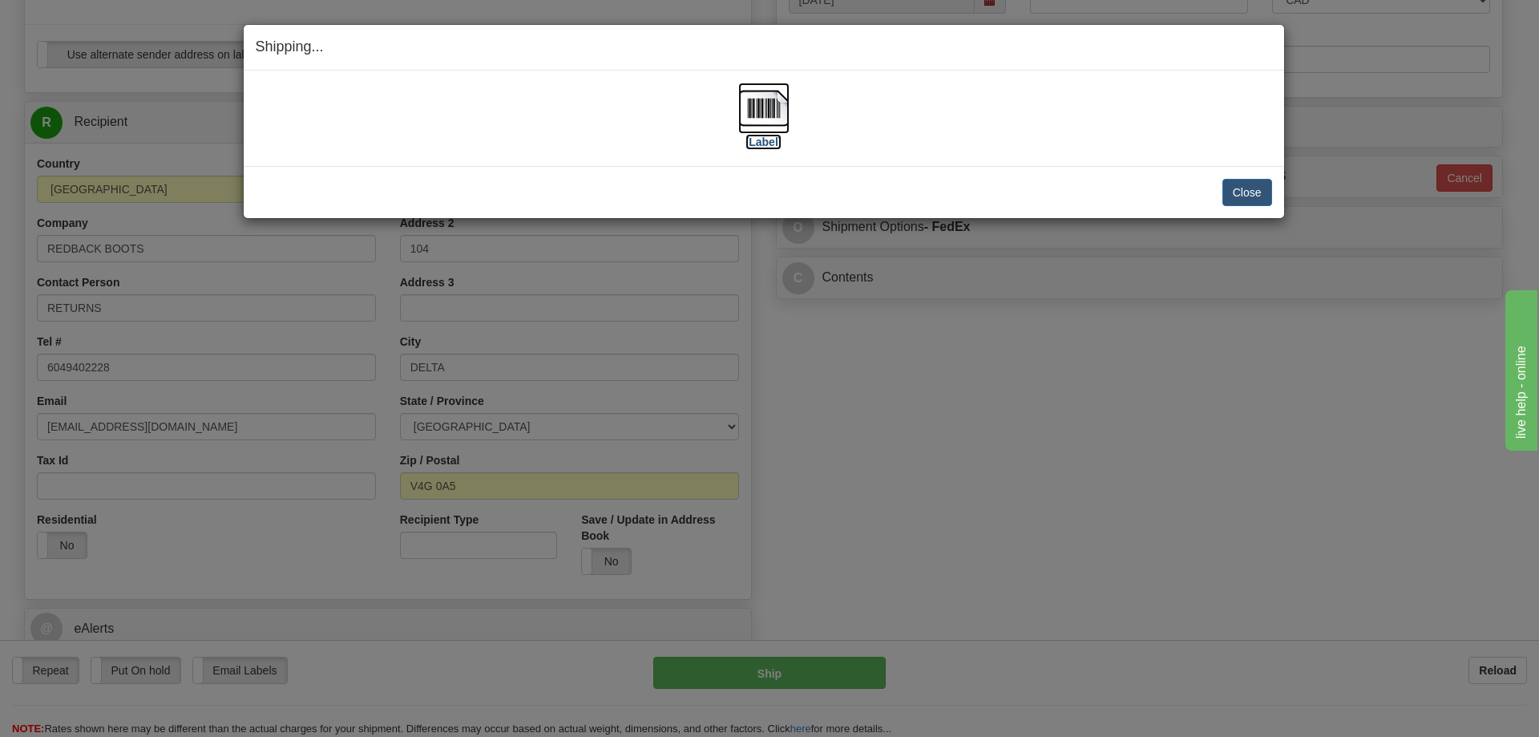
click at [748, 116] on img at bounding box center [763, 108] width 51 height 51
click at [1248, 194] on button "Close" at bounding box center [1248, 192] width 50 height 27
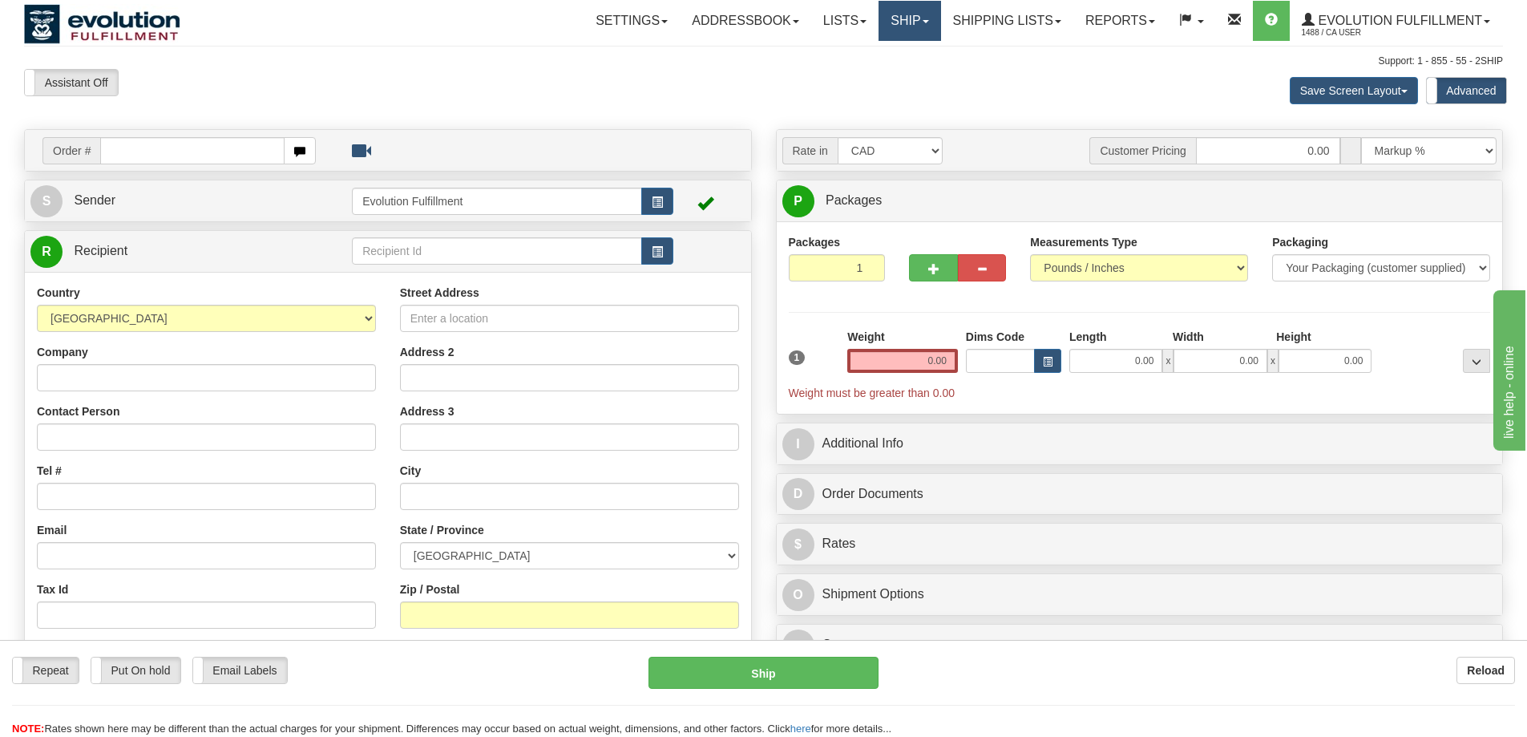
click at [913, 18] on link "Ship" at bounding box center [910, 21] width 62 height 40
click at [984, 12] on link "Shipping lists" at bounding box center [1007, 21] width 132 height 40
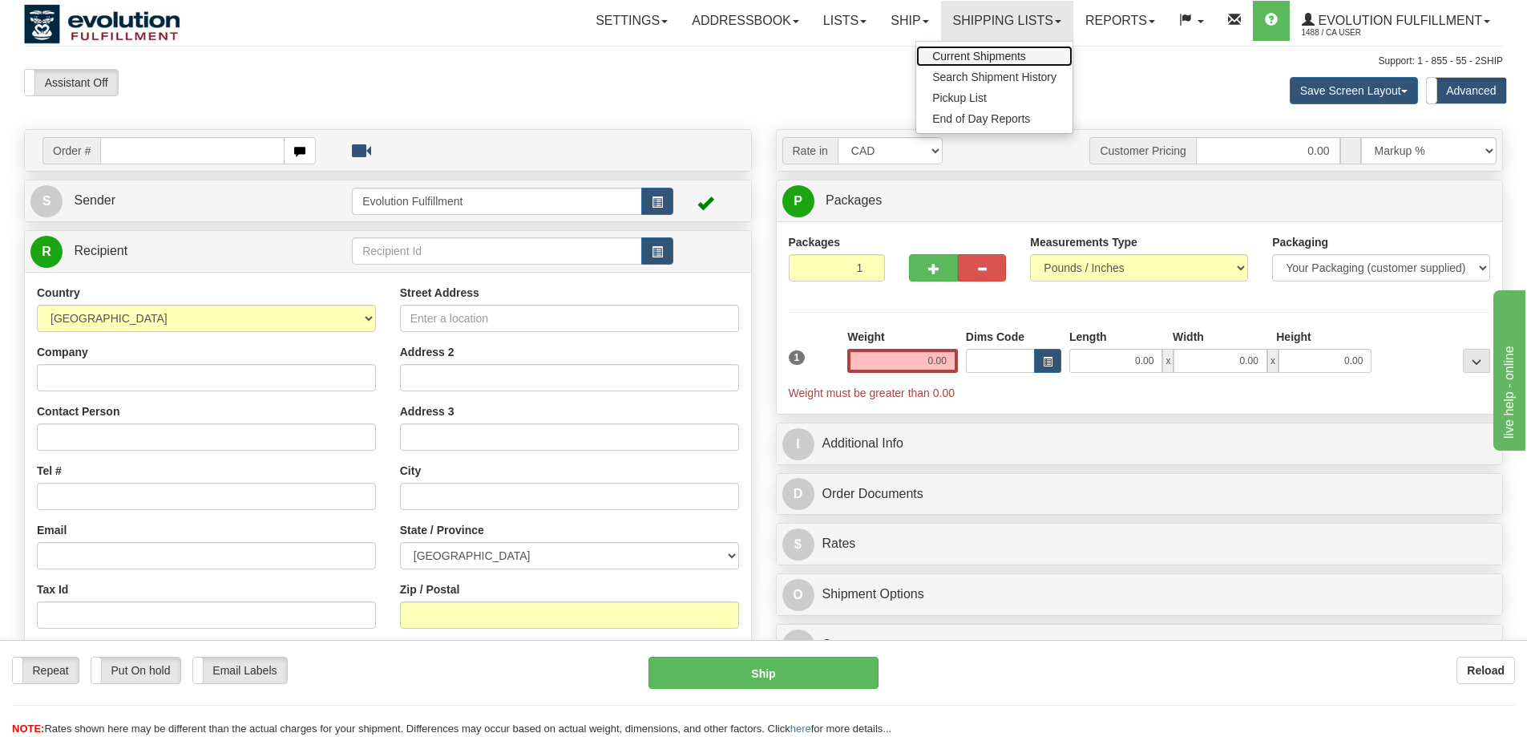
click at [1010, 59] on span "Current Shipments" at bounding box center [980, 56] width 94 height 13
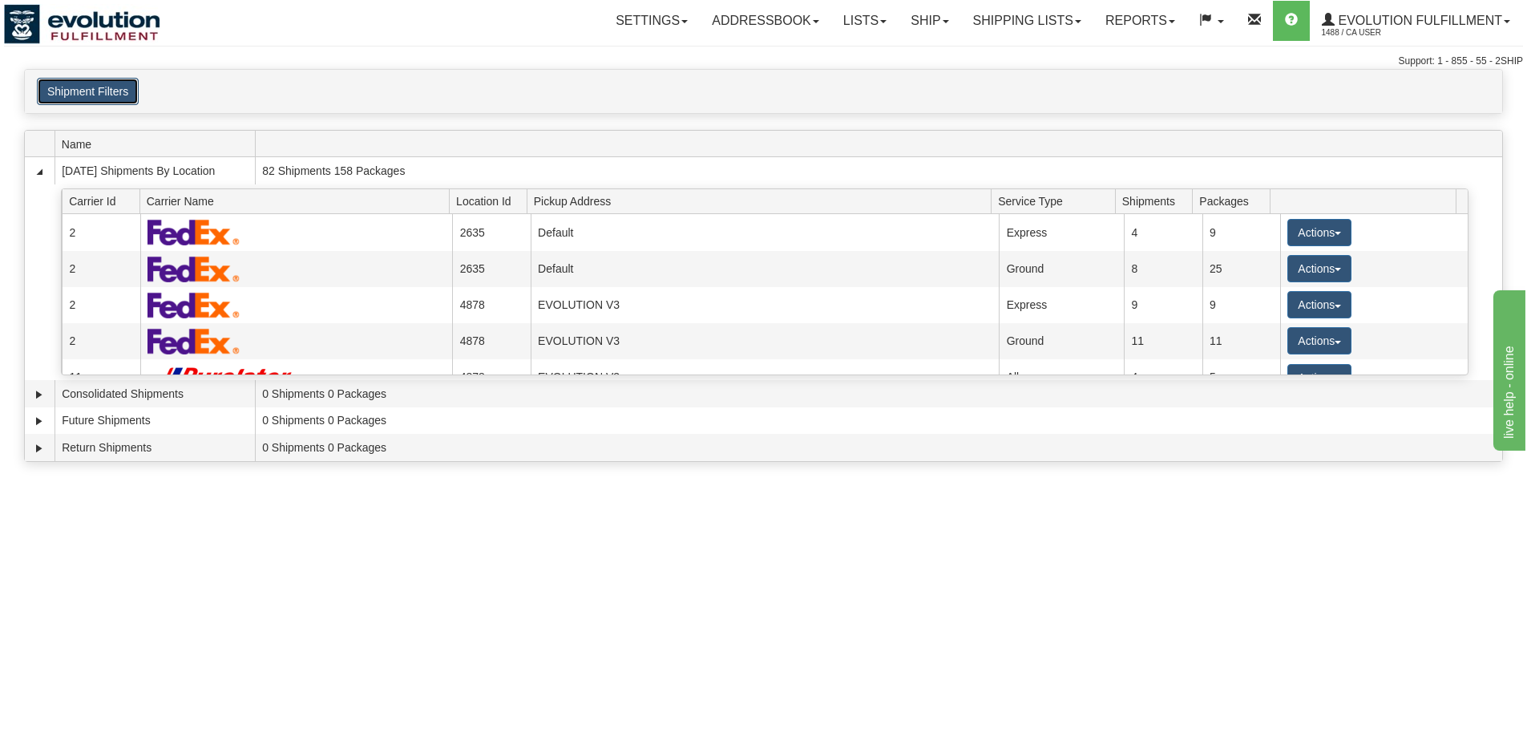
click at [118, 91] on button "Shipment Filters" at bounding box center [88, 91] width 102 height 27
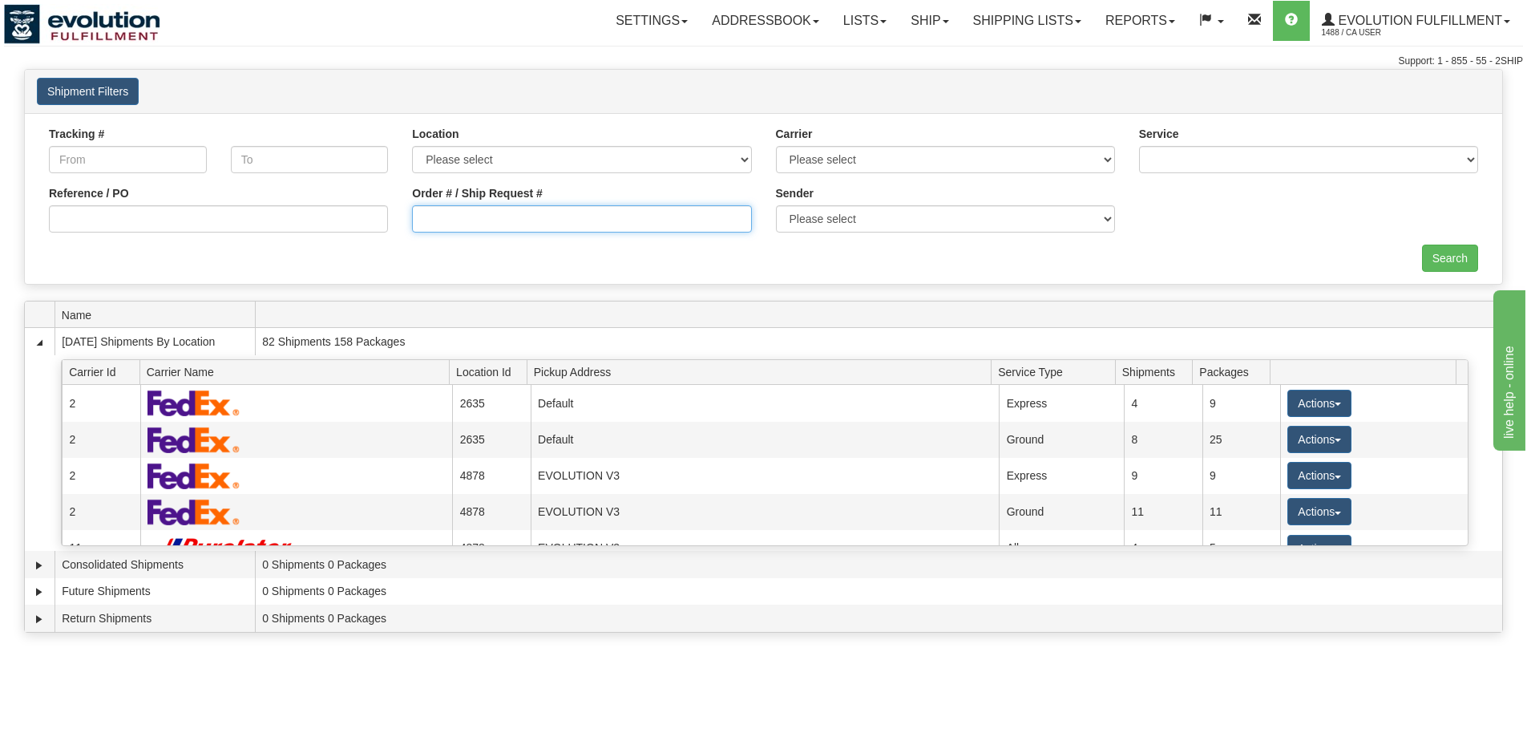
click at [443, 218] on input "Order # / Ship Request #" at bounding box center [581, 218] width 339 height 27
click at [144, 164] on input "Tracking #" at bounding box center [128, 159] width 158 height 27
paste input "394052832474"
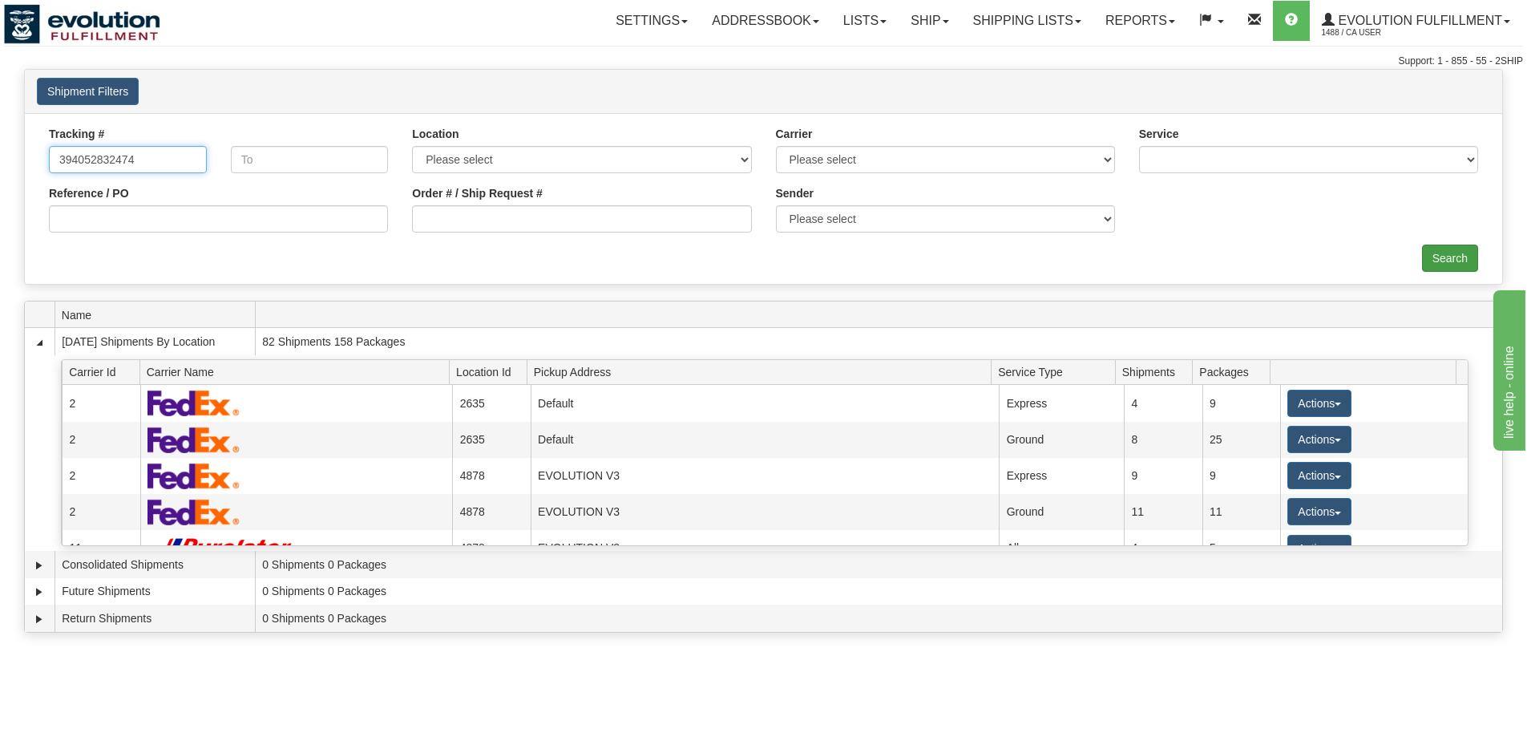
type input "394052832474"
click at [1449, 265] on input "Search" at bounding box center [1450, 258] width 56 height 27
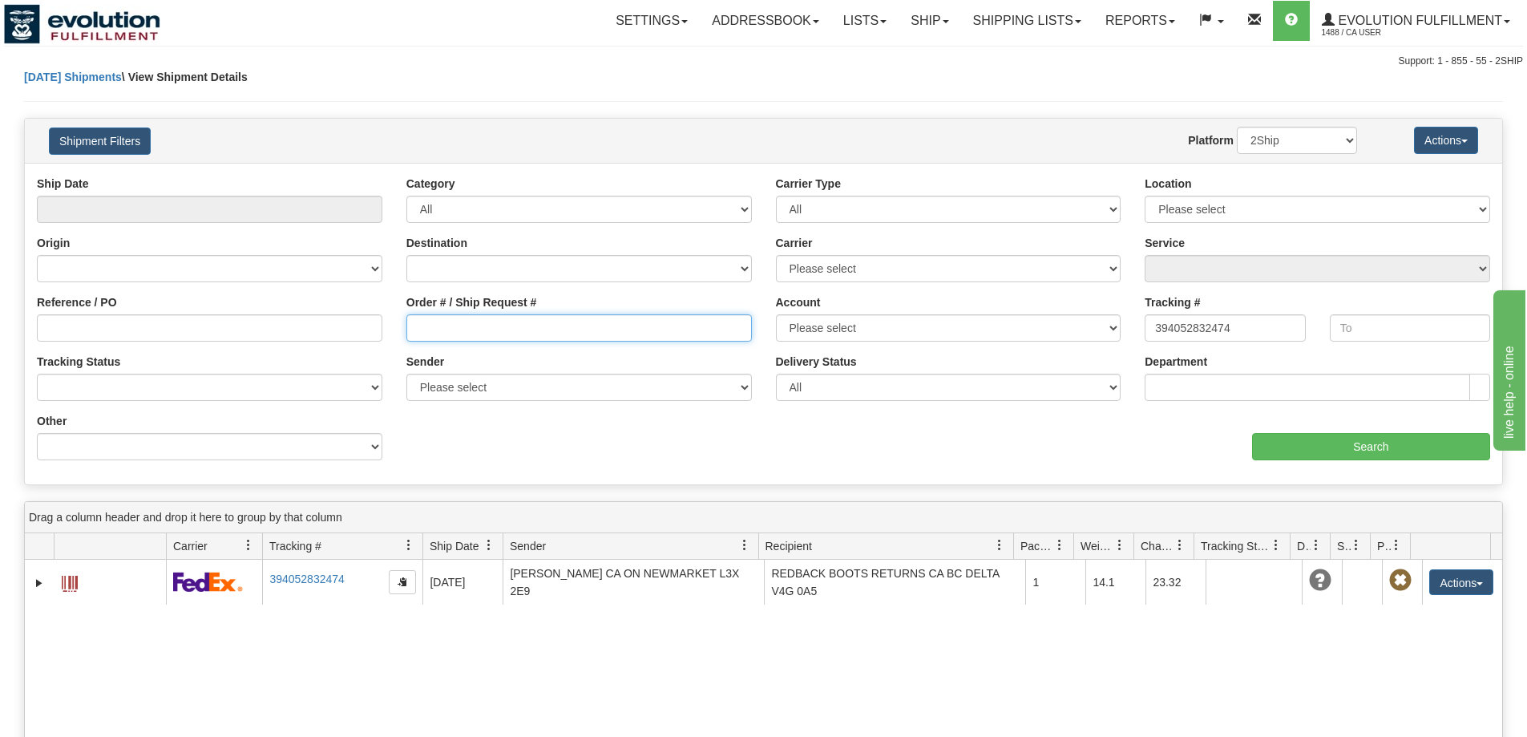
click at [484, 319] on input "Order # / Ship Request #" at bounding box center [580, 327] width 346 height 27
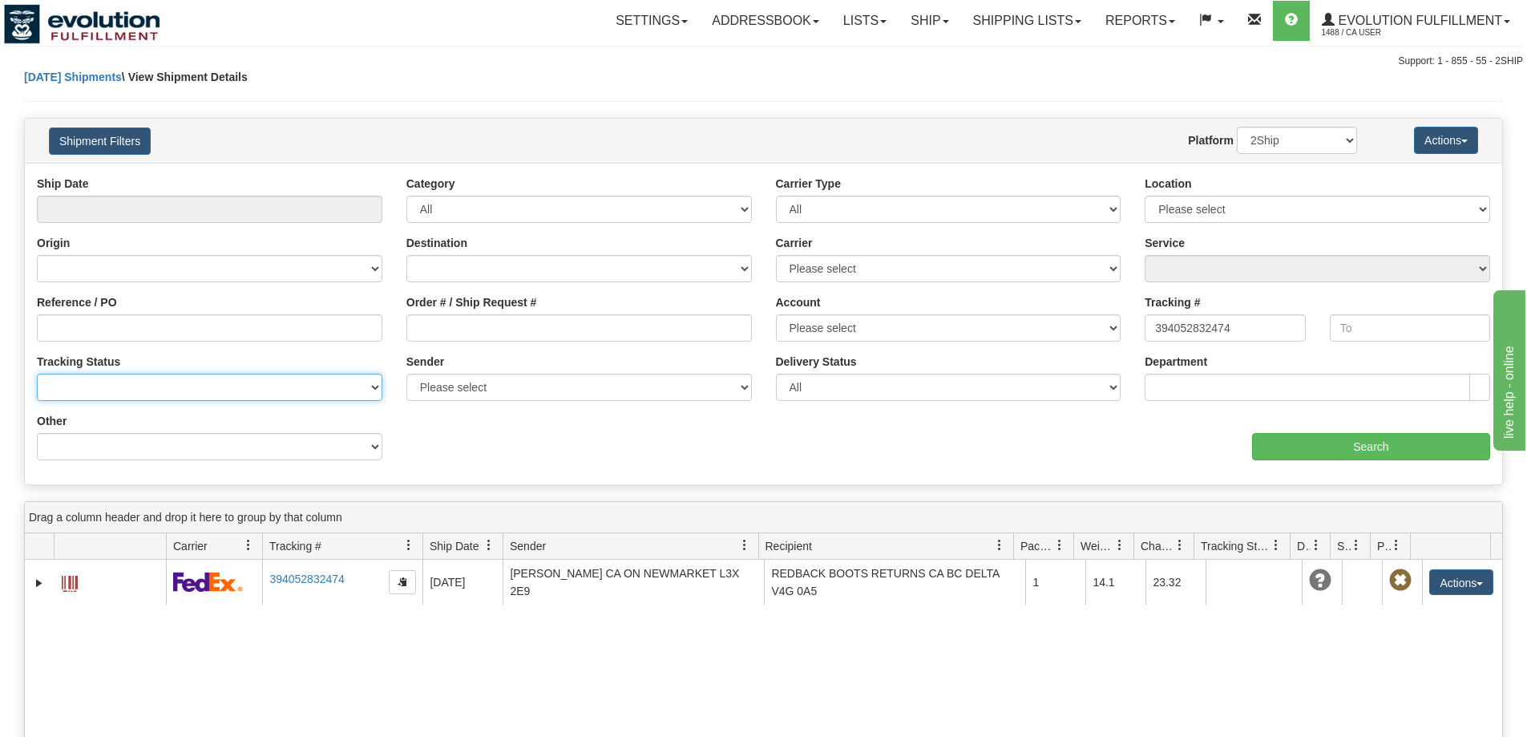
click at [109, 375] on select "No Tracking Info Delivered In Transit Out For Delivery Exception Partial Delive…" at bounding box center [210, 387] width 346 height 27
click at [103, 295] on label "Reference / PO" at bounding box center [77, 302] width 80 height 16
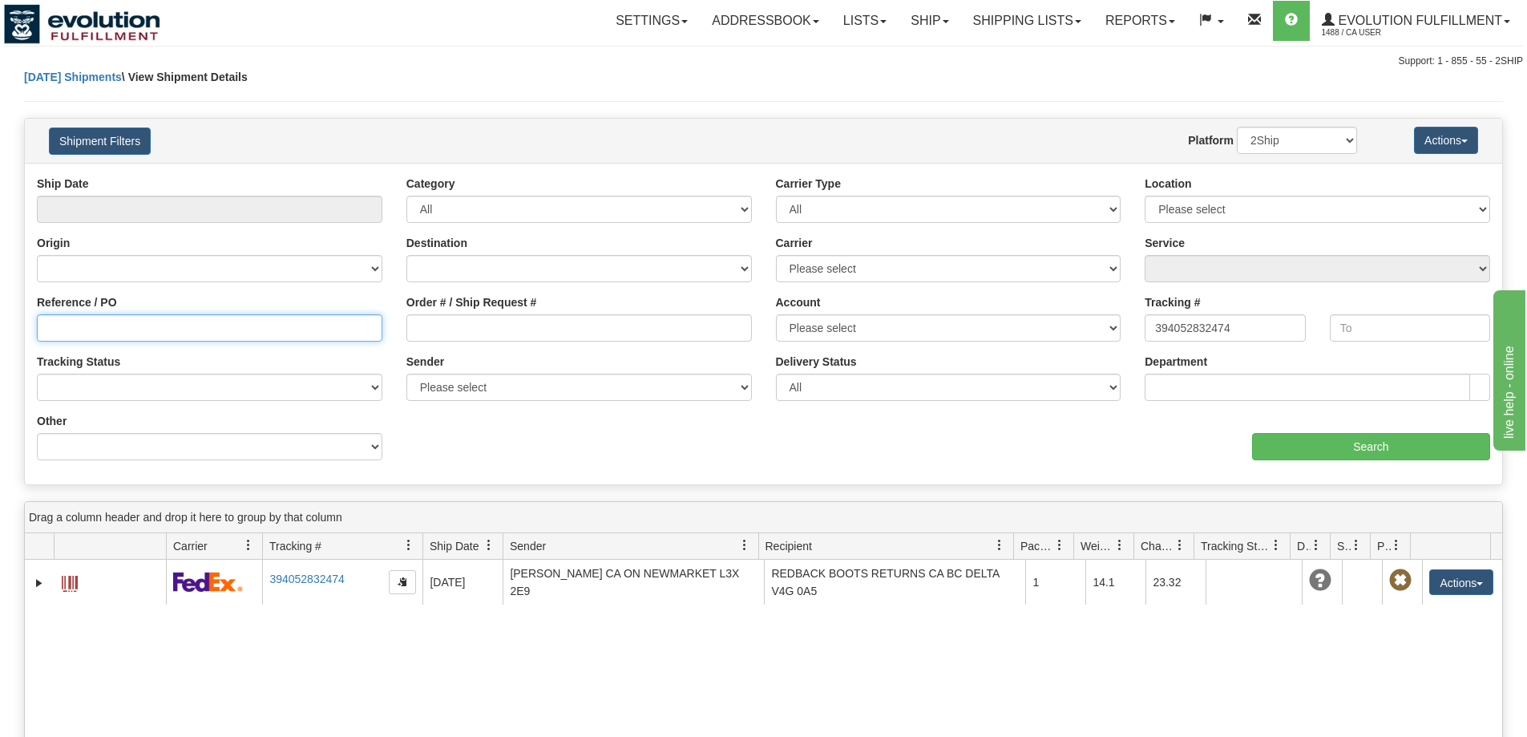
click at [103, 314] on input "Reference / PO" at bounding box center [210, 327] width 346 height 27
click at [1217, 323] on input "394052832474" at bounding box center [1225, 327] width 160 height 27
click at [1217, 322] on input "394052832474" at bounding box center [1225, 327] width 160 height 27
paste input "609919"
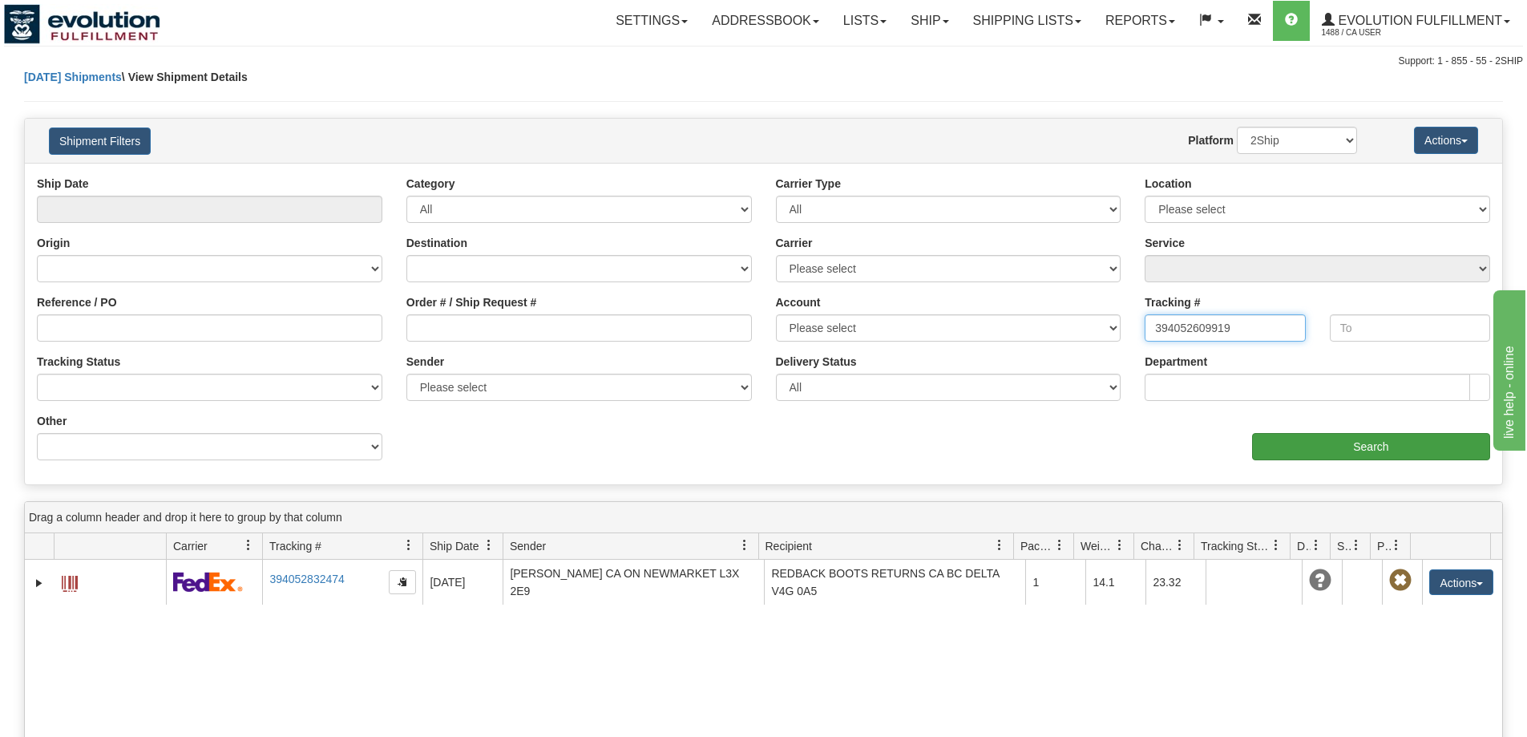
type input "394052609919"
click at [1296, 441] on input "Search" at bounding box center [1371, 446] width 238 height 27
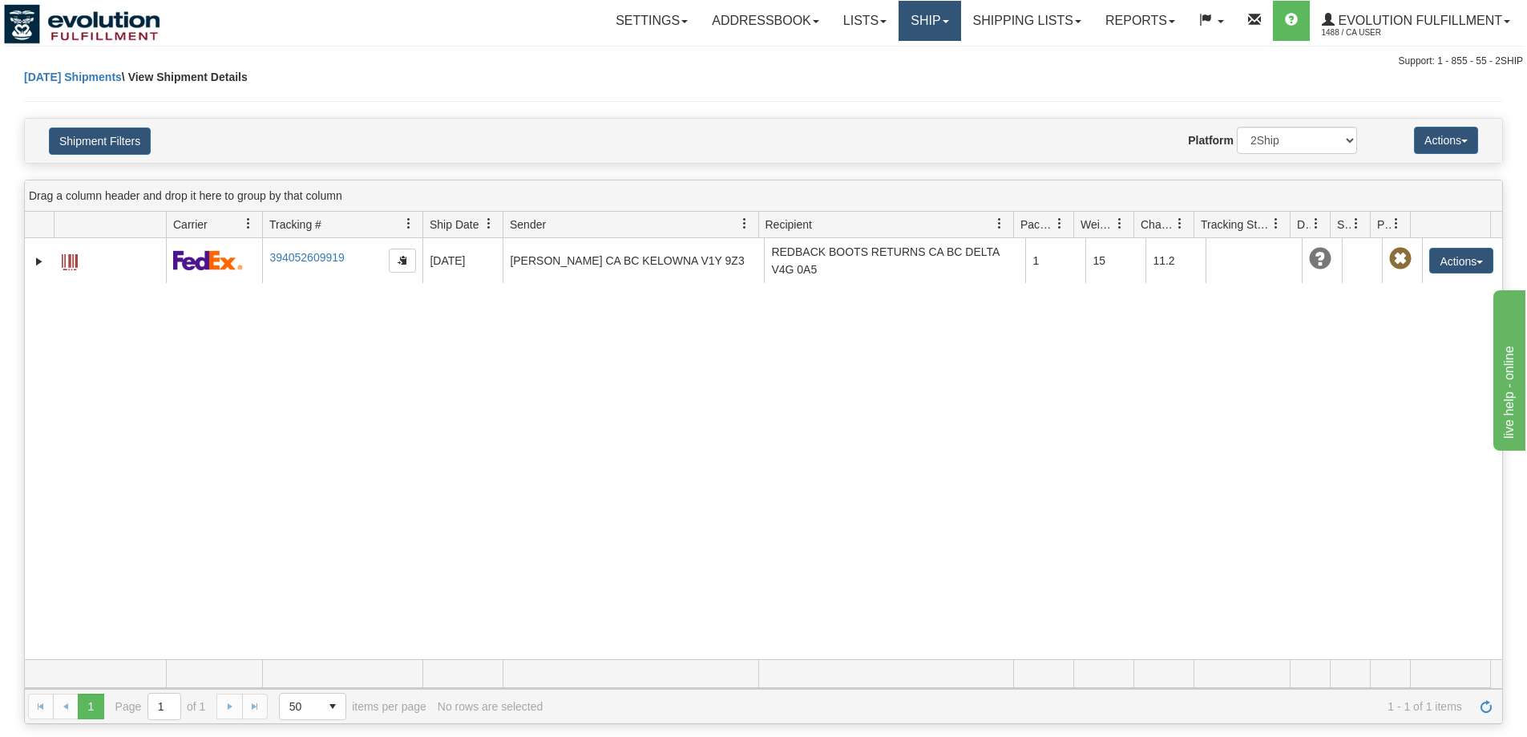
click at [907, 33] on link "Ship" at bounding box center [930, 21] width 62 height 40
click at [907, 60] on link "Ship Screen" at bounding box center [887, 56] width 145 height 21
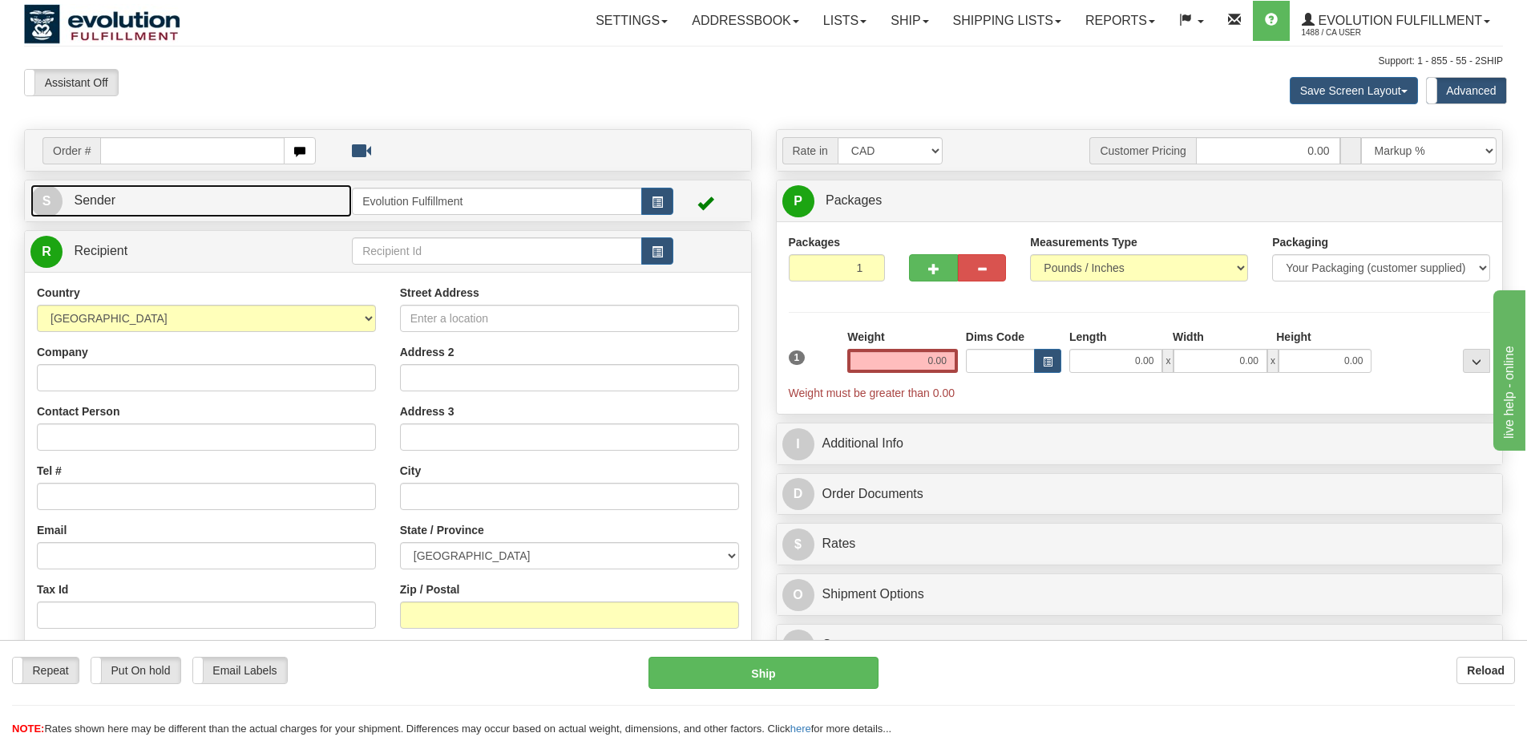
click at [96, 195] on span "Sender" at bounding box center [95, 200] width 42 height 14
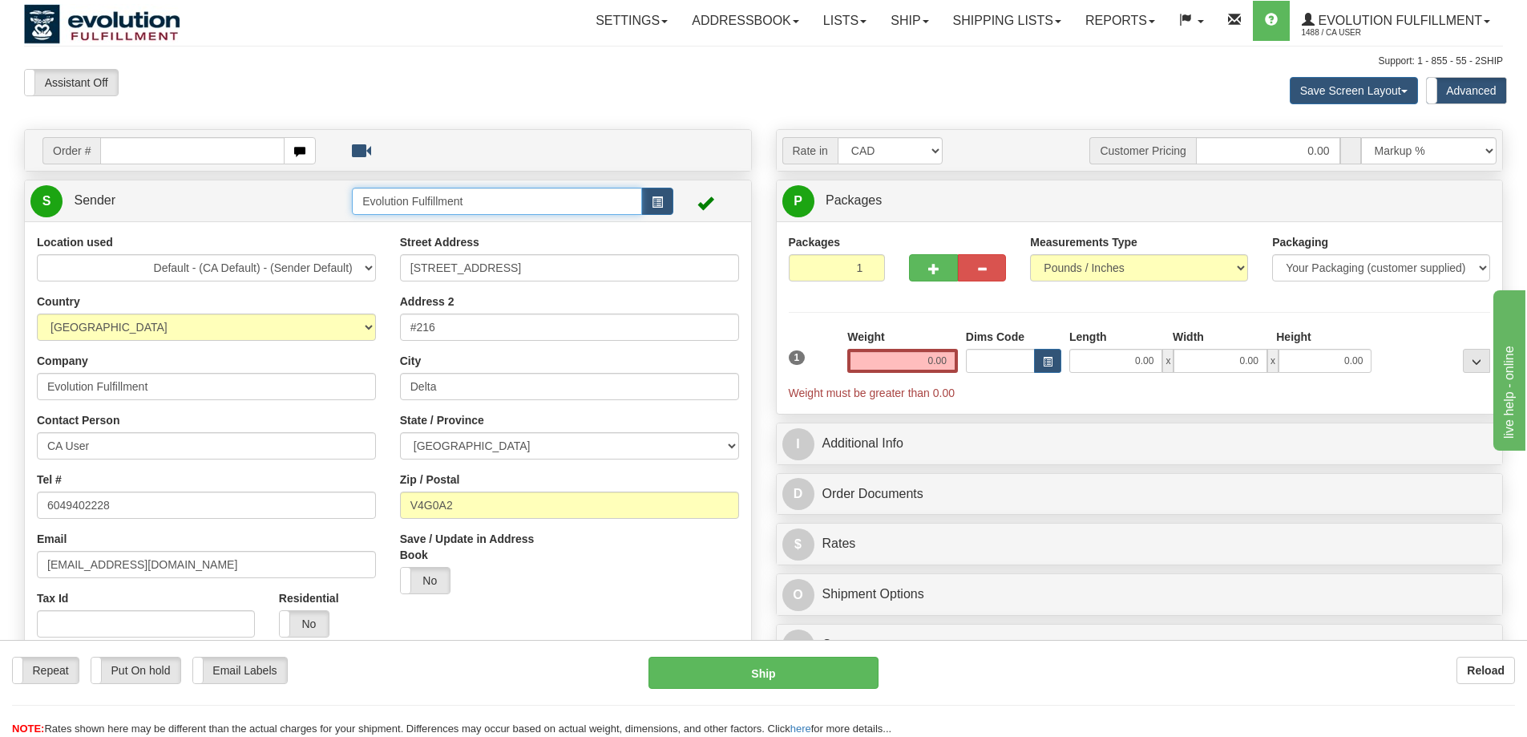
drag, startPoint x: 377, startPoint y: 185, endPoint x: 479, endPoint y: 225, distance: 109.9
click at [288, 203] on tr "S Sender Evolution Fulfillment" at bounding box center [387, 200] width 715 height 33
click at [77, 378] on input "Evolution Fulfillment" at bounding box center [206, 386] width 339 height 27
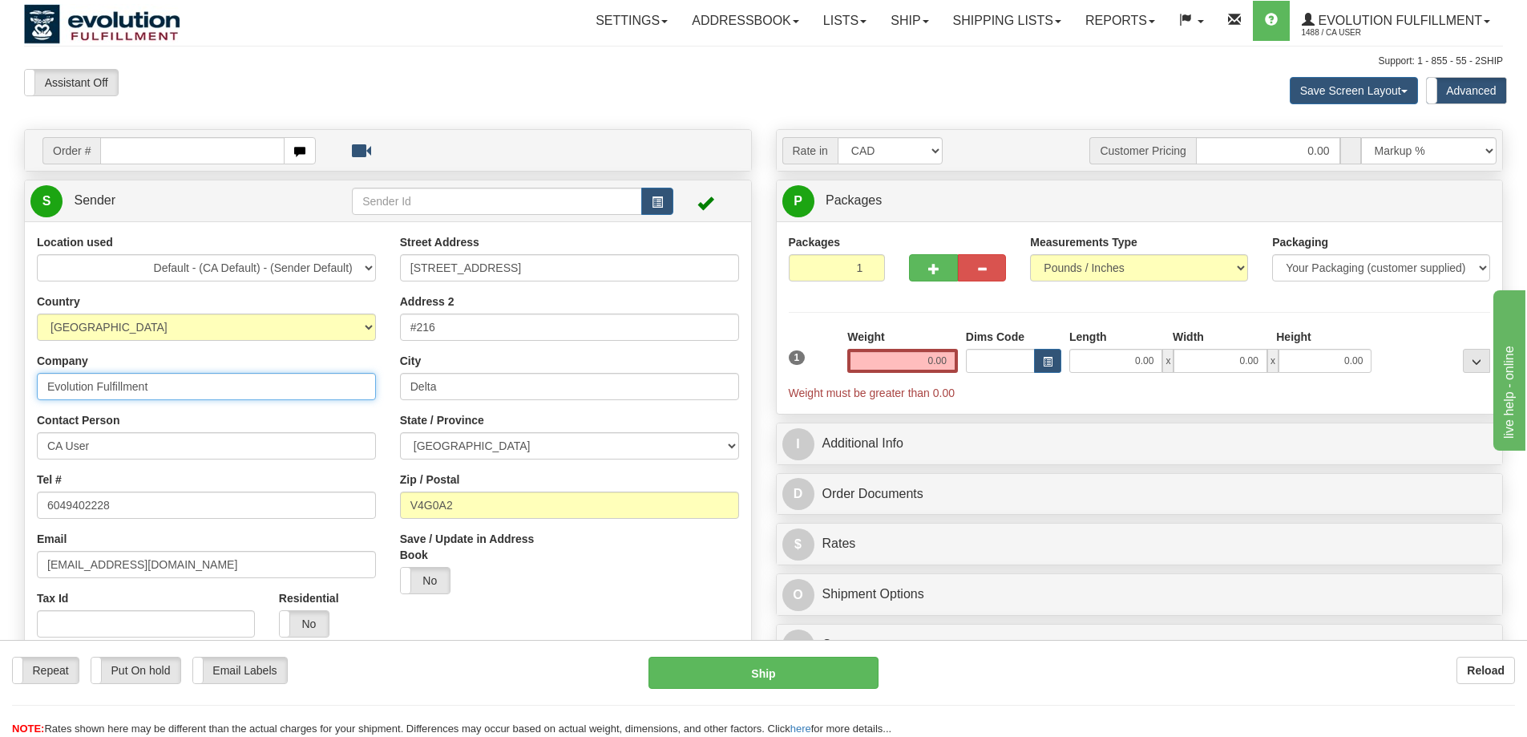
paste input "[PERSON_NAME]"
type input "[PERSON_NAME]"
drag, startPoint x: 448, startPoint y: 326, endPoint x: 365, endPoint y: 338, distance: 84.3
click at [365, 338] on div "Location used Default - (CA Default) - (Sender Default) Evolution US EVOLUTION …" at bounding box center [388, 478] width 726 height 488
click at [472, 273] on input "[STREET_ADDRESS]" at bounding box center [569, 267] width 339 height 27
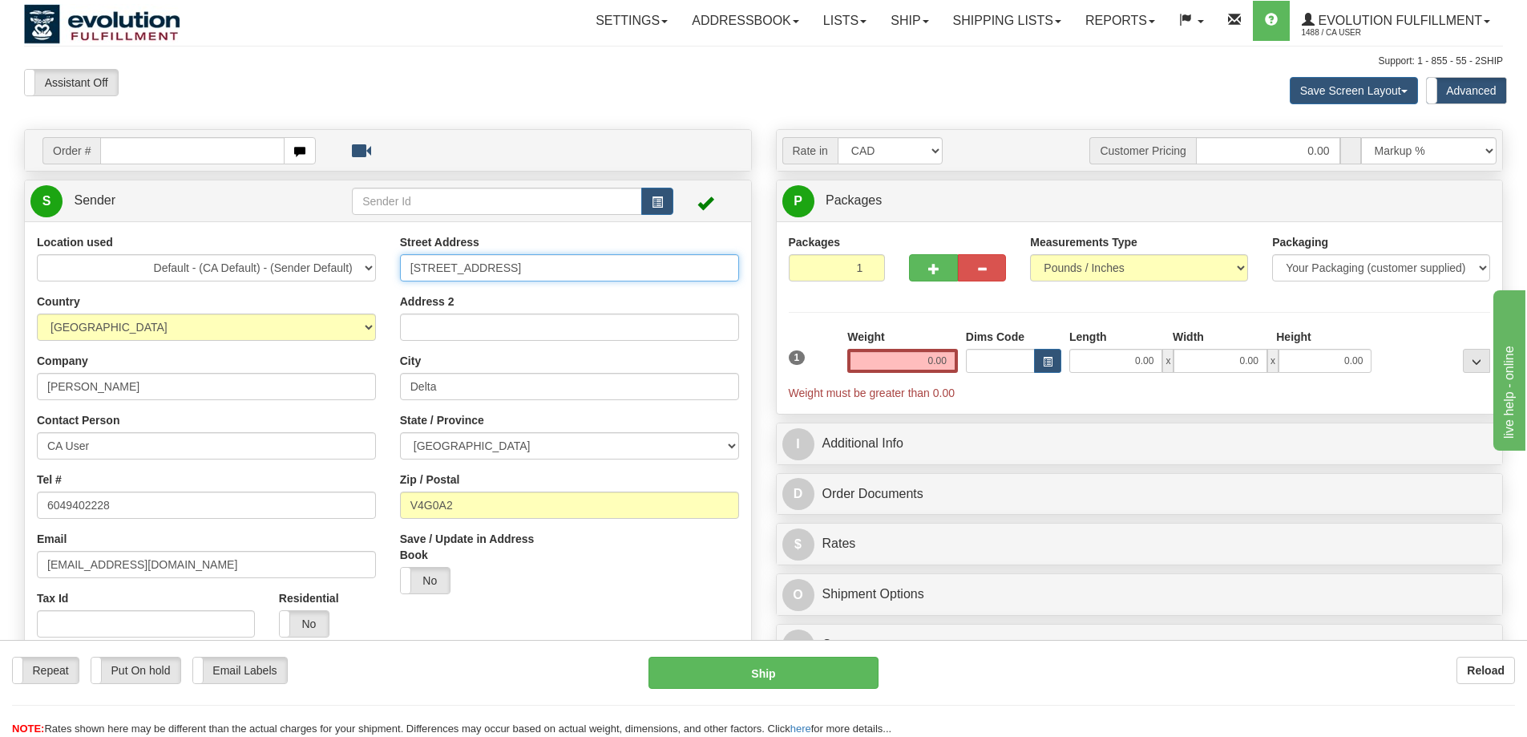
click at [472, 273] on input "[STREET_ADDRESS]" at bounding box center [569, 267] width 339 height 27
paste input "[STREET_ADDRESS][PERSON_NAME]"
type input "[STREET_ADDRESS][PERSON_NAME]"
click at [503, 393] on input "Delta" at bounding box center [569, 386] width 339 height 27
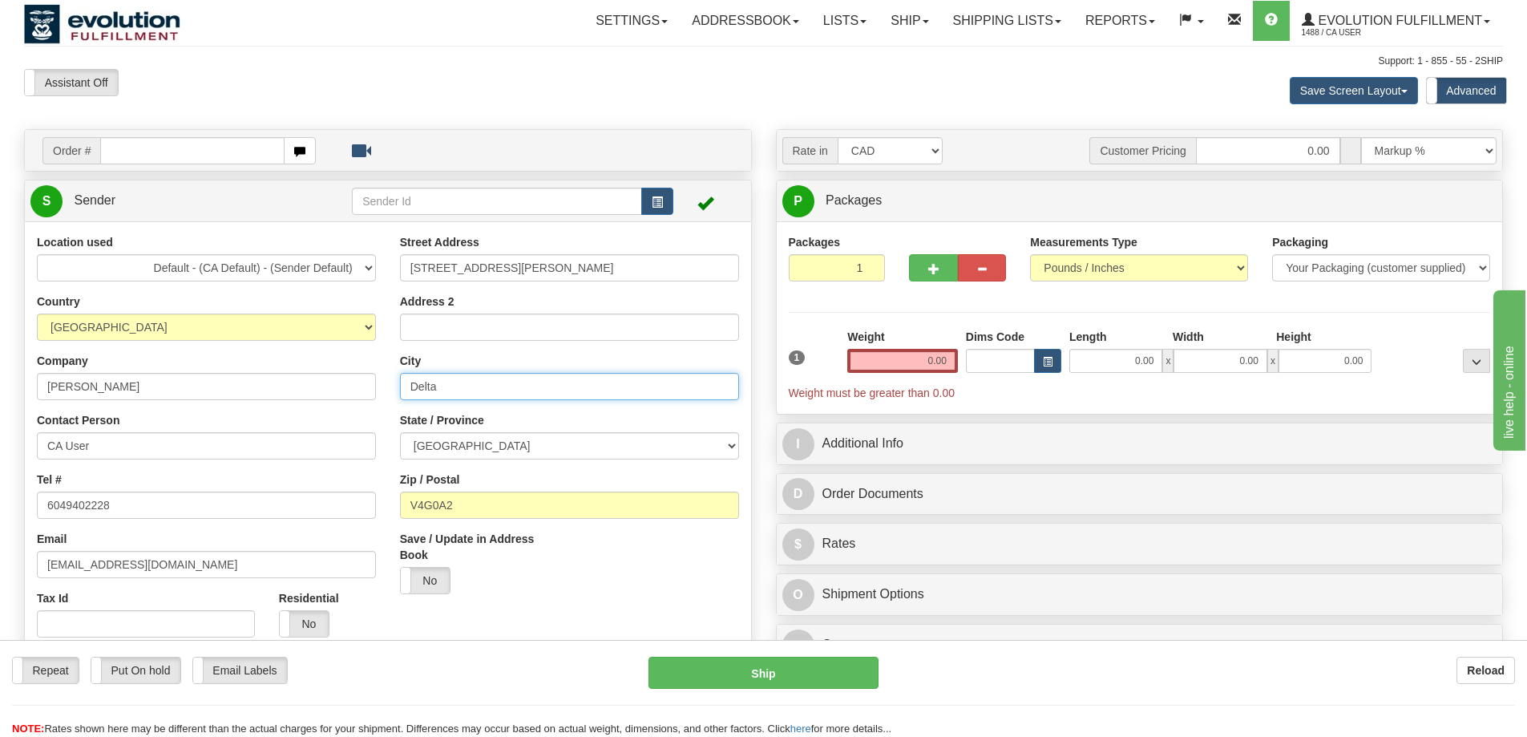
click at [503, 393] on input "Delta" at bounding box center [569, 386] width 339 height 27
type input "[GEOGRAPHIC_DATA]"
click at [513, 439] on select "ALBERTA BRITISH COLUMBIA MANITOBA NEW BRUNSWICK NEWFOUNDLAND NOVA SCOTIA NUNAVU…" at bounding box center [569, 445] width 339 height 27
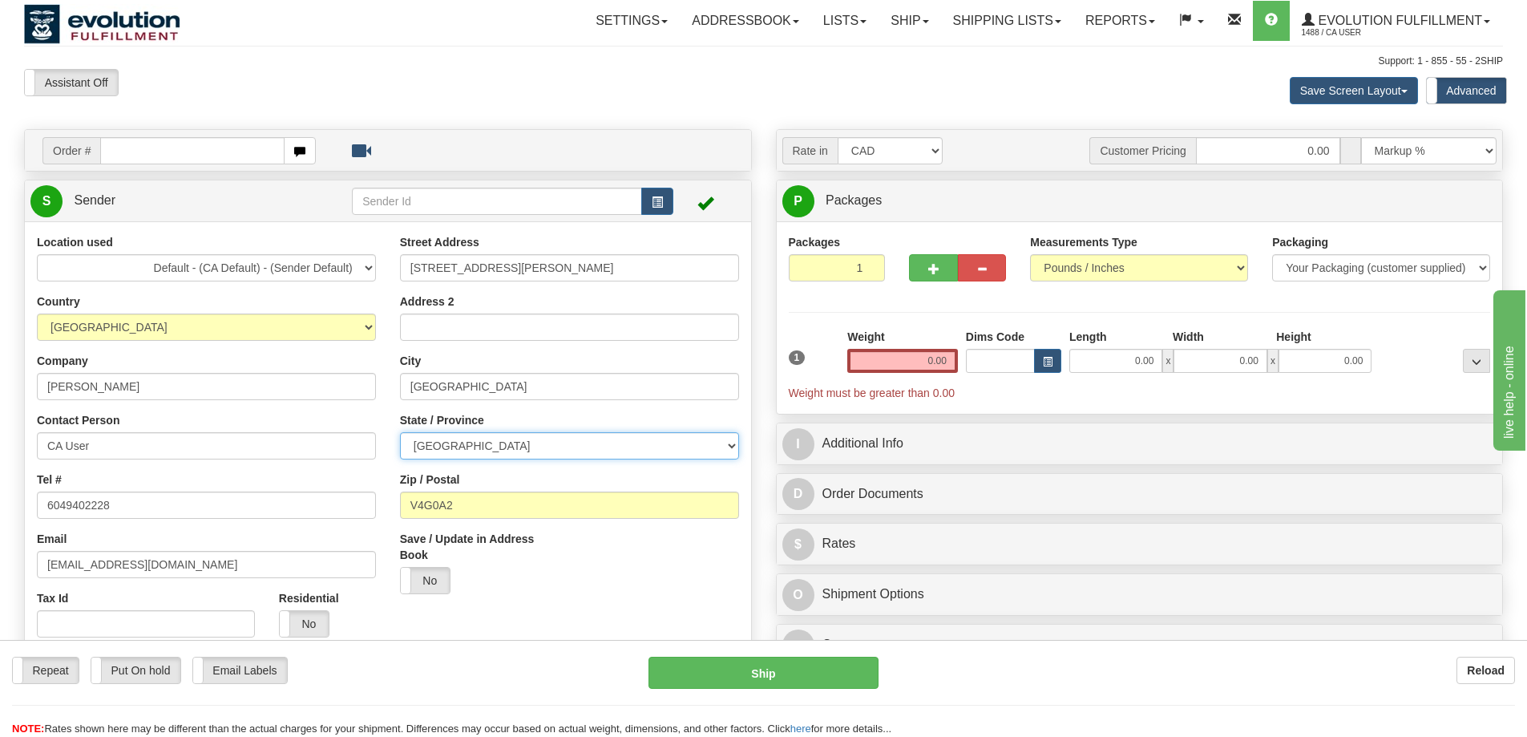
select select "ON"
click at [400, 432] on select "ALBERTA BRITISH COLUMBIA MANITOBA NEW BRUNSWICK NEWFOUNDLAND NOVA SCOTIA NUNAVU…" at bounding box center [569, 445] width 339 height 27
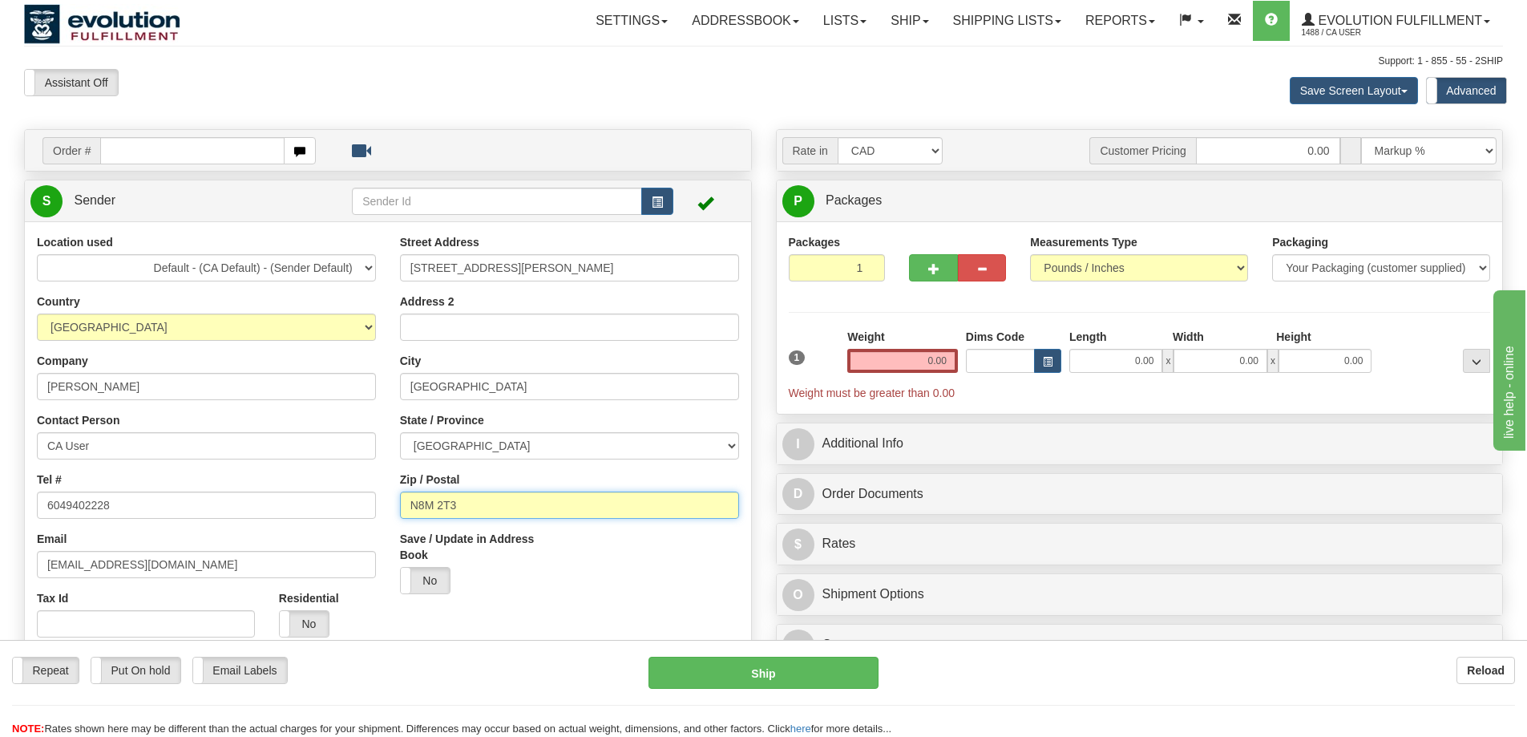
type input "N8M 2T3"
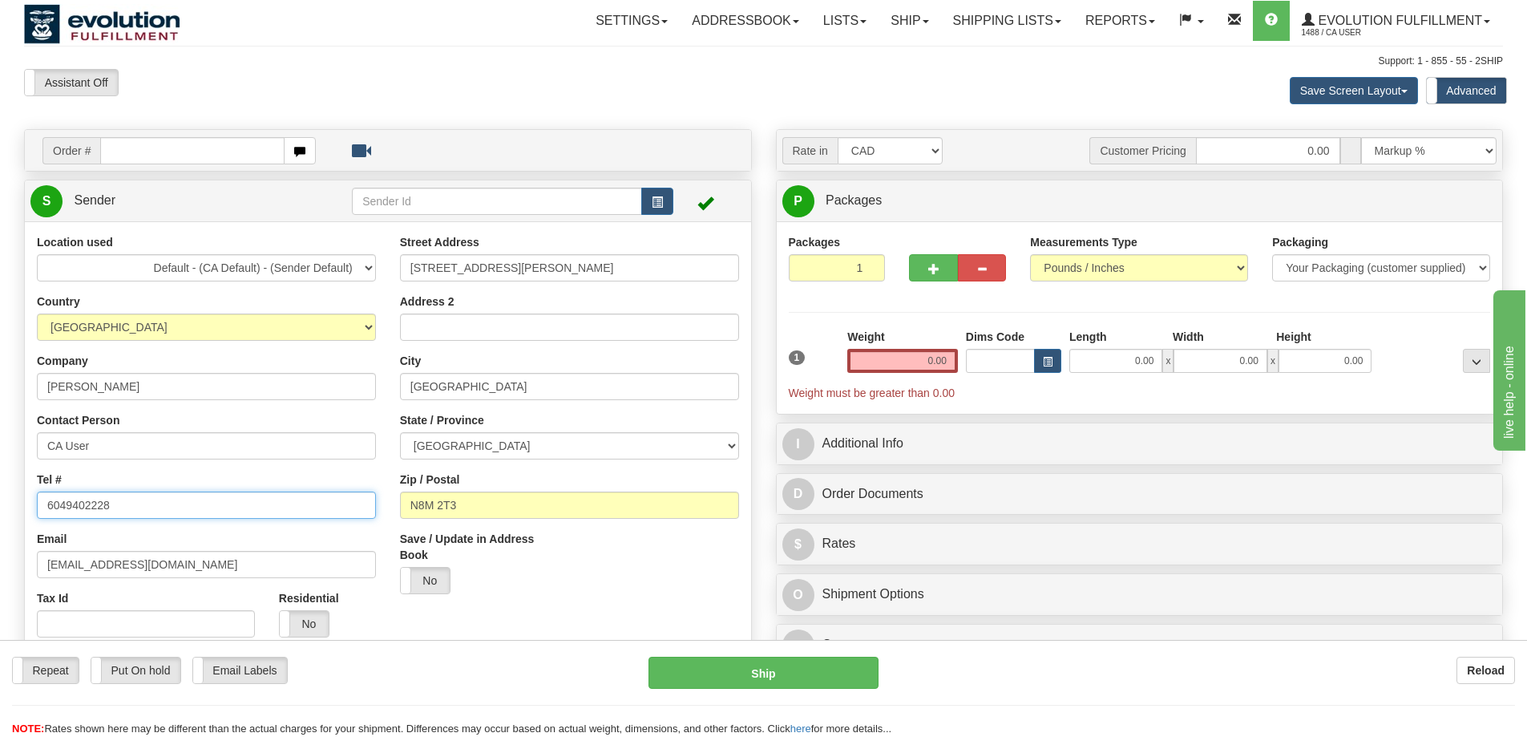
click at [130, 504] on input "6049402228" at bounding box center [206, 505] width 339 height 27
paste input "905.531.7666"
type input "905.531.7666"
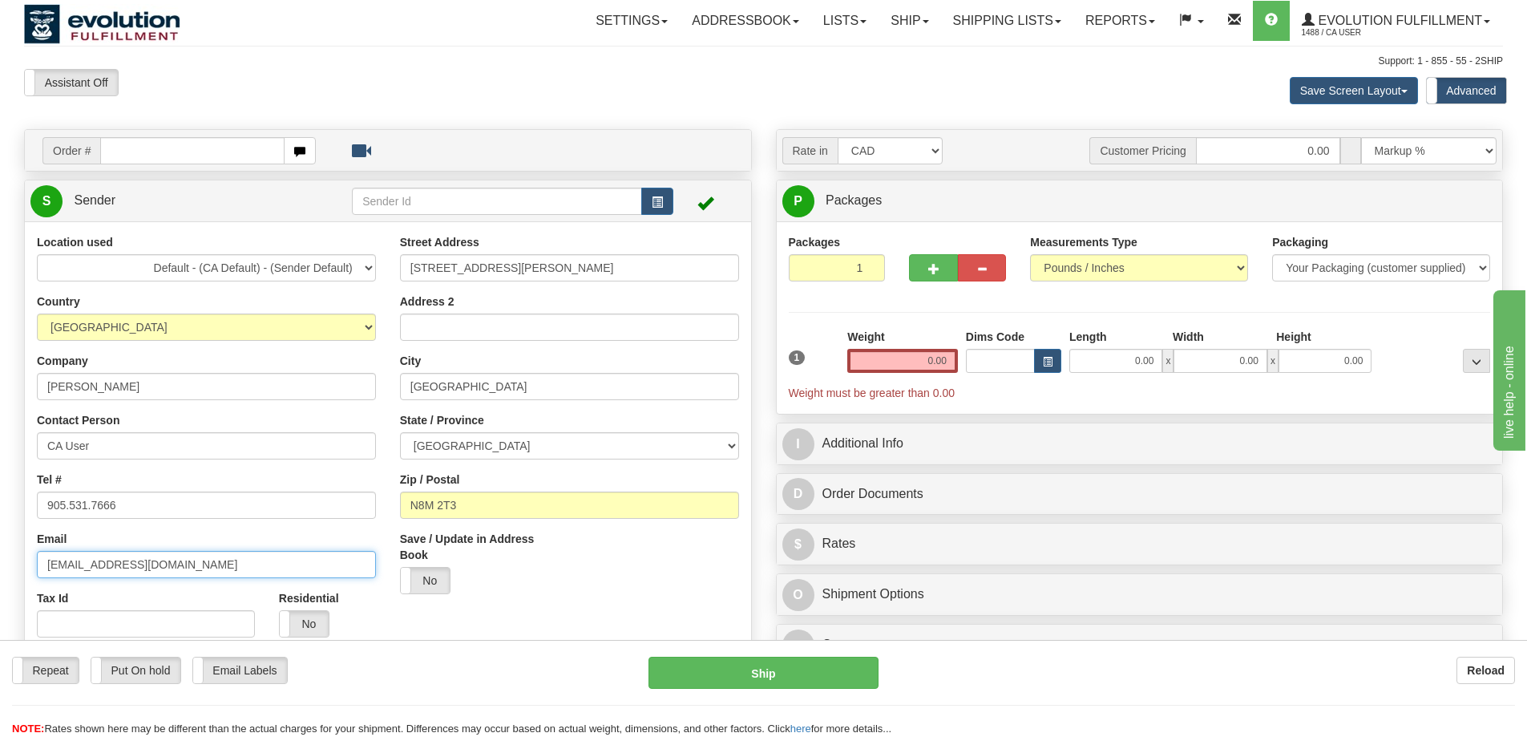
click at [123, 556] on input "warehouse@evolvewithus.ca" at bounding box center [206, 564] width 339 height 27
paste input "nathan.short@hydroone.com"
type input "nathan.short@hydroone.com"
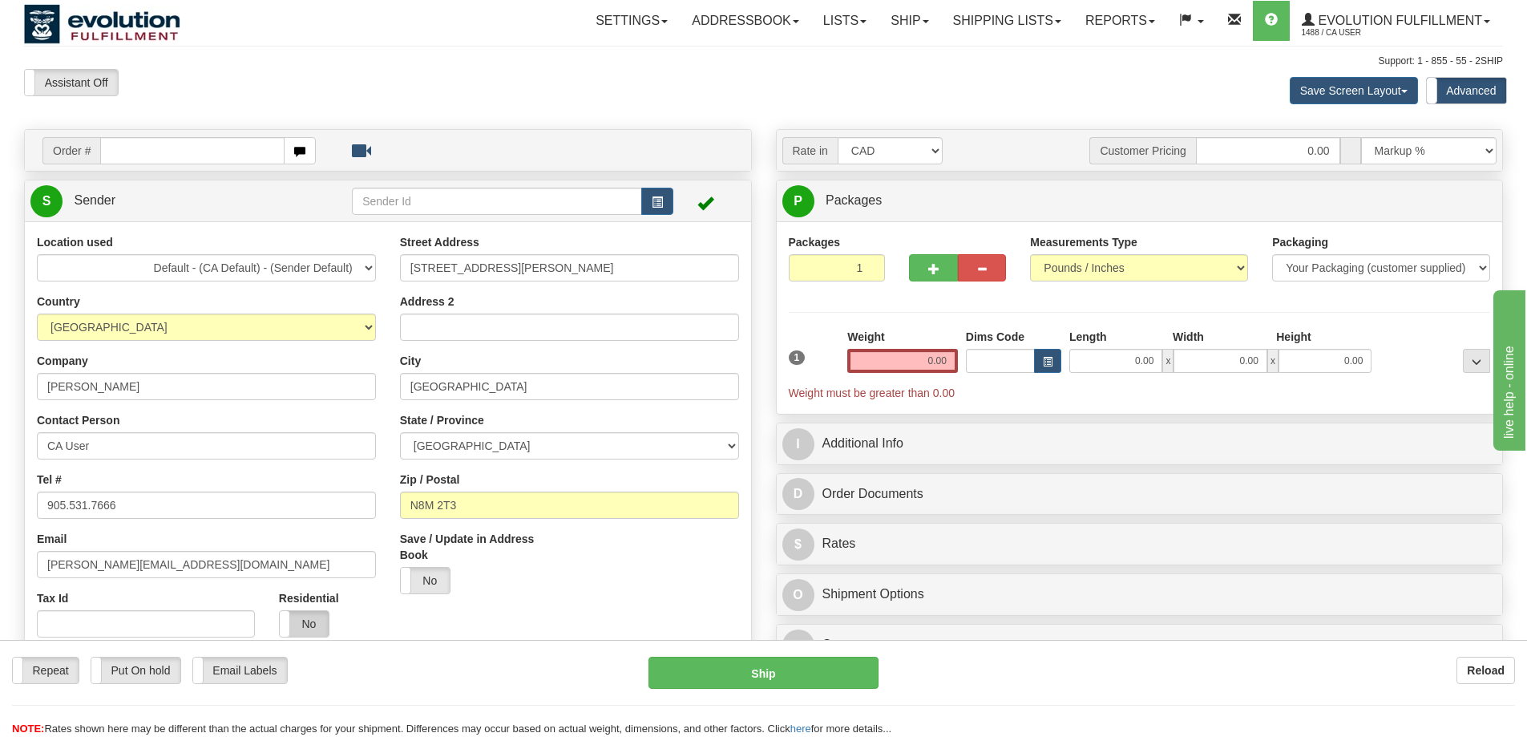
click at [305, 619] on label "No" at bounding box center [304, 624] width 49 height 26
click at [27, 443] on div "Location used Default - (CA Default) - (Sender Default) Evolution US EVOLUTION …" at bounding box center [206, 441] width 363 height 415
click at [939, 360] on input "0.00" at bounding box center [903, 361] width 111 height 24
type input "5.00"
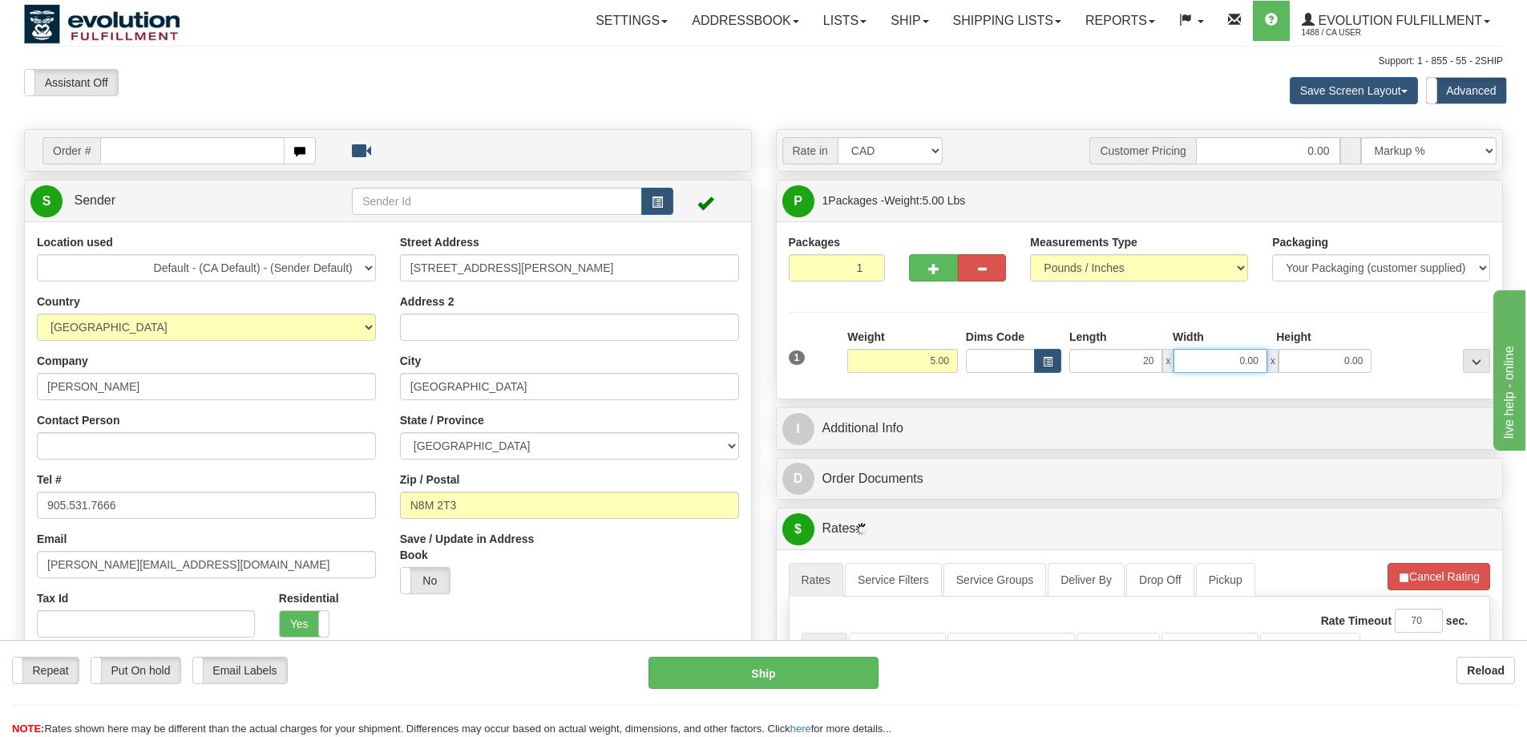
type input "20.00"
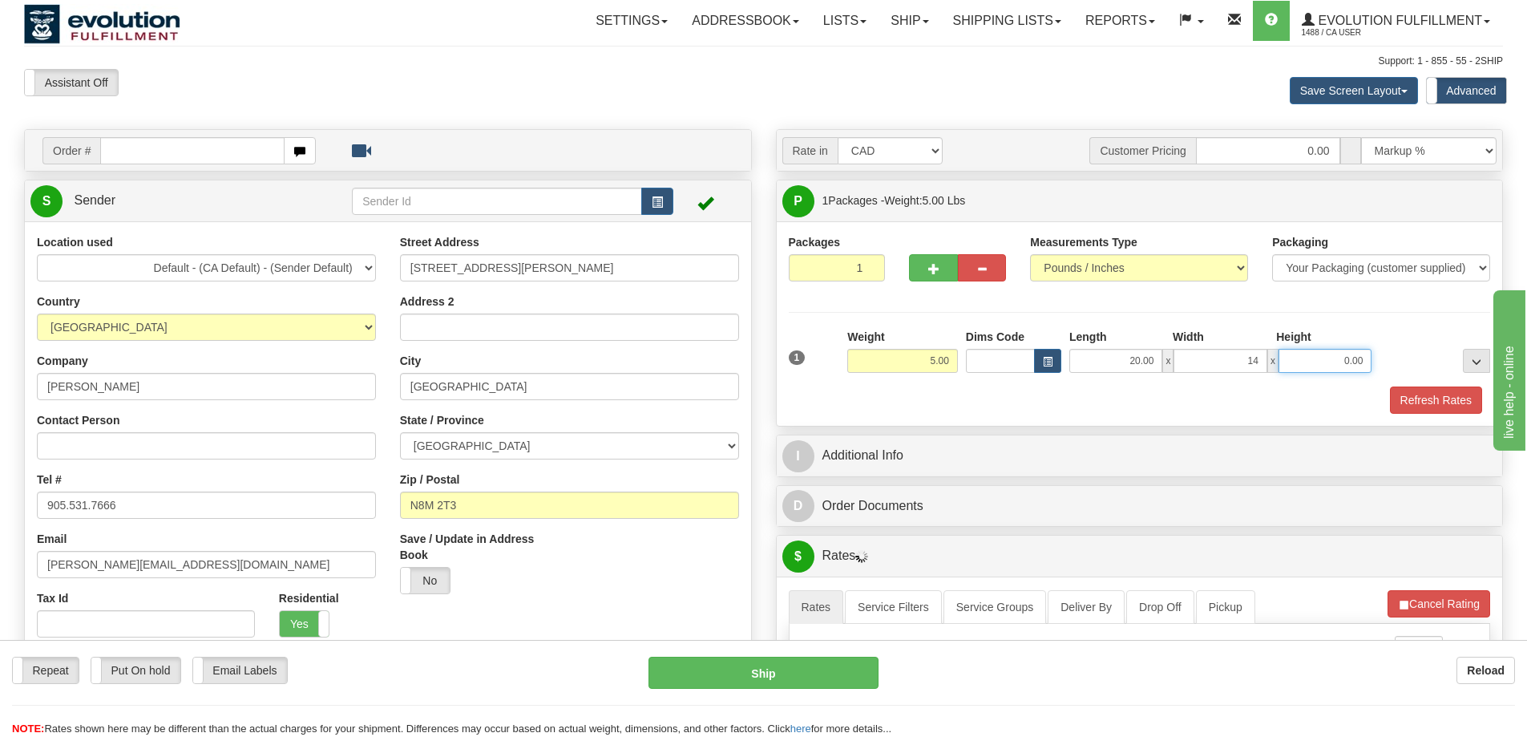
type input "14.00"
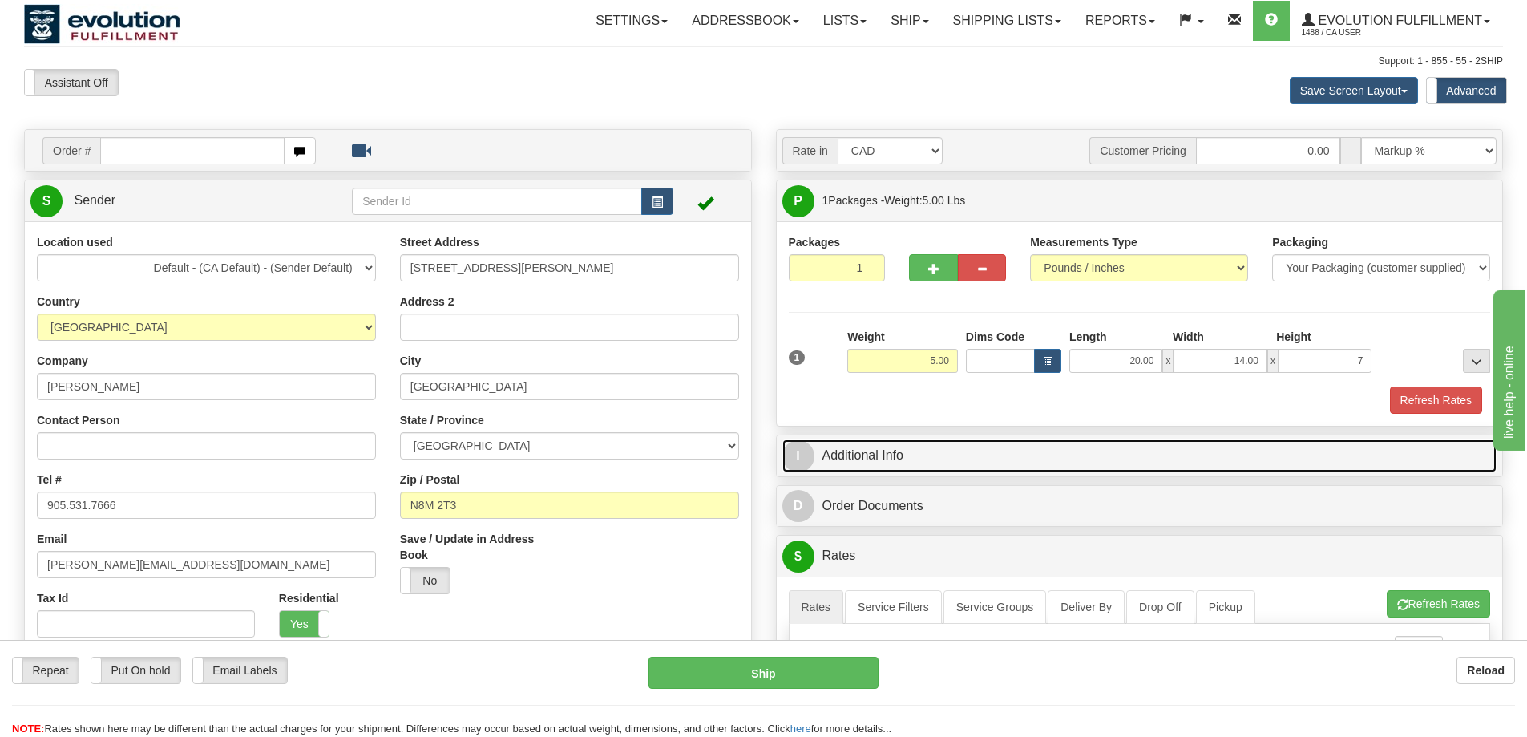
type input "7.00"
drag, startPoint x: 843, startPoint y: 448, endPoint x: 904, endPoint y: 451, distance: 61.8
click at [843, 448] on link "I Additional Info" at bounding box center [1140, 455] width 715 height 33
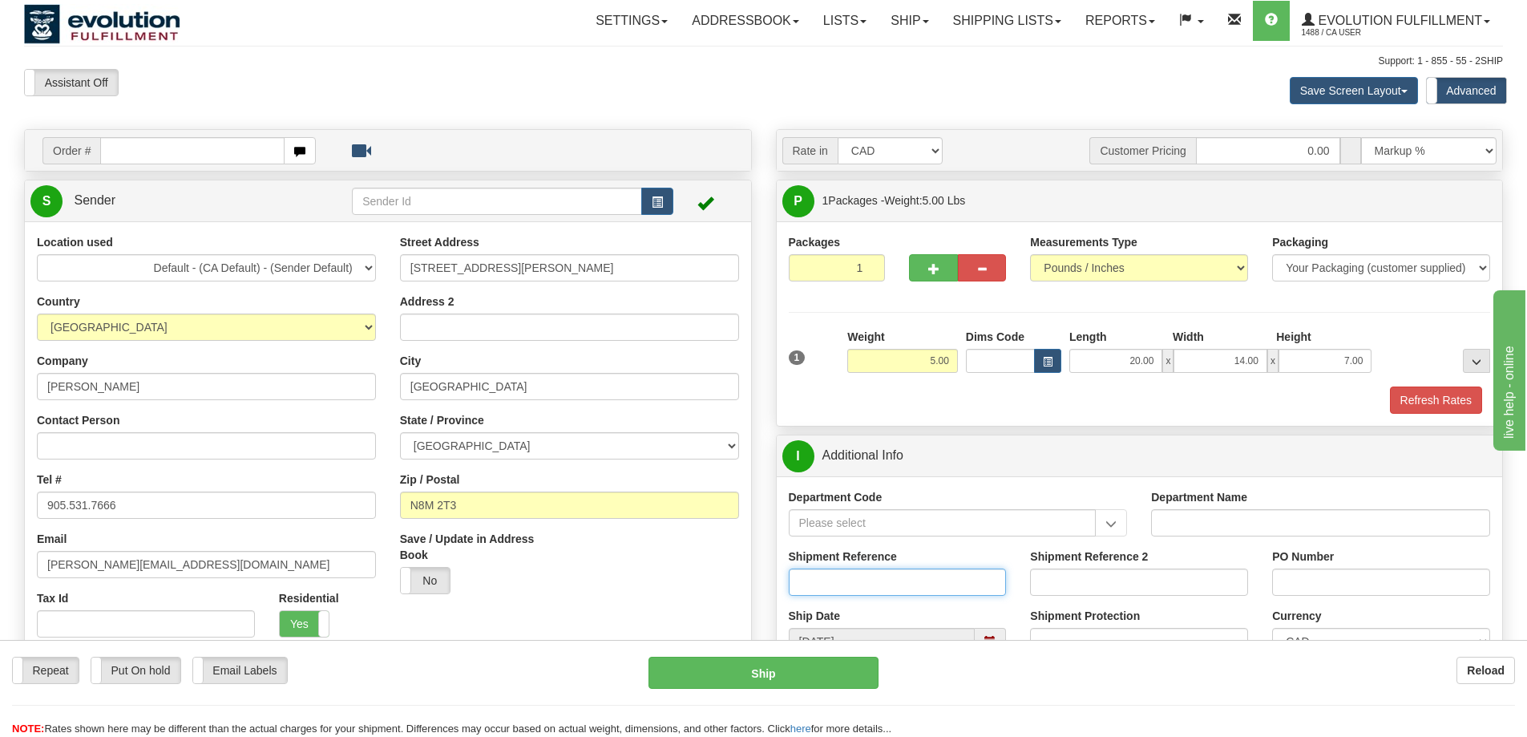
click at [858, 569] on input "Shipment Reference" at bounding box center [898, 581] width 218 height 27
paste input "W012787"
type input "RA W012787"
click at [985, 562] on div "Shipment Reference RA W012787" at bounding box center [898, 571] width 218 height 47
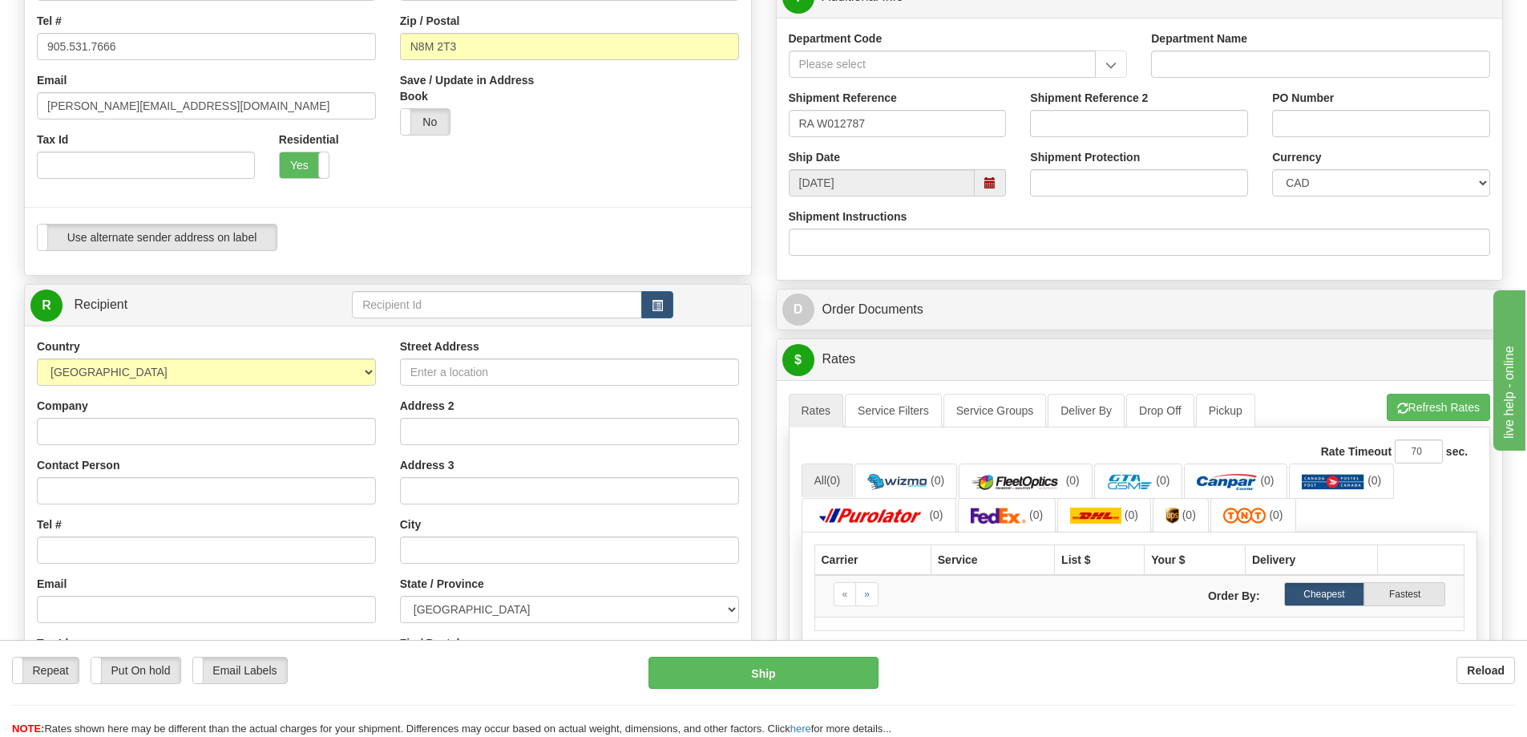
scroll to position [481, 0]
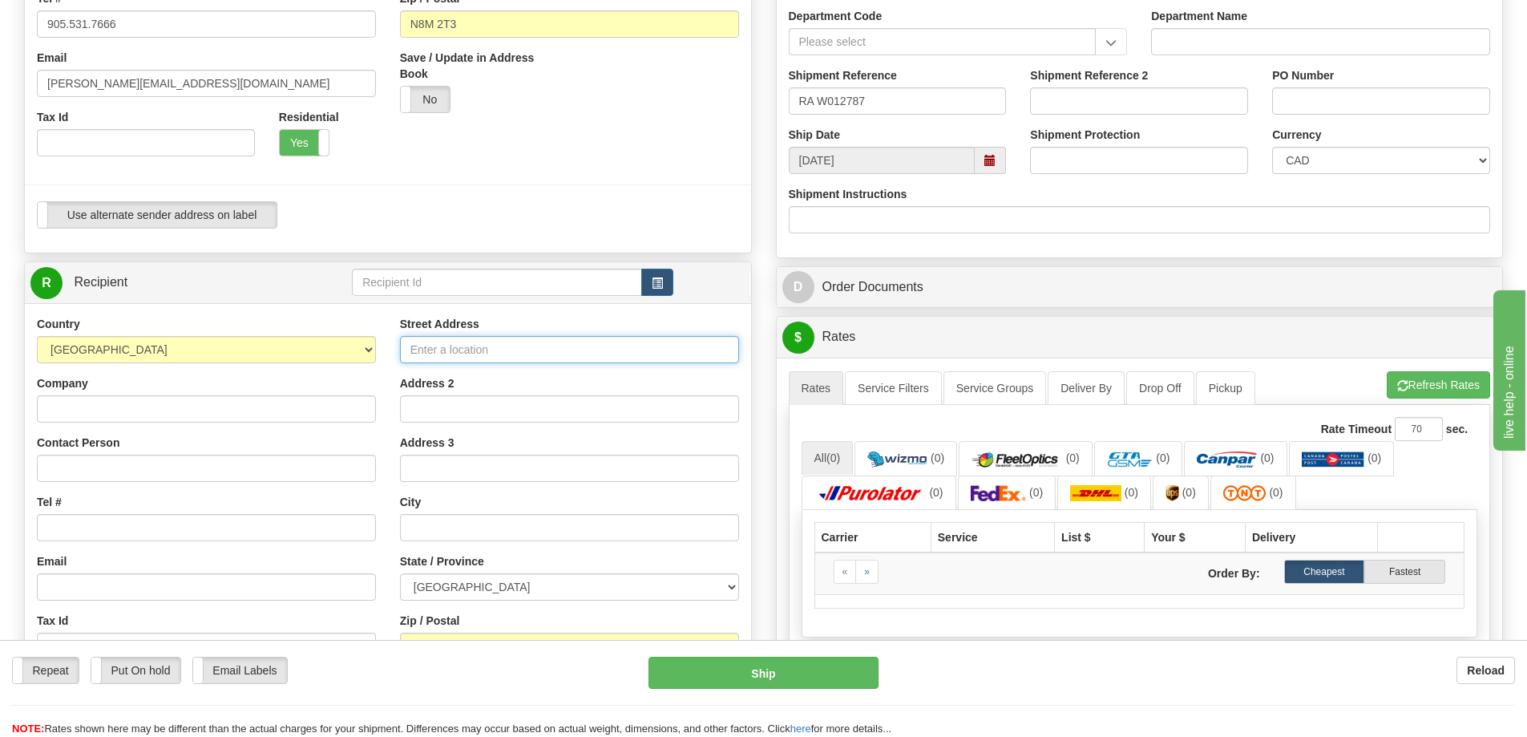
click at [547, 343] on input "Street Address" at bounding box center [569, 349] width 339 height 27
type input "7717 BEEDIE WAY"
click at [501, 405] on input "Address 2" at bounding box center [569, 408] width 339 height 27
type input "104"
click at [471, 522] on input "text" at bounding box center [569, 527] width 339 height 27
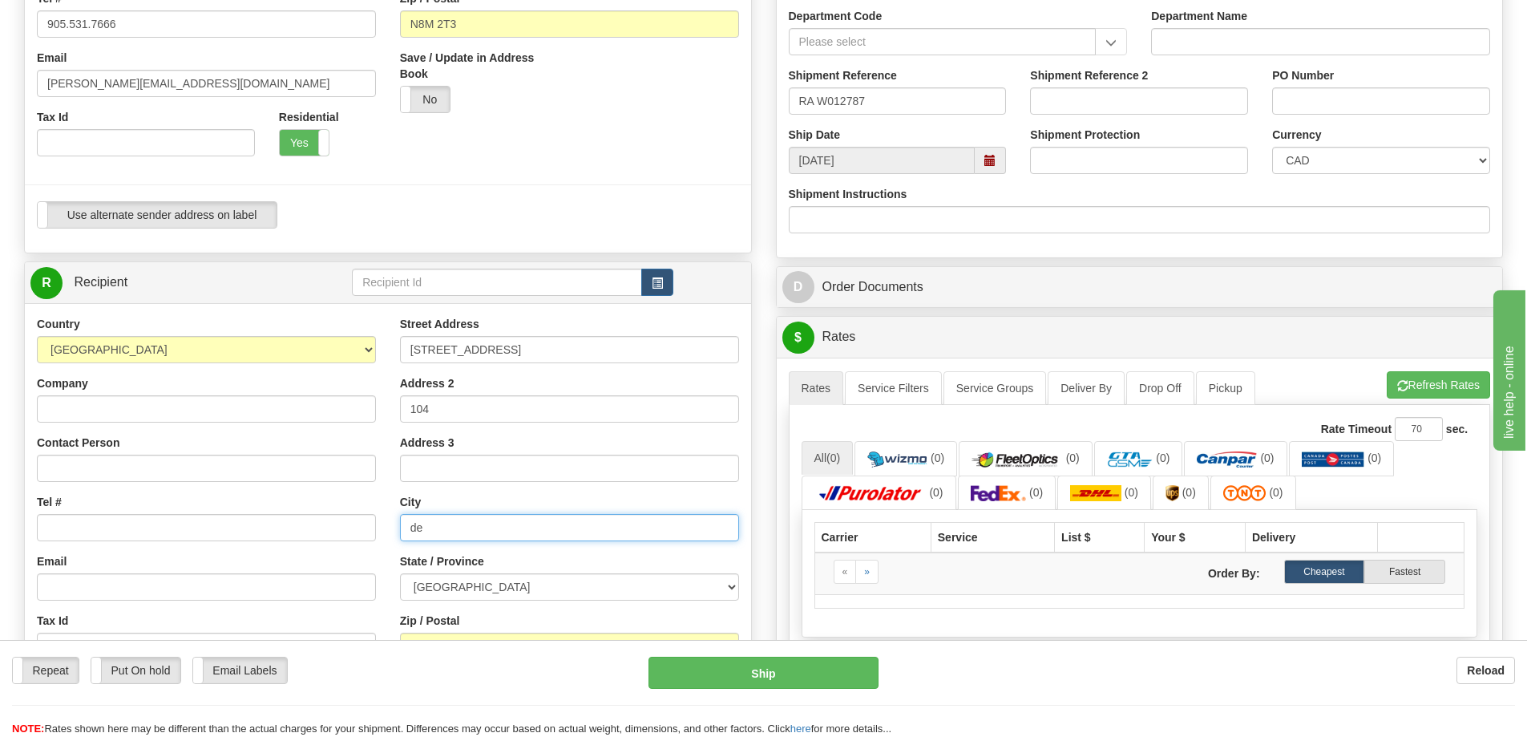
type input "d"
type input "E"
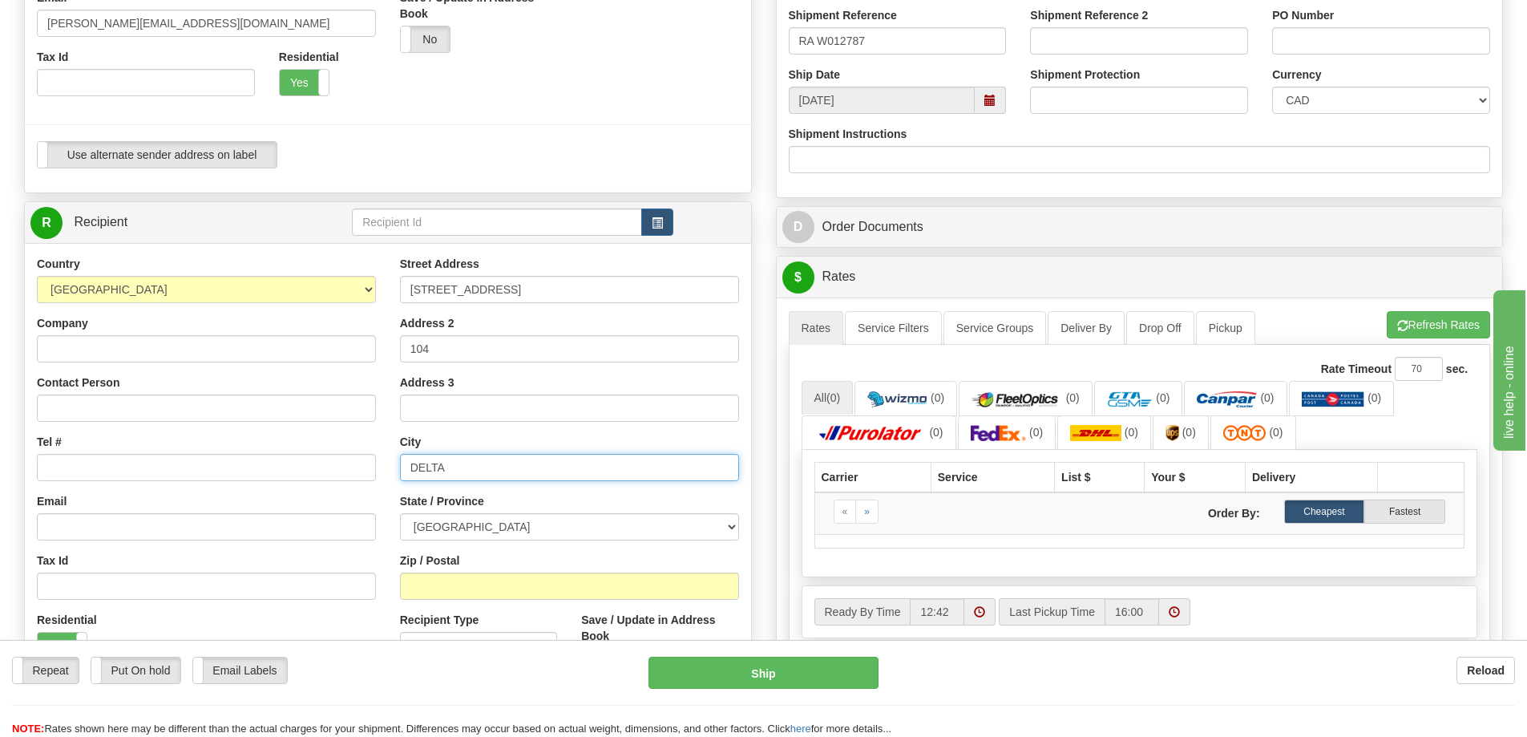
scroll to position [641, 0]
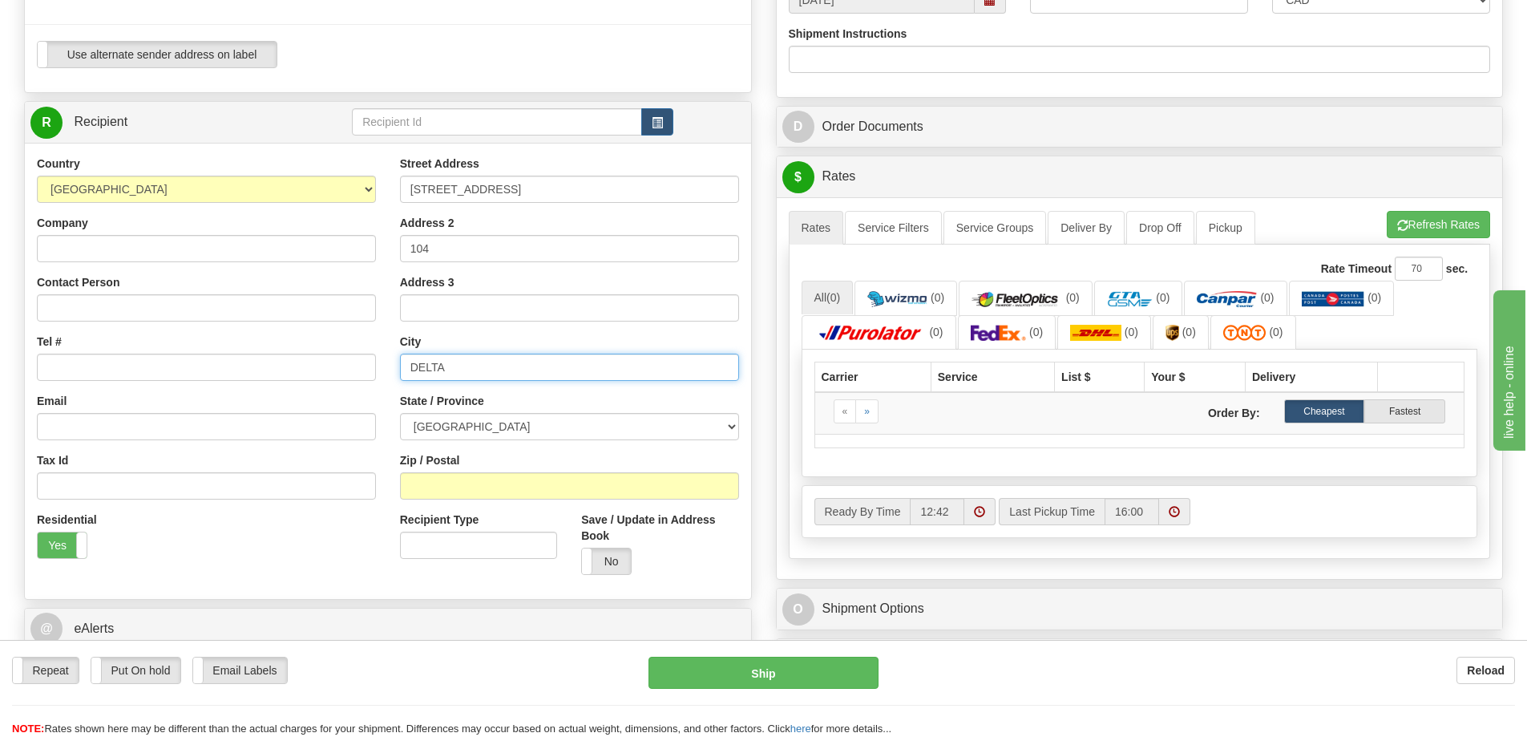
type input "DELTA"
click at [504, 417] on select "ALBERTA BRITISH COLUMBIA MANITOBA NEW BRUNSWICK NEWFOUNDLAND NOVA SCOTIA NUNAVU…" at bounding box center [569, 426] width 339 height 27
select select "BC"
click at [504, 418] on select "ALBERTA BRITISH COLUMBIA MANITOBA NEW BRUNSWICK NEWFOUNDLAND NOVA SCOTIA NUNAVU…" at bounding box center [569, 426] width 339 height 27
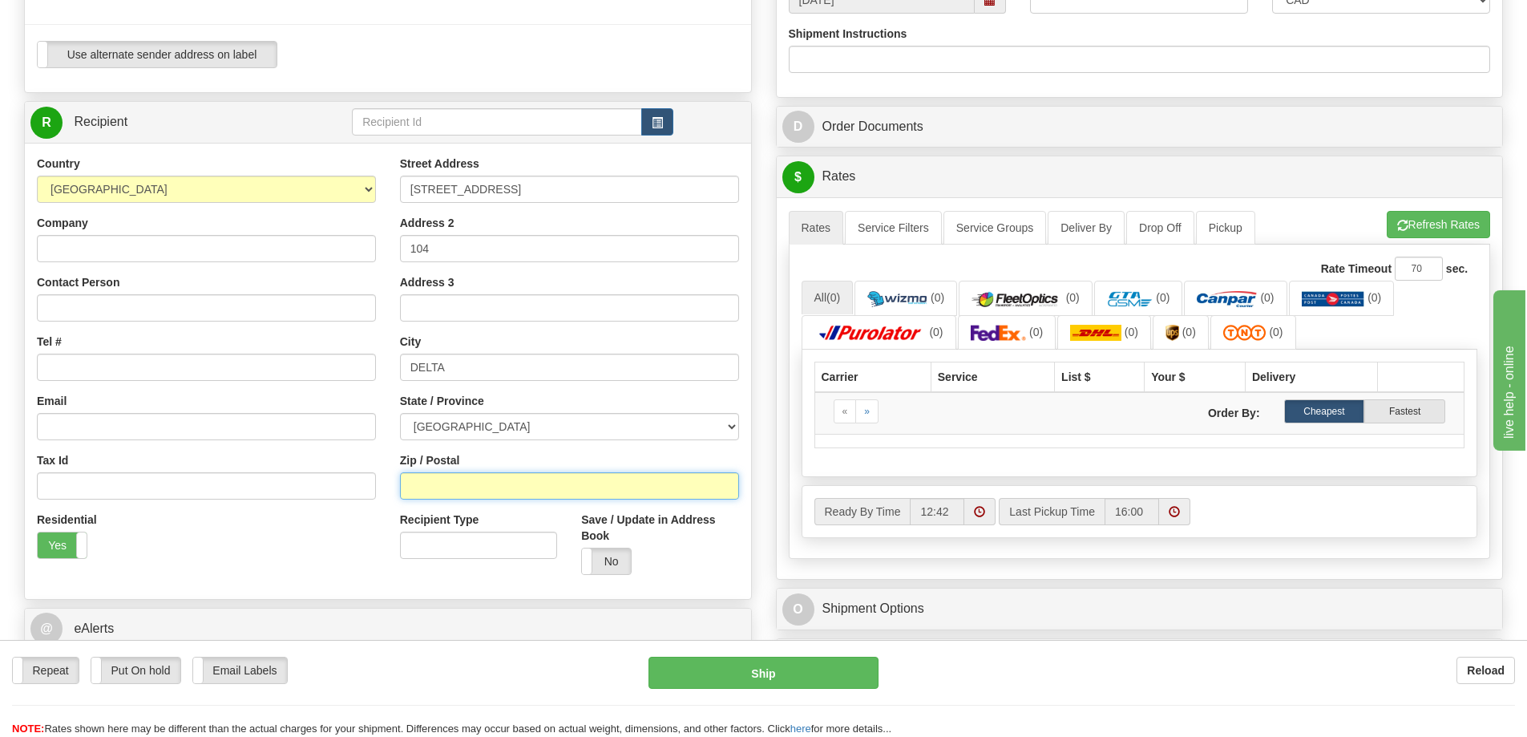
click at [458, 476] on input "Zip / Postal" at bounding box center [569, 485] width 339 height 27
type input "V4G 0A5"
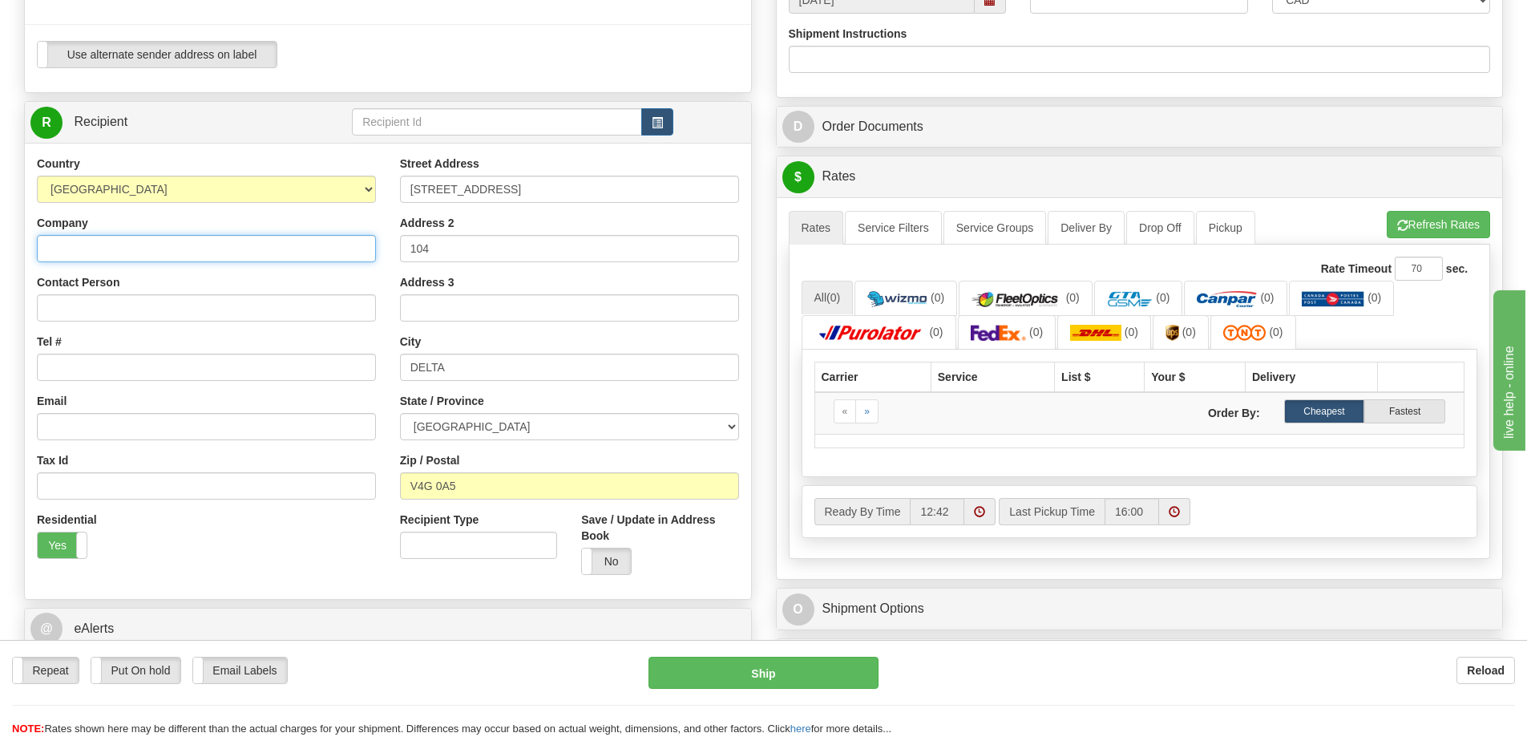
click at [249, 249] on input "Company" at bounding box center [206, 248] width 339 height 27
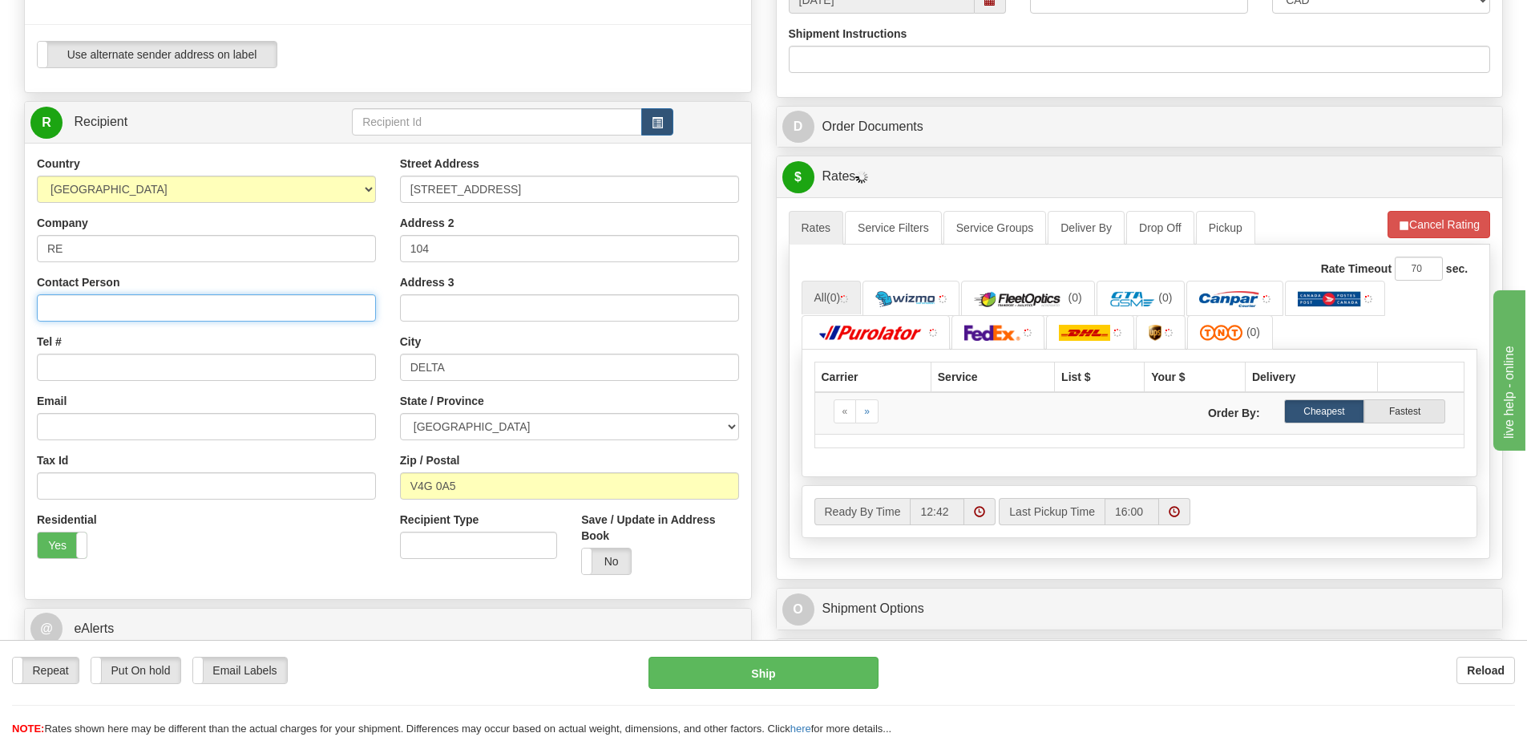
click at [151, 310] on input "Contact Person" at bounding box center [206, 307] width 339 height 27
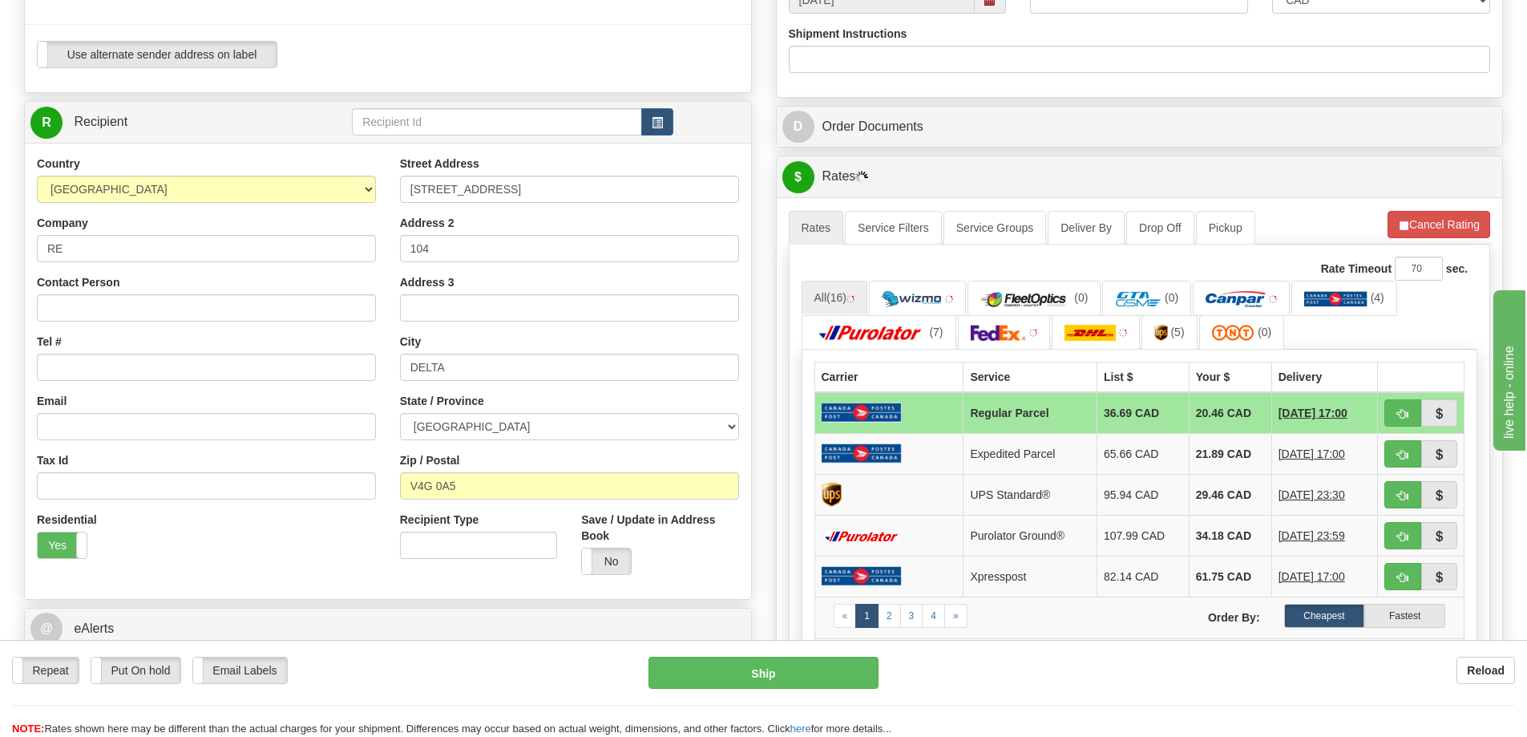
click at [164, 265] on div "Country AFGHANISTAN ALAND ISLANDS ALBANIA ALGERIA AMERICAN SAMOA ANDORRA ANGOLA…" at bounding box center [206, 363] width 363 height 415
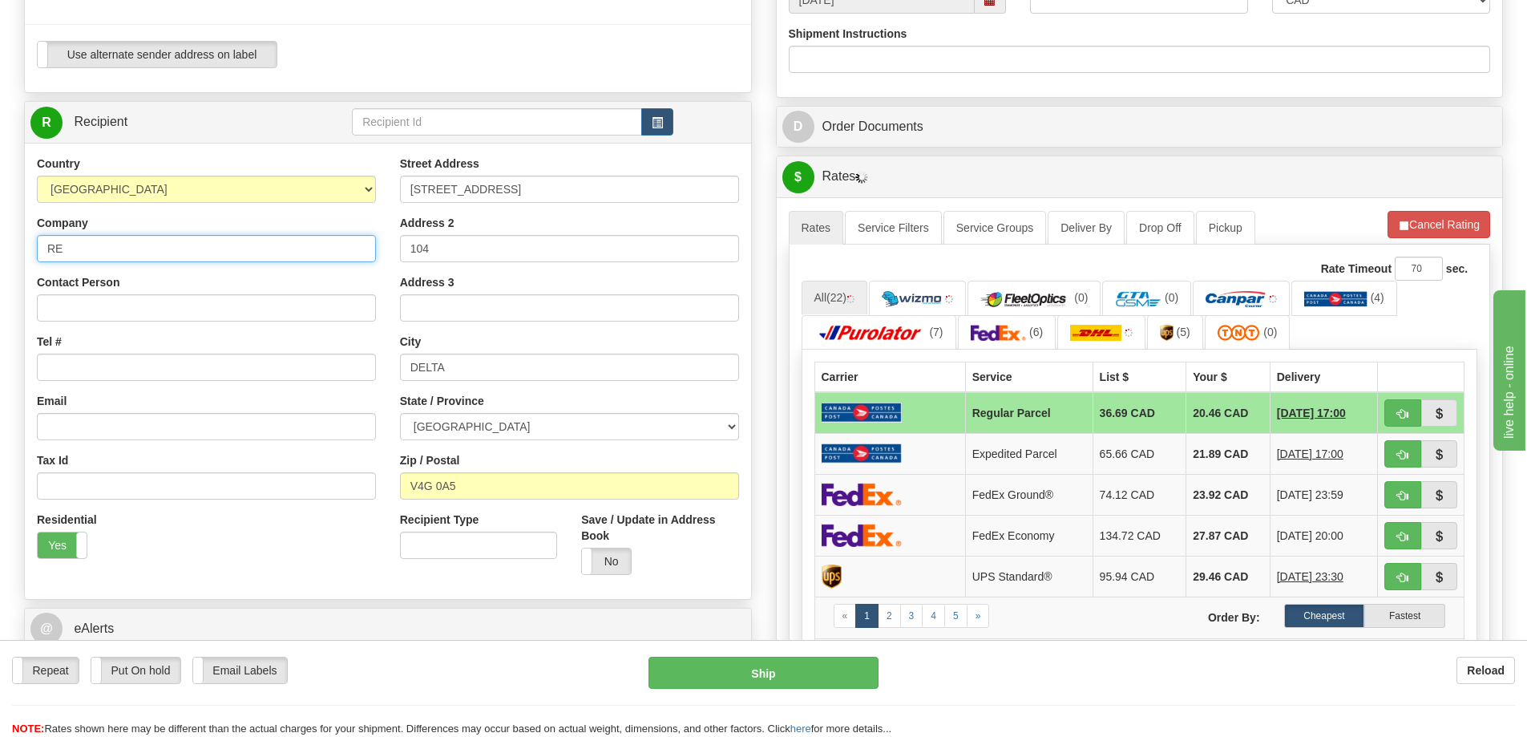
click at [177, 248] on input "RE" at bounding box center [206, 248] width 339 height 27
type input "REDBACK BOOTS"
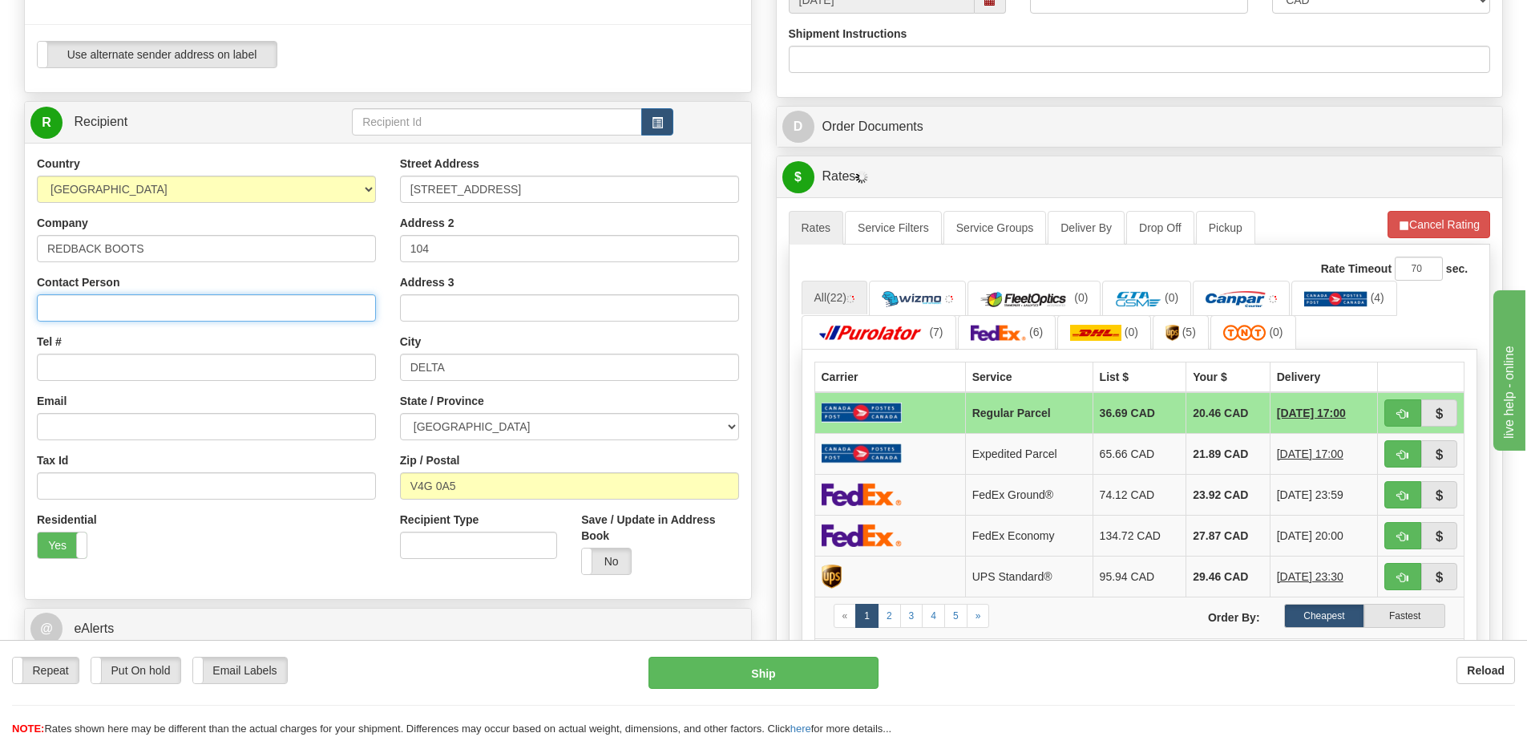
click at [107, 305] on input "Contact Person" at bounding box center [206, 307] width 339 height 27
type input "RETURNS"
click at [99, 361] on input "Tel #" at bounding box center [206, 367] width 339 height 27
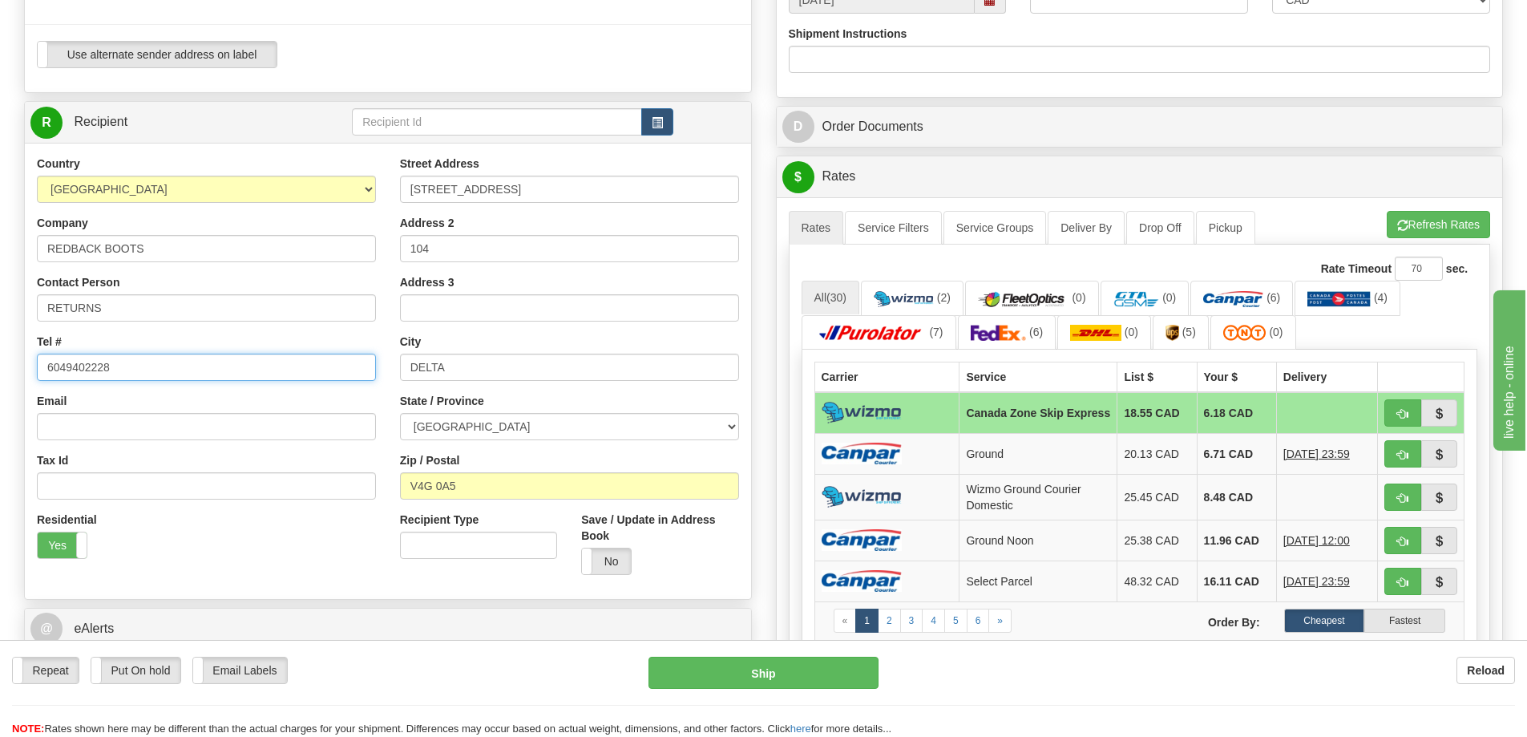
type input "6049402228"
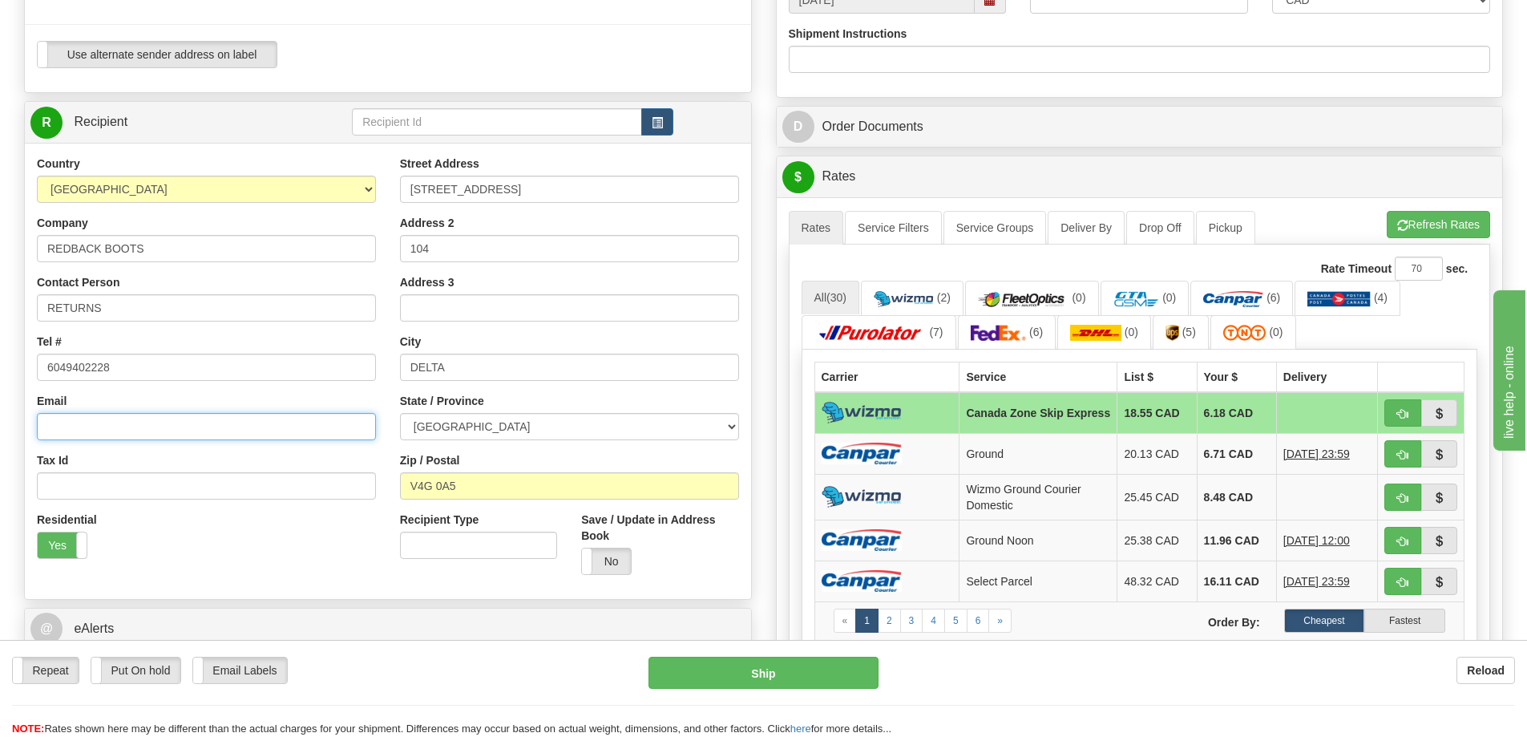
click at [65, 439] on input "Email" at bounding box center [206, 426] width 339 height 27
type input "redback.boots@evolvewithus.ca"
click at [47, 553] on label "Yes" at bounding box center [62, 545] width 49 height 26
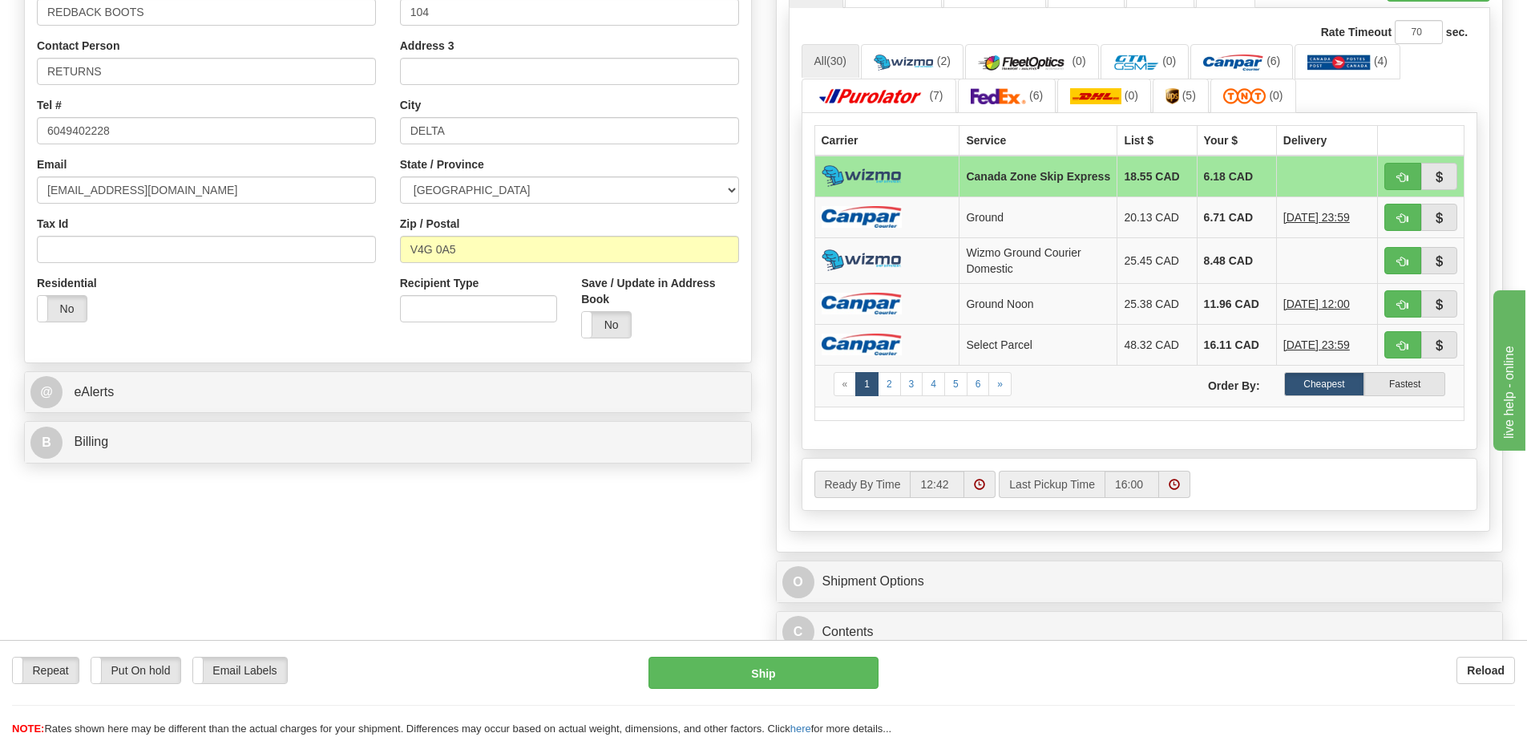
scroll to position [882, 0]
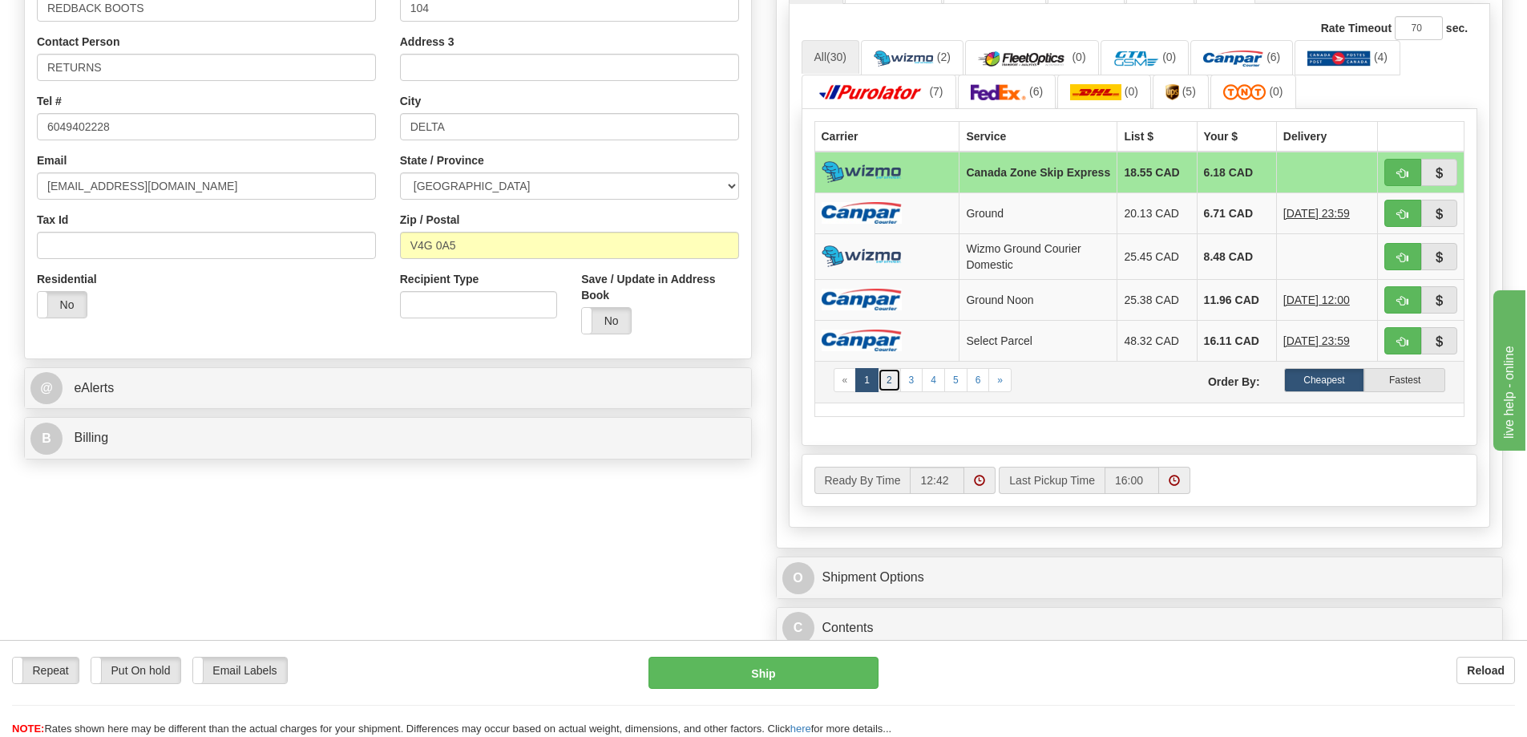
click at [896, 378] on link "2" at bounding box center [889, 380] width 23 height 24
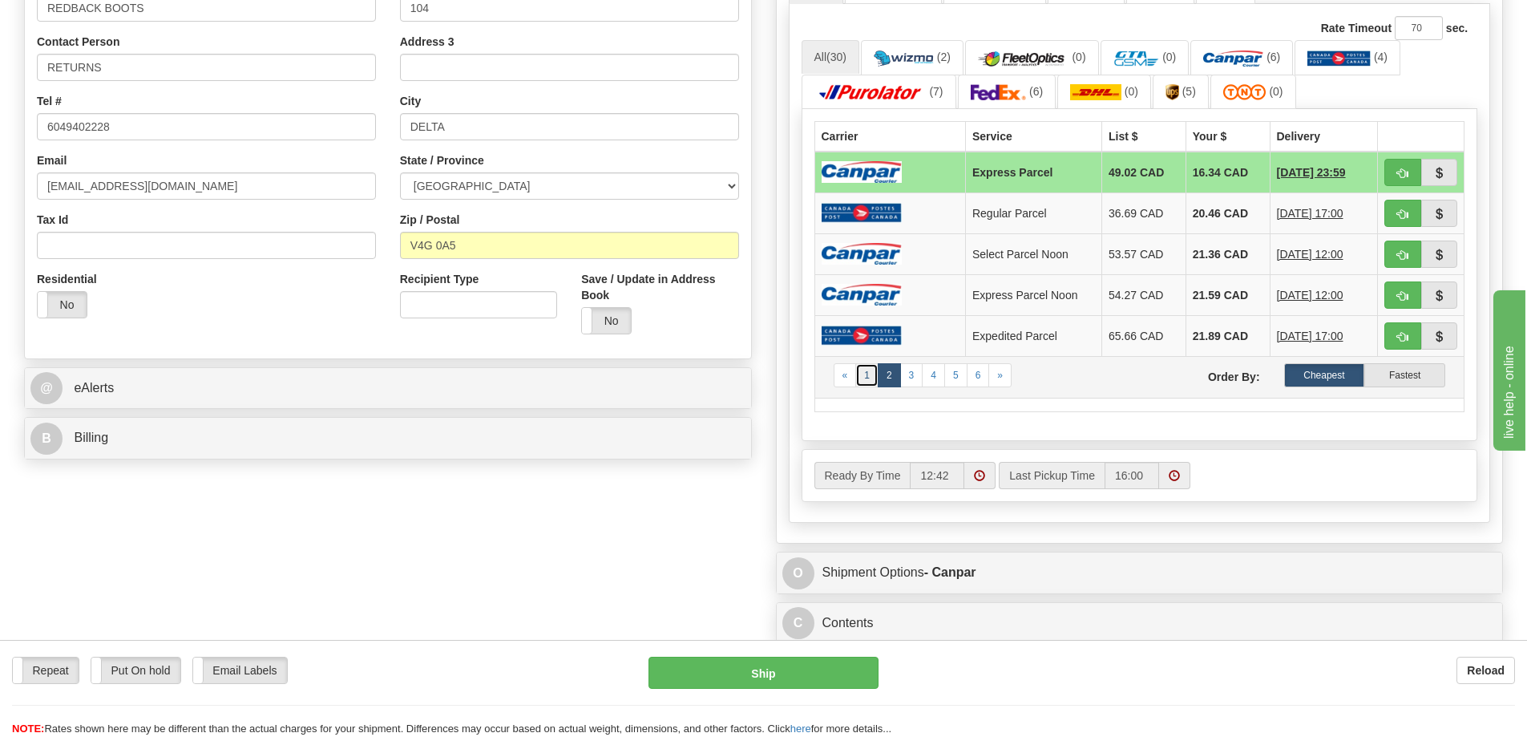
click at [868, 382] on link "1" at bounding box center [867, 375] width 23 height 24
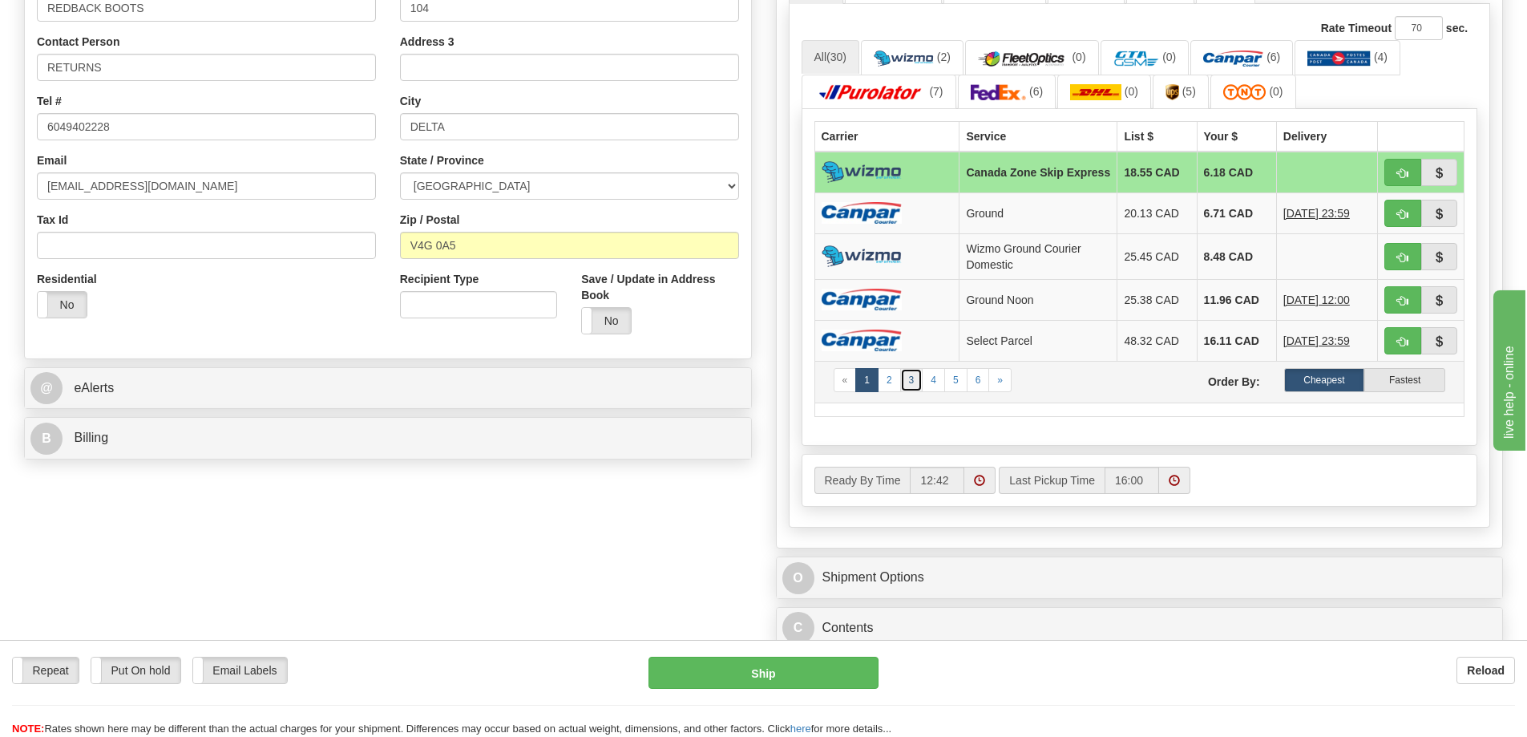
click at [908, 380] on link "3" at bounding box center [911, 380] width 23 height 24
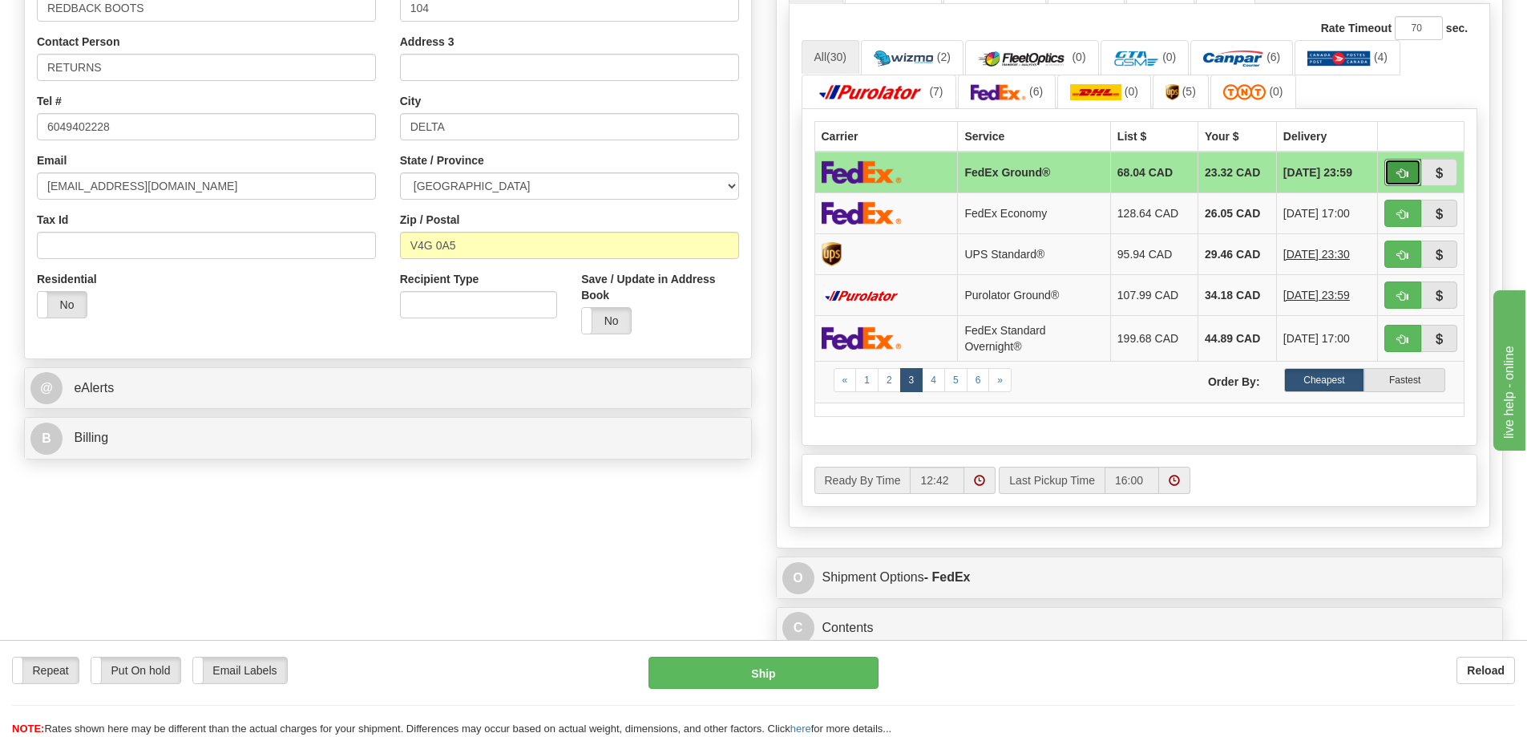
click at [1414, 176] on button "button" at bounding box center [1403, 172] width 37 height 27
type input "92"
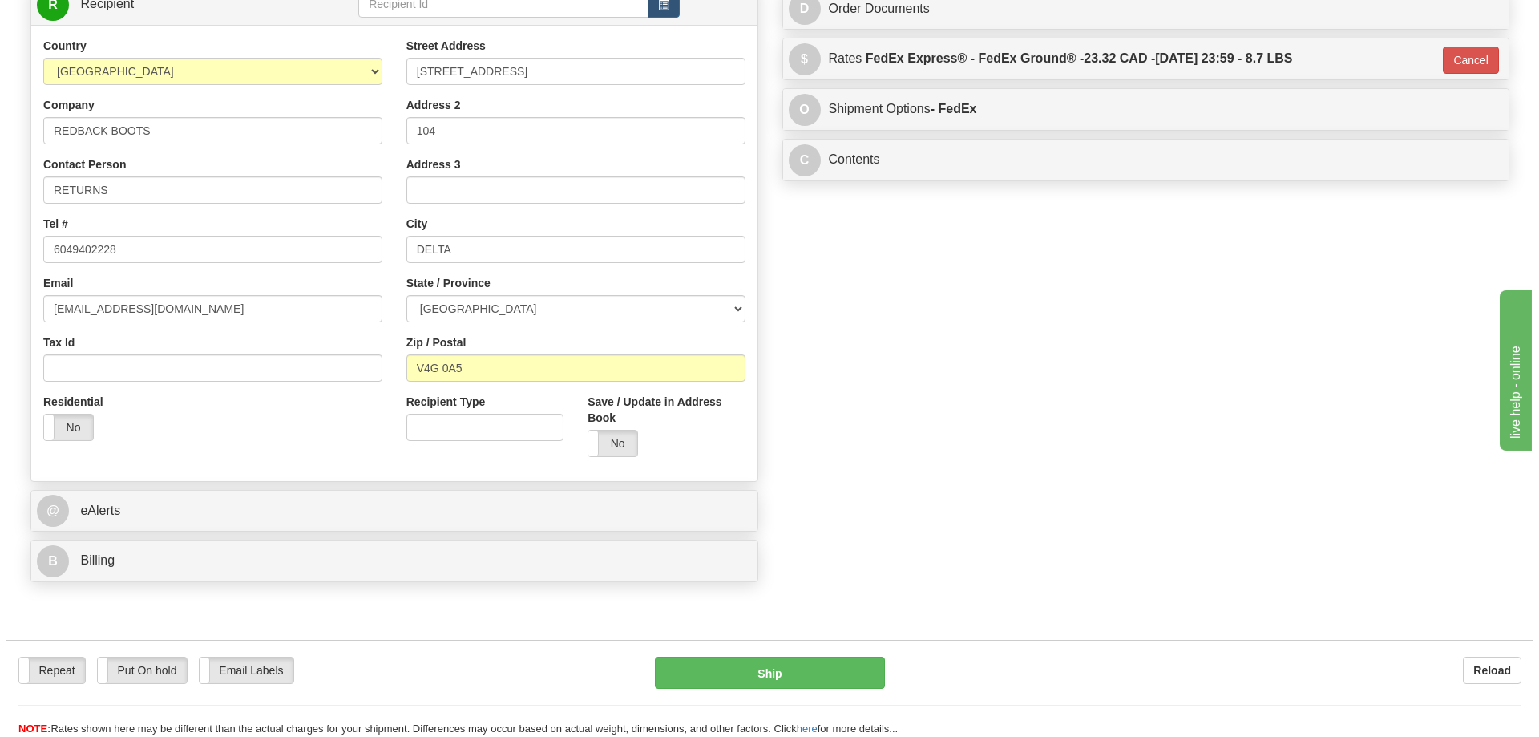
scroll to position [561, 0]
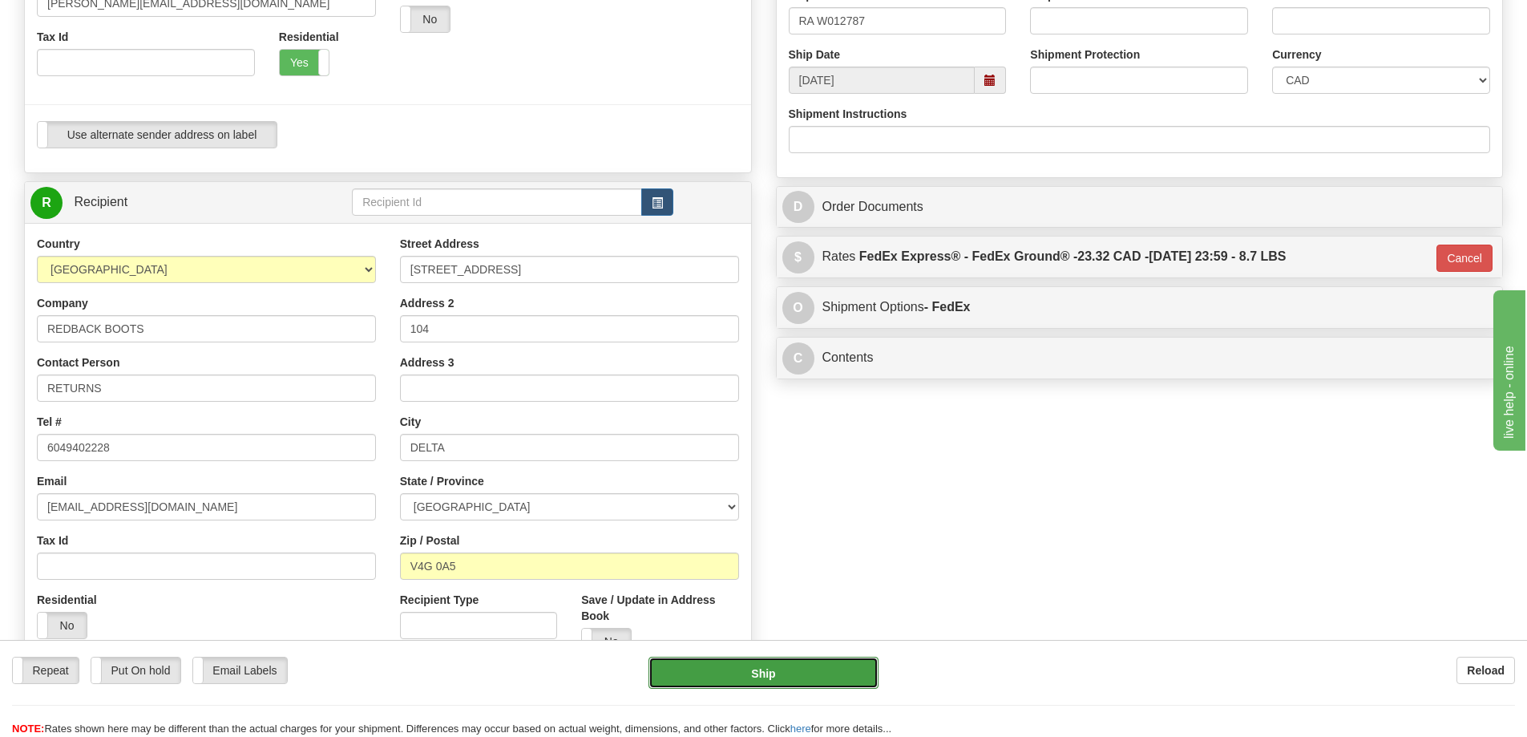
click at [784, 657] on button "Ship" at bounding box center [764, 673] width 230 height 32
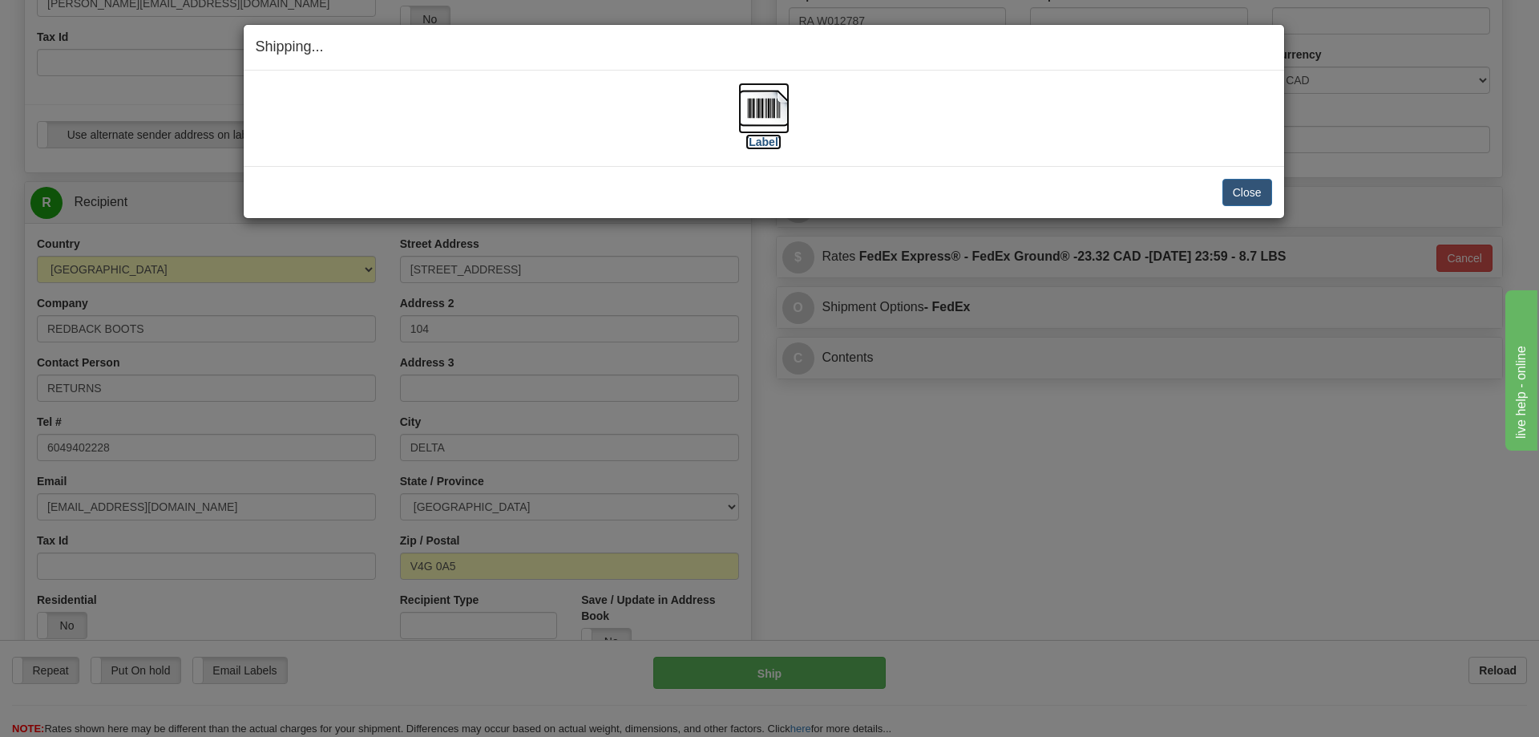
click at [763, 111] on img at bounding box center [763, 108] width 51 height 51
click at [1239, 184] on button "Close" at bounding box center [1248, 192] width 50 height 27
